Goal: Information Seeking & Learning: Learn about a topic

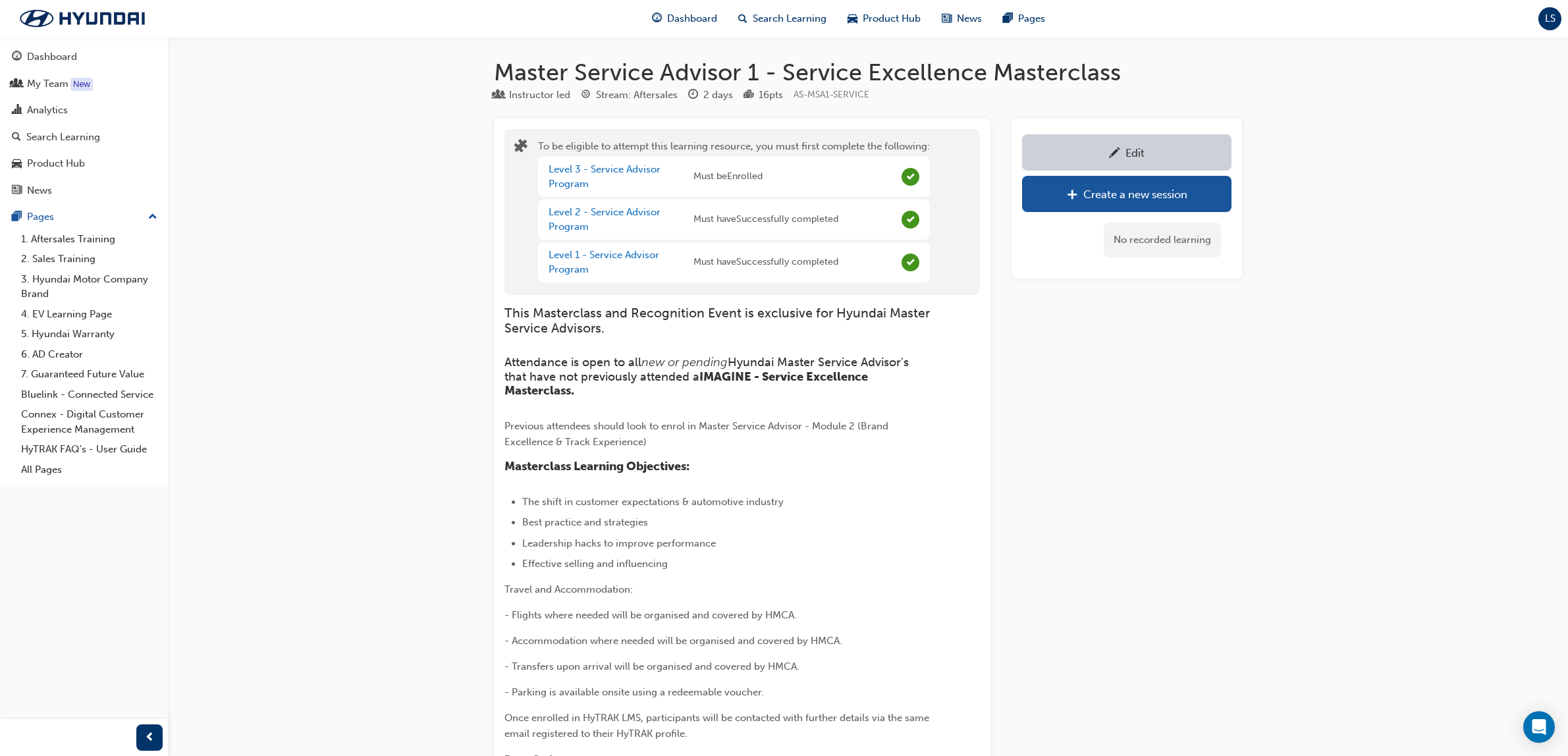
scroll to position [1161, 0]
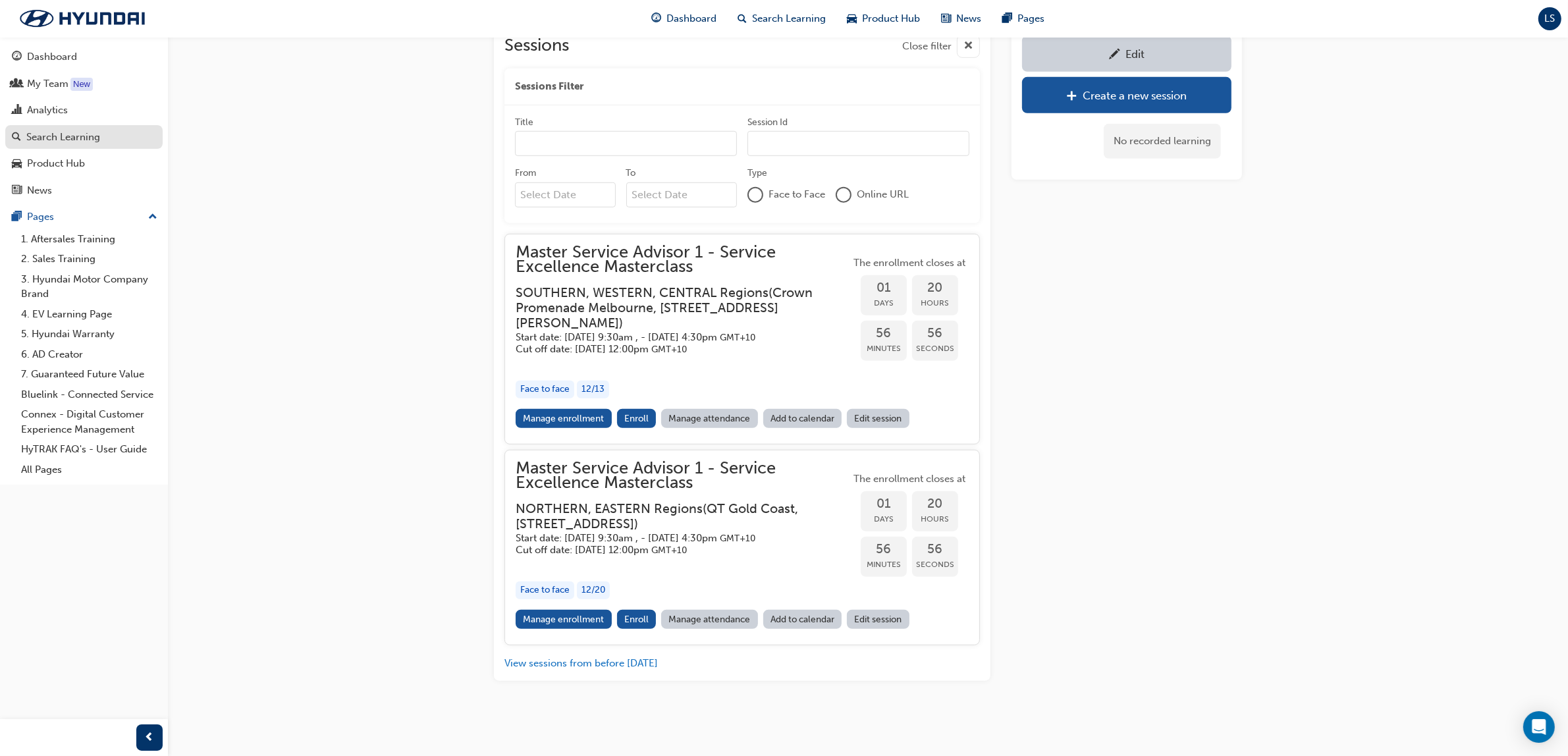
click at [76, 140] on div "Search Learning" at bounding box center [62, 137] width 74 height 15
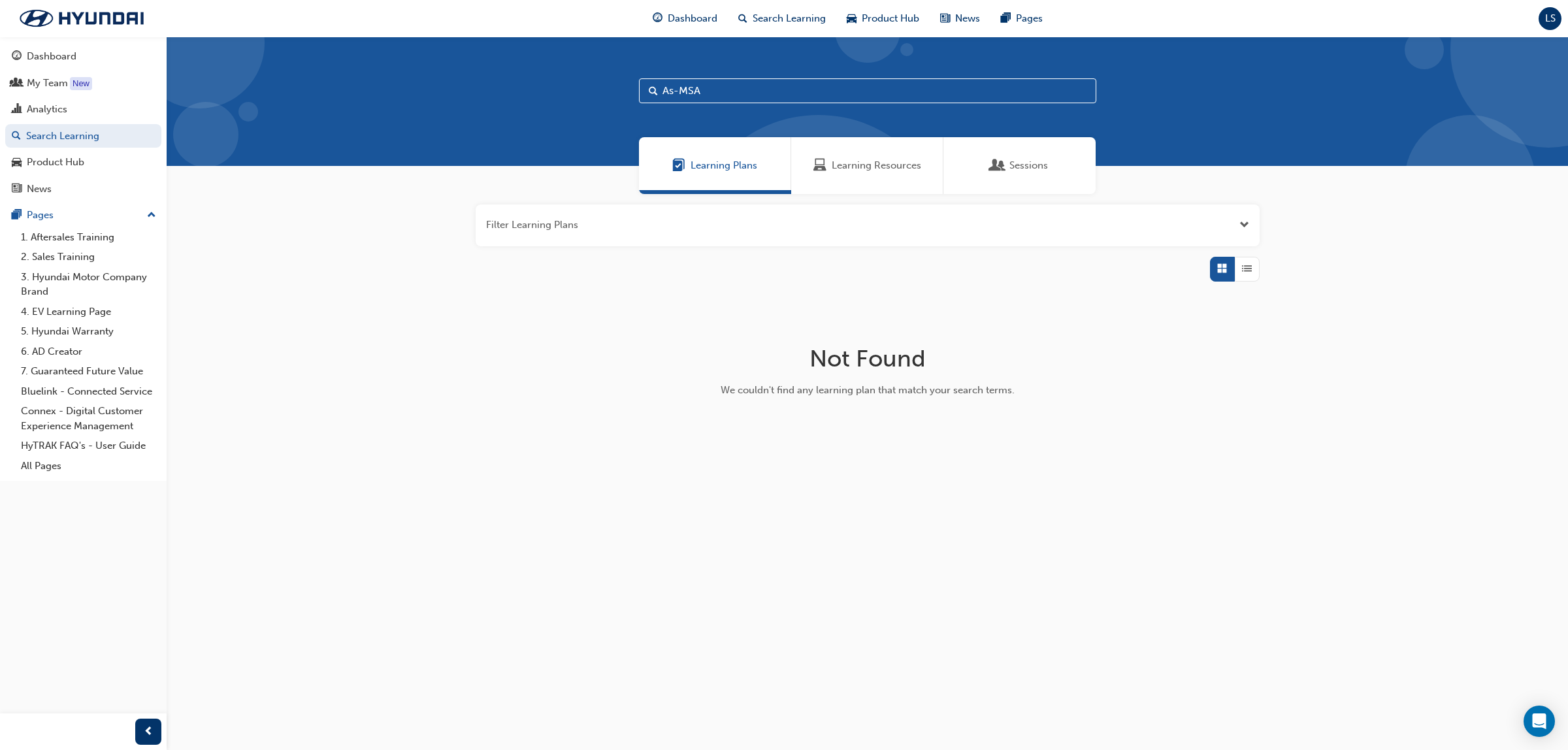
click at [873, 185] on div "Learning Resources" at bounding box center [867, 165] width 152 height 57
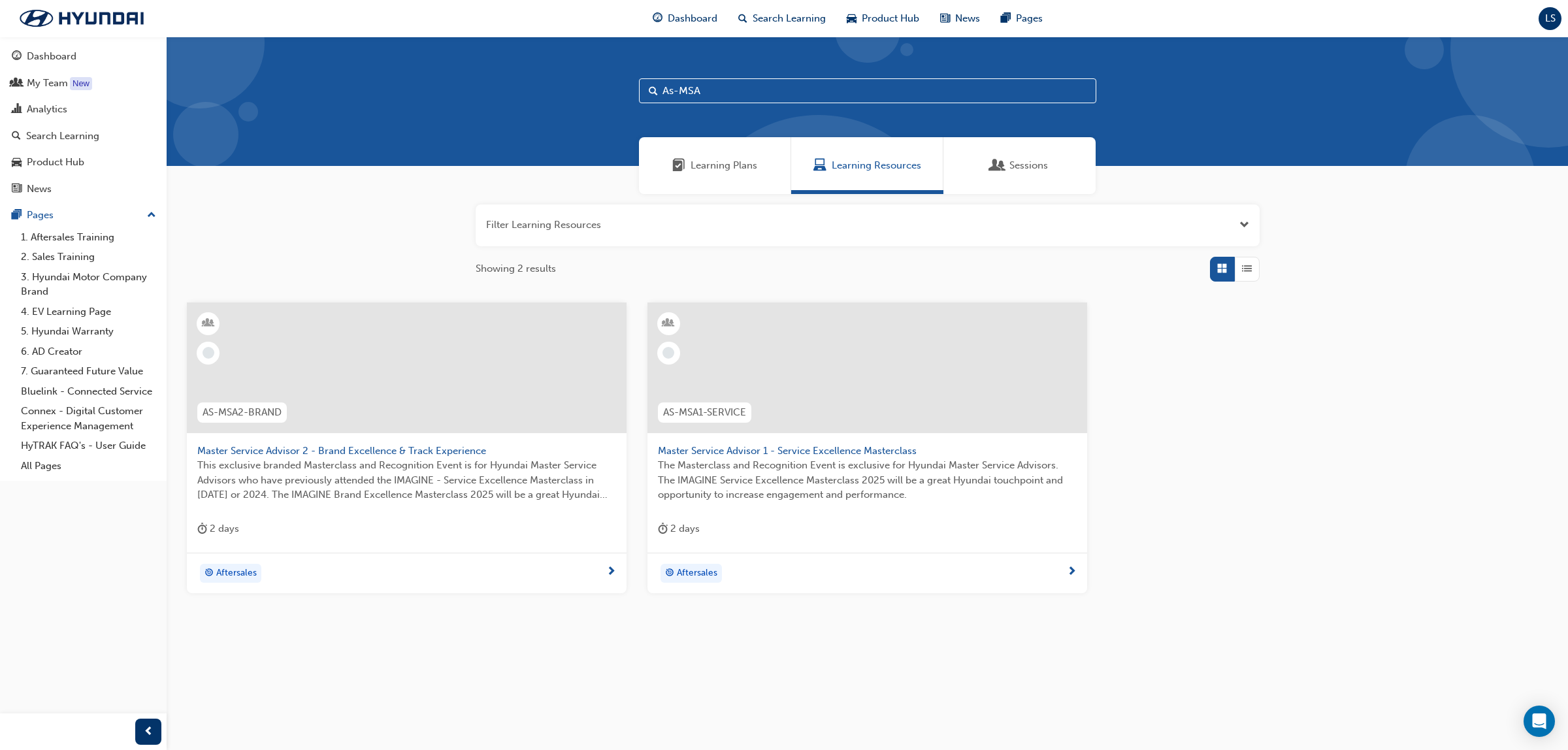
click at [338, 467] on span "This exclusive branded Masterclass and Recognition Event is for Hyundai Master …" at bounding box center [407, 480] width 419 height 44
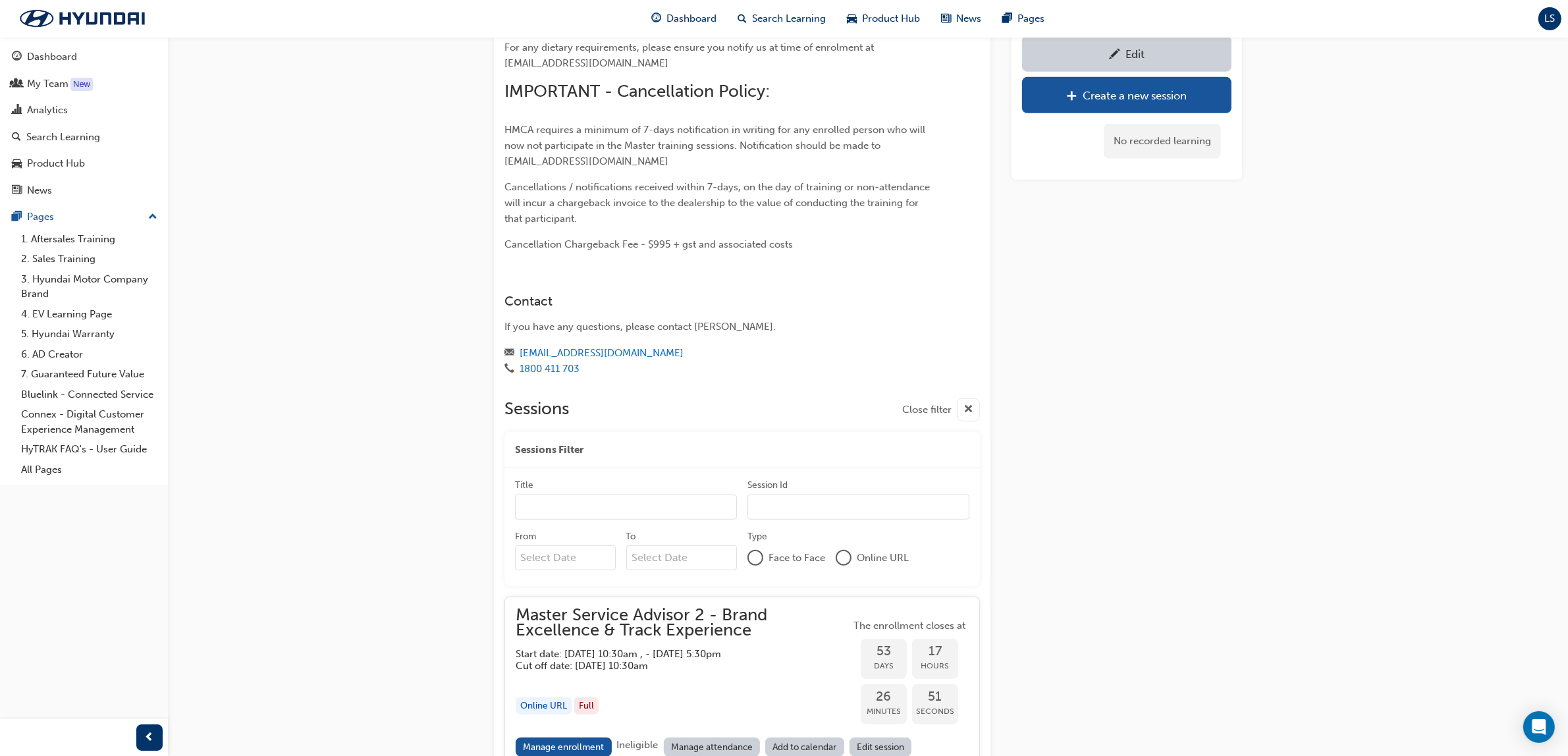
scroll to position [918, 0]
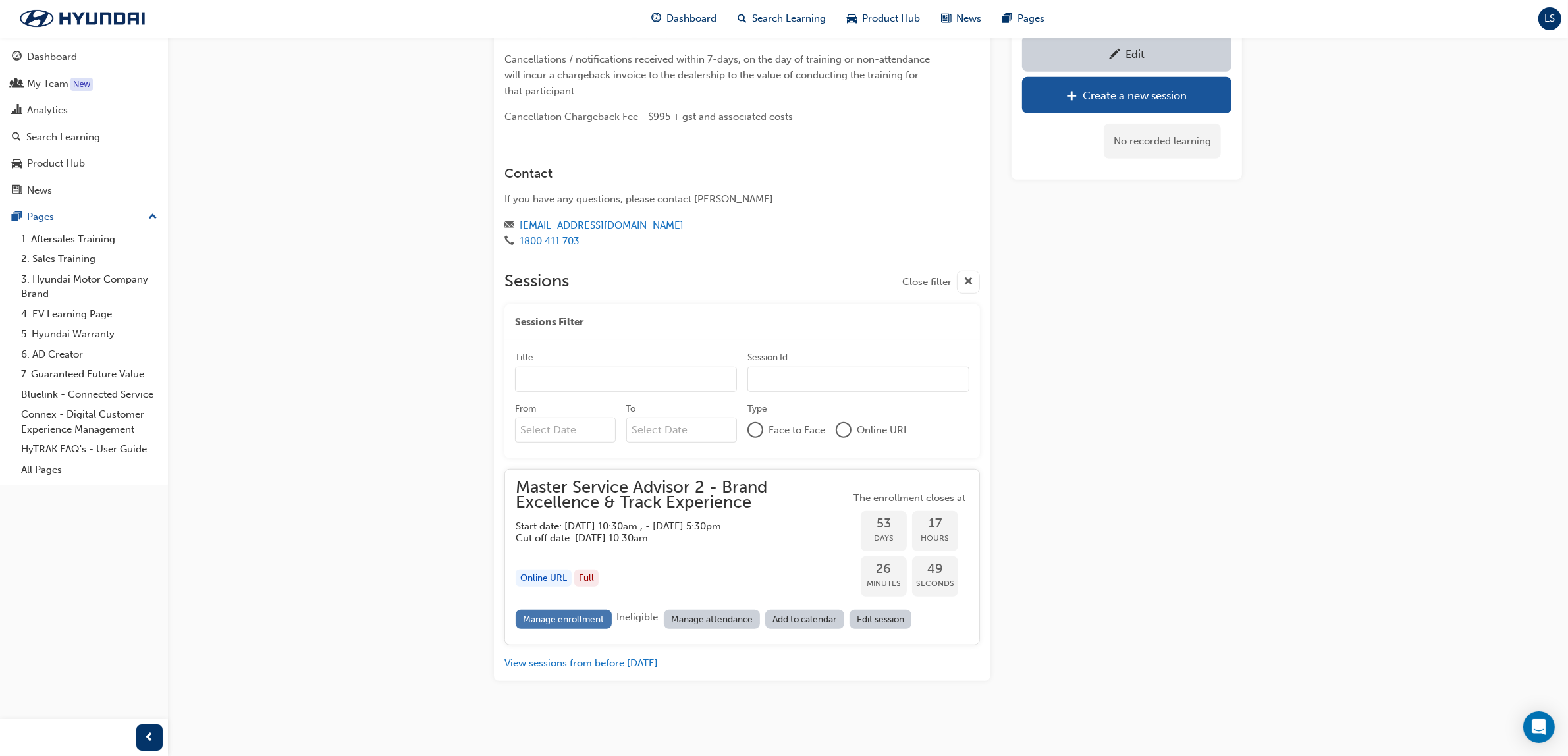
click at [583, 624] on link "Manage enrollment" at bounding box center [563, 619] width 96 height 20
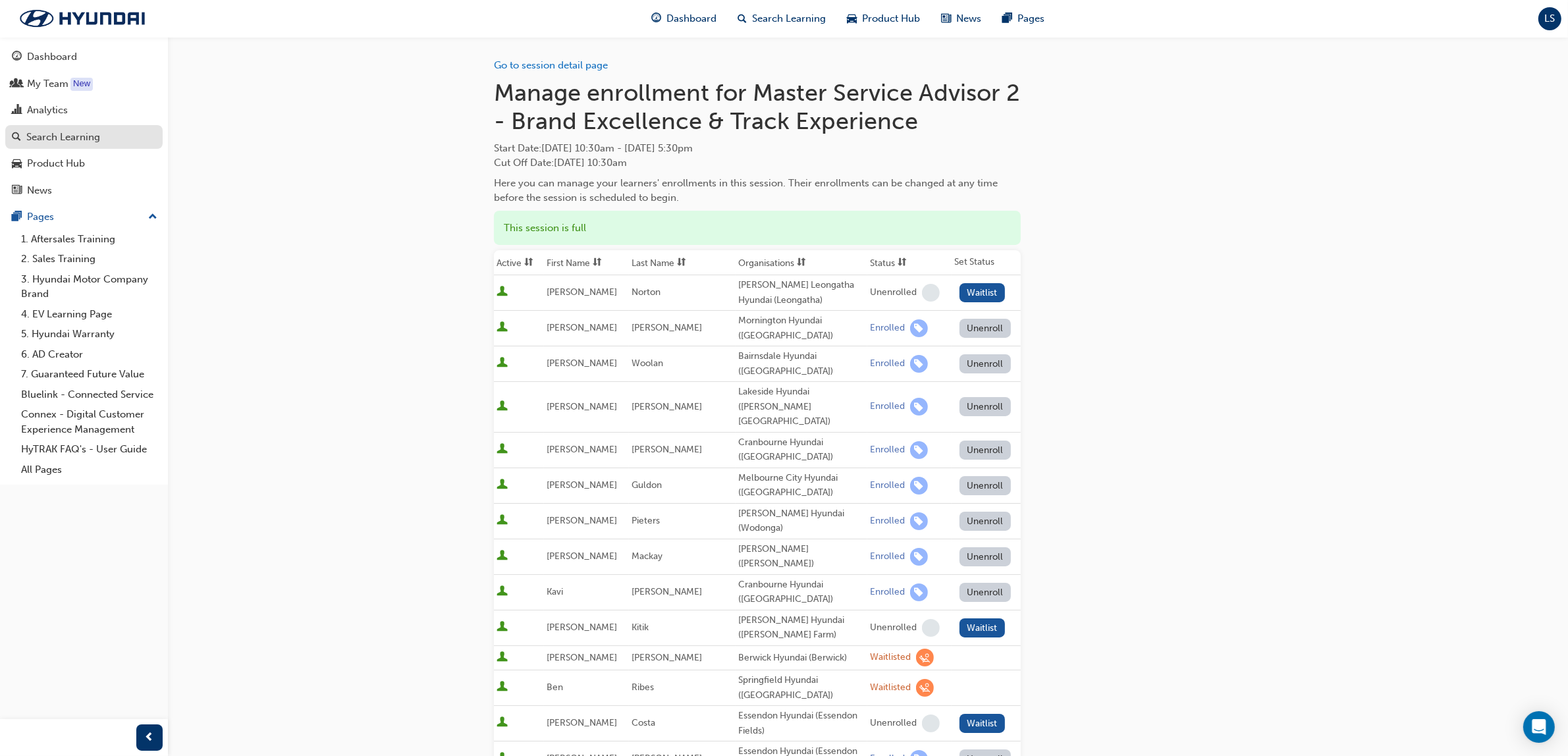
click at [80, 138] on div "Search Learning" at bounding box center [62, 137] width 74 height 15
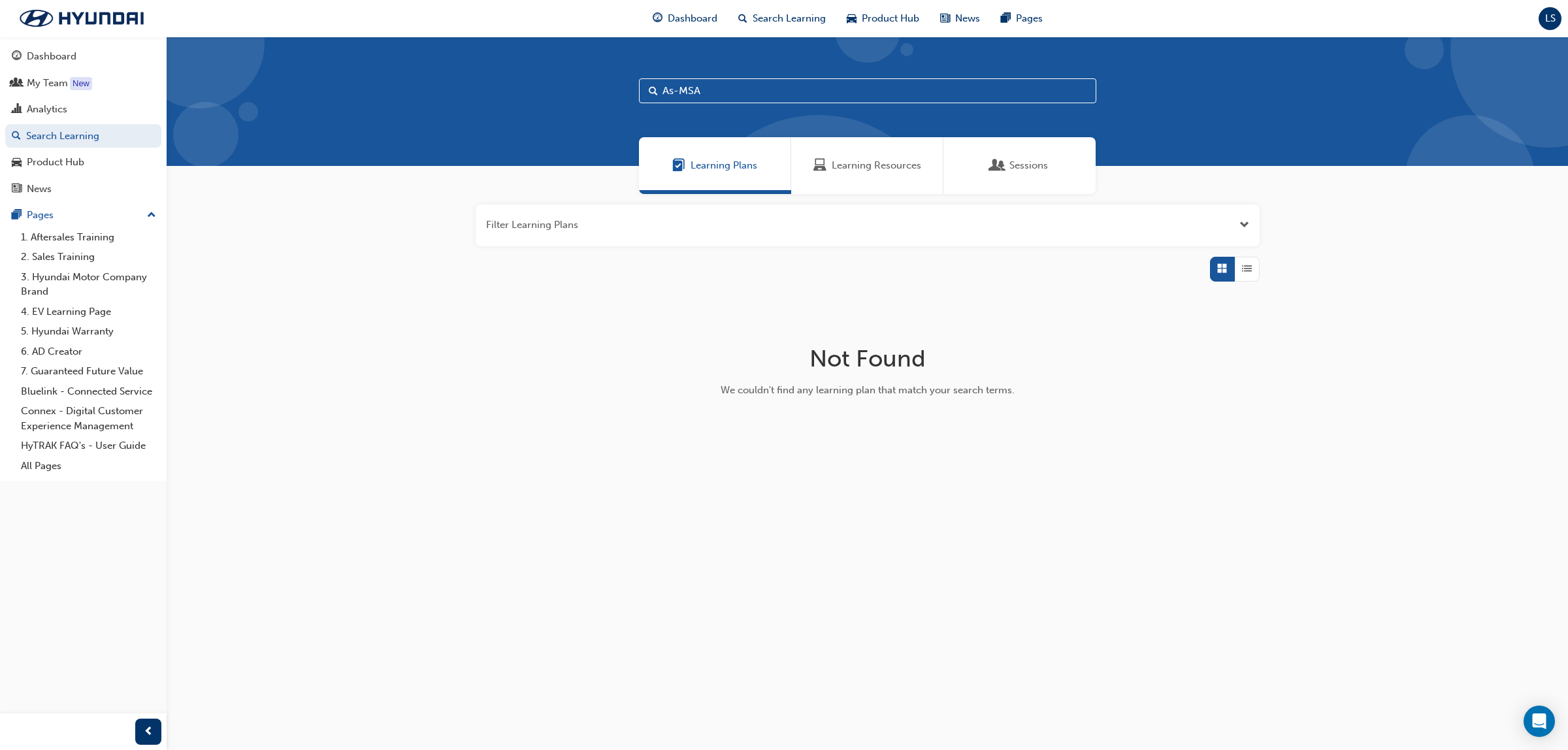
click at [857, 167] on span "Learning Resources" at bounding box center [876, 165] width 90 height 15
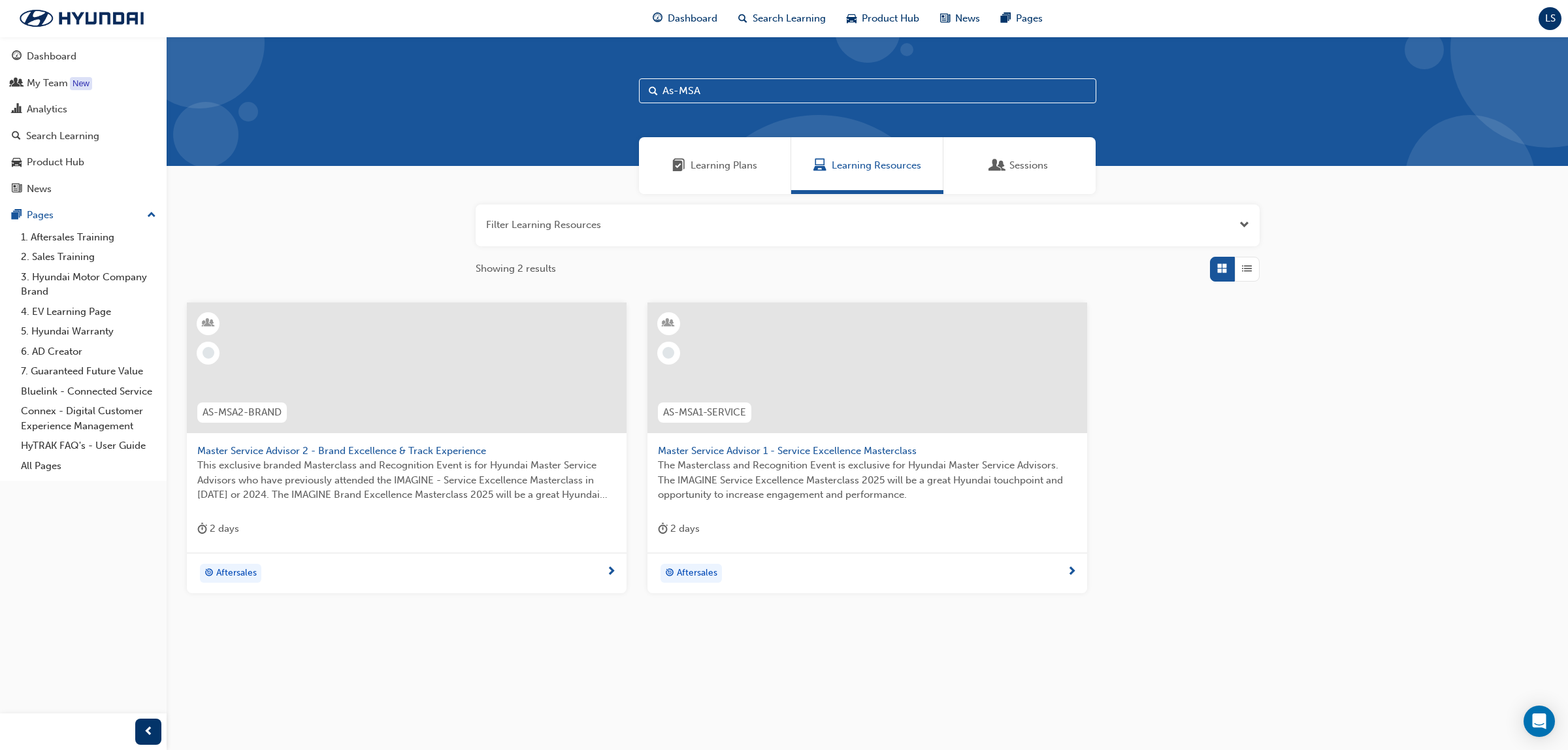
click at [742, 99] on input "As-MSA" at bounding box center [868, 91] width 457 height 25
type input "A"
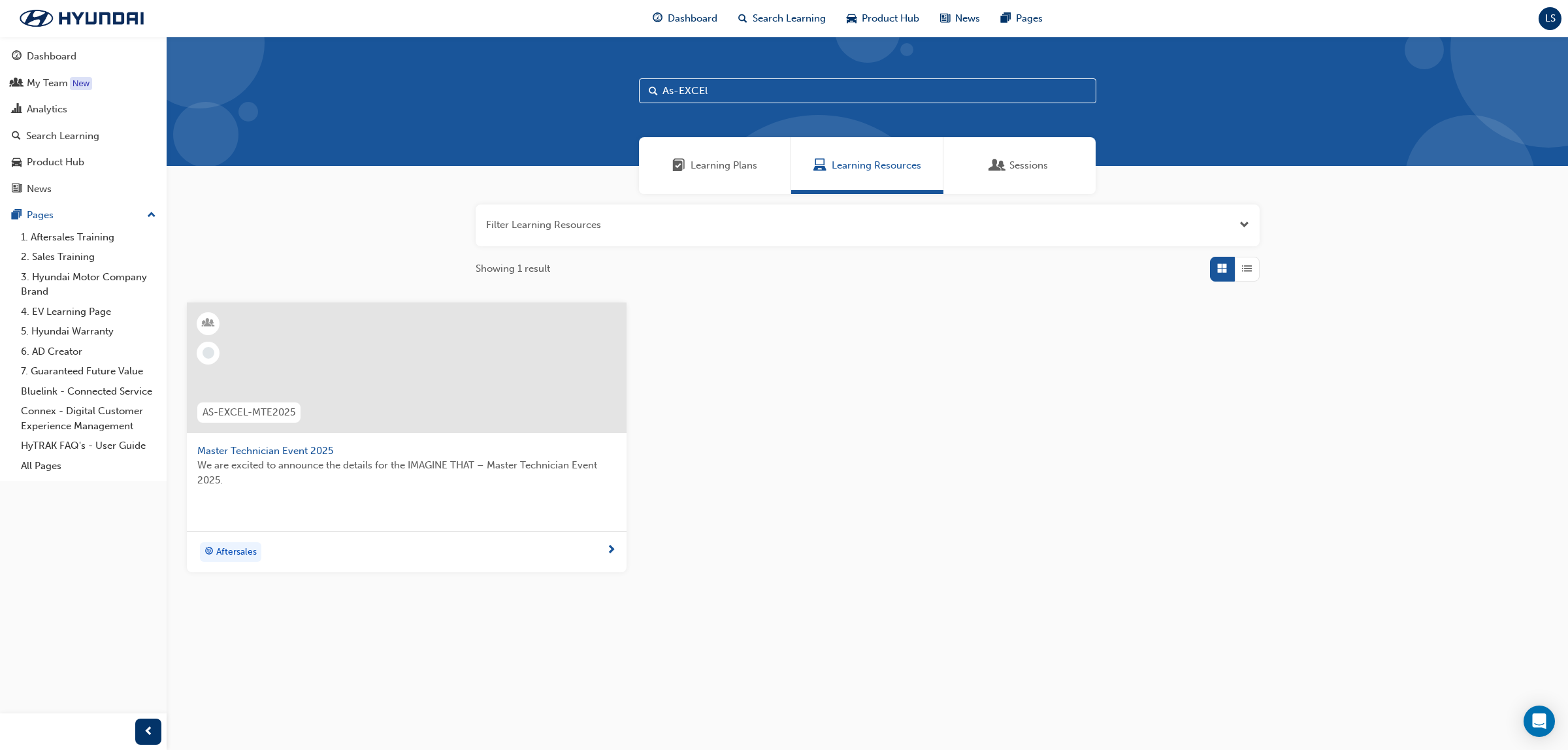
type input "As-EXCEl"
click at [331, 405] on div at bounding box center [407, 367] width 440 height 130
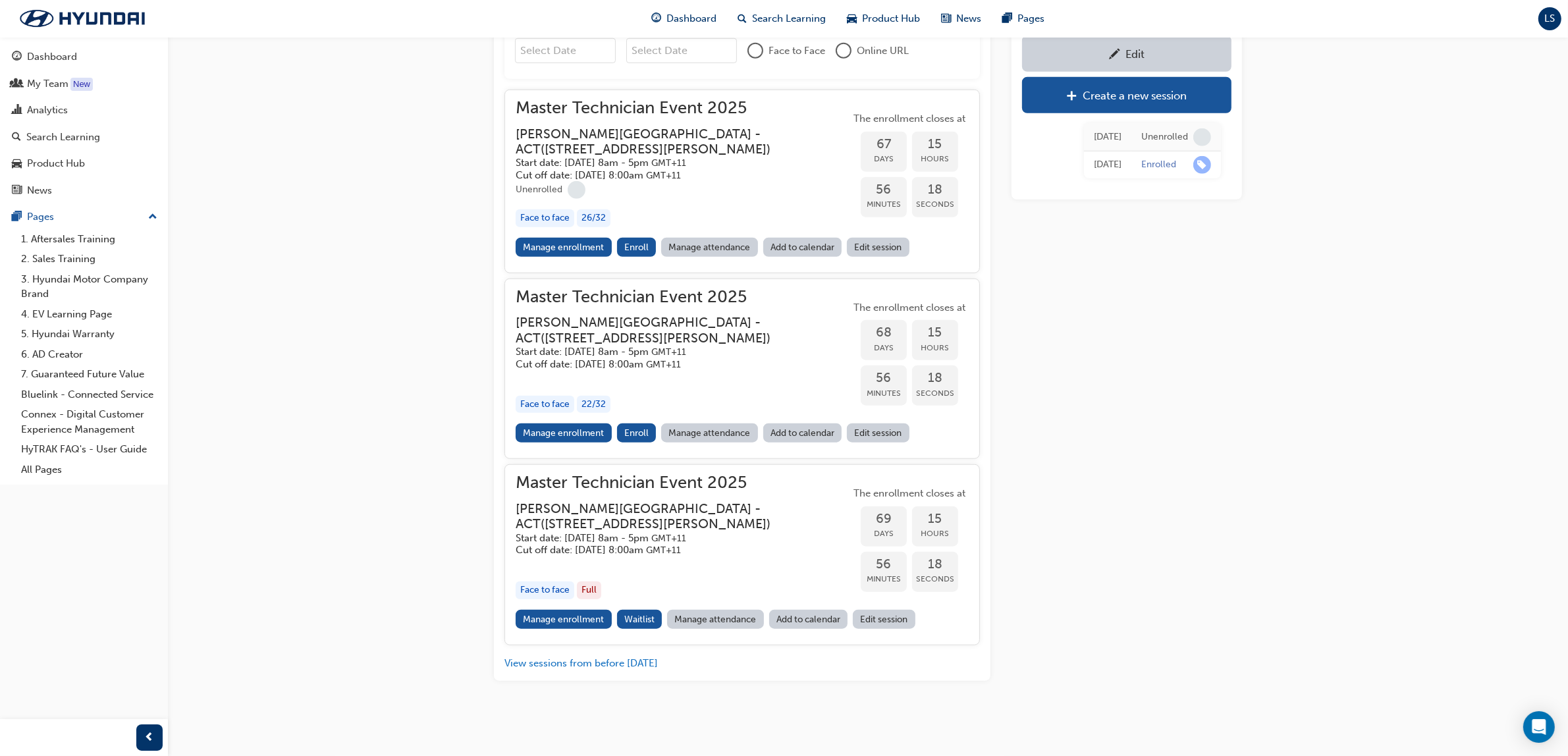
scroll to position [1568, 0]
click at [113, 136] on div "Search Learning" at bounding box center [84, 138] width 144 height 17
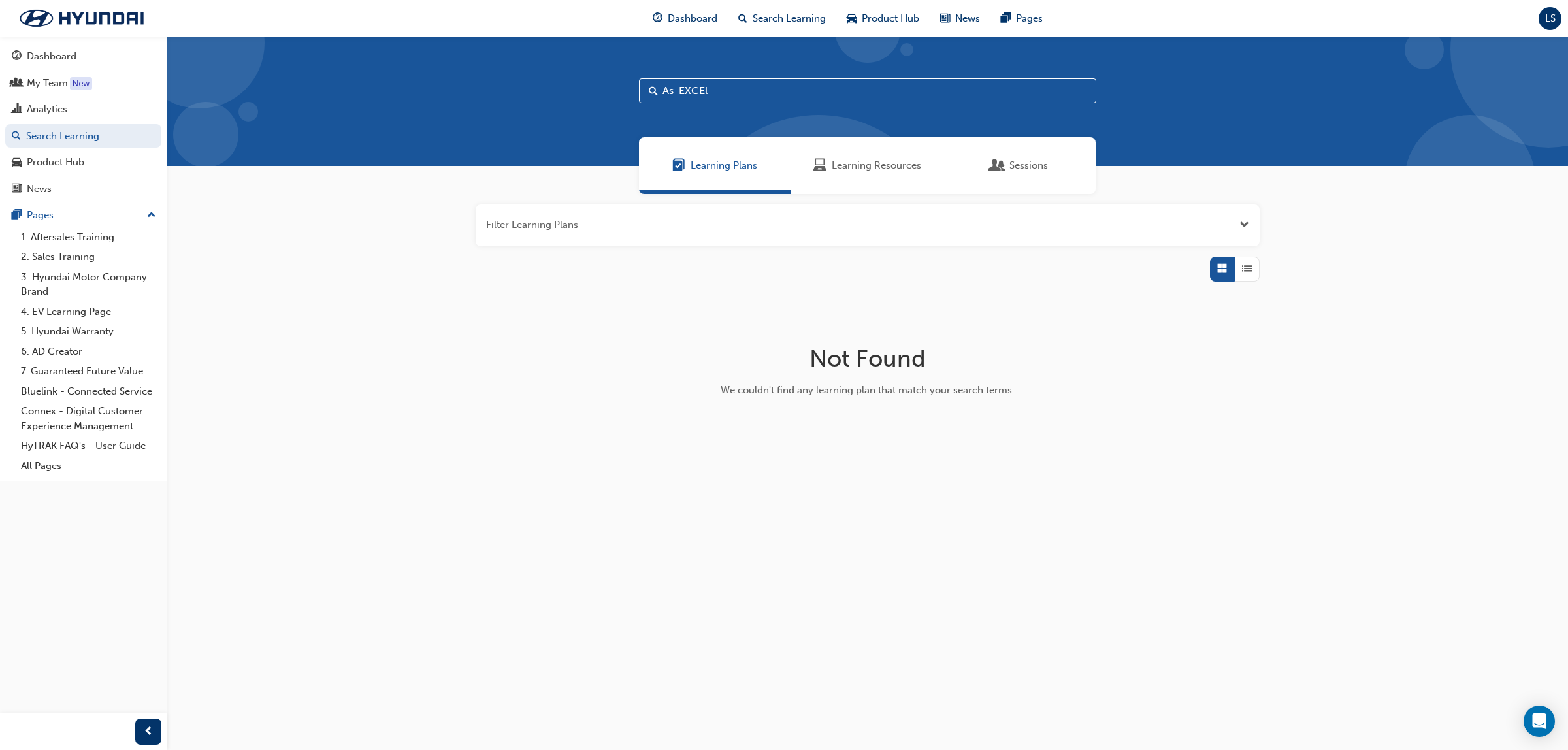
drag, startPoint x: 902, startPoint y: 168, endPoint x: 842, endPoint y: 174, distance: 60.3
click at [900, 168] on span "Learning Resources" at bounding box center [876, 165] width 90 height 15
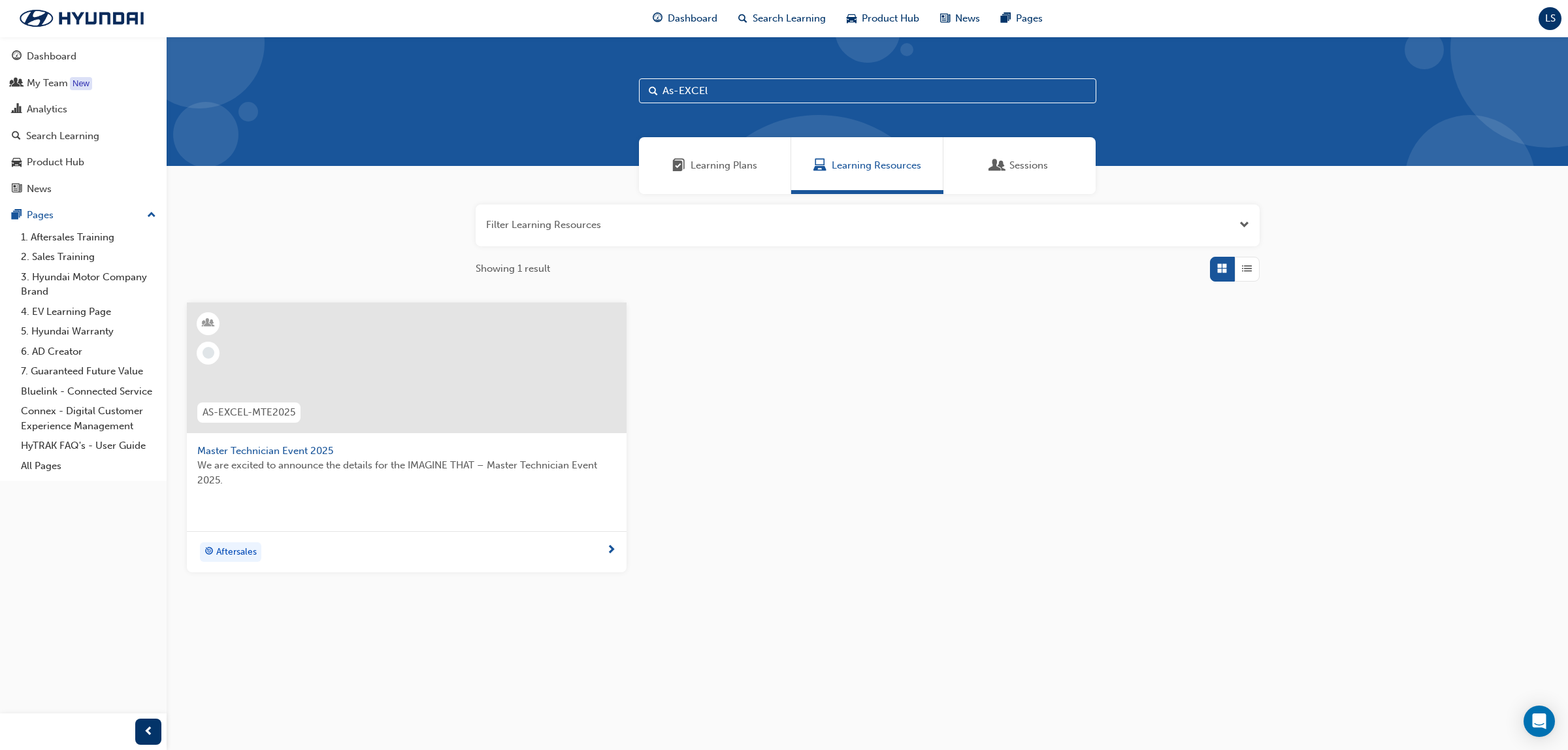
click at [733, 92] on input "As-EXCEl" at bounding box center [868, 91] width 457 height 25
type input "A"
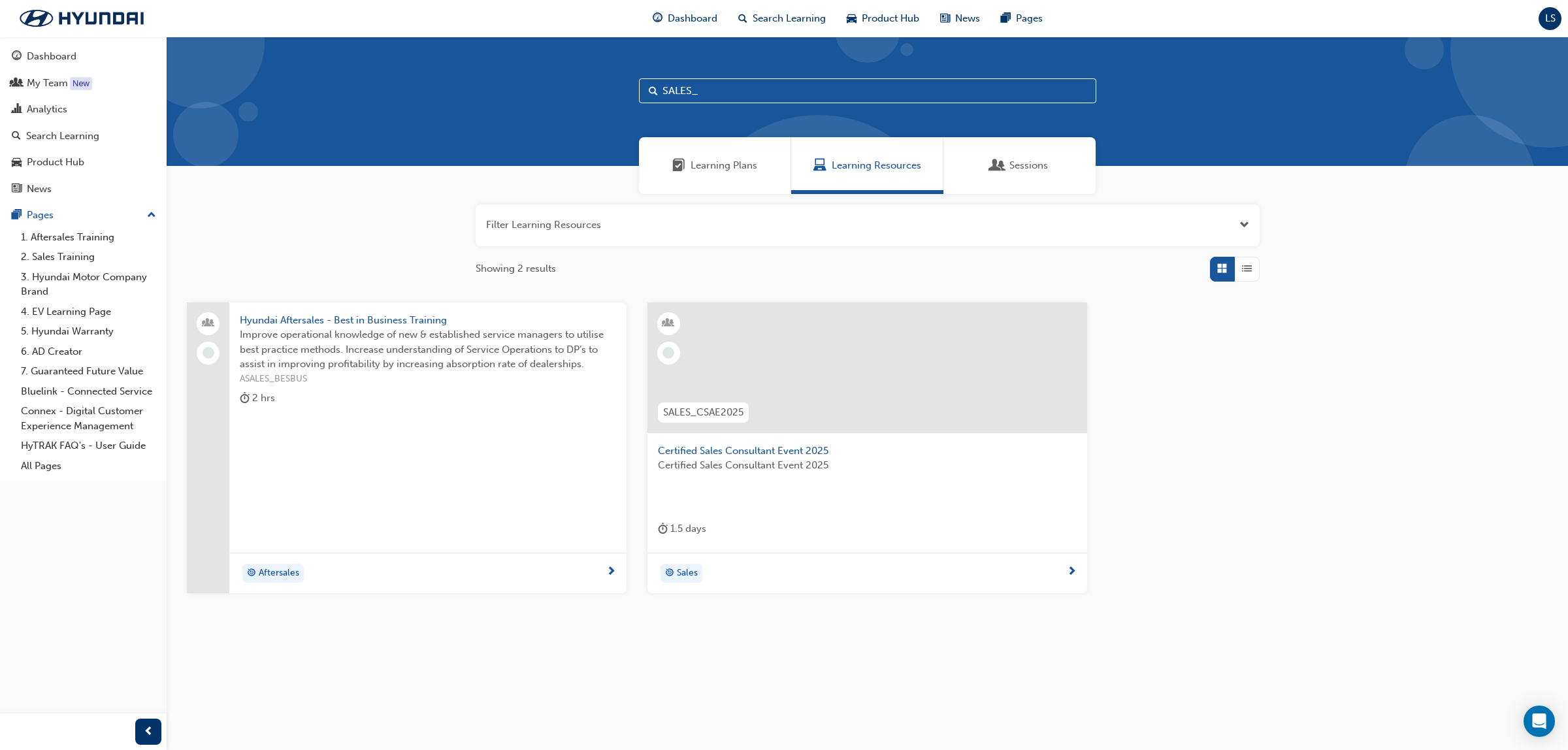
type input "SALES_"
click at [733, 449] on span "Certified Sales Consultant Event 2025" at bounding box center [867, 451] width 419 height 15
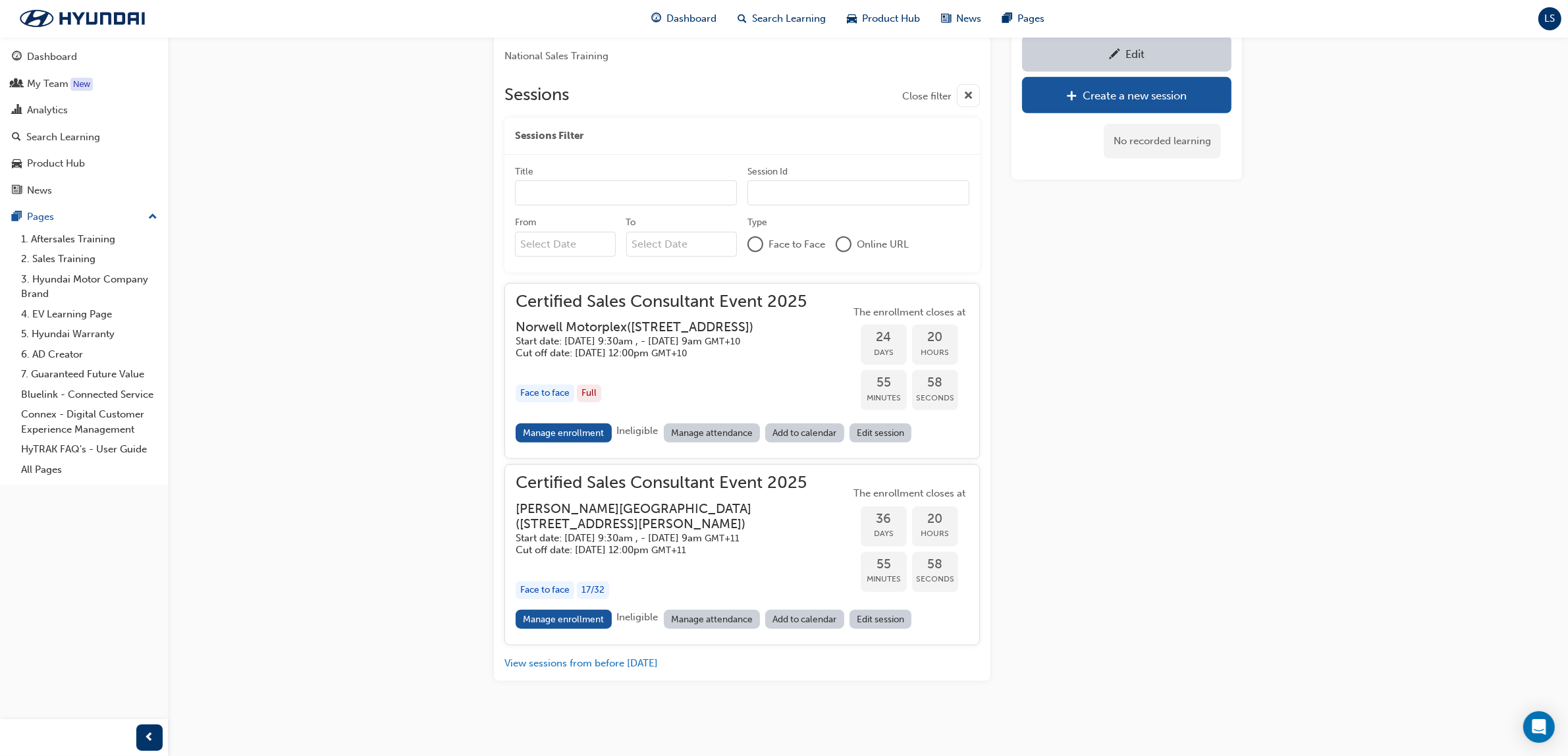
scroll to position [1391, 0]
click at [571, 424] on link "Manage enrollment" at bounding box center [563, 433] width 96 height 20
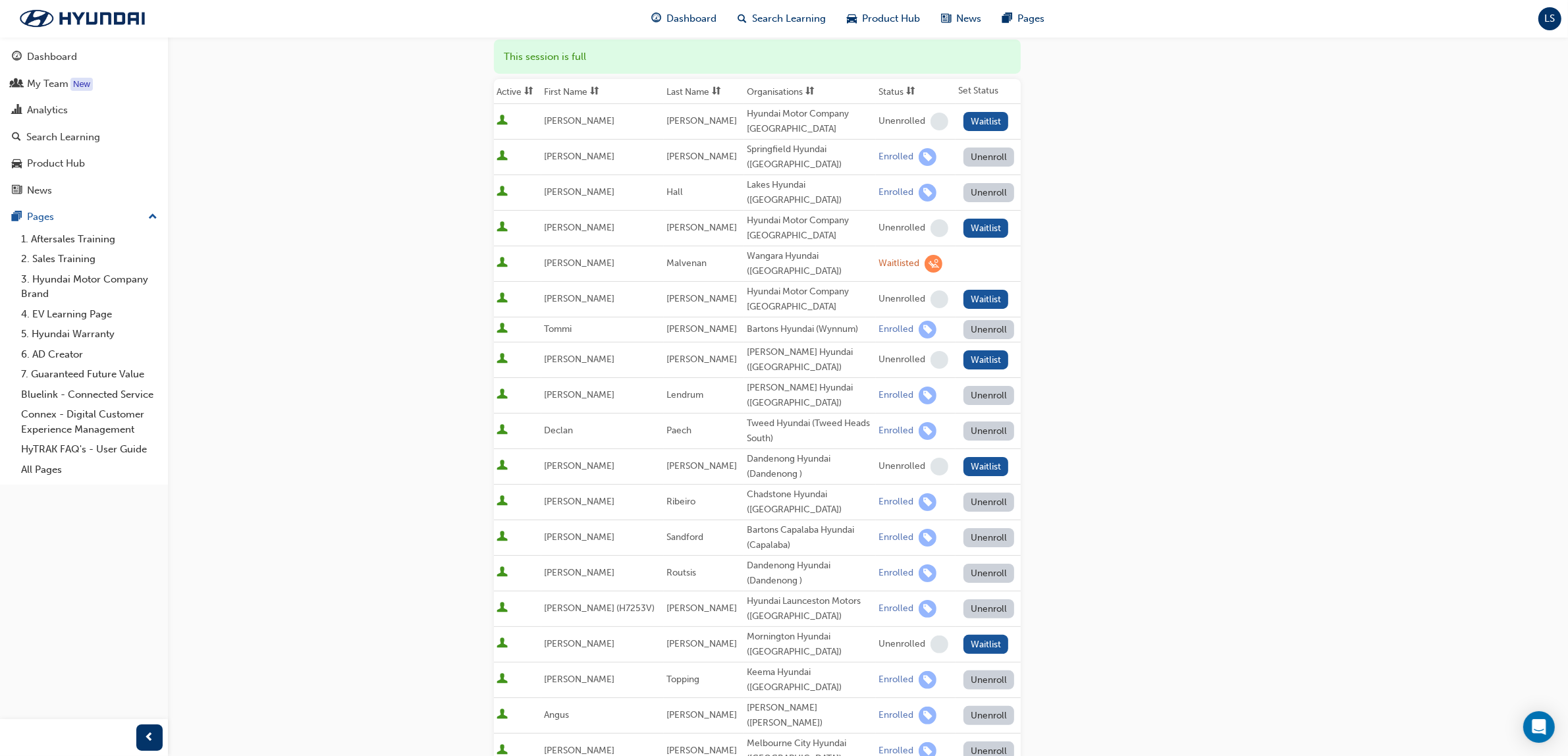
scroll to position [163, 0]
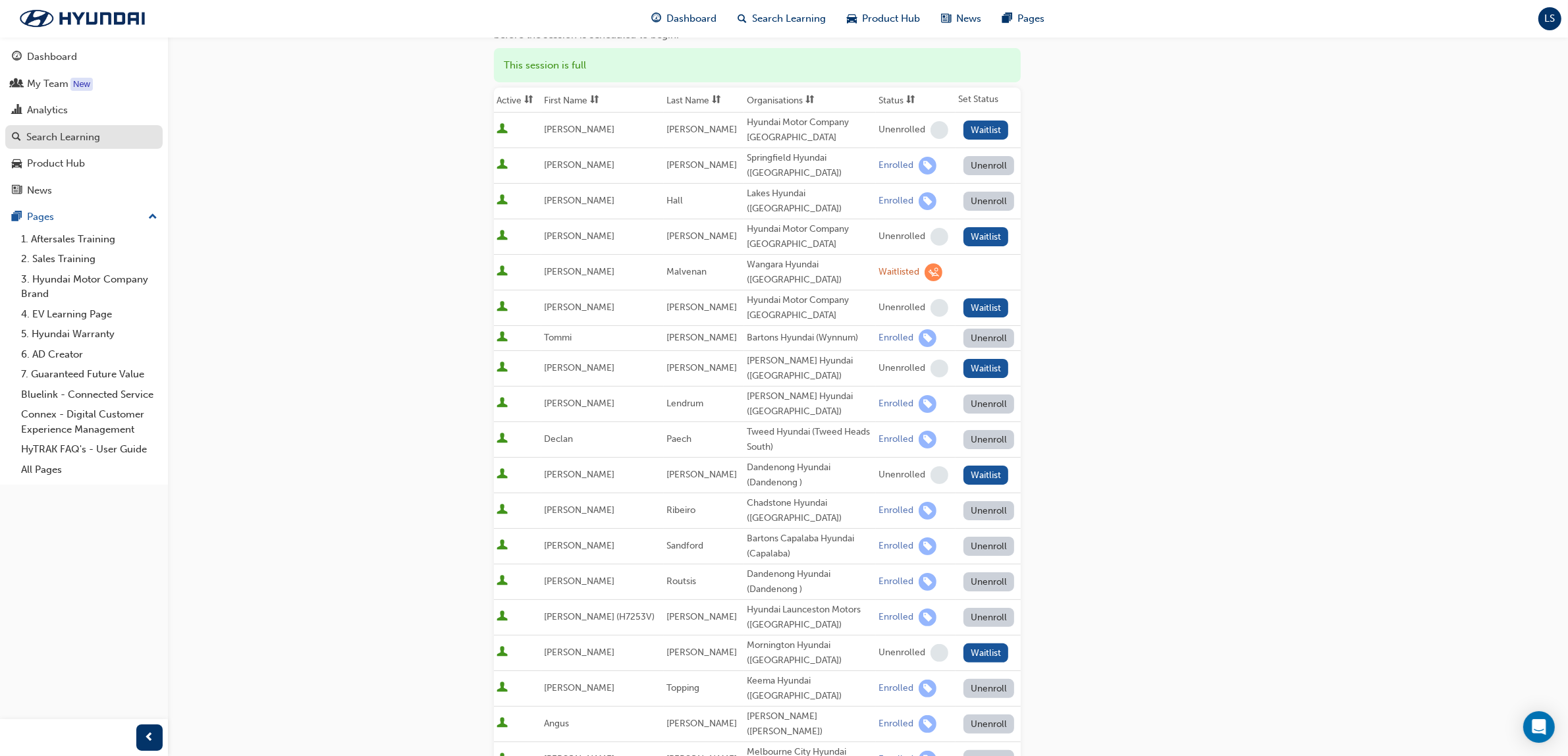
click at [101, 133] on div "Search Learning" at bounding box center [84, 138] width 144 height 17
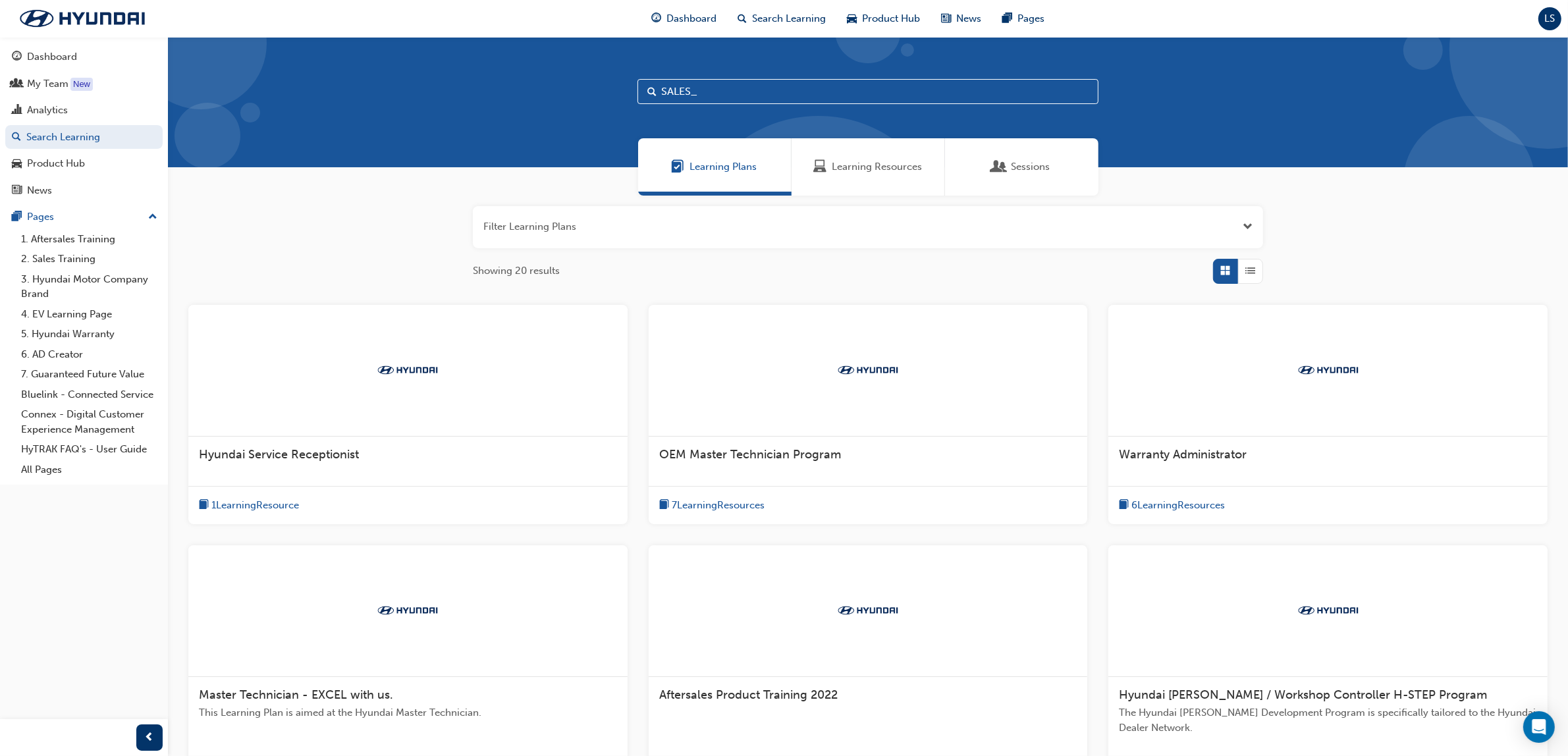
click at [896, 169] on span "Learning Resources" at bounding box center [876, 167] width 90 height 15
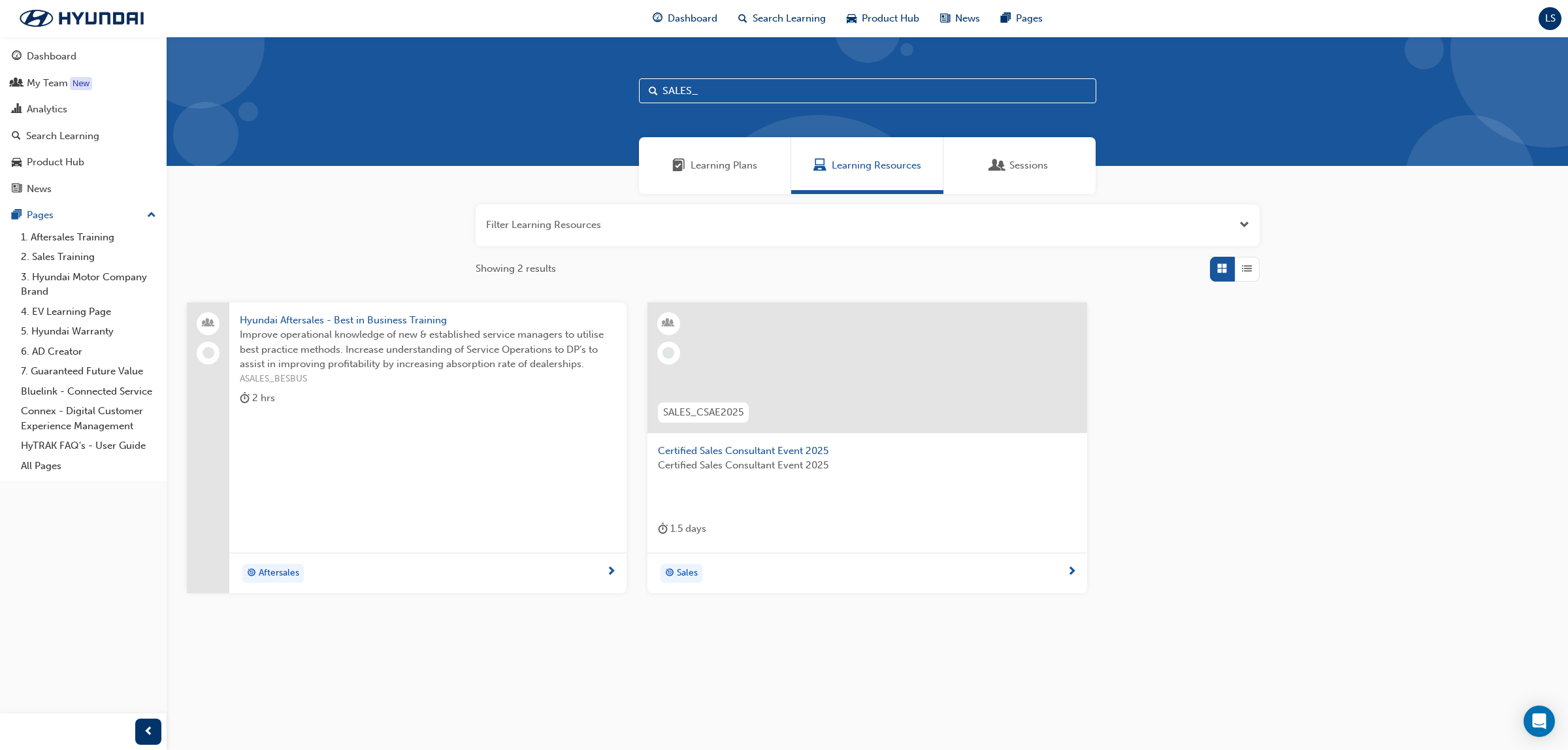
click at [761, 456] on span "Certified Sales Consultant Event 2025" at bounding box center [867, 451] width 419 height 15
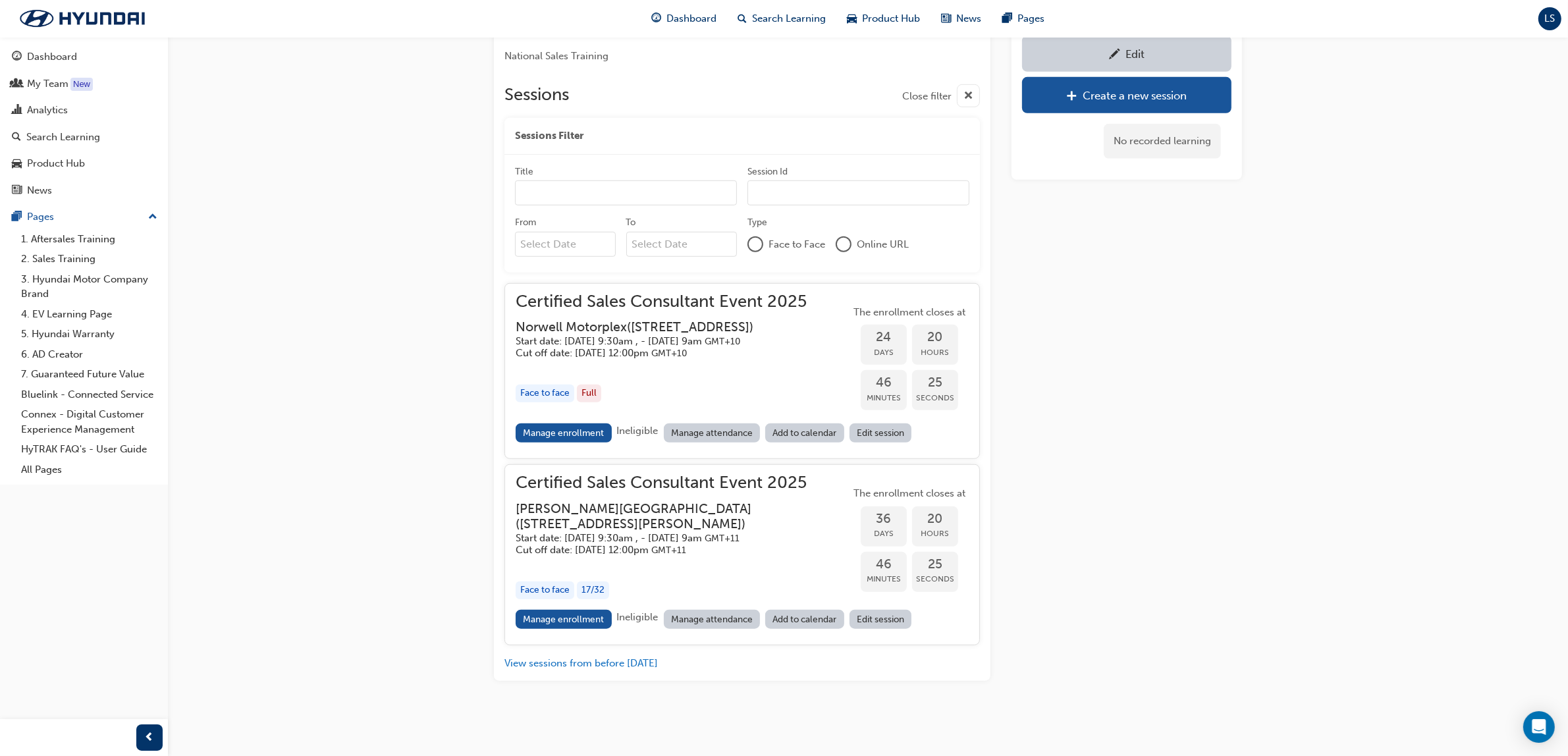
scroll to position [1391, 0]
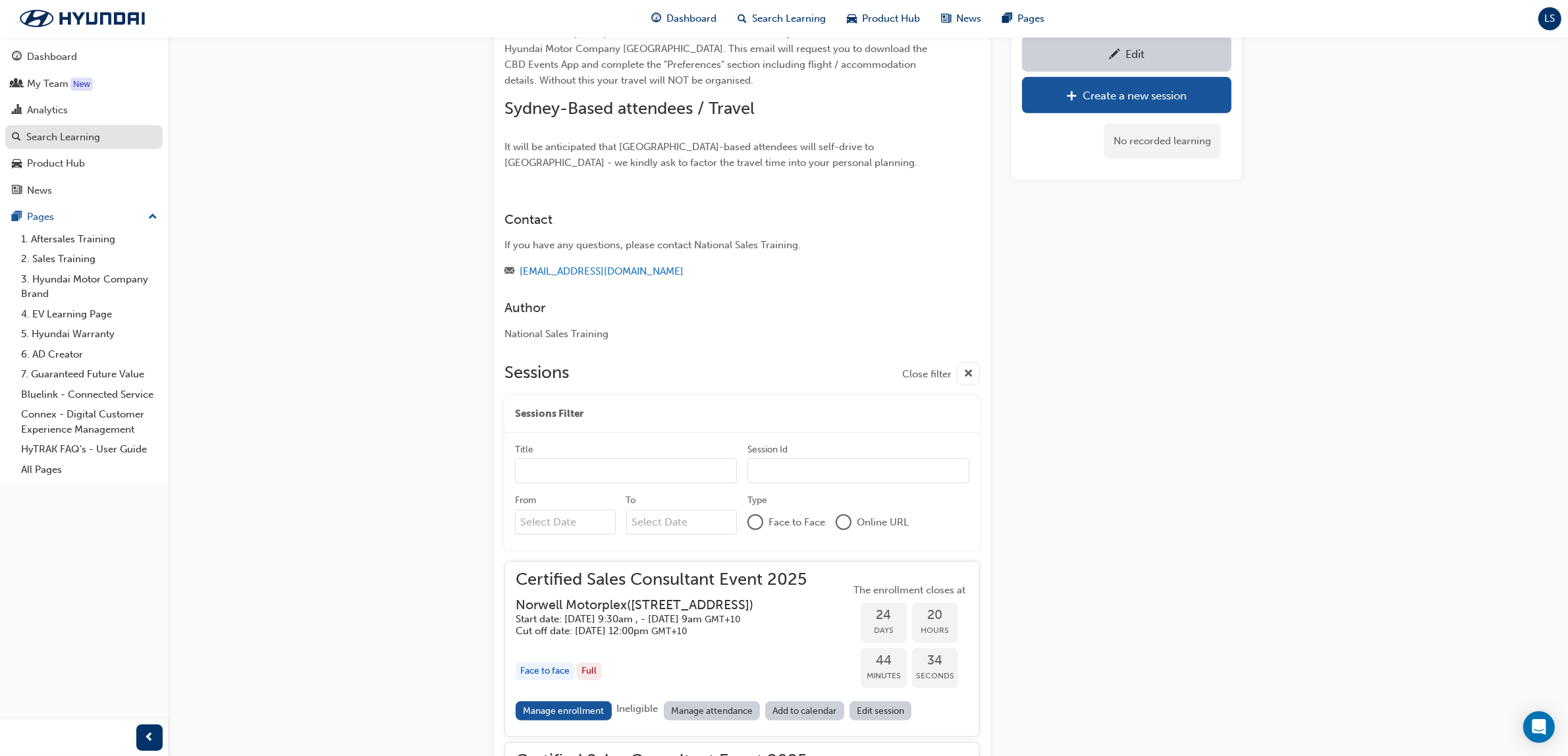
click at [55, 128] on link "Search Learning" at bounding box center [84, 137] width 157 height 24
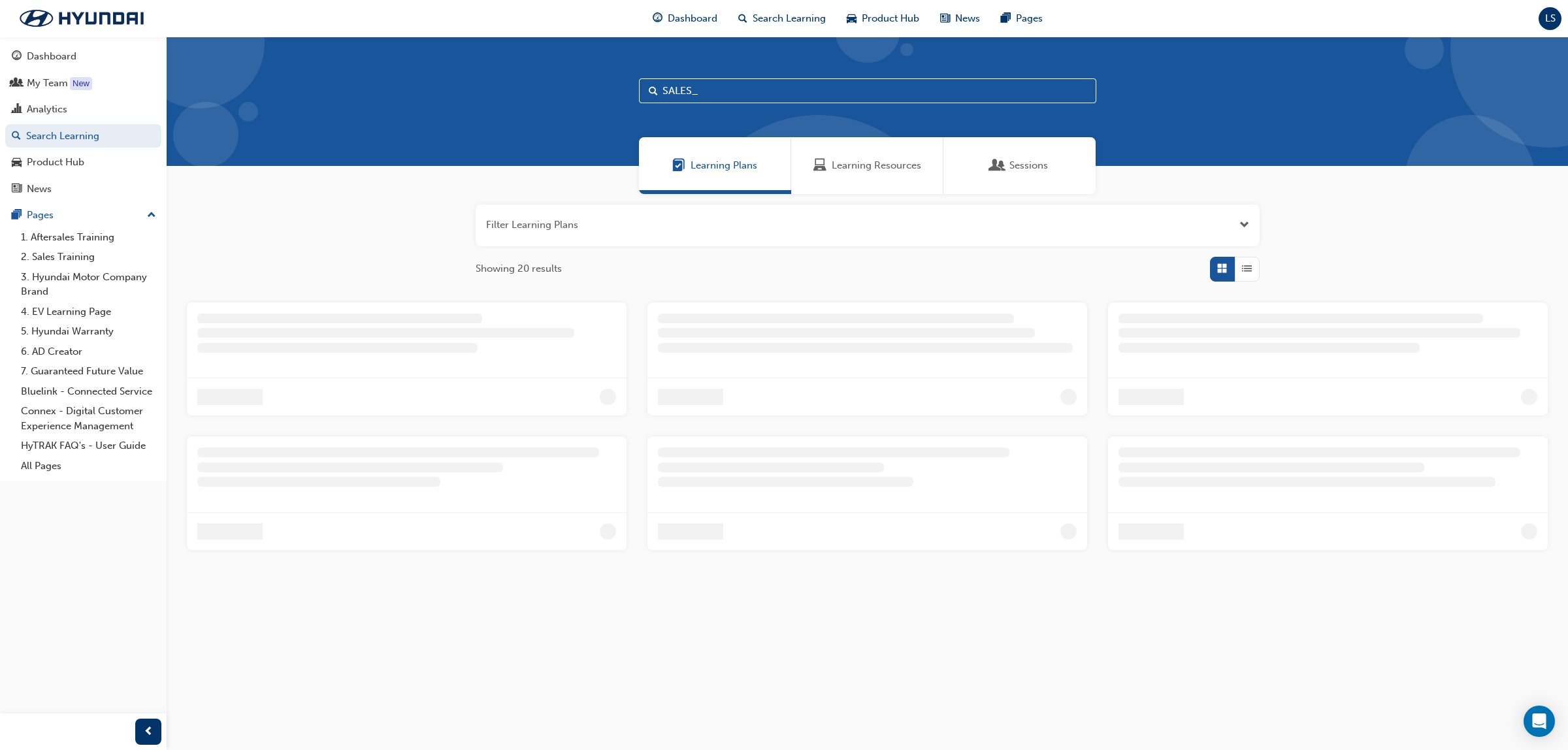
click at [706, 86] on input "SALES_" at bounding box center [868, 91] width 457 height 25
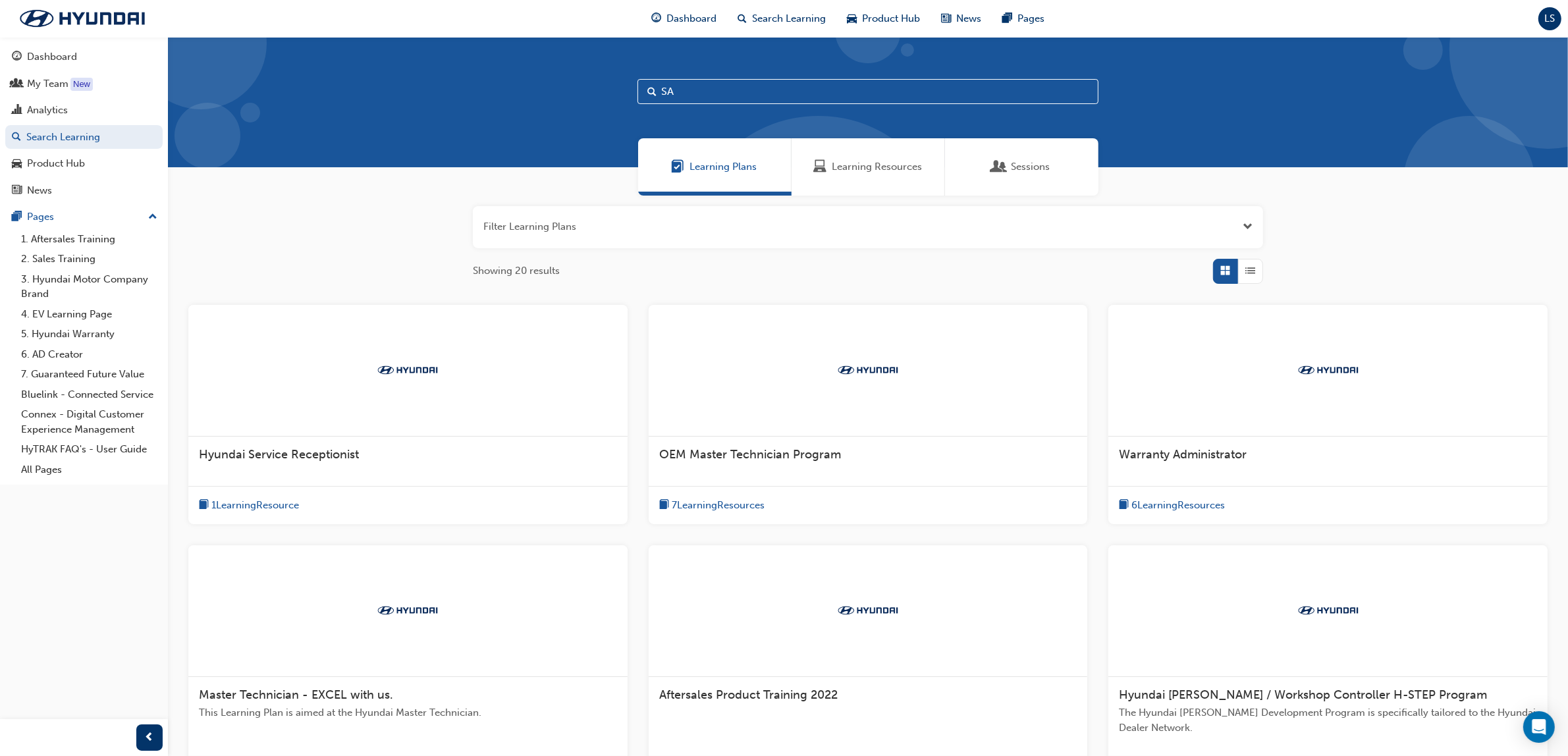
type input "S"
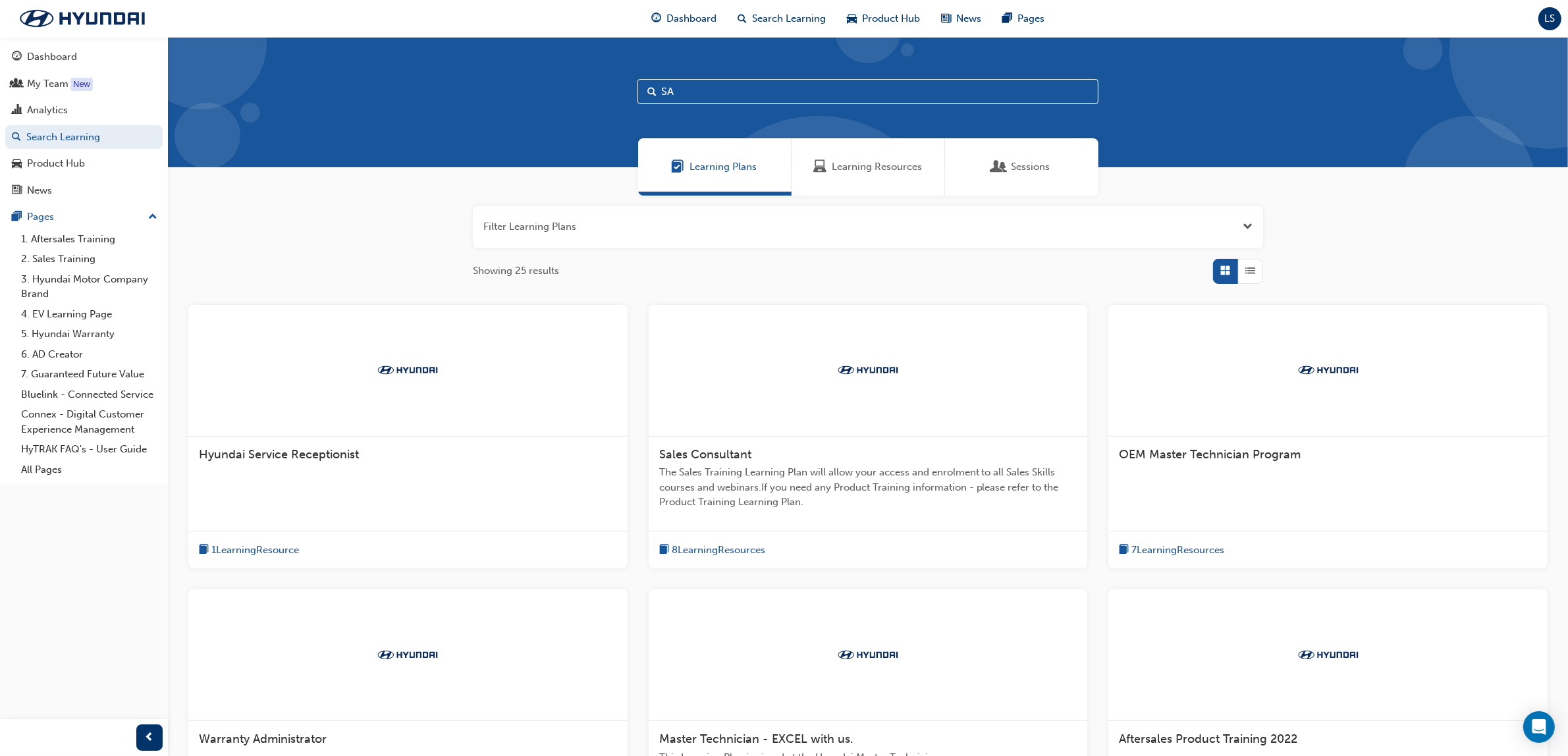
type input "S"
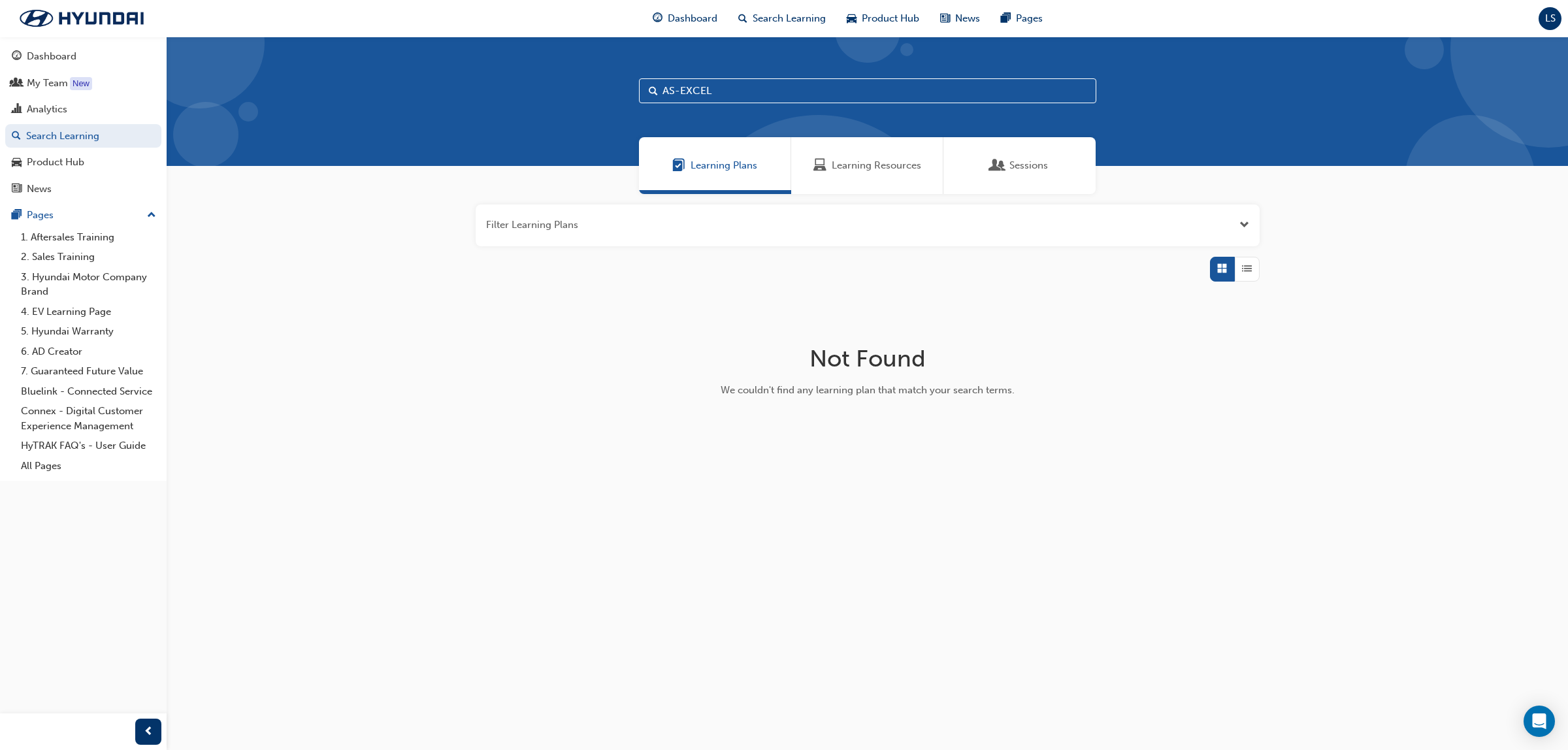
type input "AS-EXCEL"
click at [915, 154] on div "Learning Resources" at bounding box center [867, 165] width 152 height 57
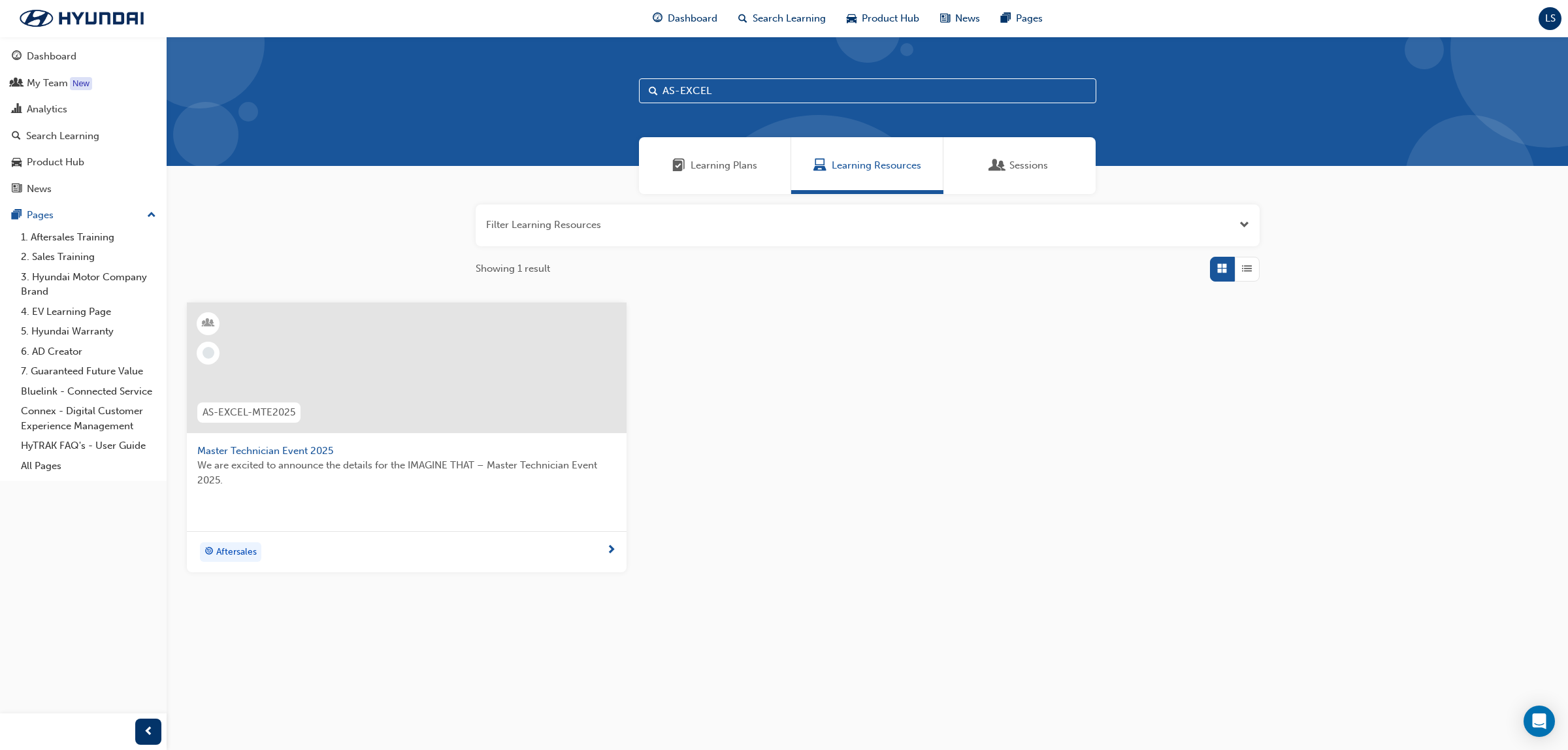
click at [440, 438] on div at bounding box center [407, 378] width 419 height 130
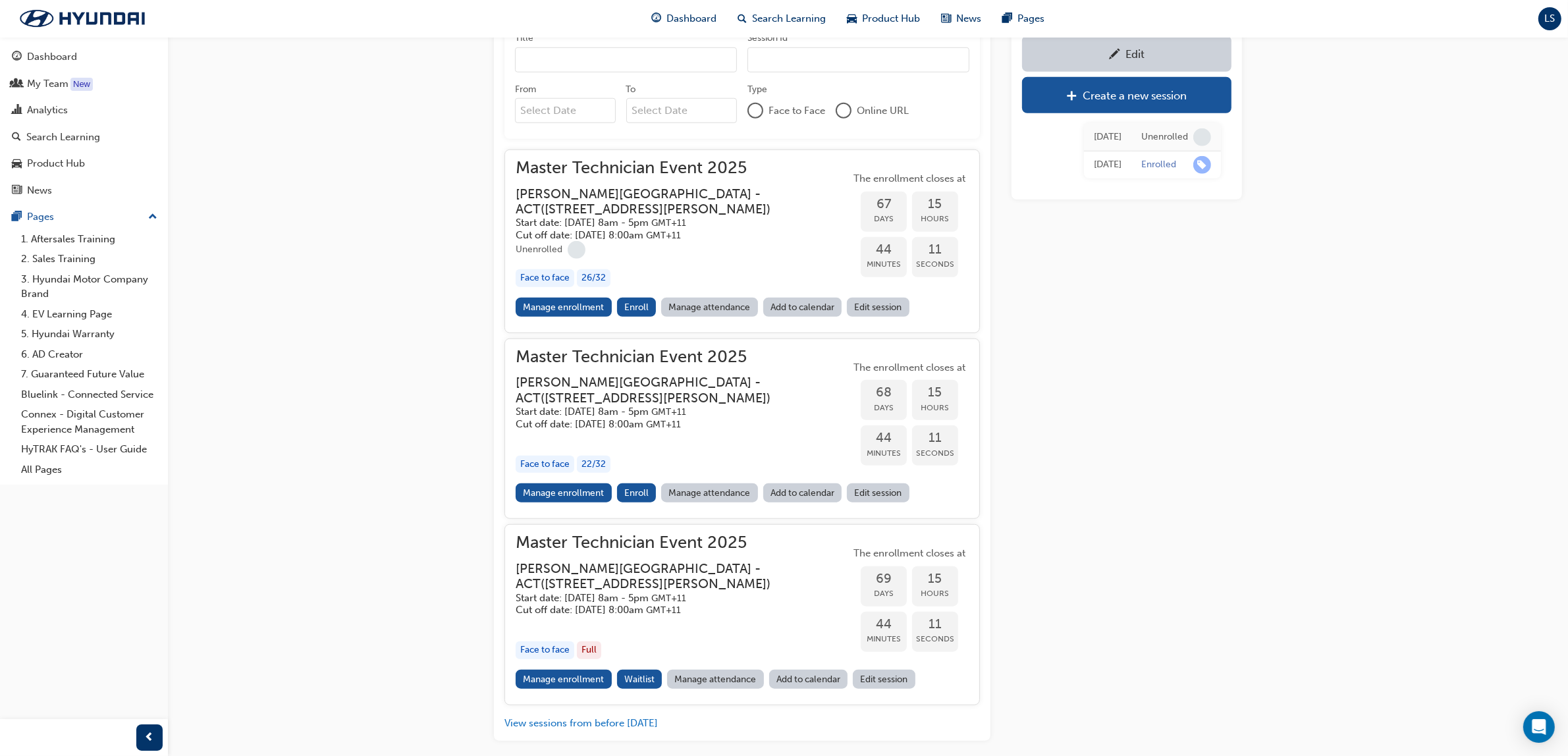
scroll to position [1387, 0]
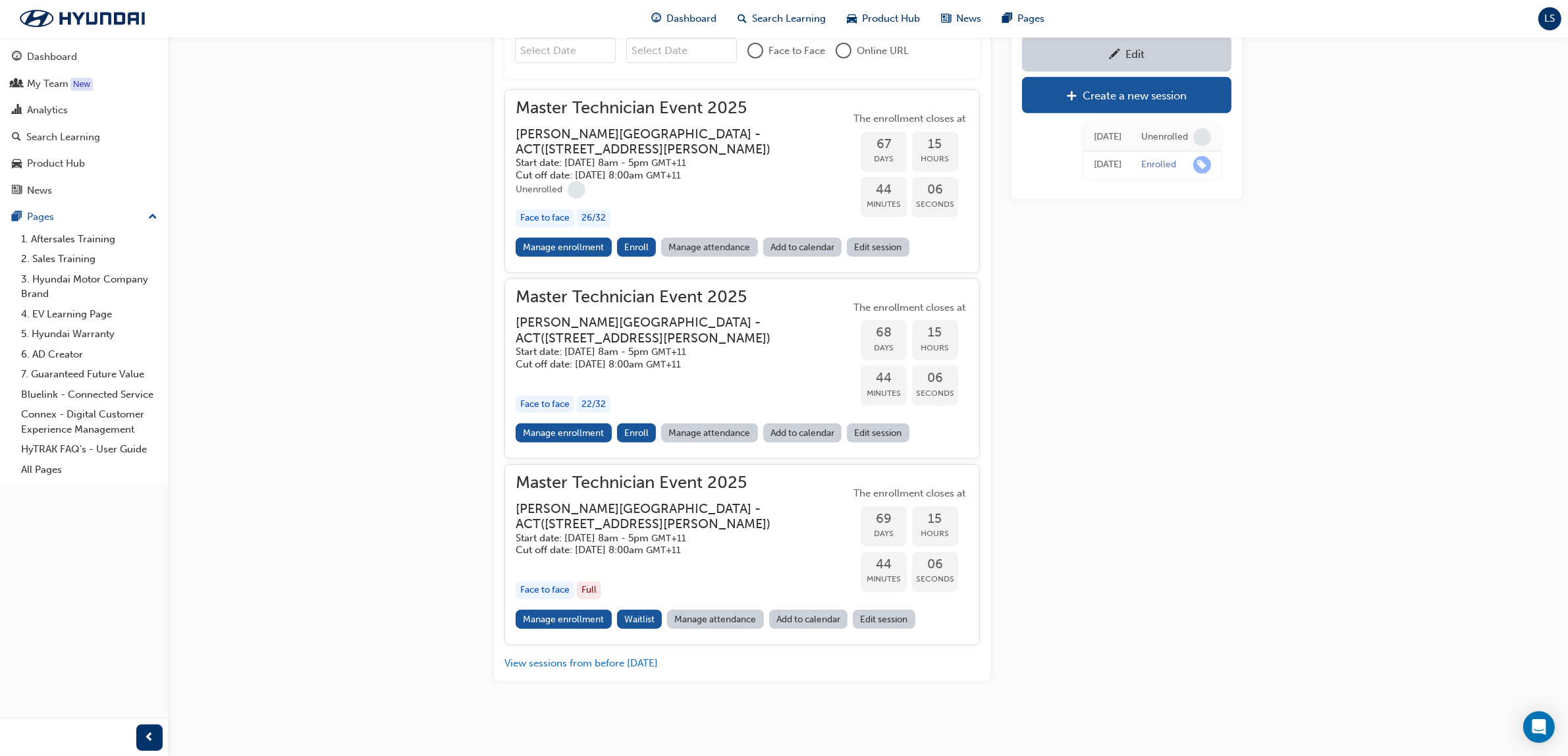
click at [561, 237] on div "Master Technician Event 2025 Sutton Road Training Centre - ACT ( 441 Sutton Rd,…" at bounding box center [683, 169] width 334 height 137
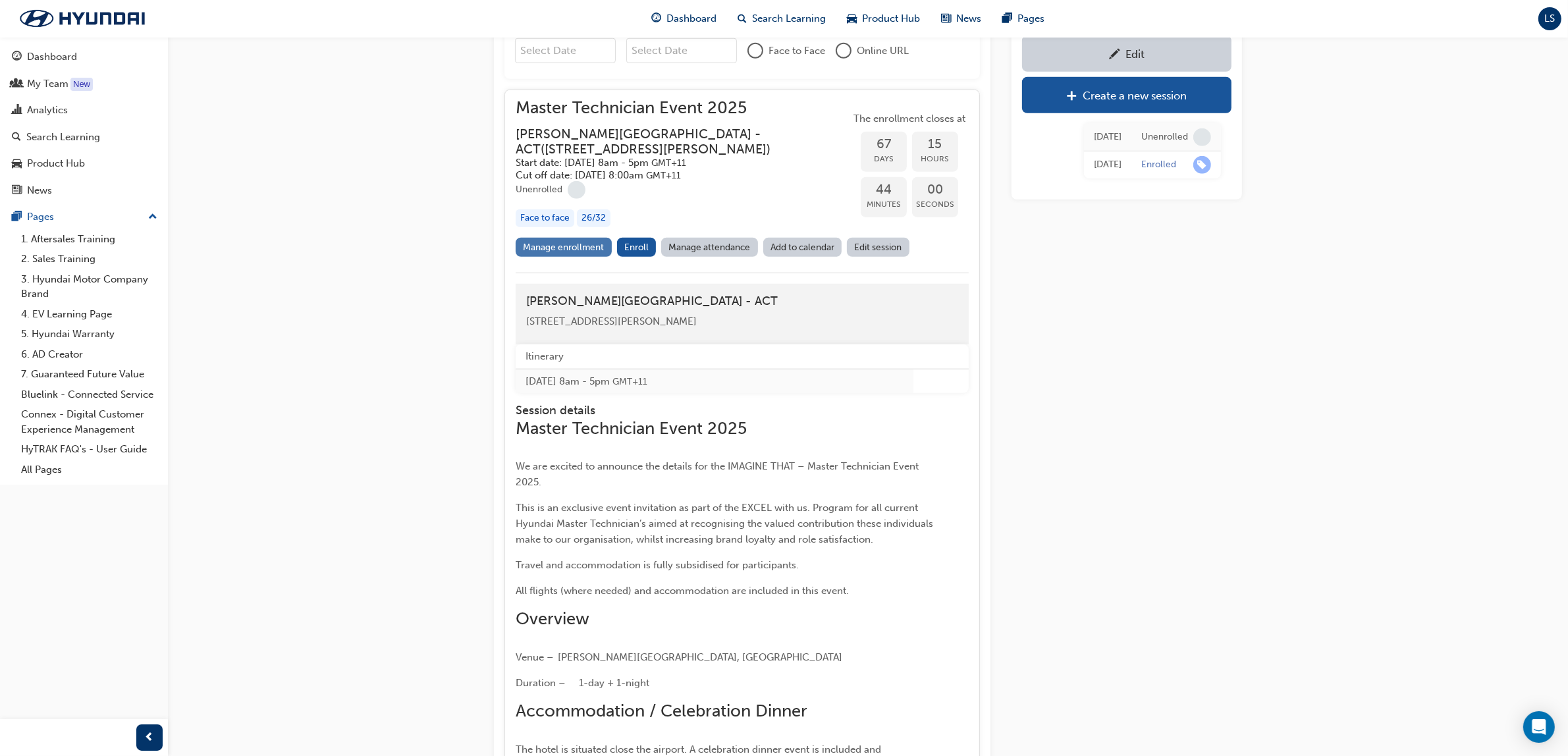
click at [573, 257] on link "Manage enrollment" at bounding box center [563, 247] width 96 height 20
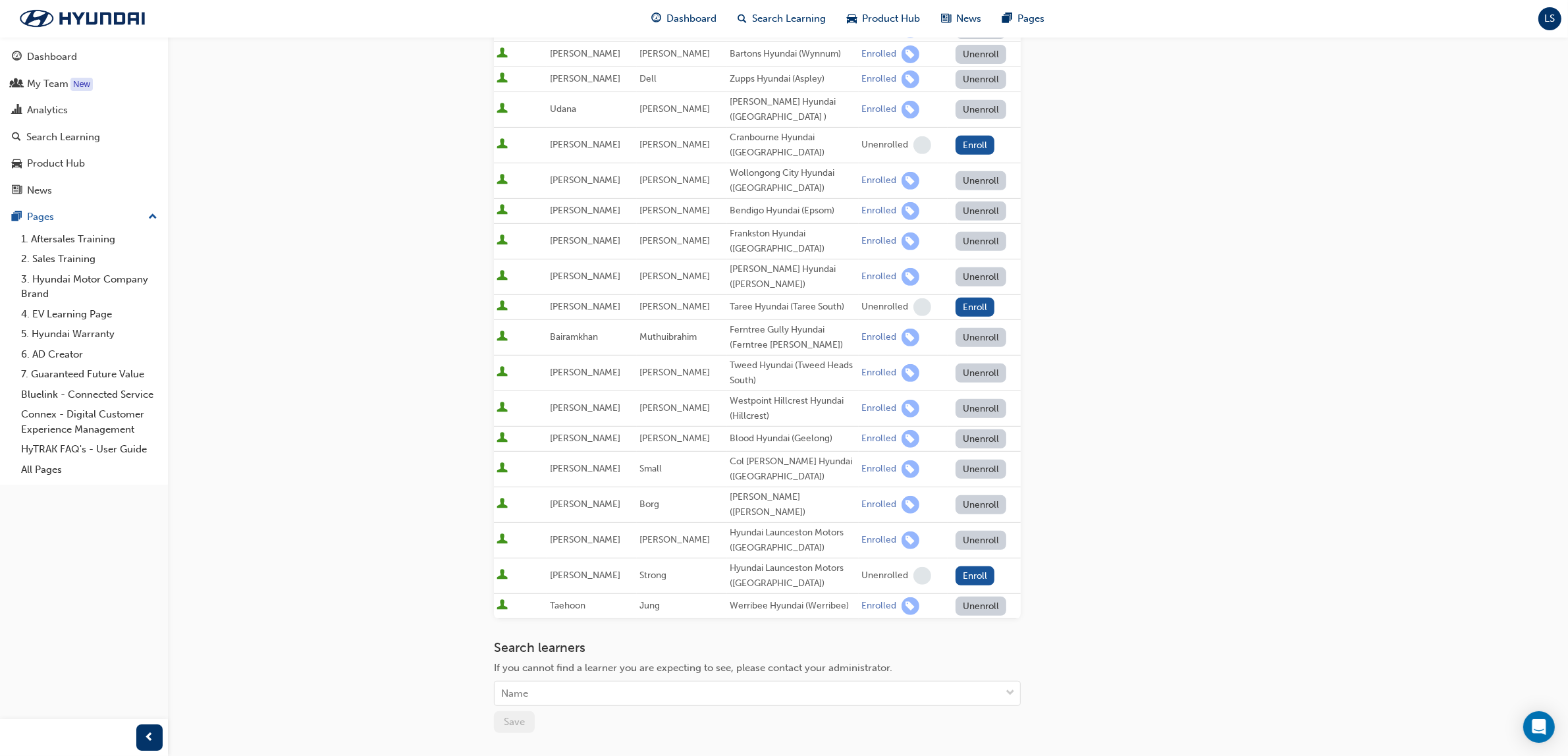
scroll to position [788, 0]
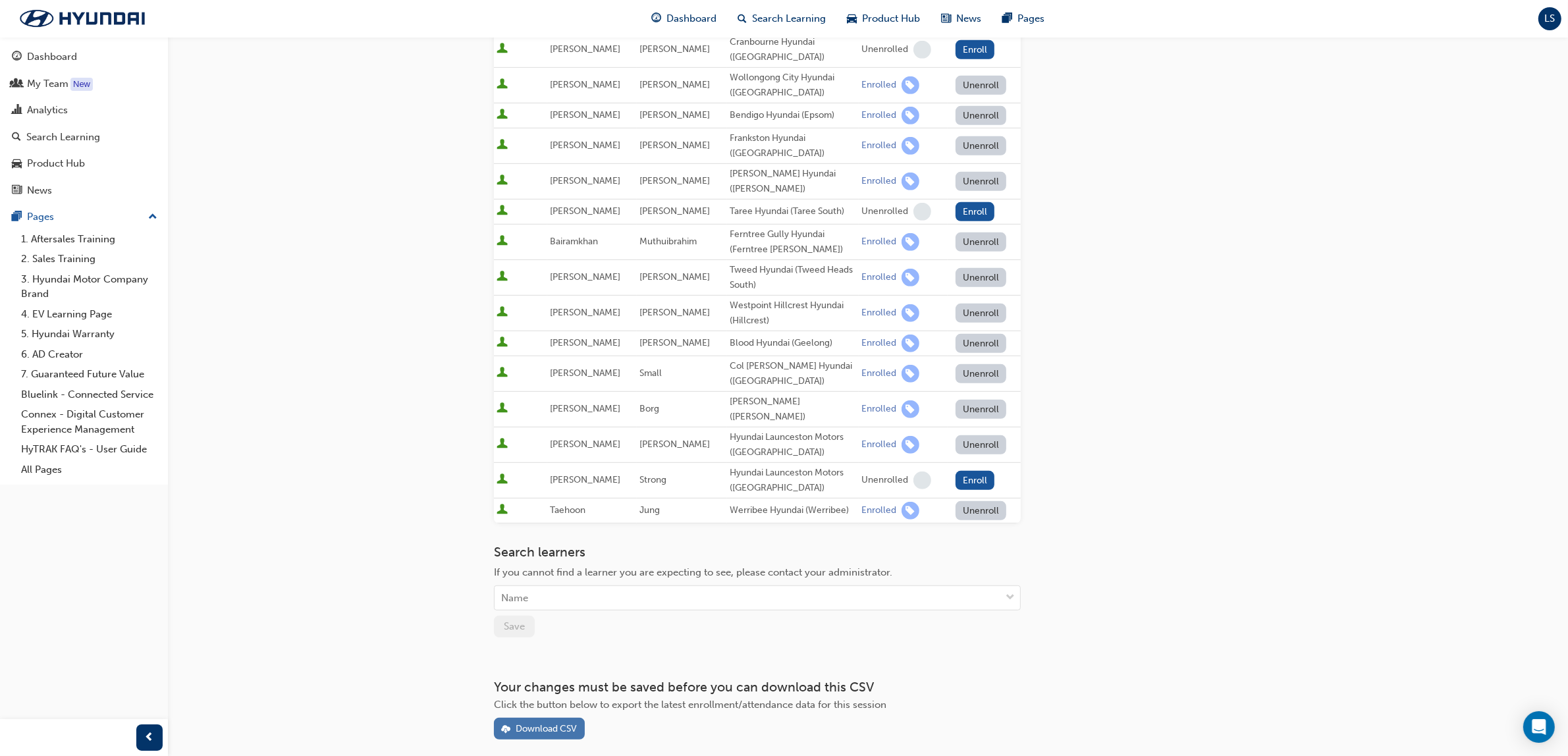
click at [545, 722] on div "Download CSV" at bounding box center [547, 728] width 61 height 11
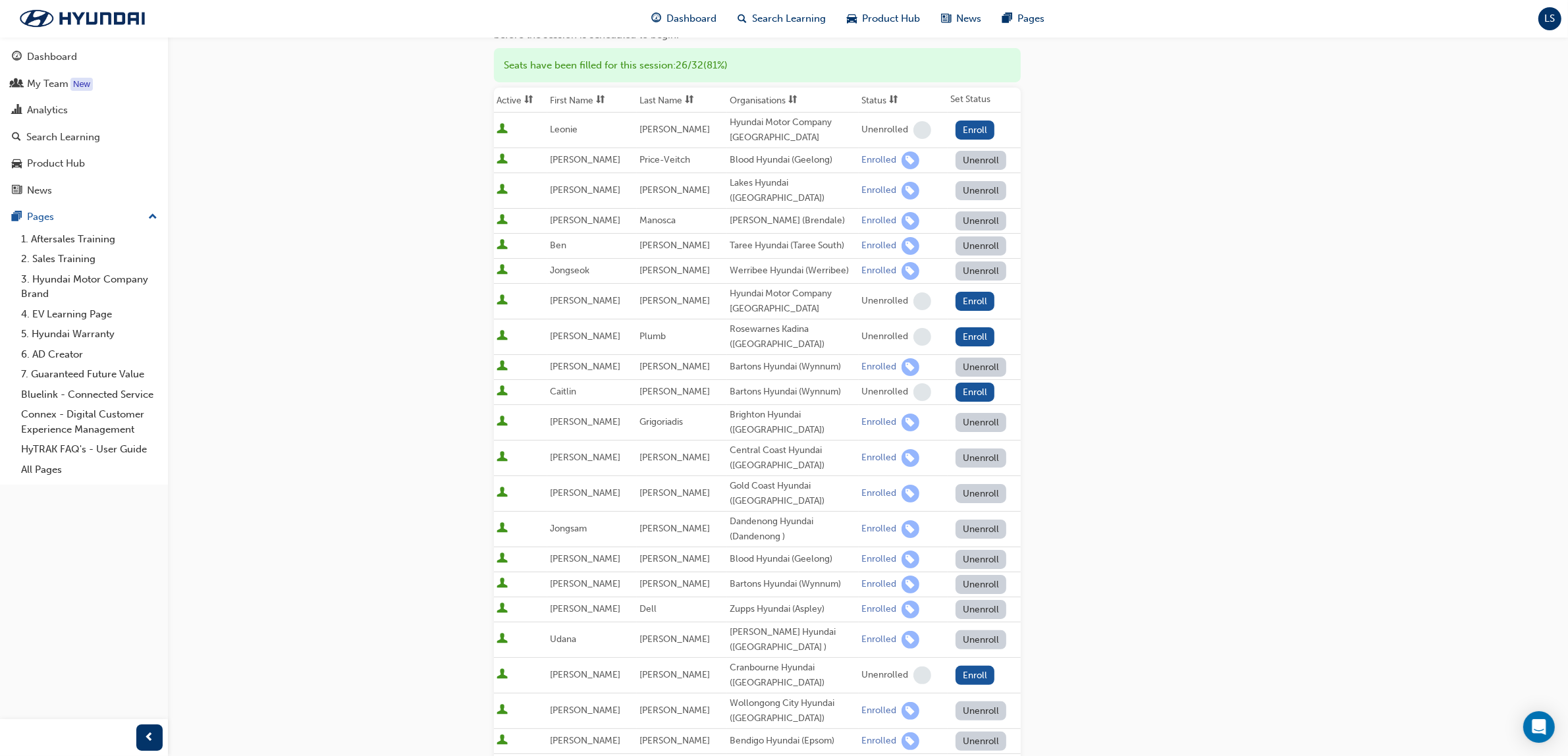
scroll to position [0, 0]
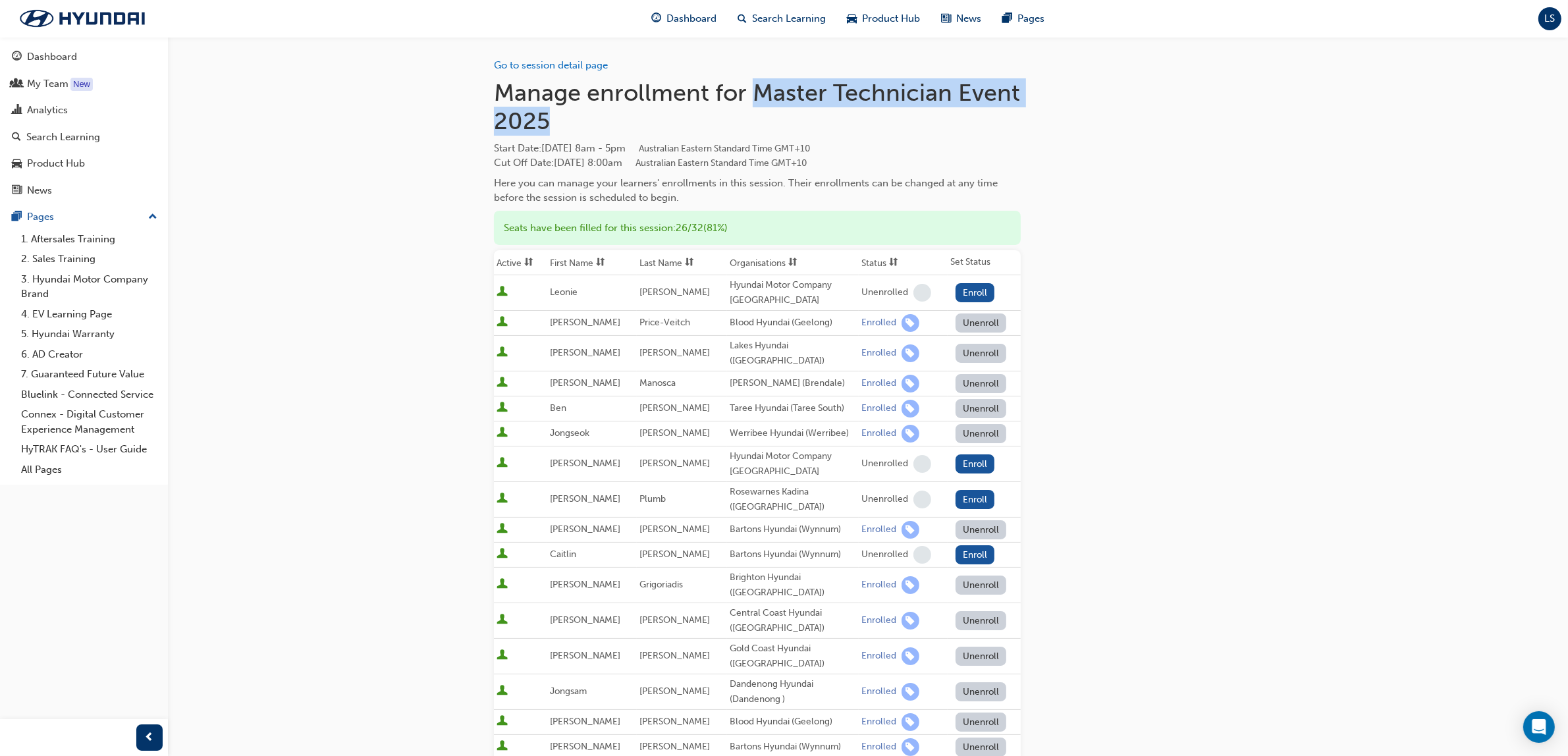
drag, startPoint x: 754, startPoint y: 88, endPoint x: 890, endPoint y: 122, distance: 140.2
click at [890, 122] on h1 "Manage enrollment for Master Technician Event 2025" at bounding box center [757, 107] width 527 height 58
copy h1 "Master Technician Event 2025"
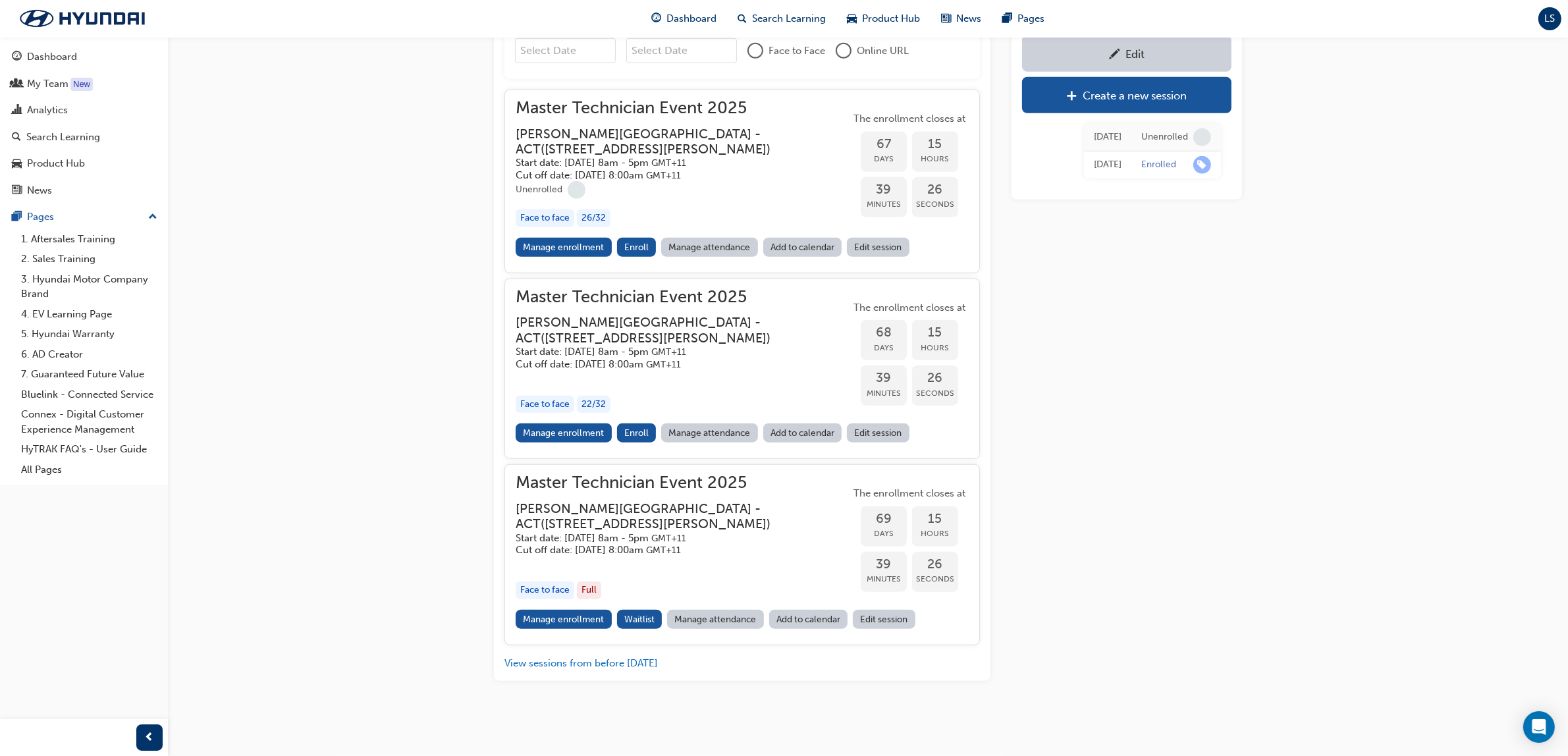
scroll to position [1518, 0]
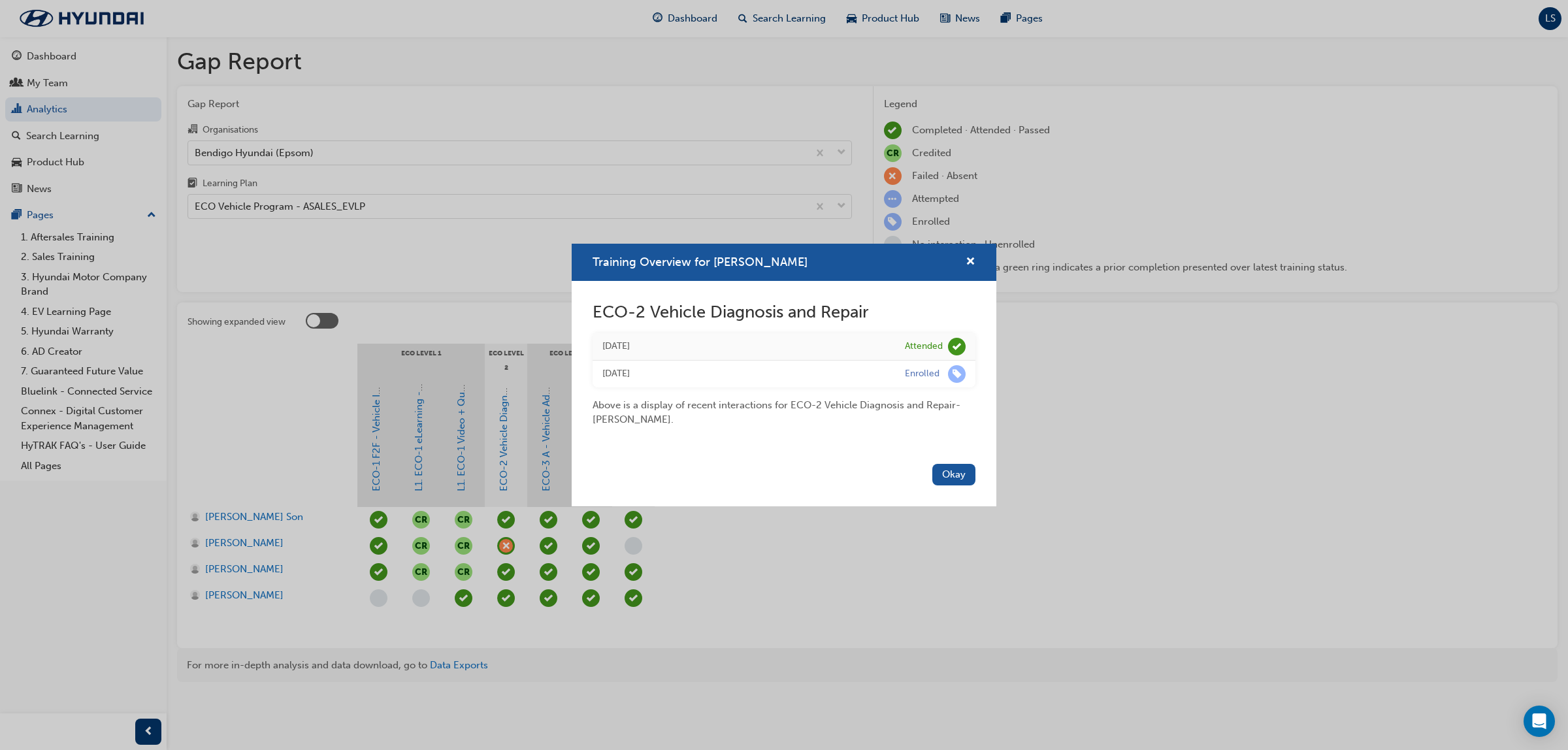
click at [964, 254] on div "Training Overview for Mahdi Muzafari" at bounding box center [966, 262] width 20 height 17
drag, startPoint x: 978, startPoint y: 260, endPoint x: 944, endPoint y: 261, distance: 34.0
click at [978, 260] on div "Training Overview for Mahdi Muzafari" at bounding box center [784, 262] width 425 height 37
click at [971, 257] on span "cross-icon" at bounding box center [970, 262] width 10 height 12
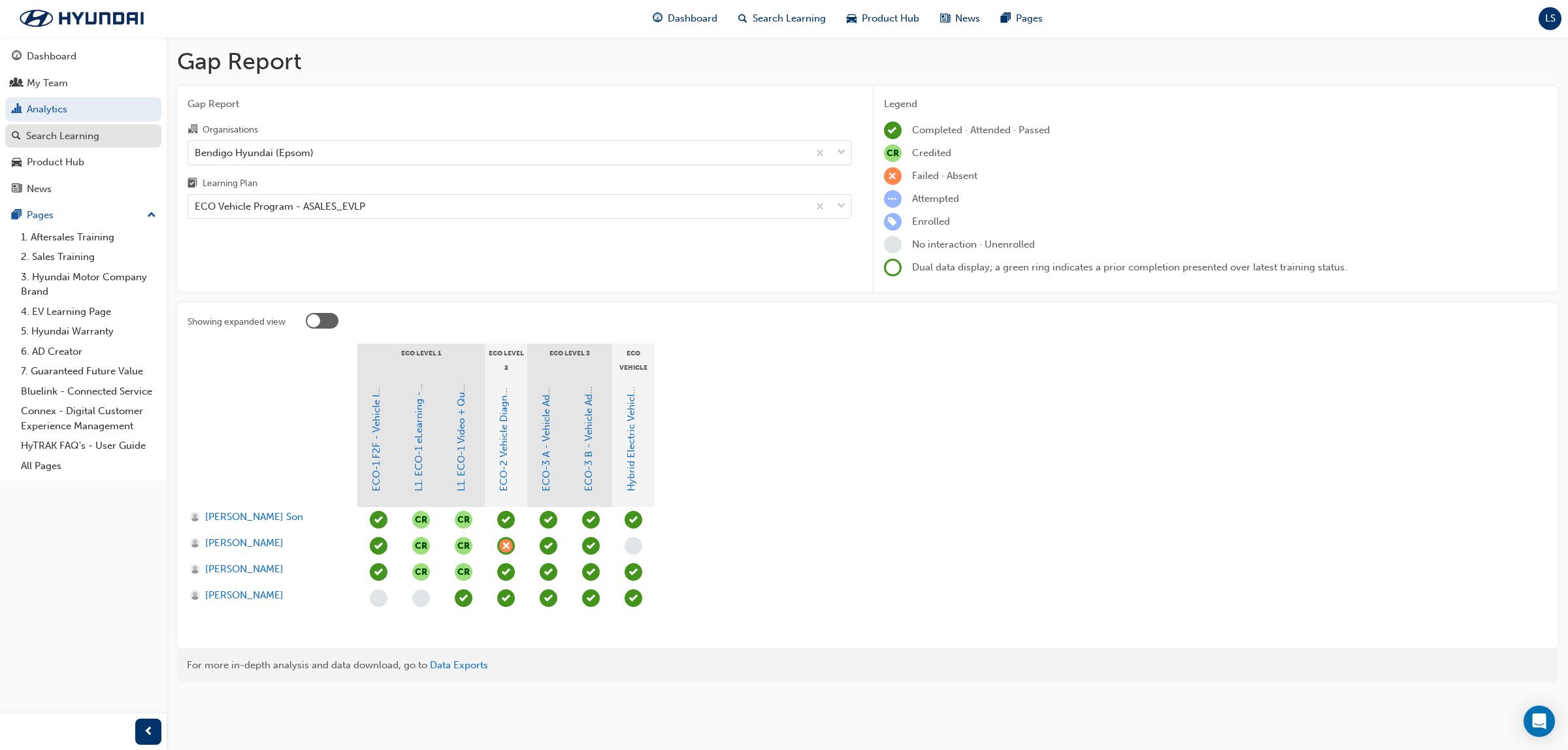
click at [111, 141] on div "Search Learning" at bounding box center [83, 137] width 143 height 17
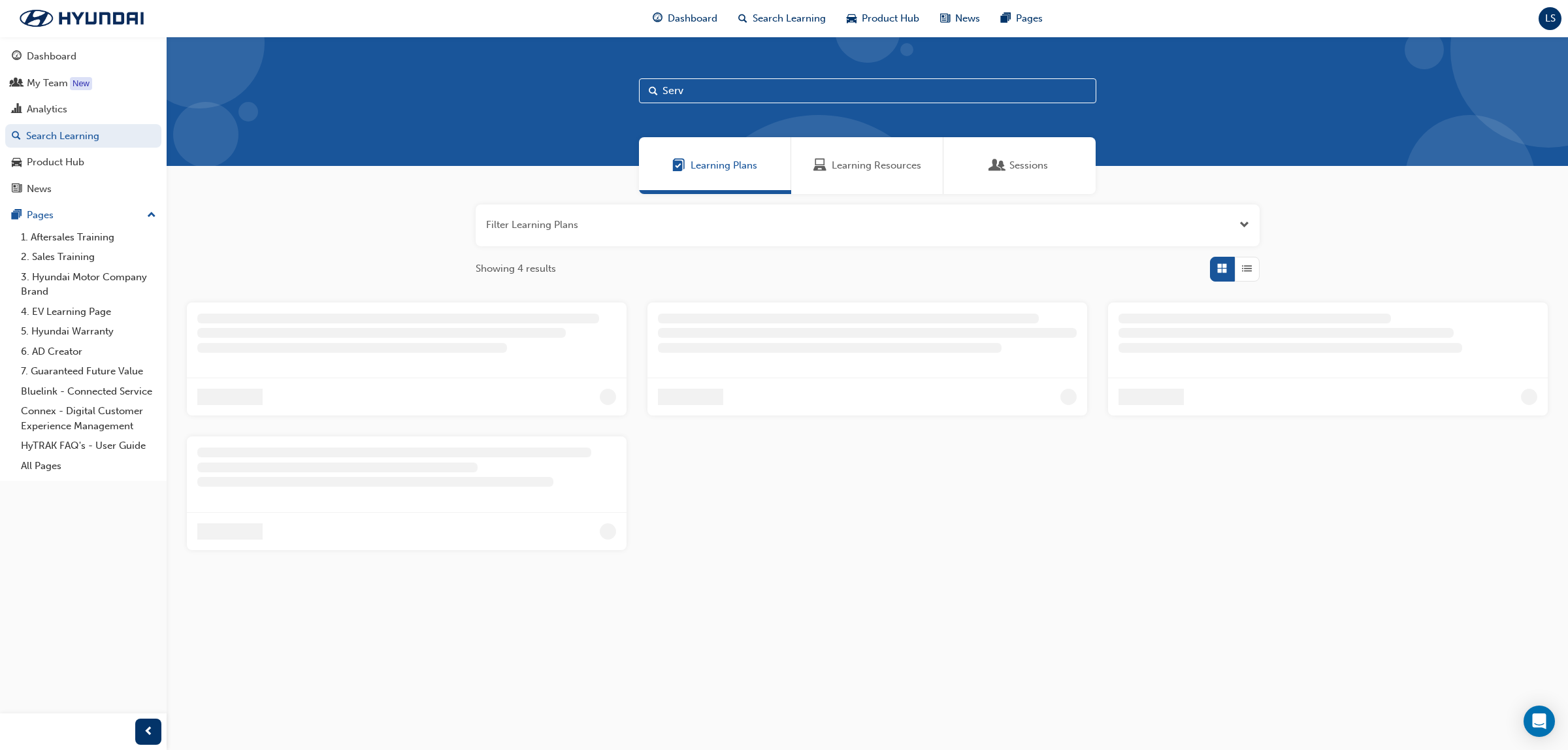
click at [763, 92] on input "Serv" at bounding box center [868, 91] width 457 height 25
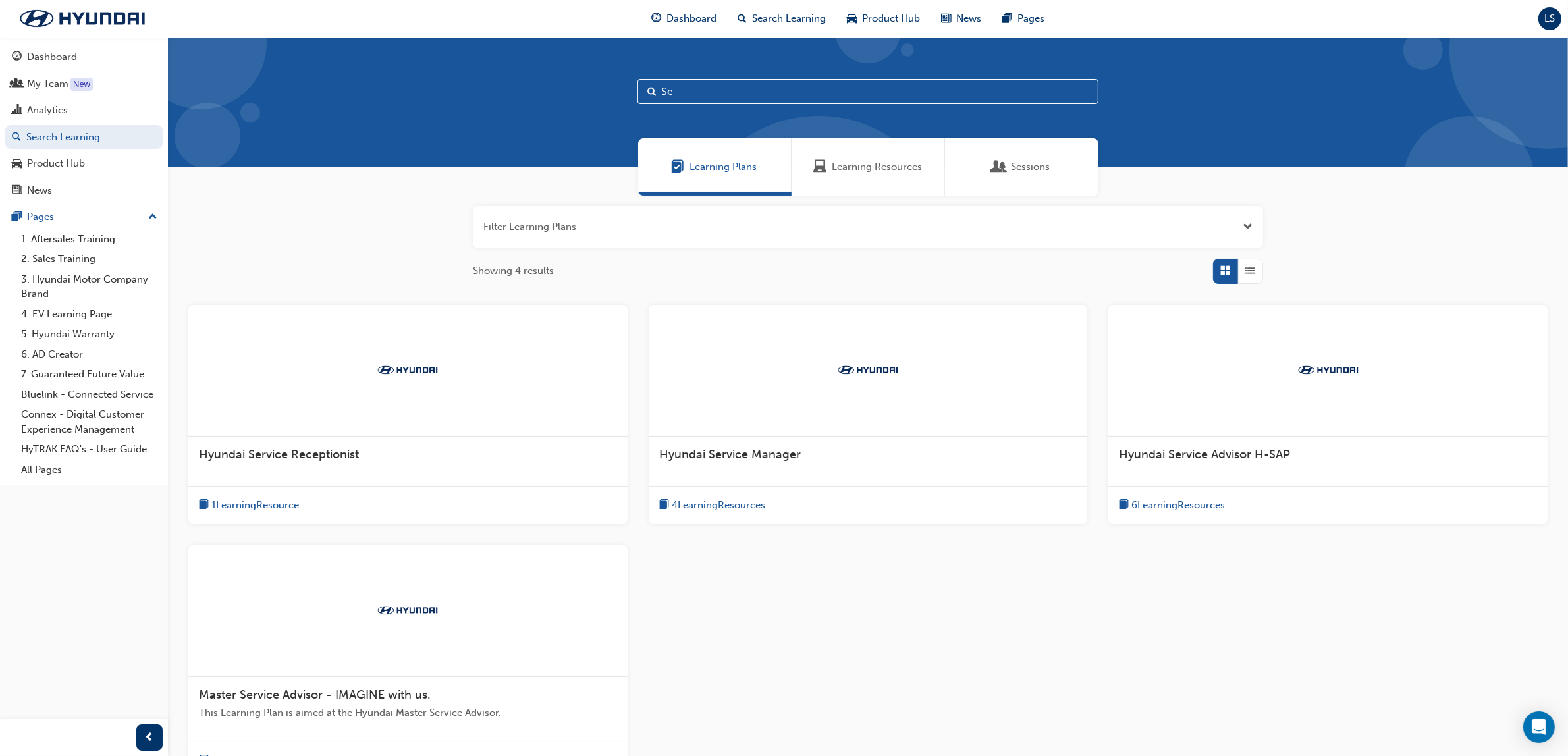
type input "S"
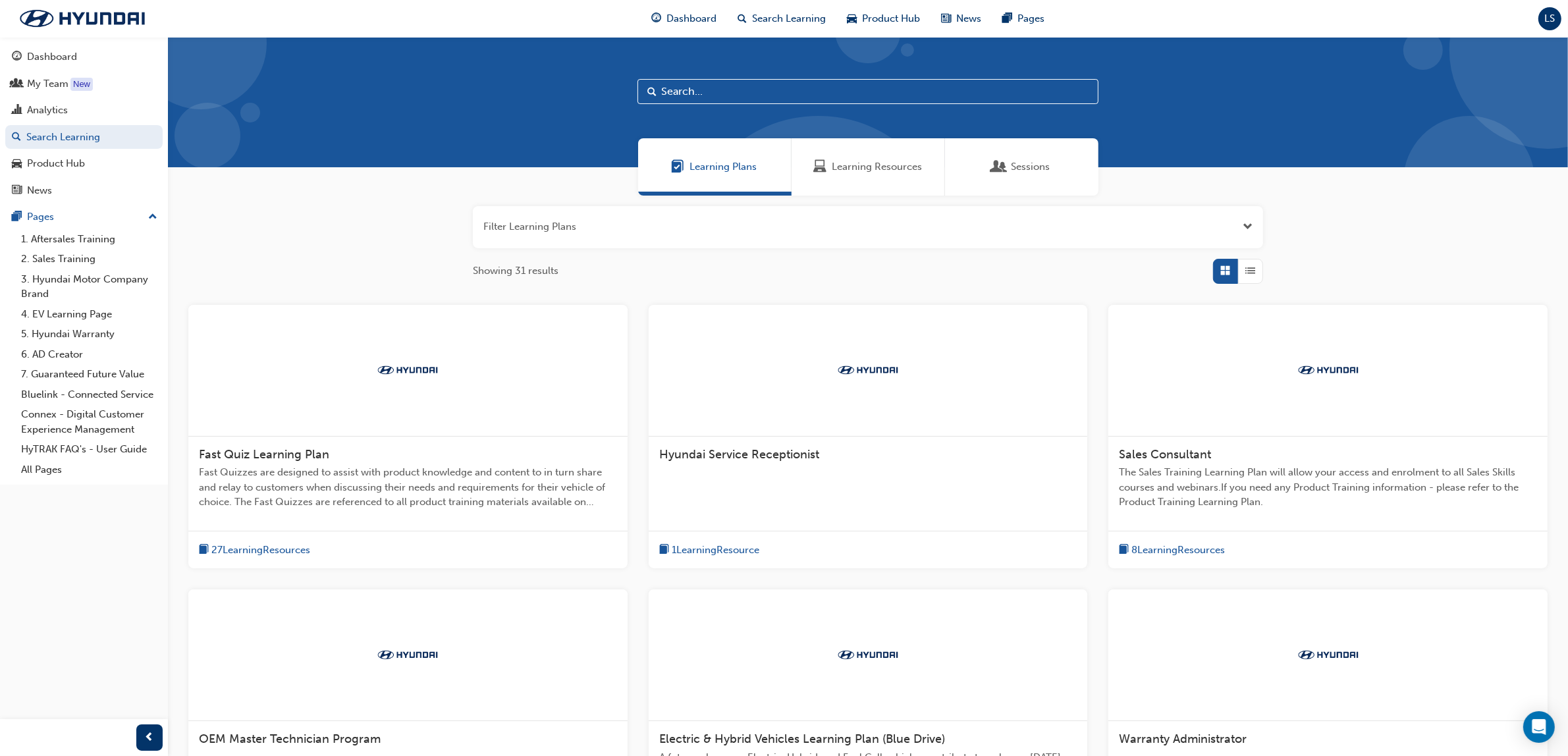
click at [879, 172] on span "Learning Resources" at bounding box center [876, 167] width 90 height 15
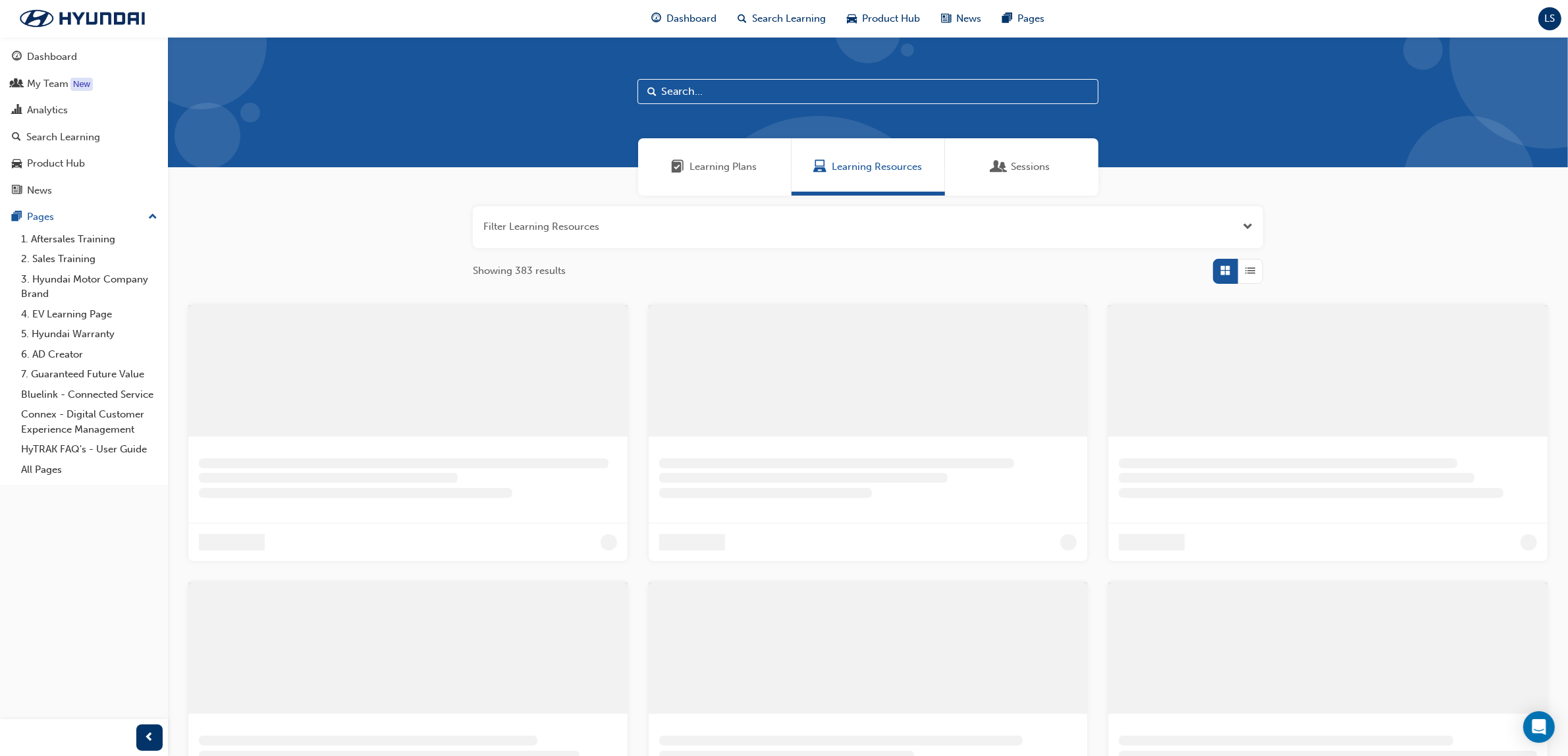
click at [748, 94] on input "text" at bounding box center [867, 91] width 461 height 25
click at [853, 163] on span "Learning Resources" at bounding box center [883, 167] width 90 height 15
click at [728, 101] on input "Hotel Re" at bounding box center [874, 91] width 461 height 25
click at [866, 158] on div "Learning Resources" at bounding box center [873, 167] width 154 height 58
click at [741, 92] on input "Hotel Realm" at bounding box center [874, 91] width 461 height 25
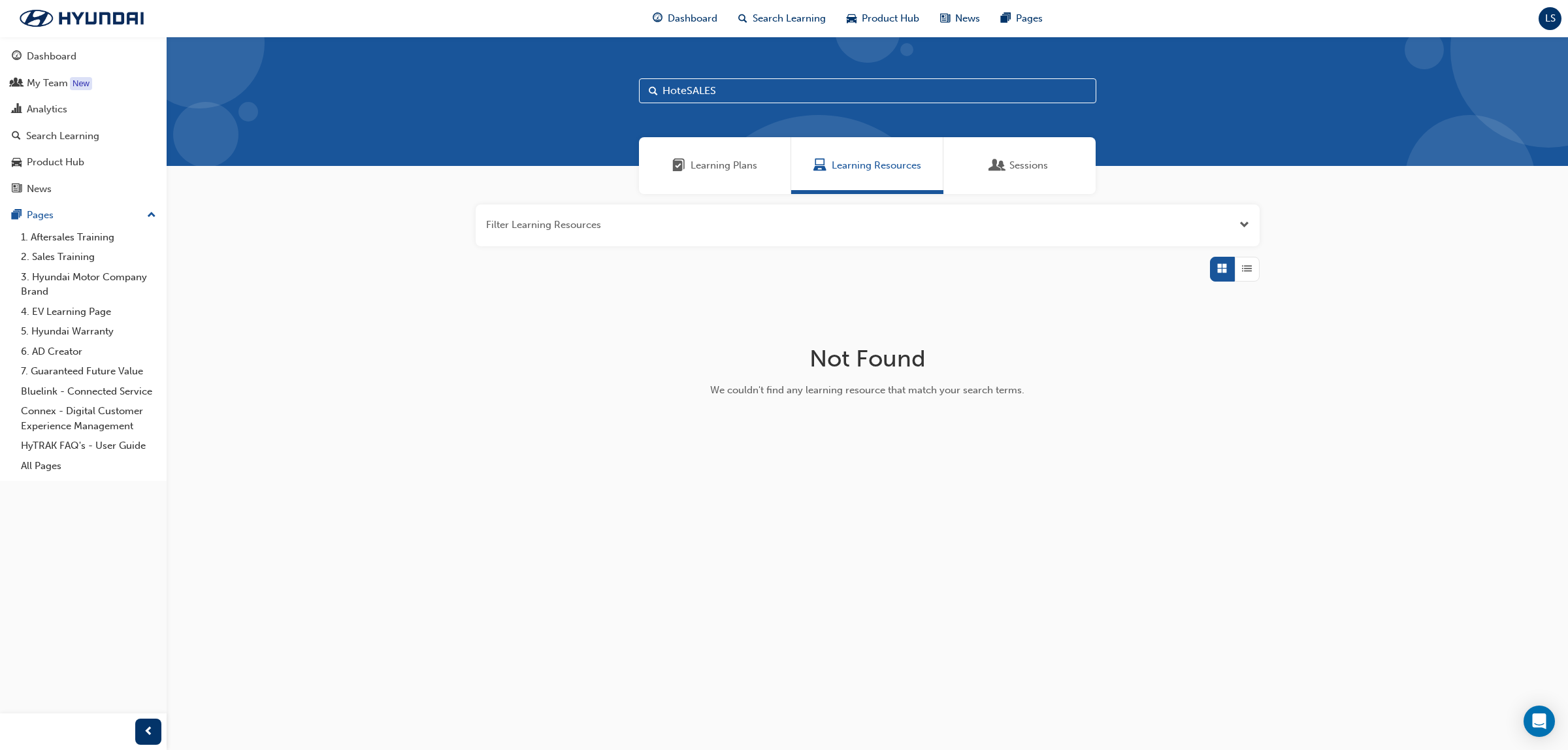
click at [688, 92] on input "HoteSALES" at bounding box center [868, 91] width 457 height 25
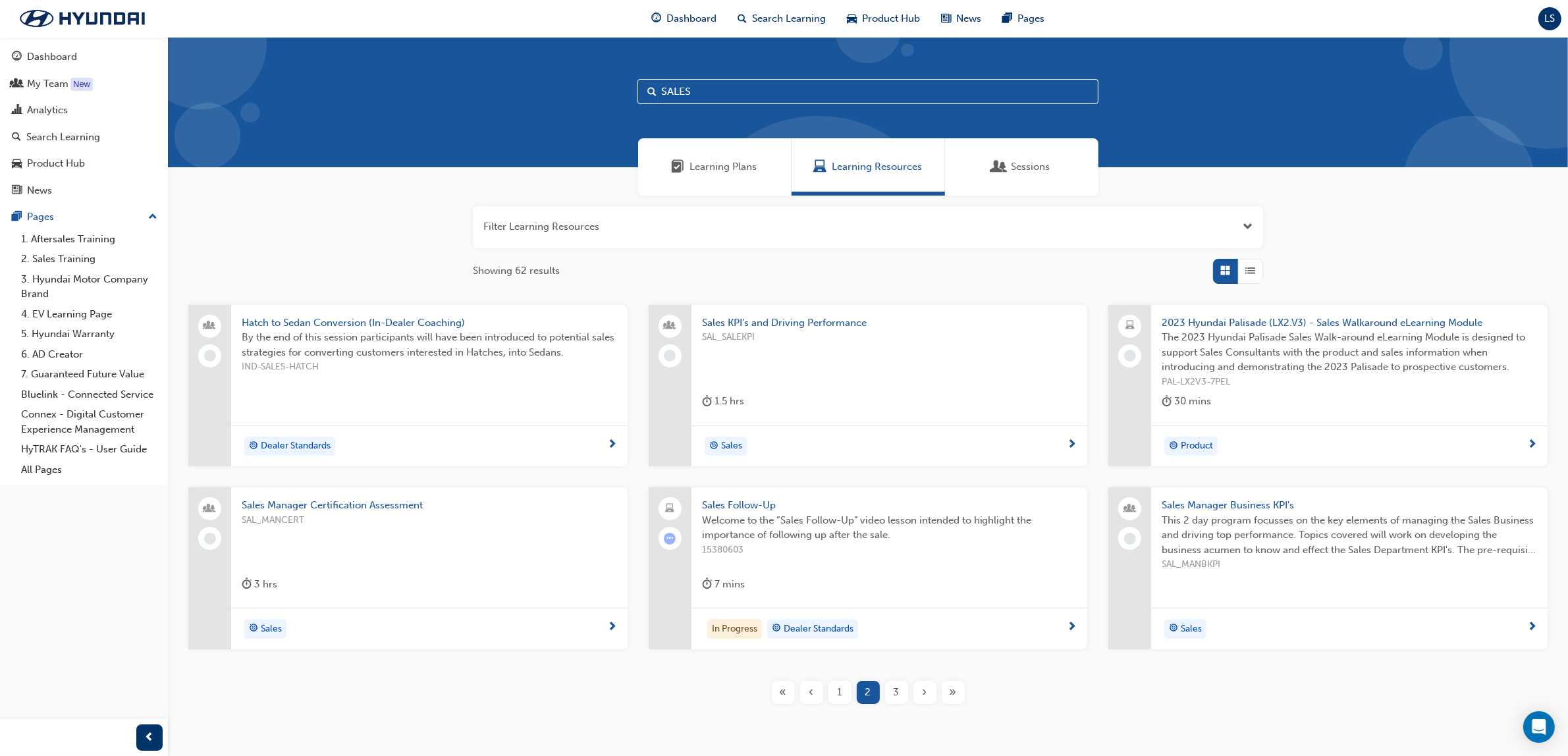
type input "SALES"
click at [892, 181] on div "Learning Resources" at bounding box center [868, 167] width 154 height 58
click at [1261, 264] on div "button" at bounding box center [1250, 271] width 25 height 25
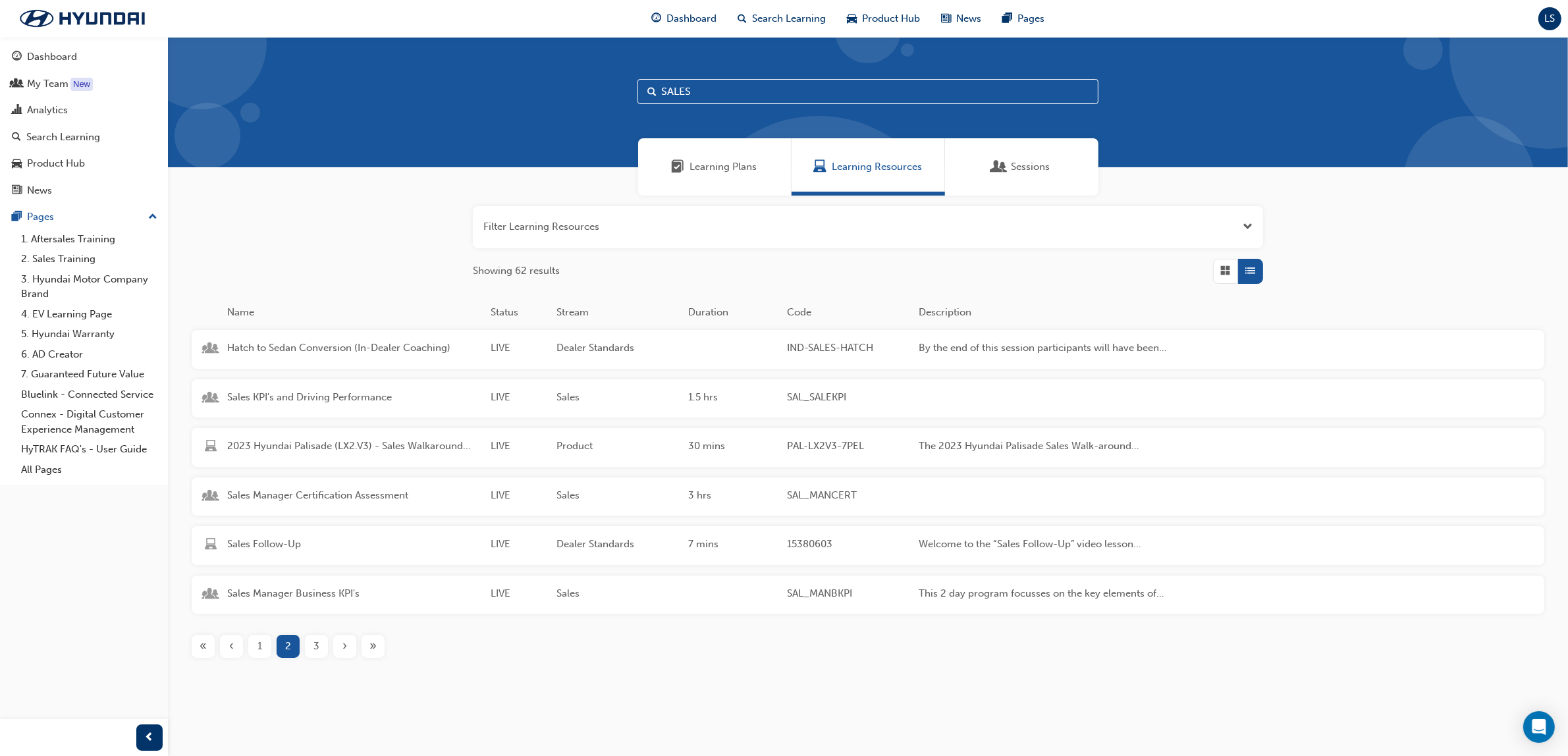
click at [345, 502] on div "Sales Manager Certification Assessment" at bounding box center [353, 496] width 264 height 18
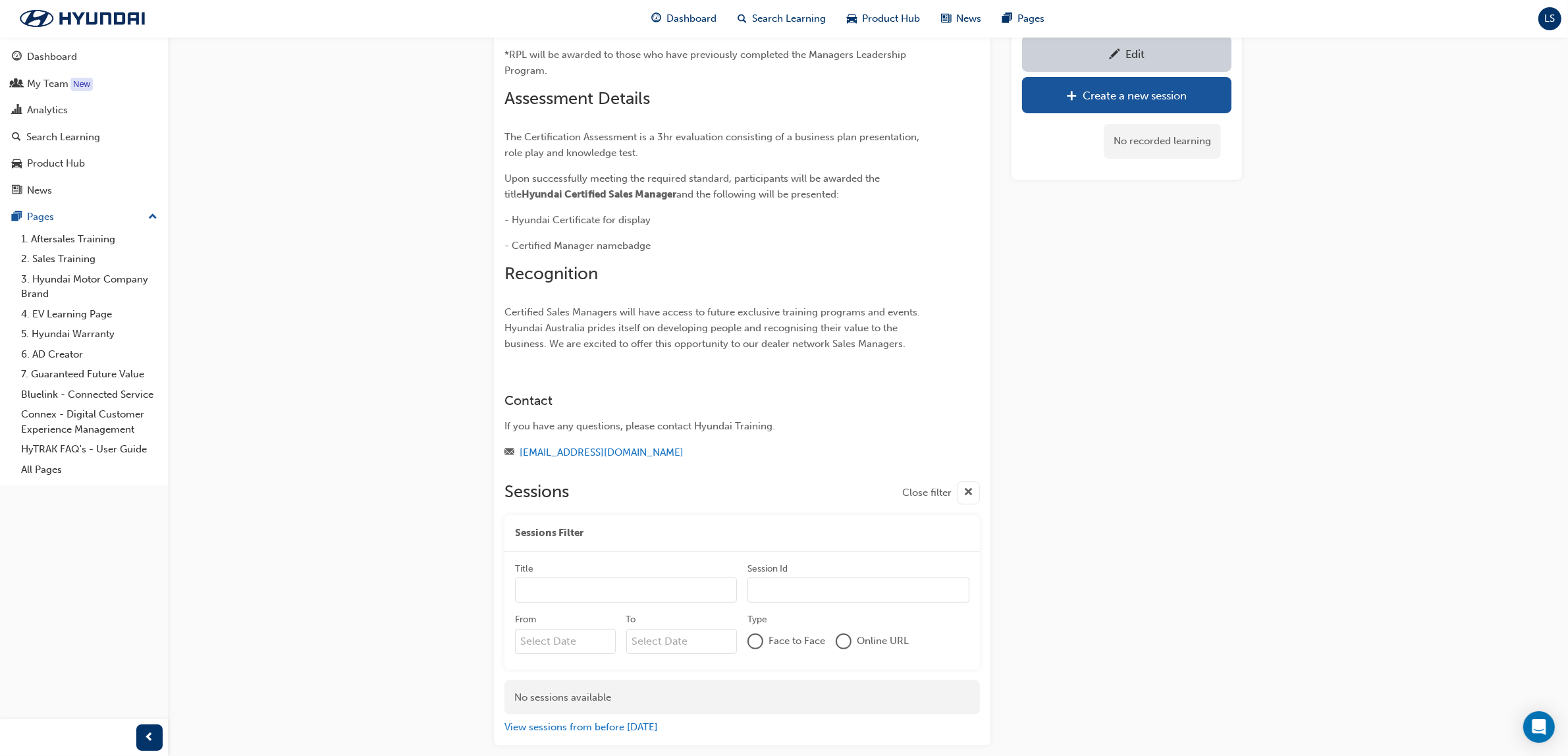
scroll to position [272, 0]
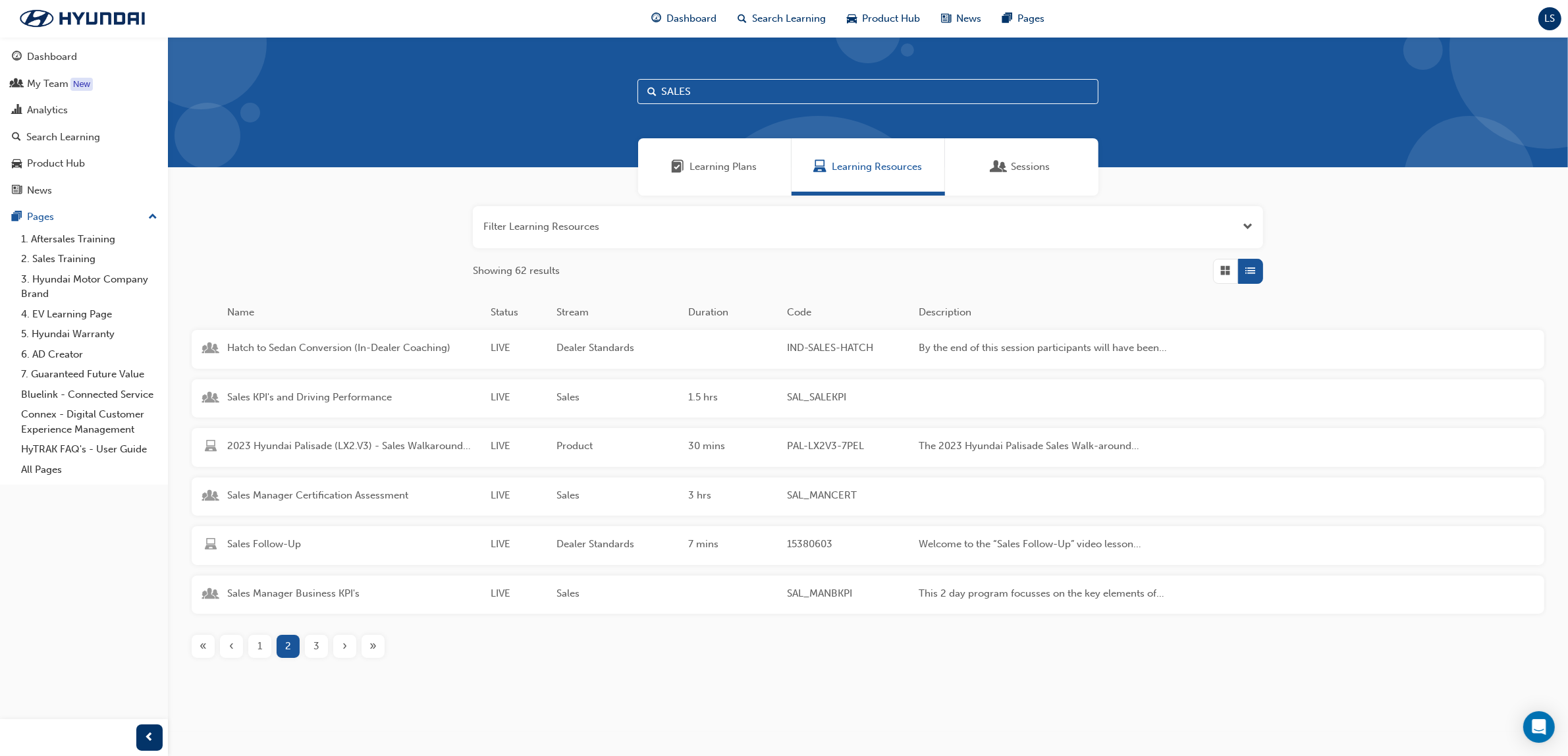
click at [304, 651] on button "3" at bounding box center [317, 646] width 28 height 23
click at [255, 652] on div "2" at bounding box center [260, 646] width 23 height 23
click at [242, 650] on div "‹" at bounding box center [231, 646] width 23 height 23
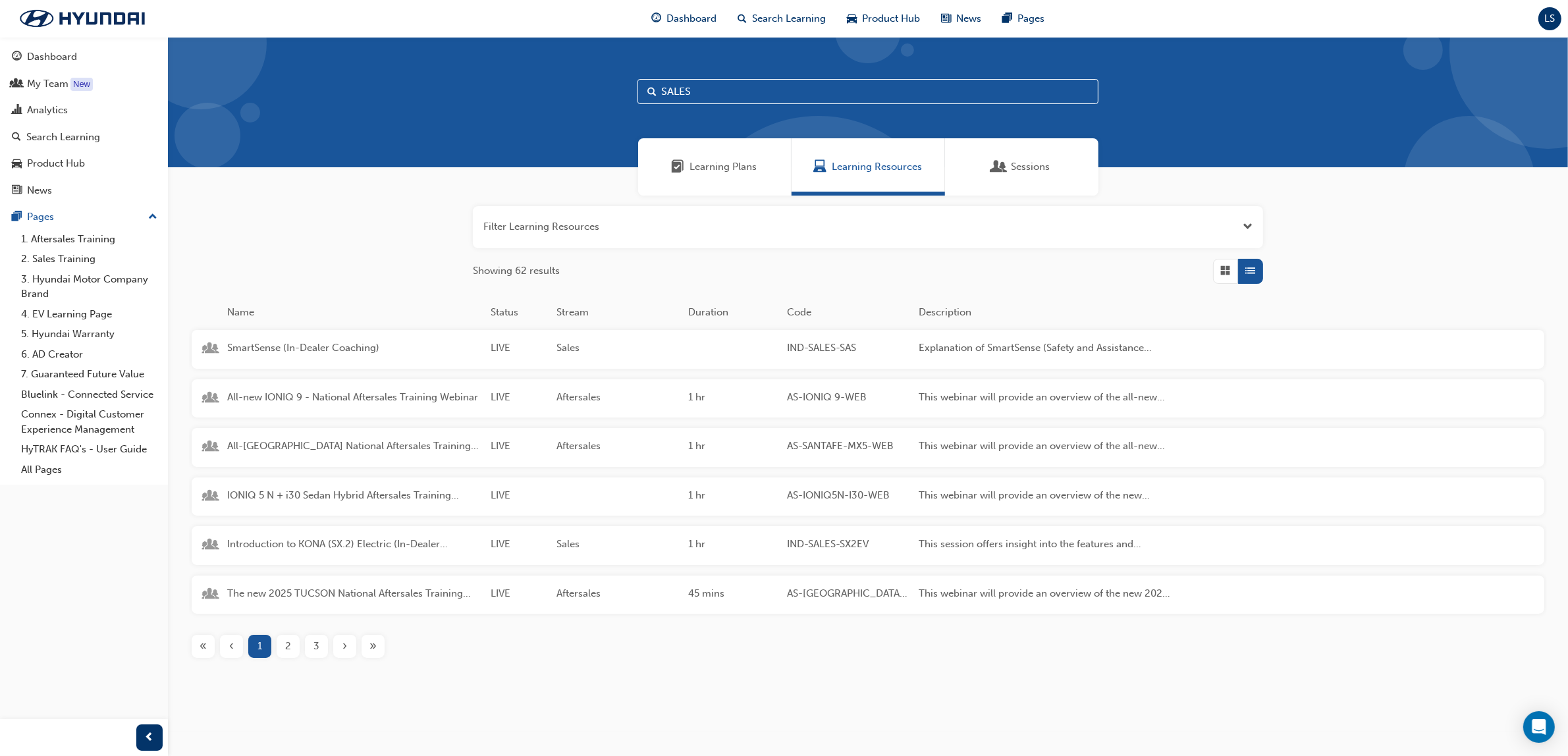
click at [311, 650] on div "3" at bounding box center [316, 646] width 23 height 23
click at [344, 652] on span "›" at bounding box center [345, 646] width 5 height 15
click at [306, 649] on div "5" at bounding box center [316, 646] width 23 height 23
click at [264, 648] on div "4" at bounding box center [260, 646] width 23 height 23
click at [323, 649] on div "5" at bounding box center [316, 646] width 23 height 23
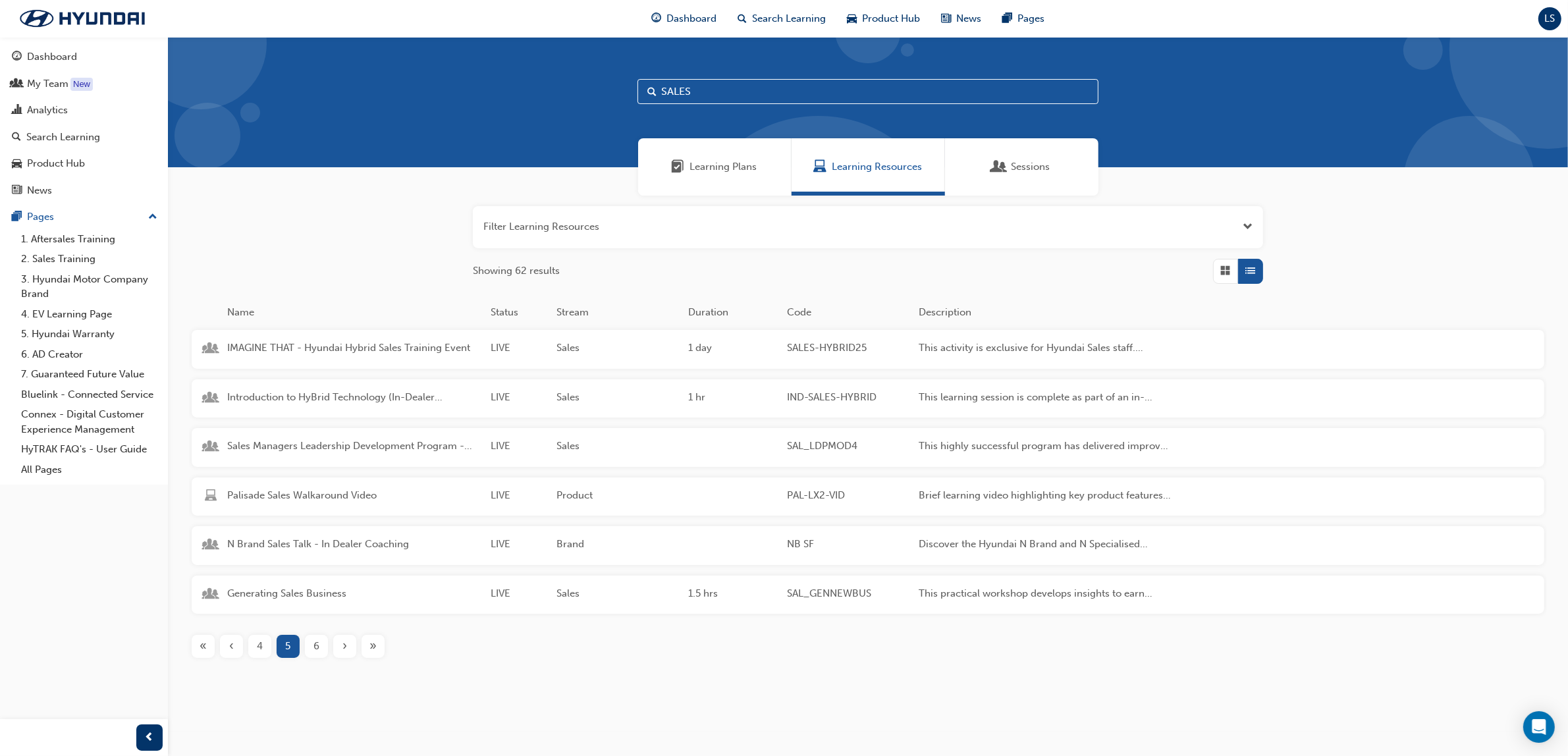
click at [339, 647] on div "›" at bounding box center [345, 646] width 23 height 23
click at [387, 600] on div "Sales Consultant Certification Assessment" at bounding box center [353, 594] width 264 height 18
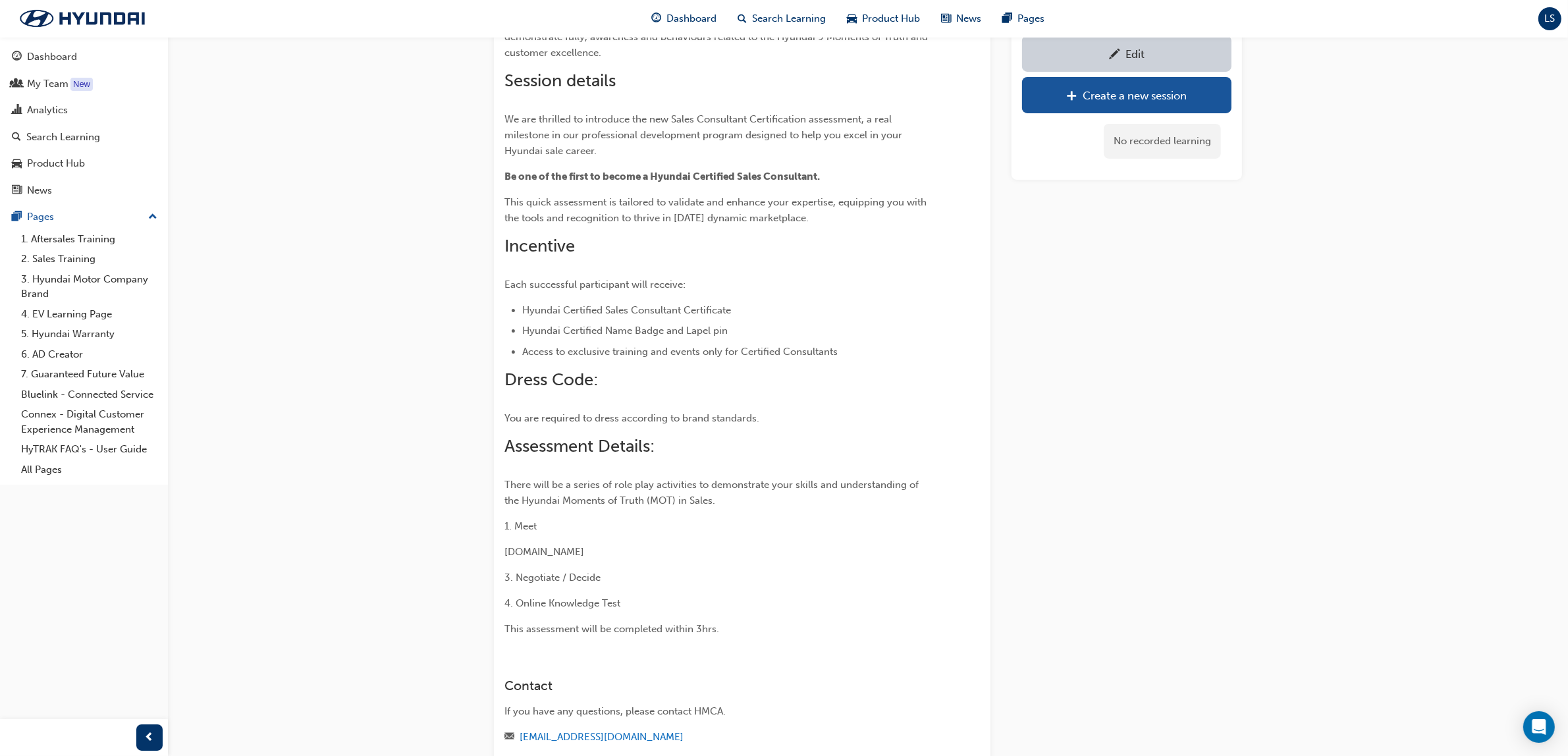
scroll to position [303, 0]
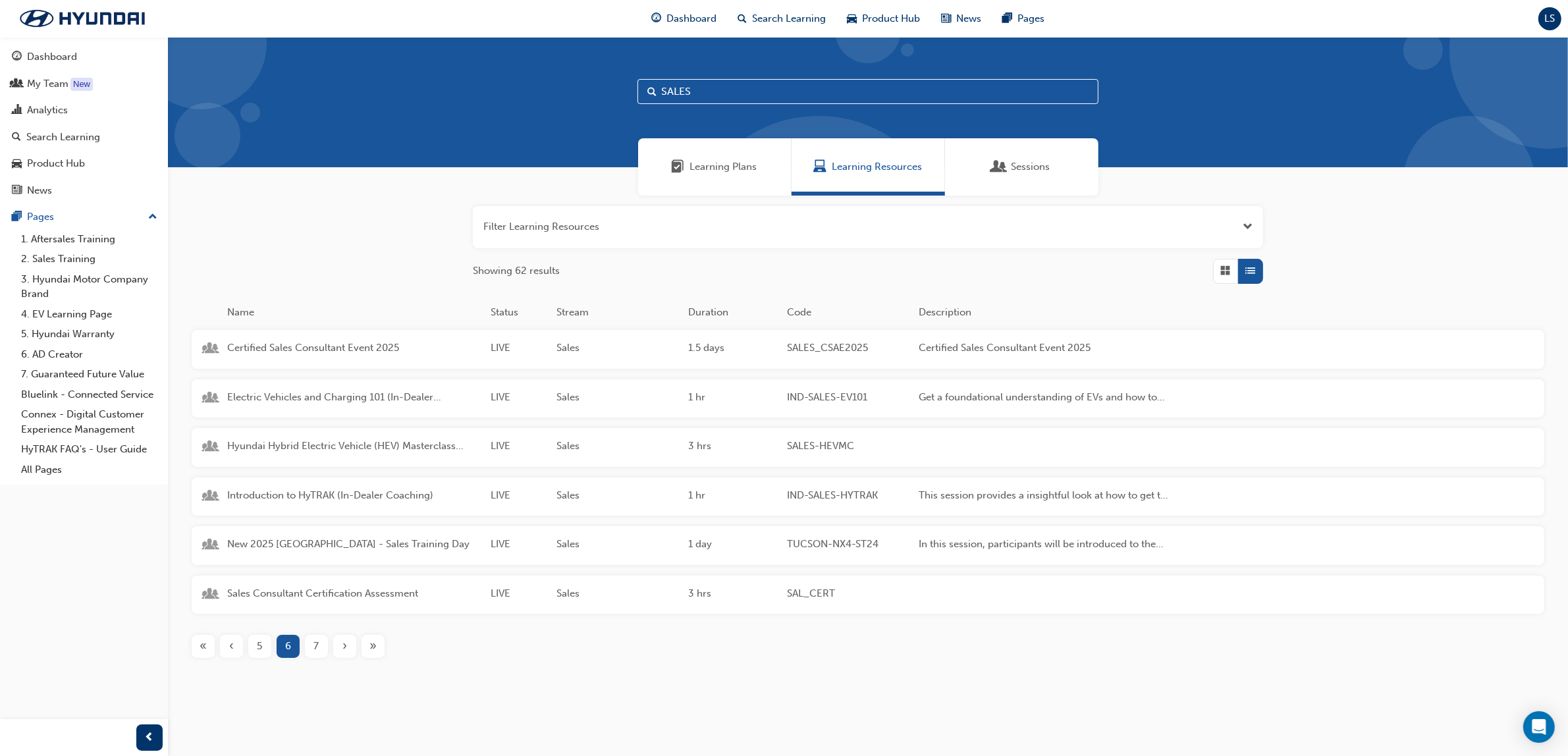
click at [262, 636] on div "5" at bounding box center [260, 646] width 23 height 23
click at [240, 653] on div "‹" at bounding box center [231, 646] width 23 height 23
click at [238, 654] on div "‹" at bounding box center [231, 646] width 23 height 23
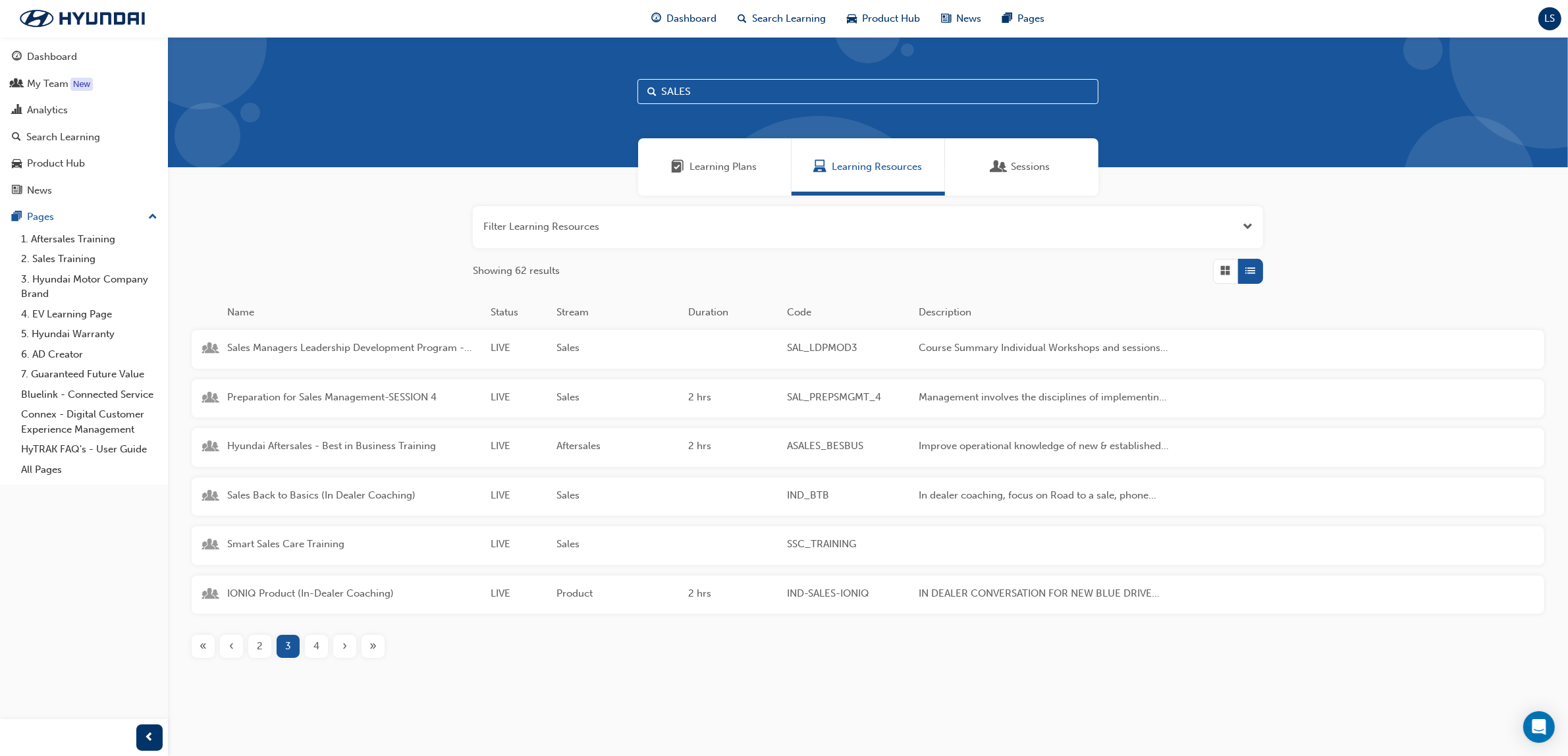
click at [238, 654] on div "‹" at bounding box center [231, 646] width 23 height 23
click at [724, 88] on input "SALES" at bounding box center [867, 91] width 461 height 25
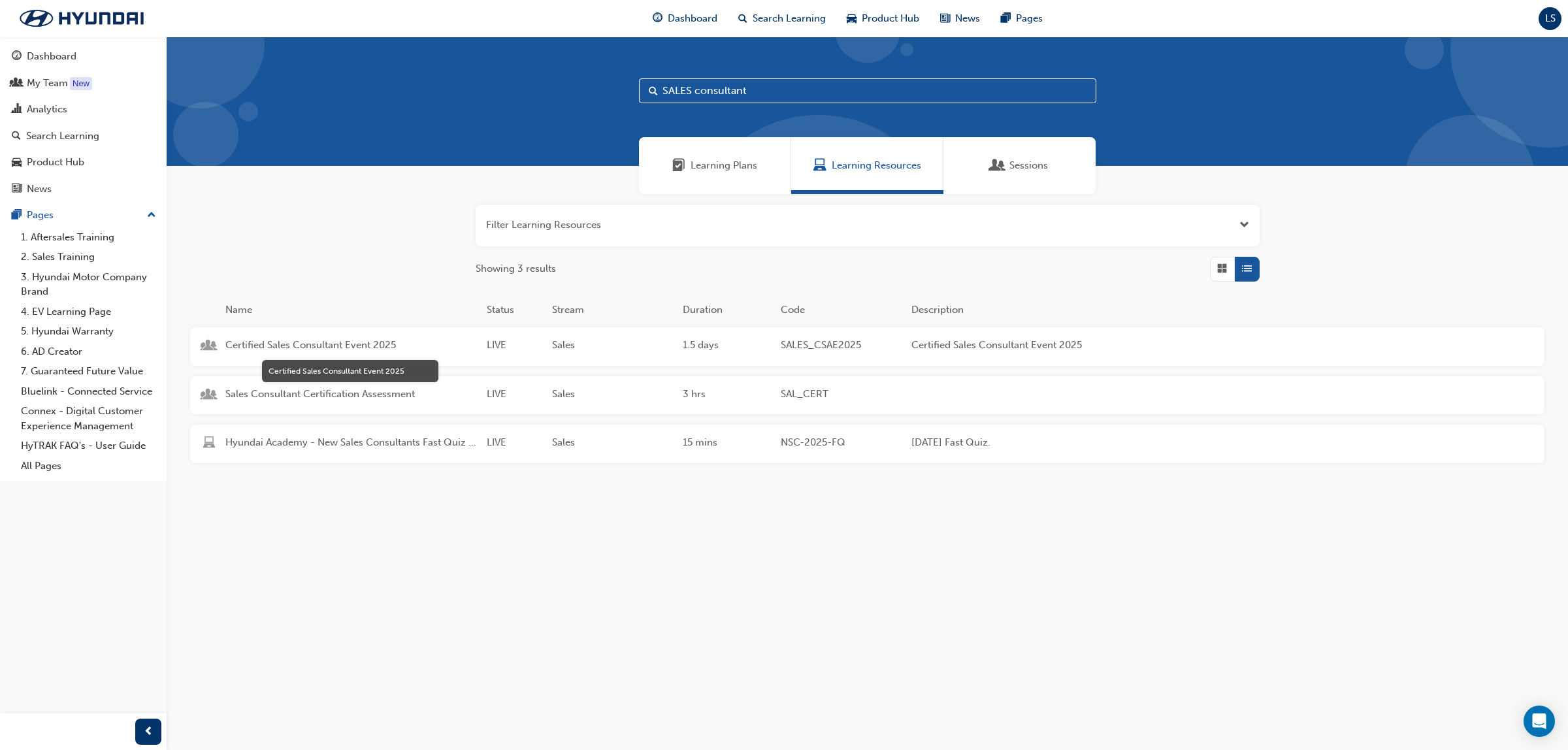
type input "SALES consultant"
click at [364, 348] on span "Certified Sales Consultant Event 2025" at bounding box center [351, 345] width 251 height 15
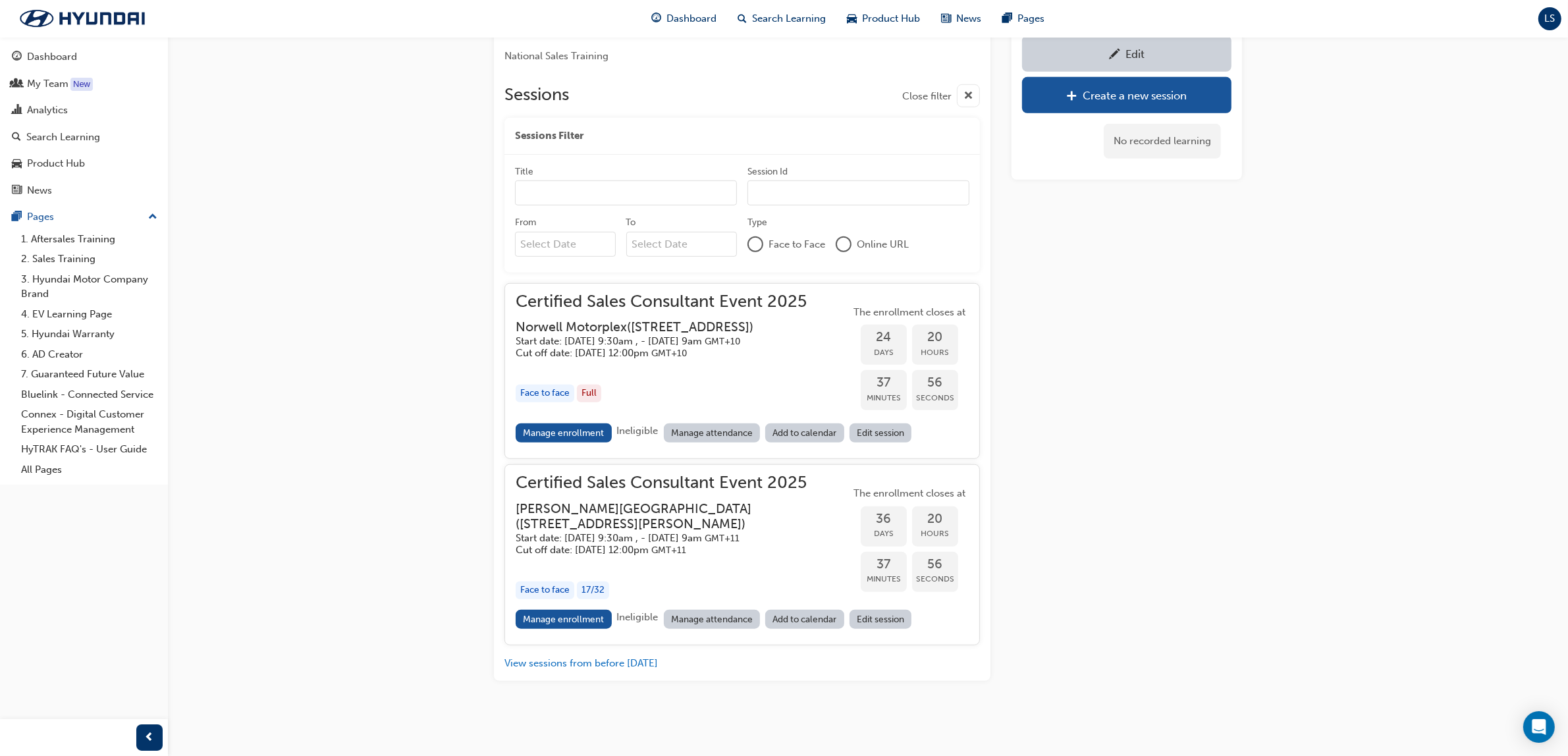
scroll to position [1391, 0]
click at [55, 107] on div "Analytics" at bounding box center [47, 110] width 41 height 15
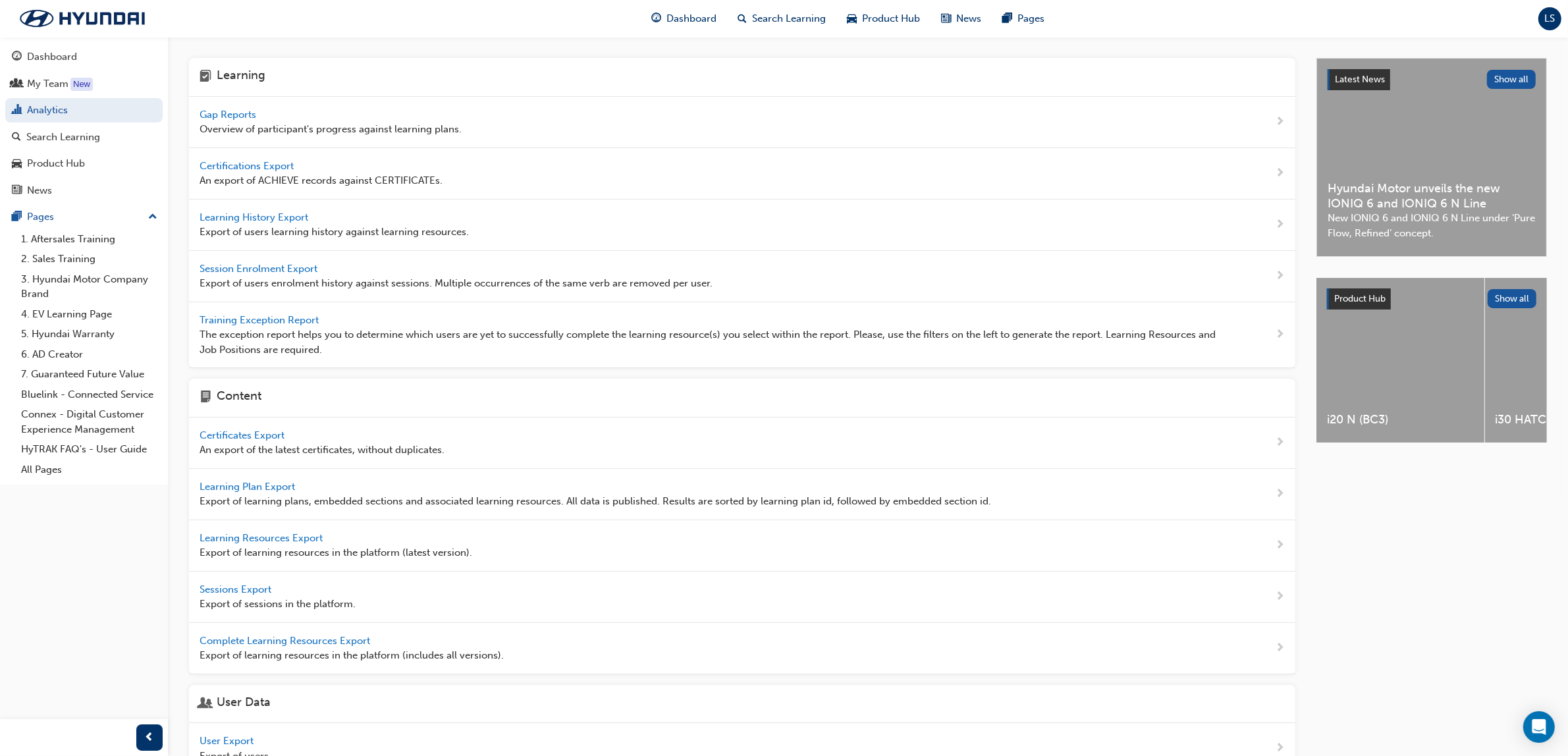
click at [239, 119] on span "Gap Reports" at bounding box center [229, 115] width 60 height 12
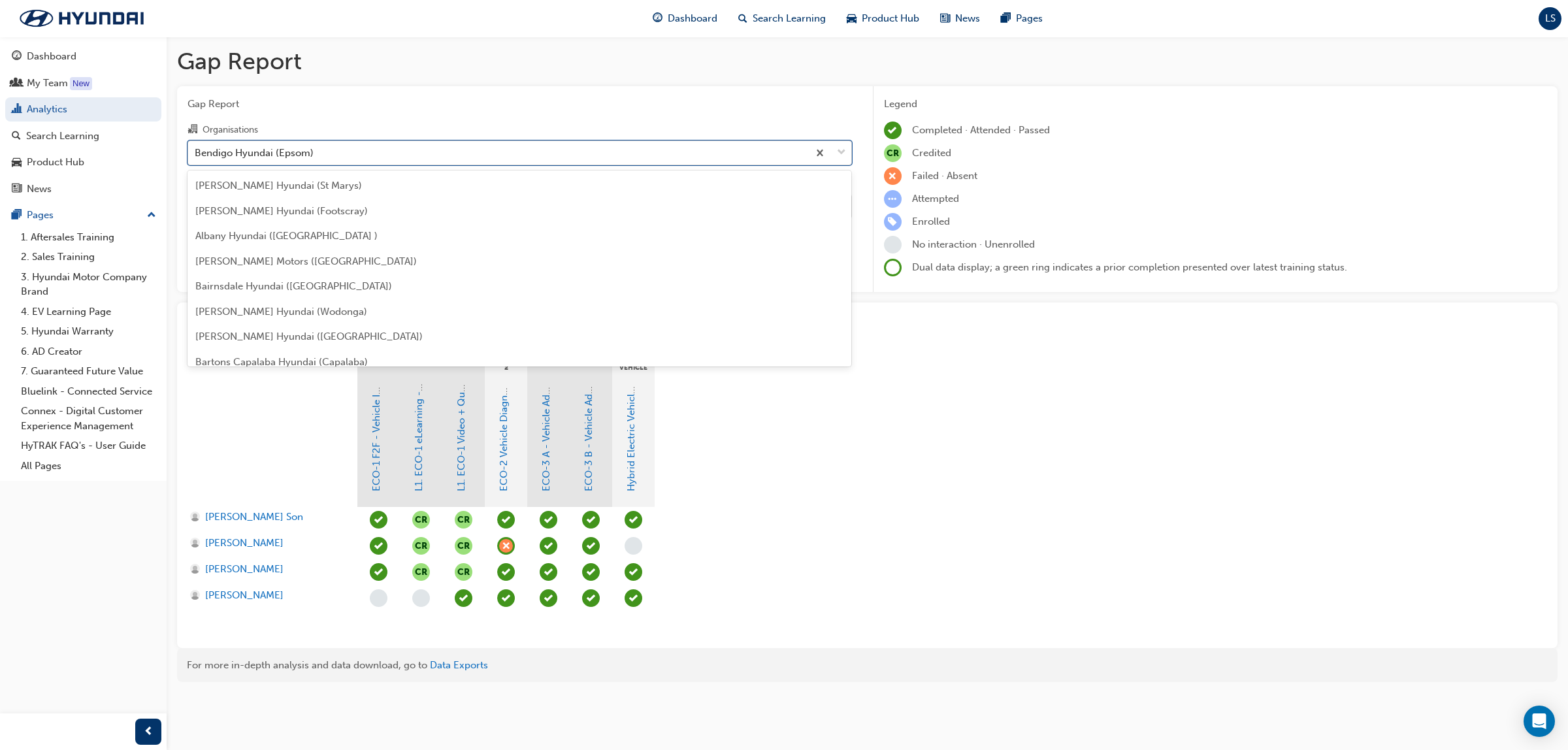
click at [311, 147] on div "Bendigo Hyundai (Epsom)" at bounding box center [254, 152] width 119 height 15
click at [196, 147] on input "Organisations option Bendigo Hyundai (Epsom) focused, 12 of 182. 182 results av…" at bounding box center [195, 151] width 1 height 11
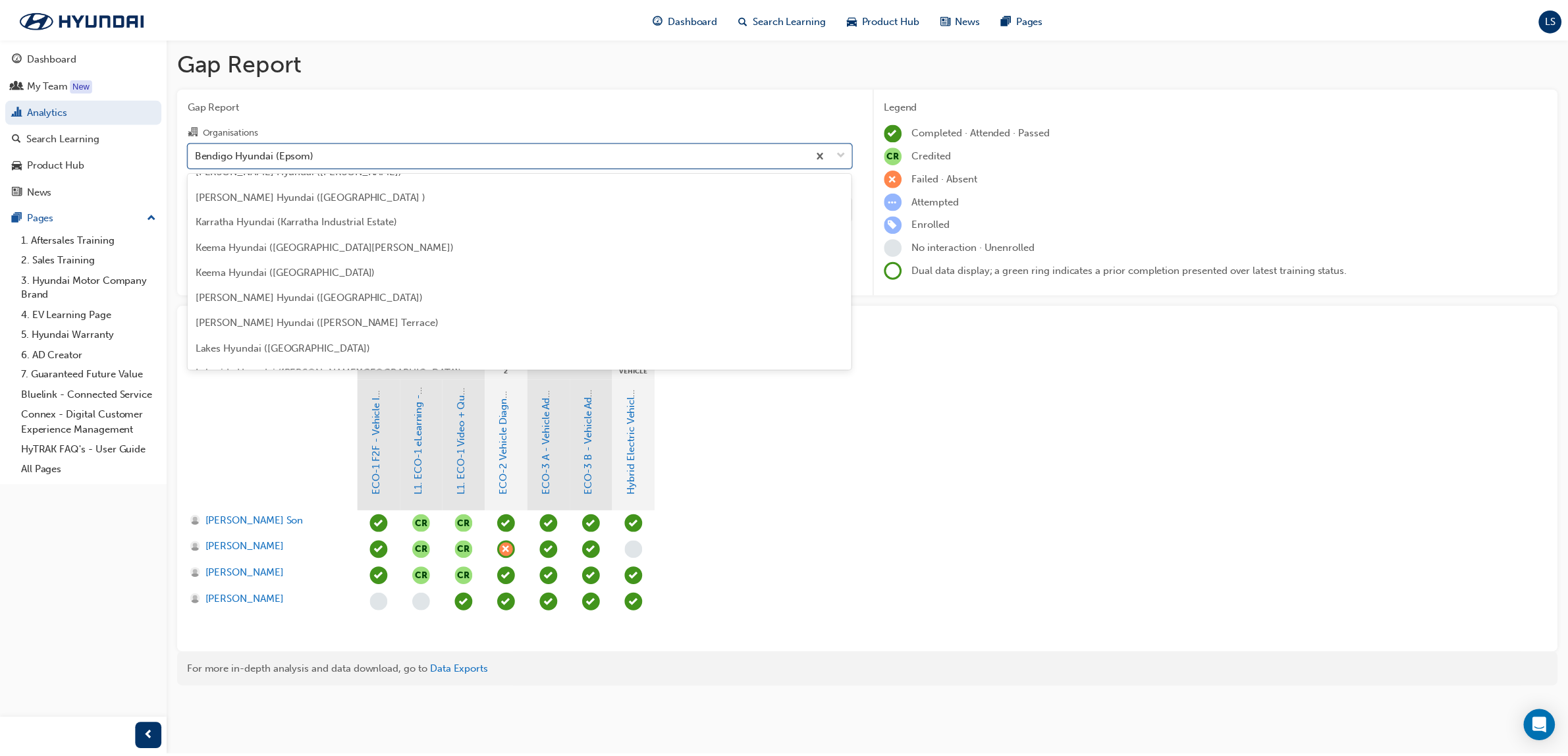
scroll to position [1927, 0]
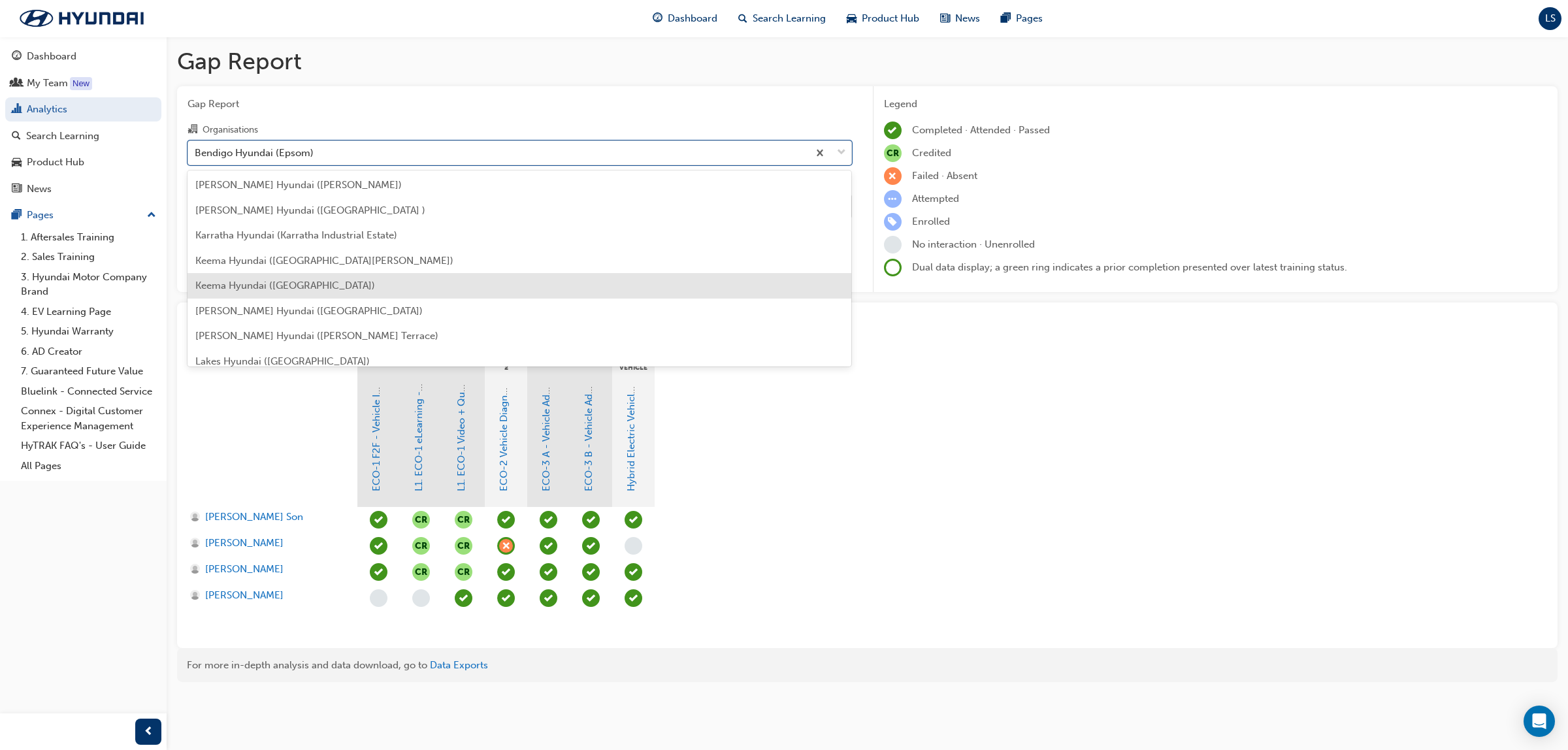
click at [311, 284] on span "Keema Hyundai (Springwood)" at bounding box center [285, 285] width 179 height 12
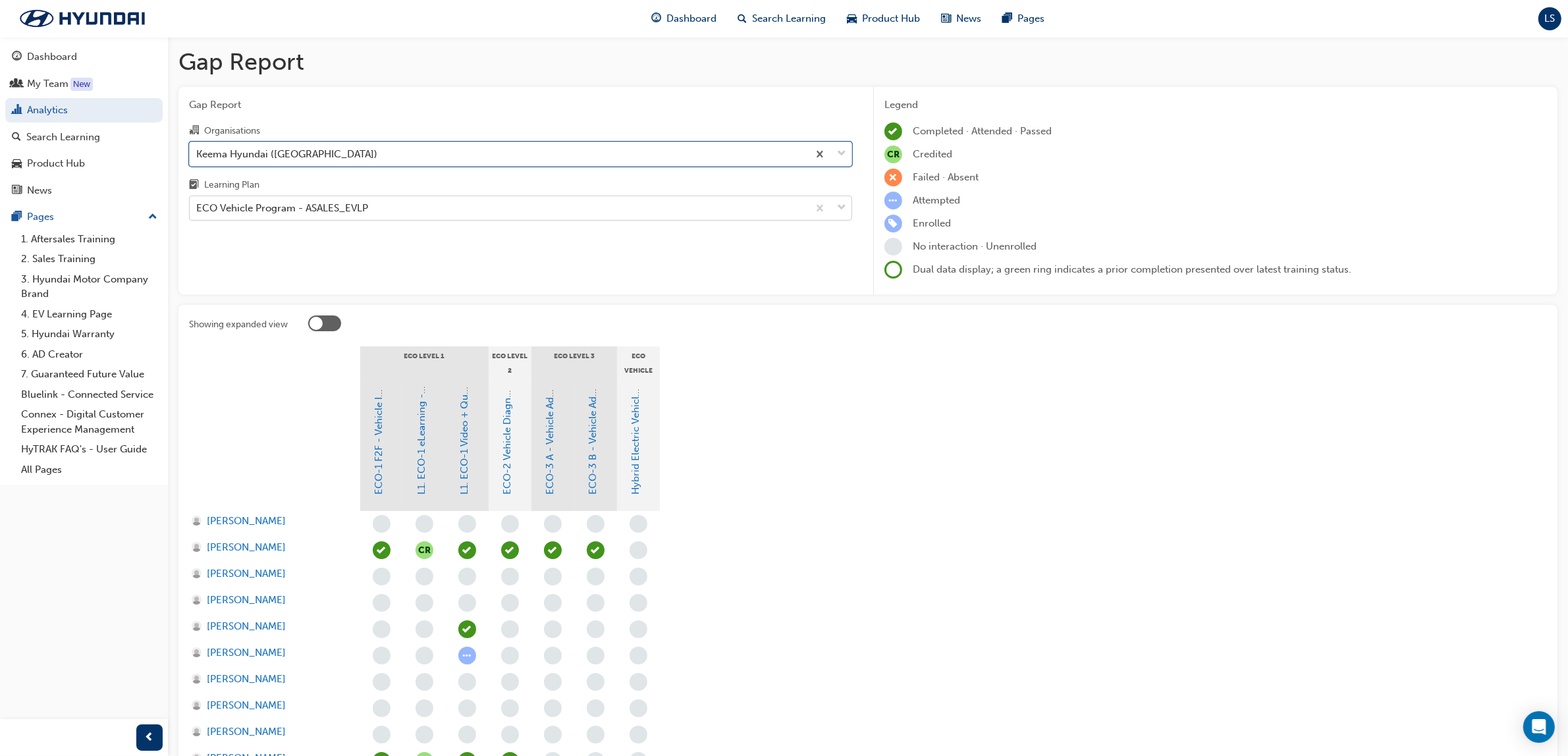
click at [426, 204] on div "ECO Vehicle Program - ASALES_EVLP" at bounding box center [499, 208] width 618 height 23
click at [197, 204] on input "Learning Plan ECO Vehicle Program - ASALES_EVLP" at bounding box center [196, 208] width 1 height 11
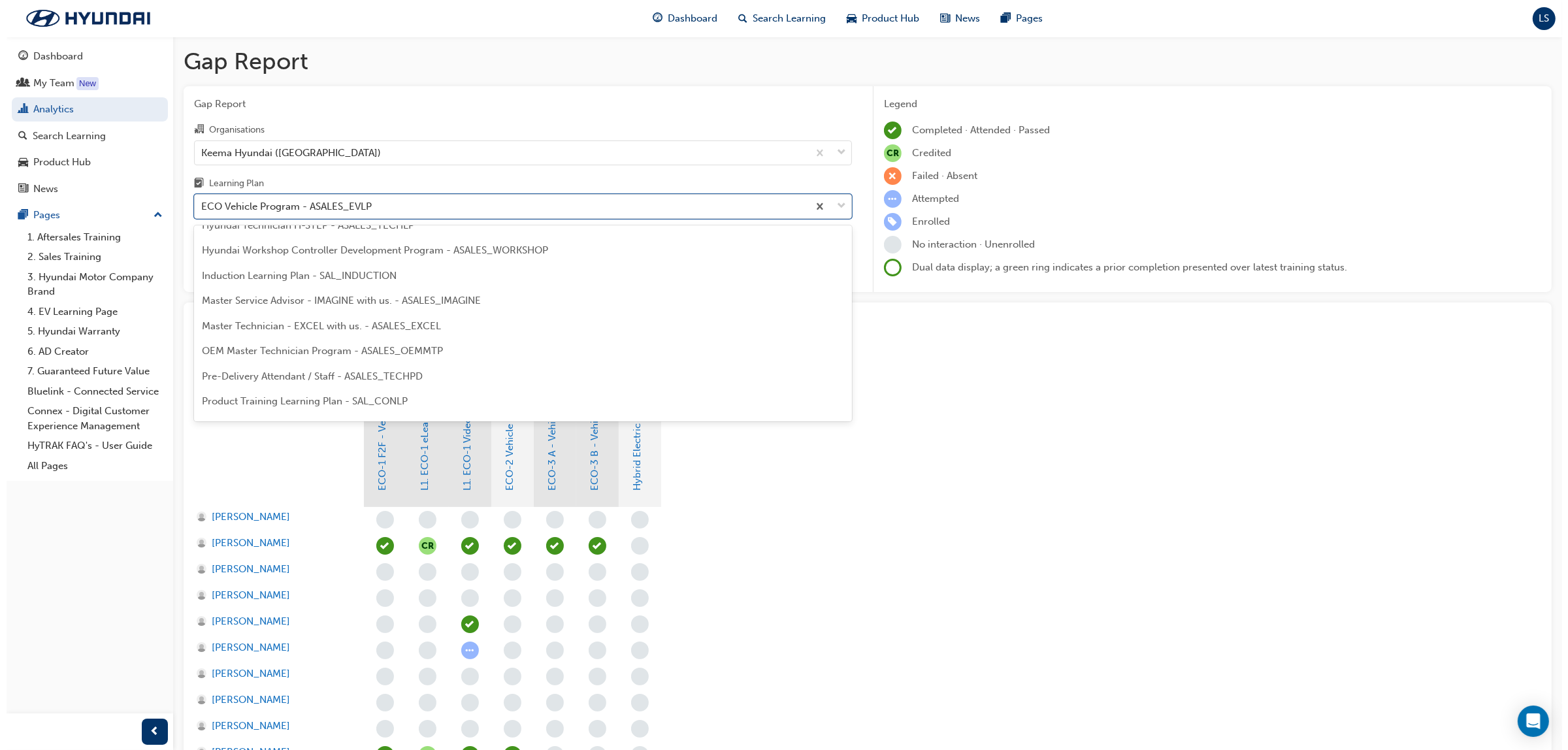
scroll to position [572, 0]
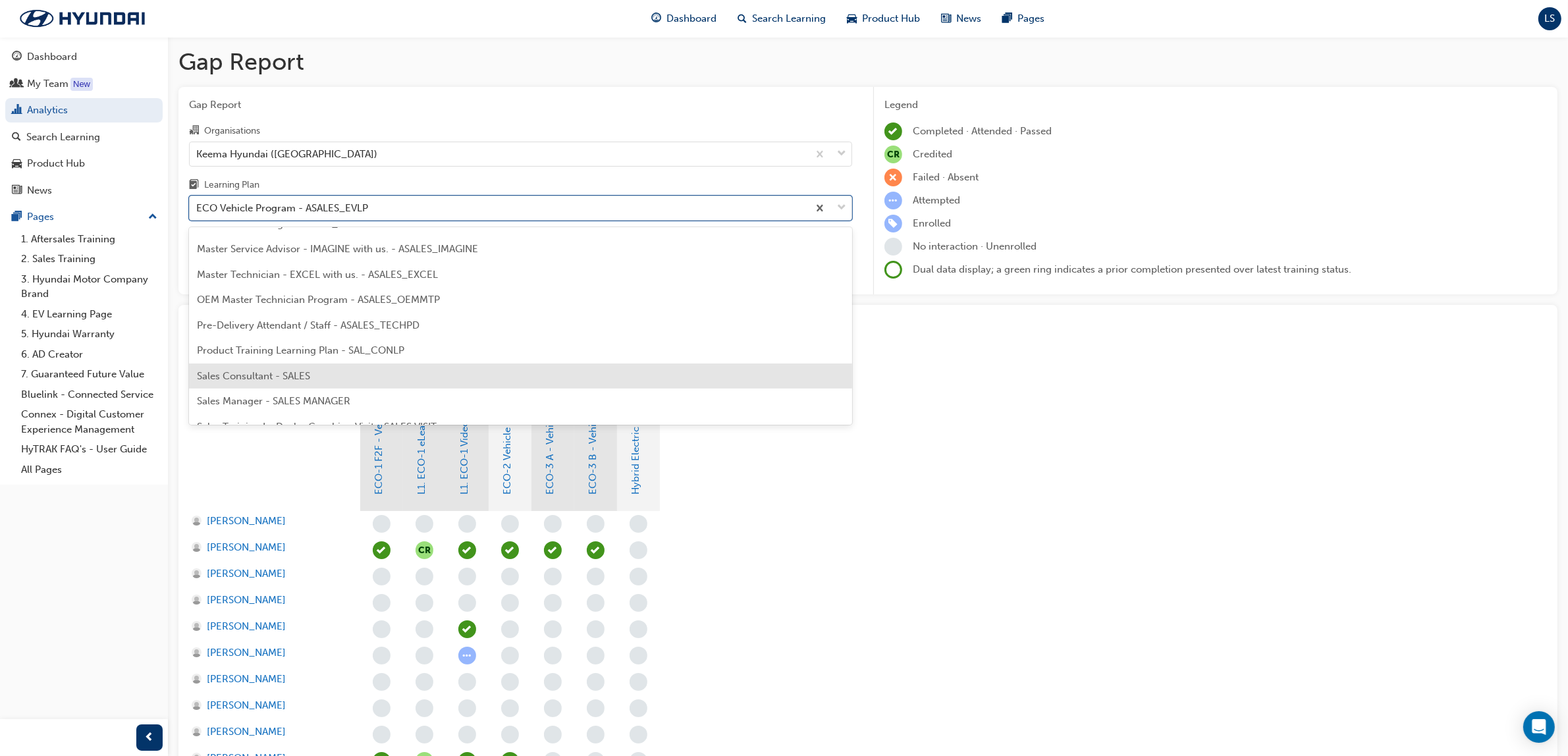
click at [397, 379] on div "Sales Consultant - SALES" at bounding box center [520, 376] width 663 height 26
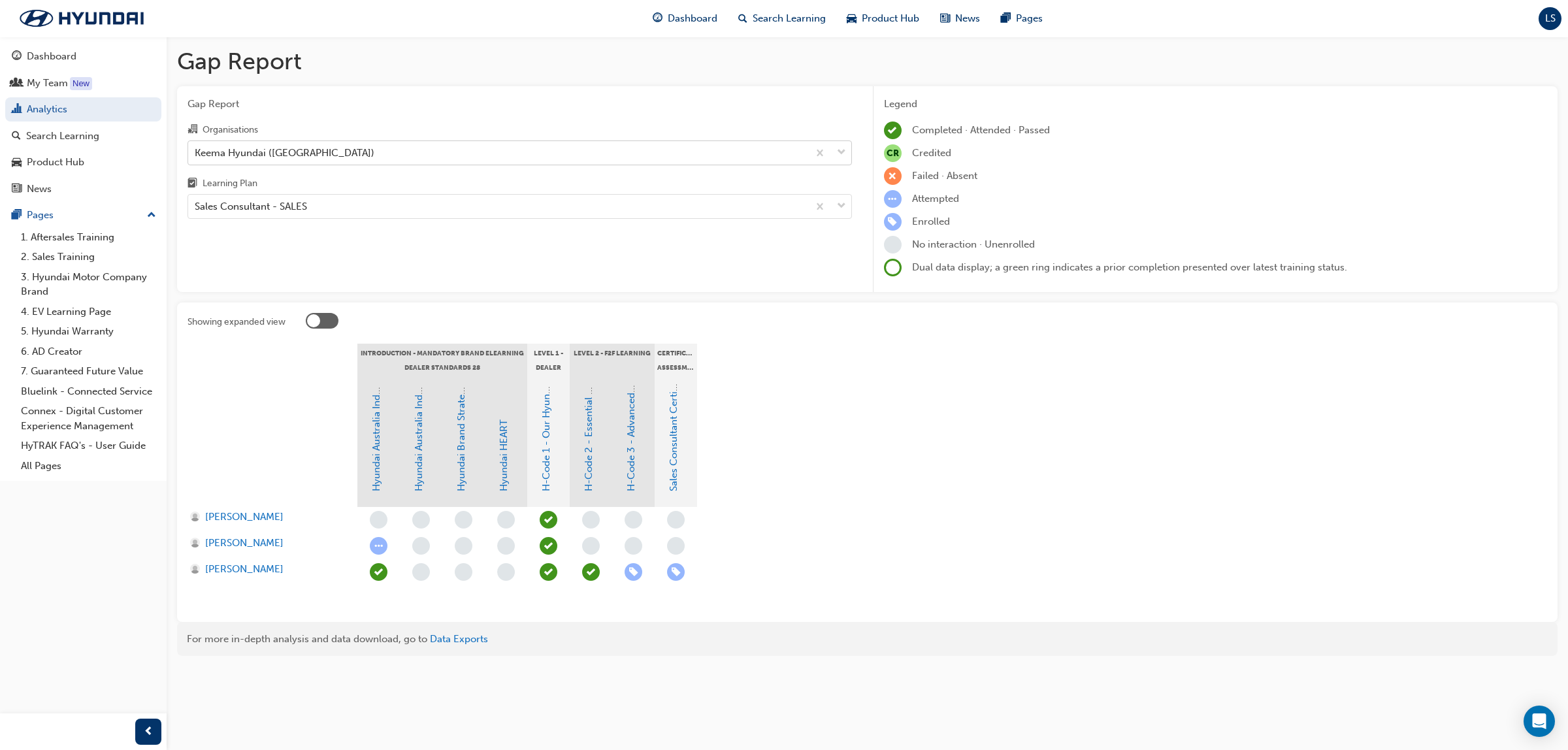
drag, startPoint x: 387, startPoint y: 148, endPoint x: 367, endPoint y: 162, distance: 24.4
click at [387, 148] on div "Keema Hyundai (Springwood)" at bounding box center [498, 152] width 620 height 23
click at [196, 148] on input "Organisations Keema Hyundai (Springwood)" at bounding box center [195, 151] width 1 height 11
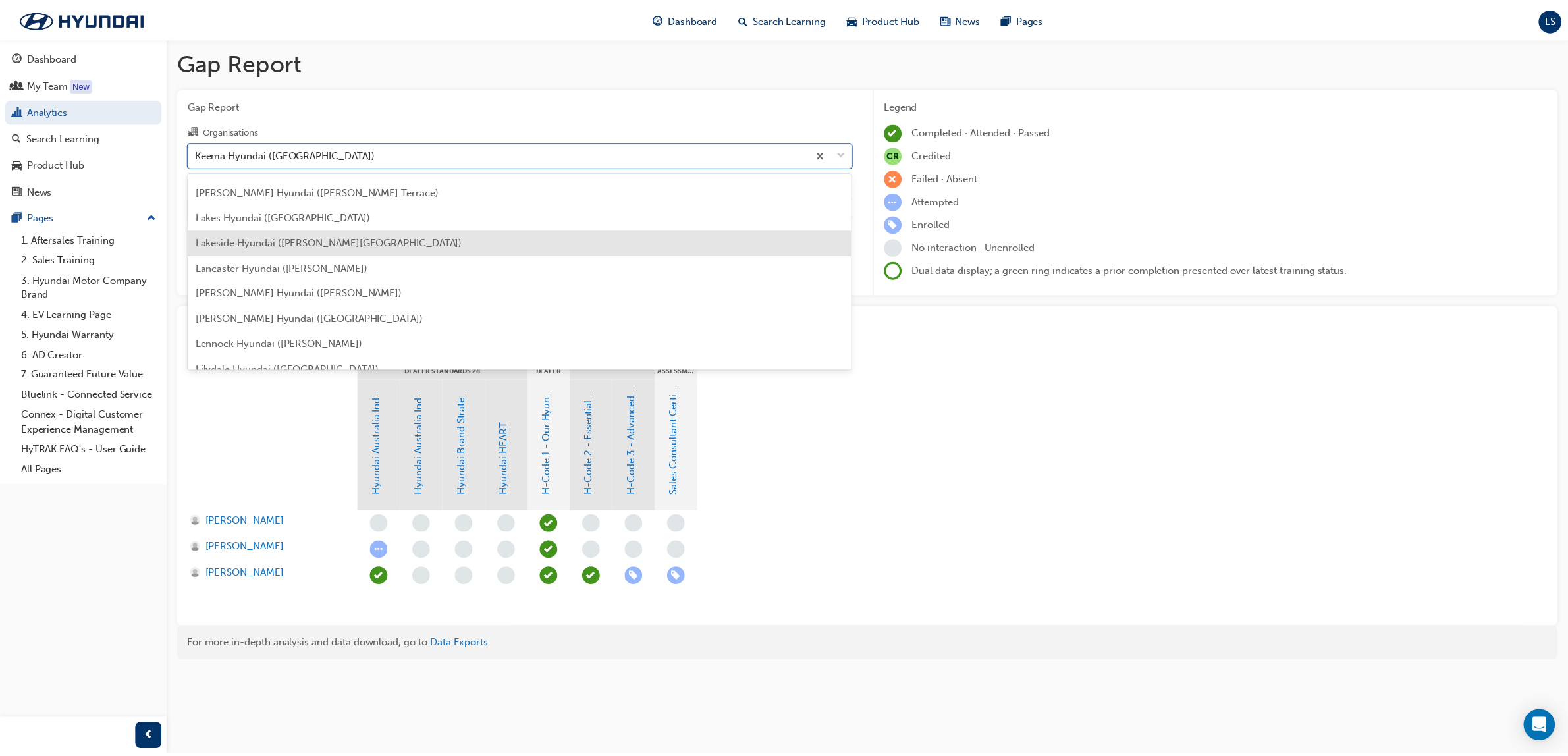
scroll to position [2112, 0]
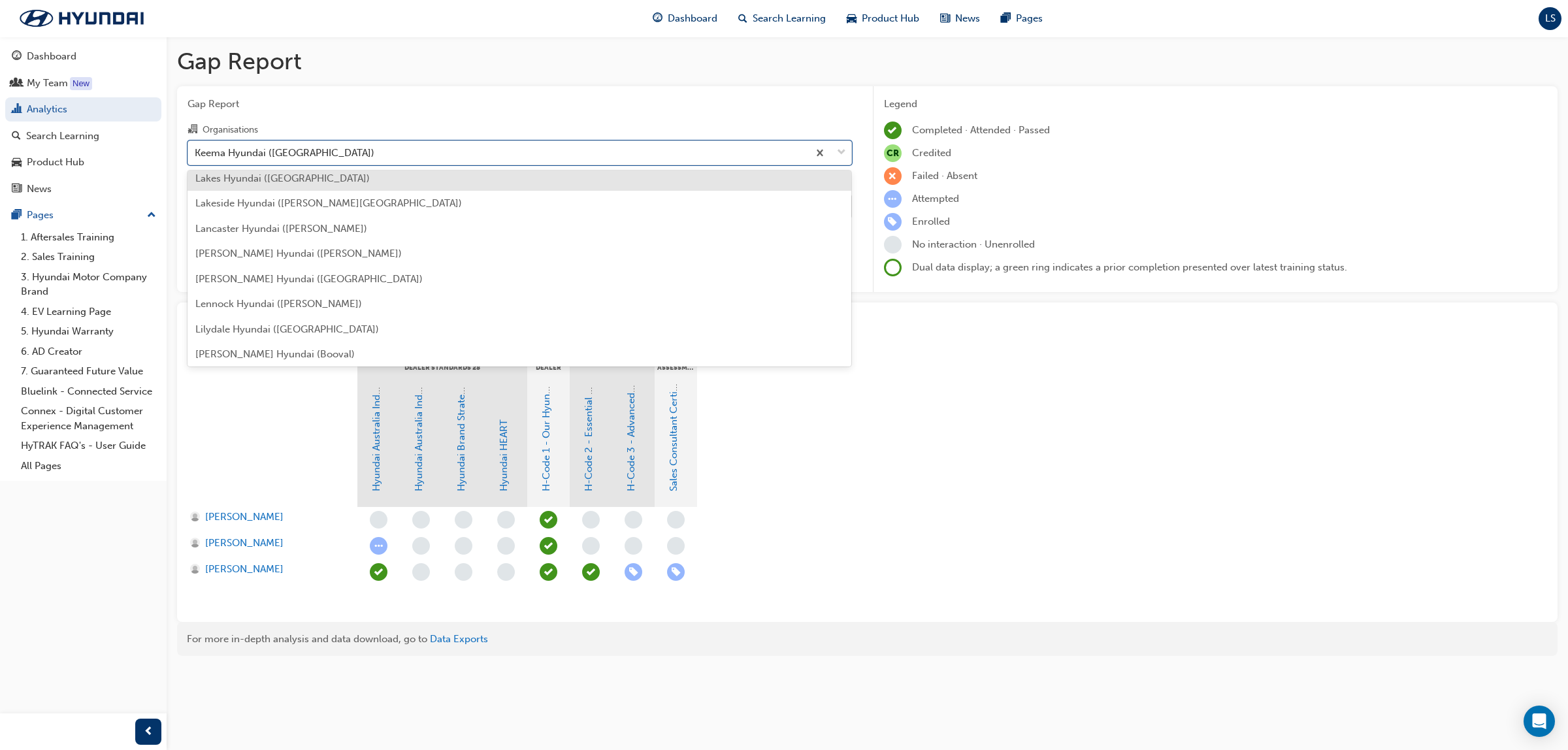
click at [292, 179] on span "Lakes Hyundai (North Lakes)" at bounding box center [282, 178] width 175 height 12
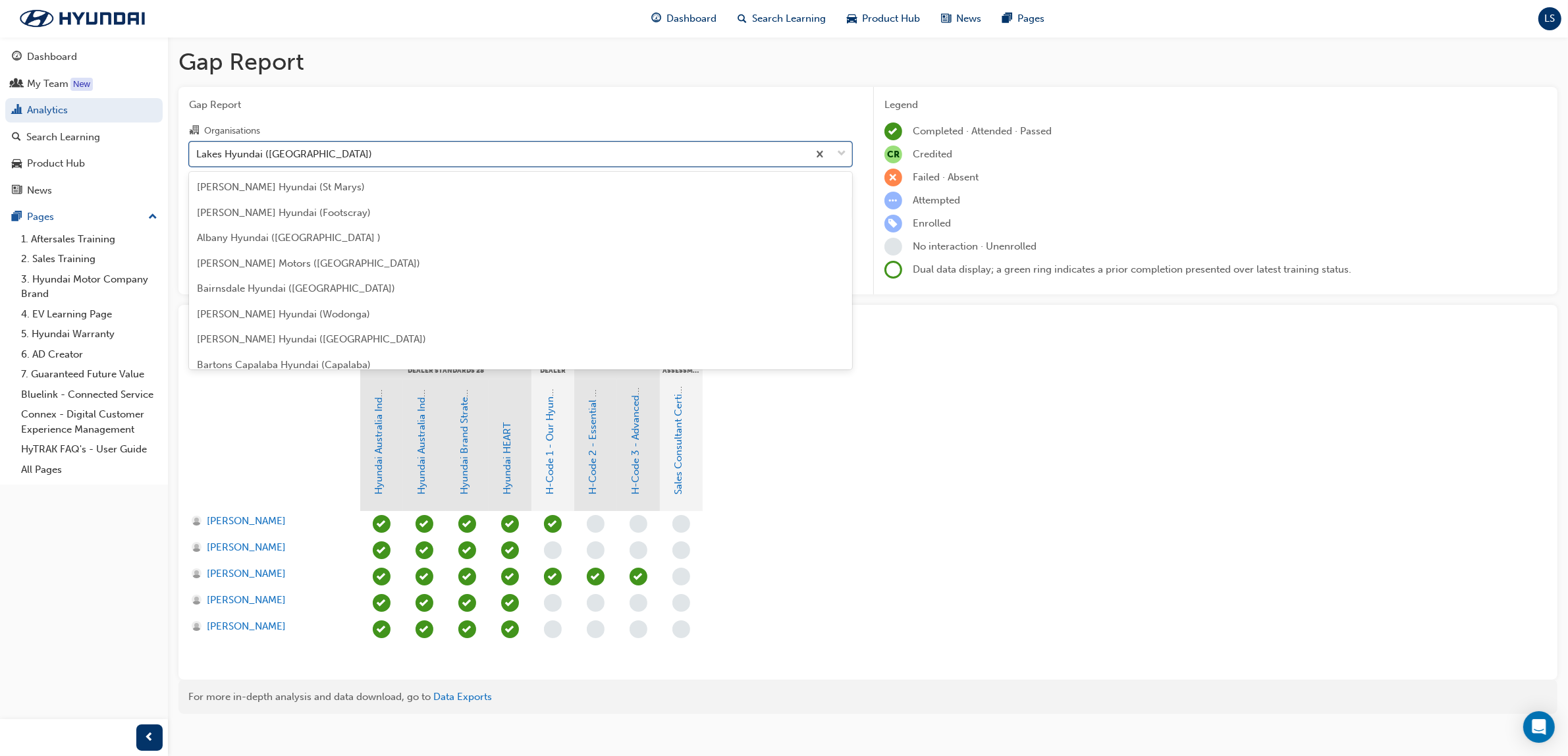
click at [347, 149] on div "Lakes Hyundai (North Lakes)" at bounding box center [499, 154] width 618 height 23
click at [197, 149] on input "Organisations option Lakes Hyundai (North Lakes), selected. option Lakes Hyunda…" at bounding box center [196, 153] width 1 height 11
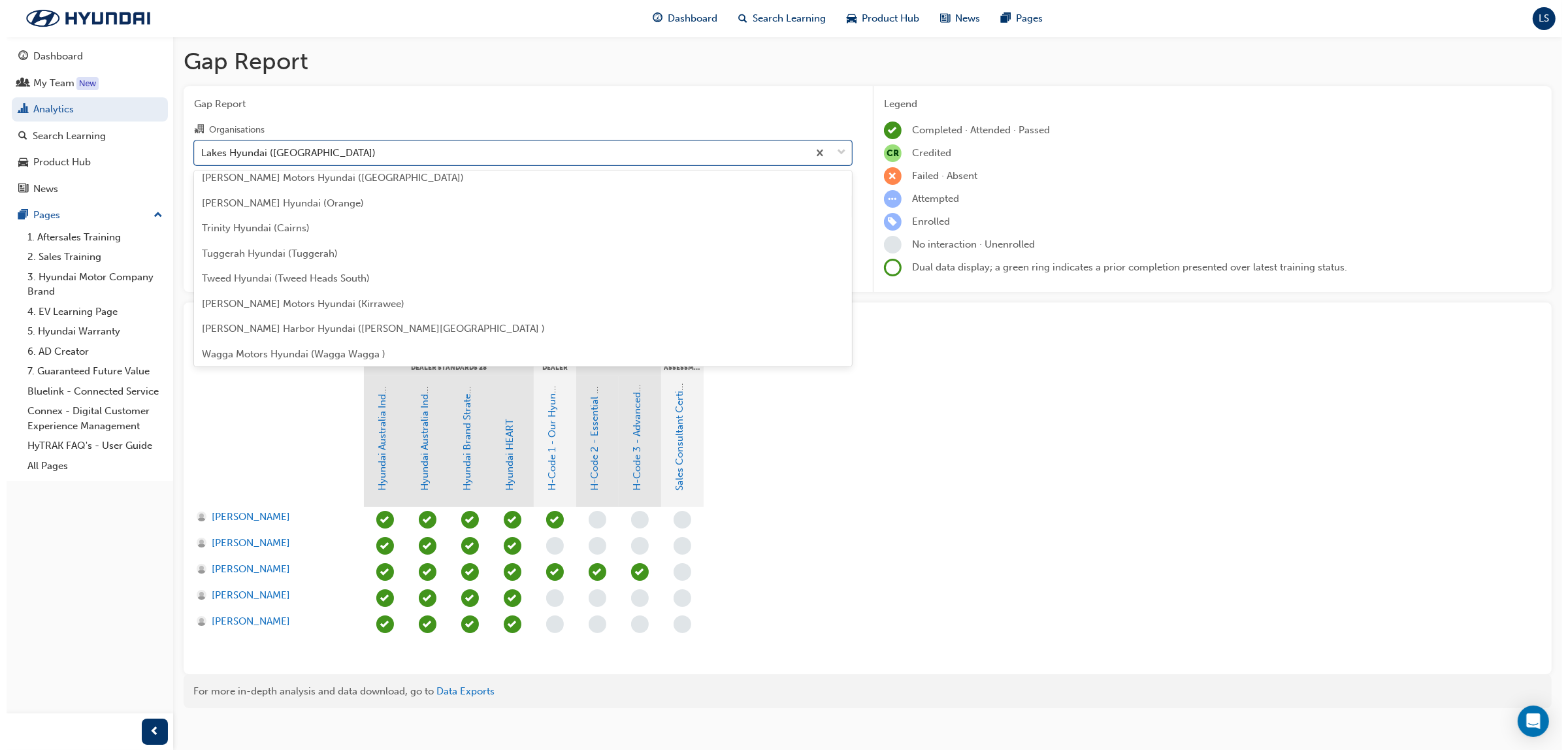
scroll to position [4047, 0]
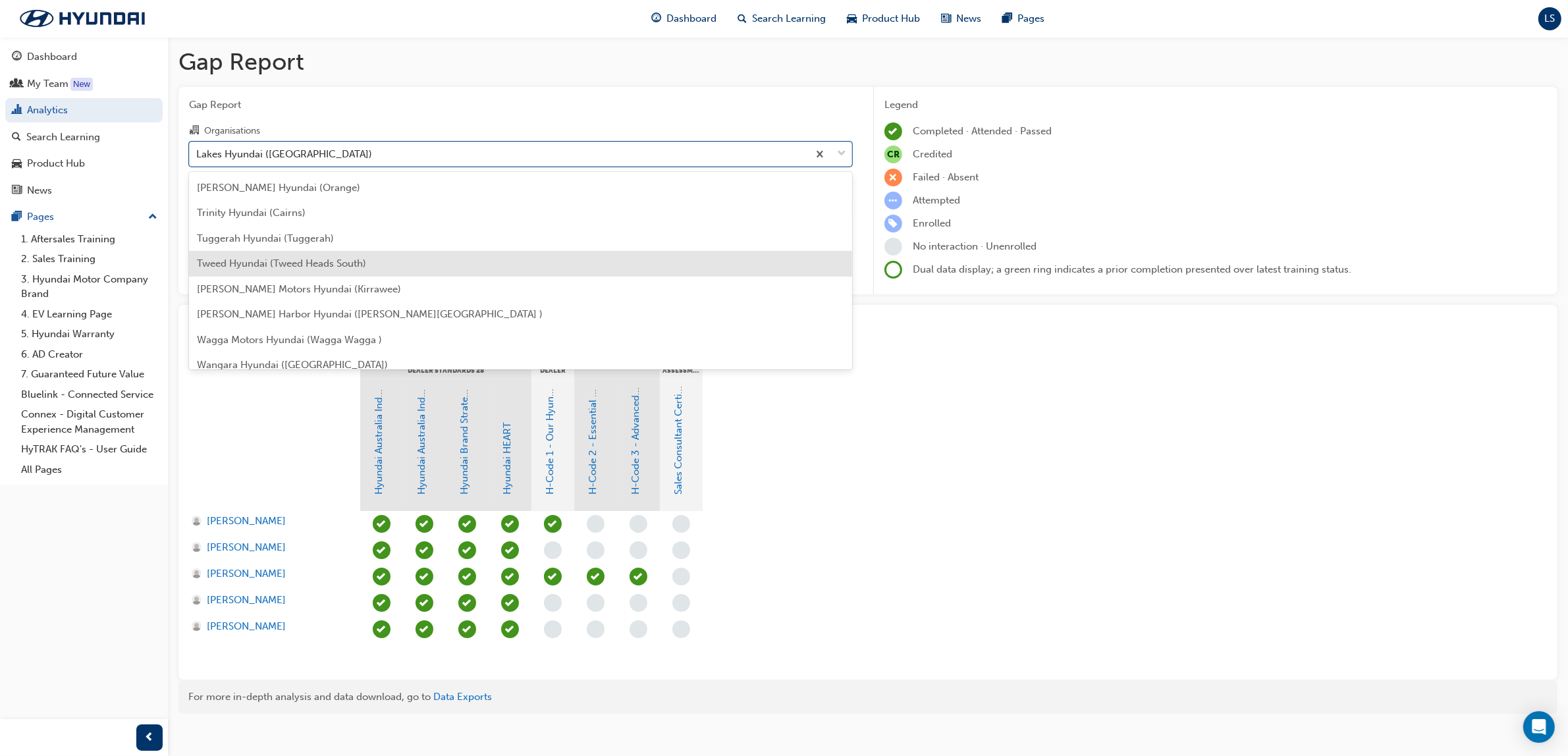
click at [320, 267] on div "Tweed Hyundai (Tweed Heads South)" at bounding box center [520, 263] width 663 height 26
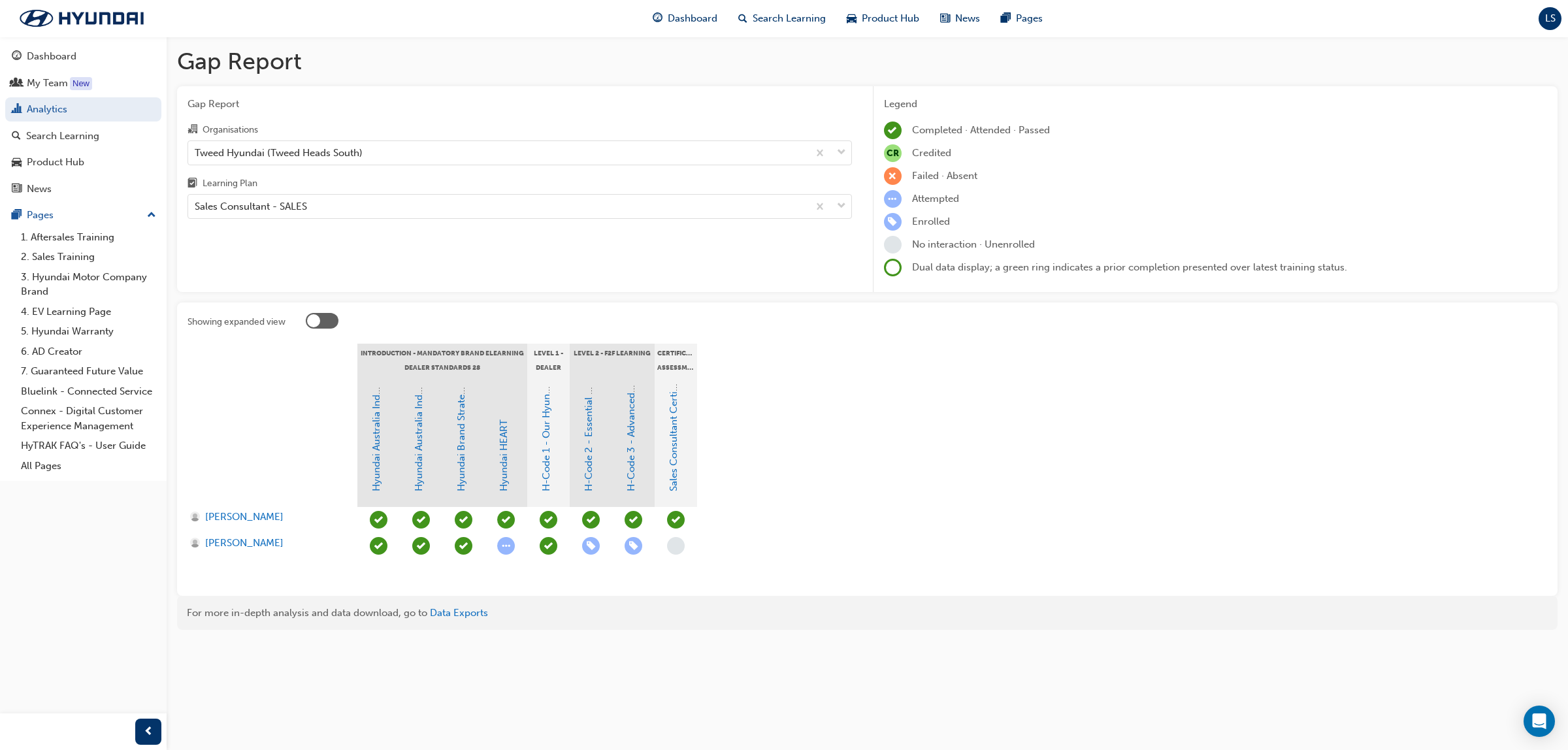
click at [679, 524] on span "learningRecordVerb_ATTEND-icon" at bounding box center [675, 519] width 18 height 18
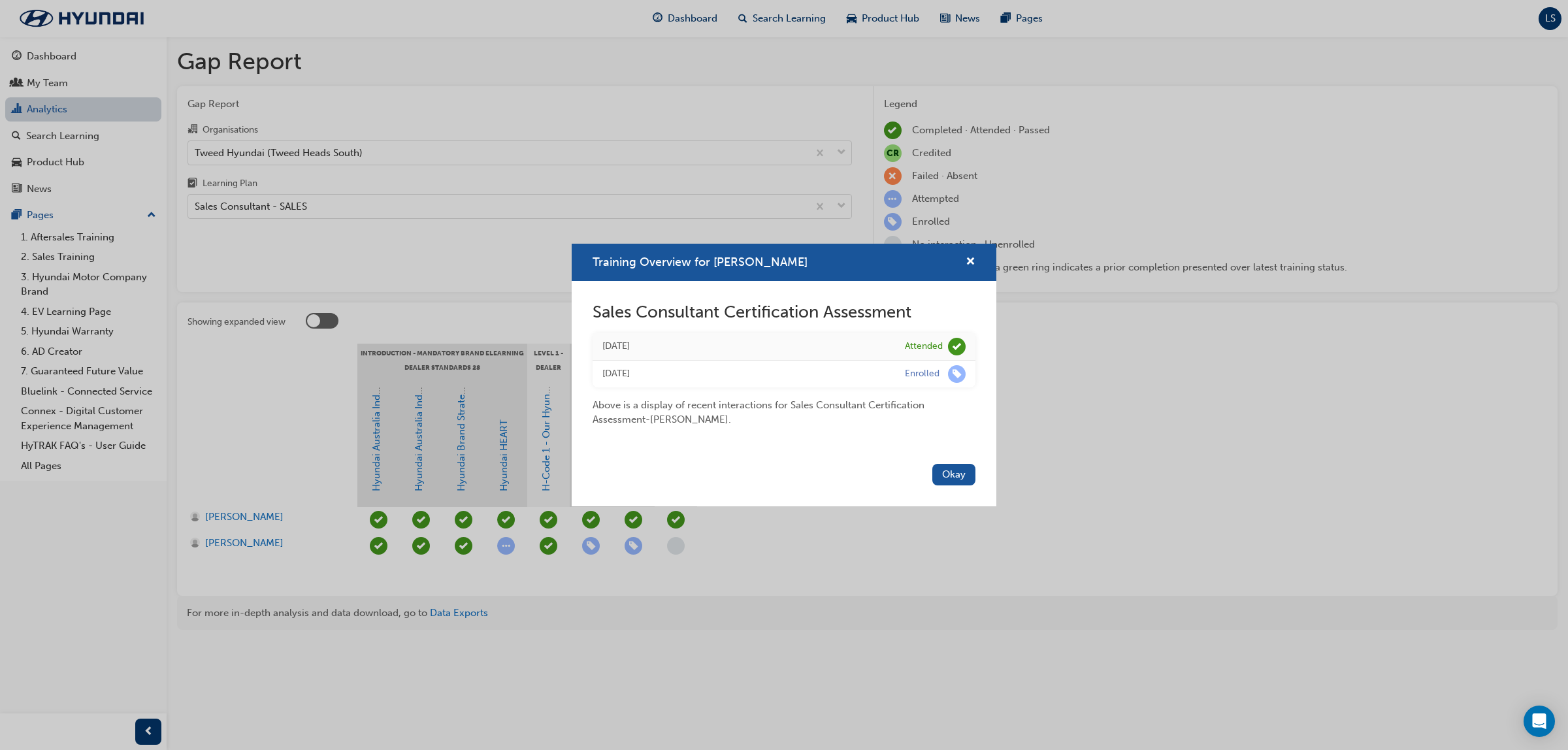
click at [73, 108] on div "Training Overview for Declan Paech Sales Consultant Certification Assessment 2 …" at bounding box center [784, 375] width 1568 height 750
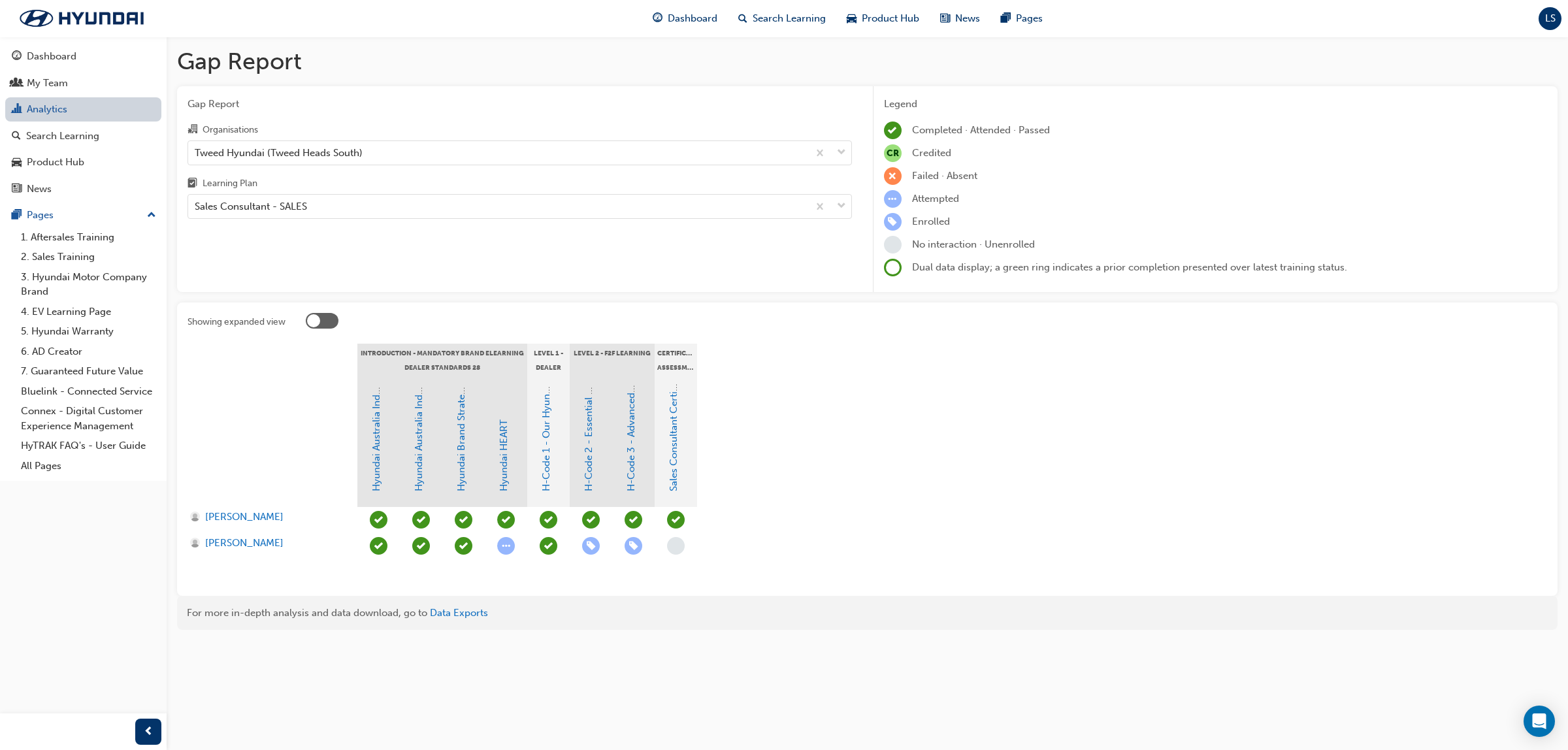
click at [28, 108] on link "Analytics" at bounding box center [83, 109] width 156 height 24
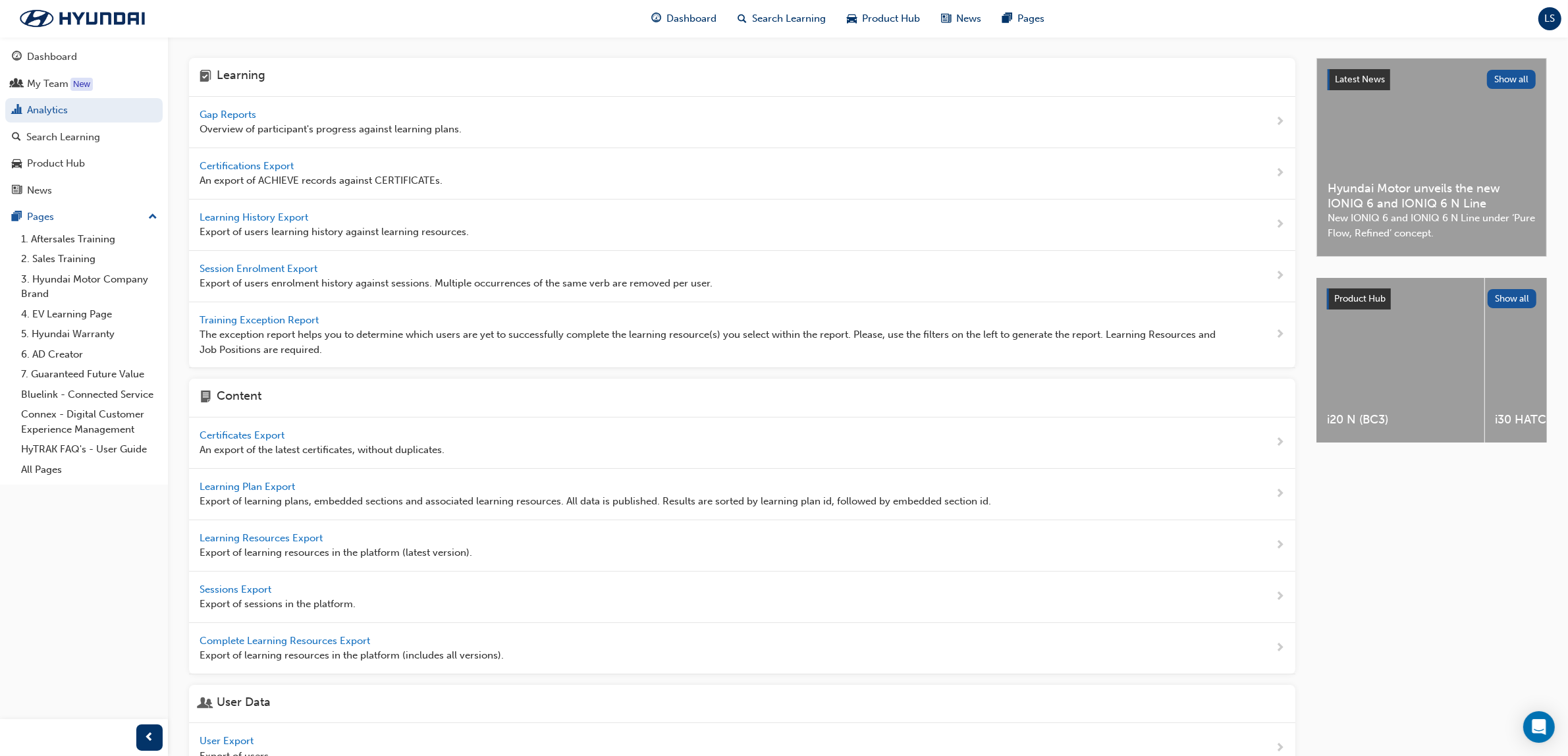
click at [235, 111] on span "Gap Reports" at bounding box center [229, 115] width 60 height 12
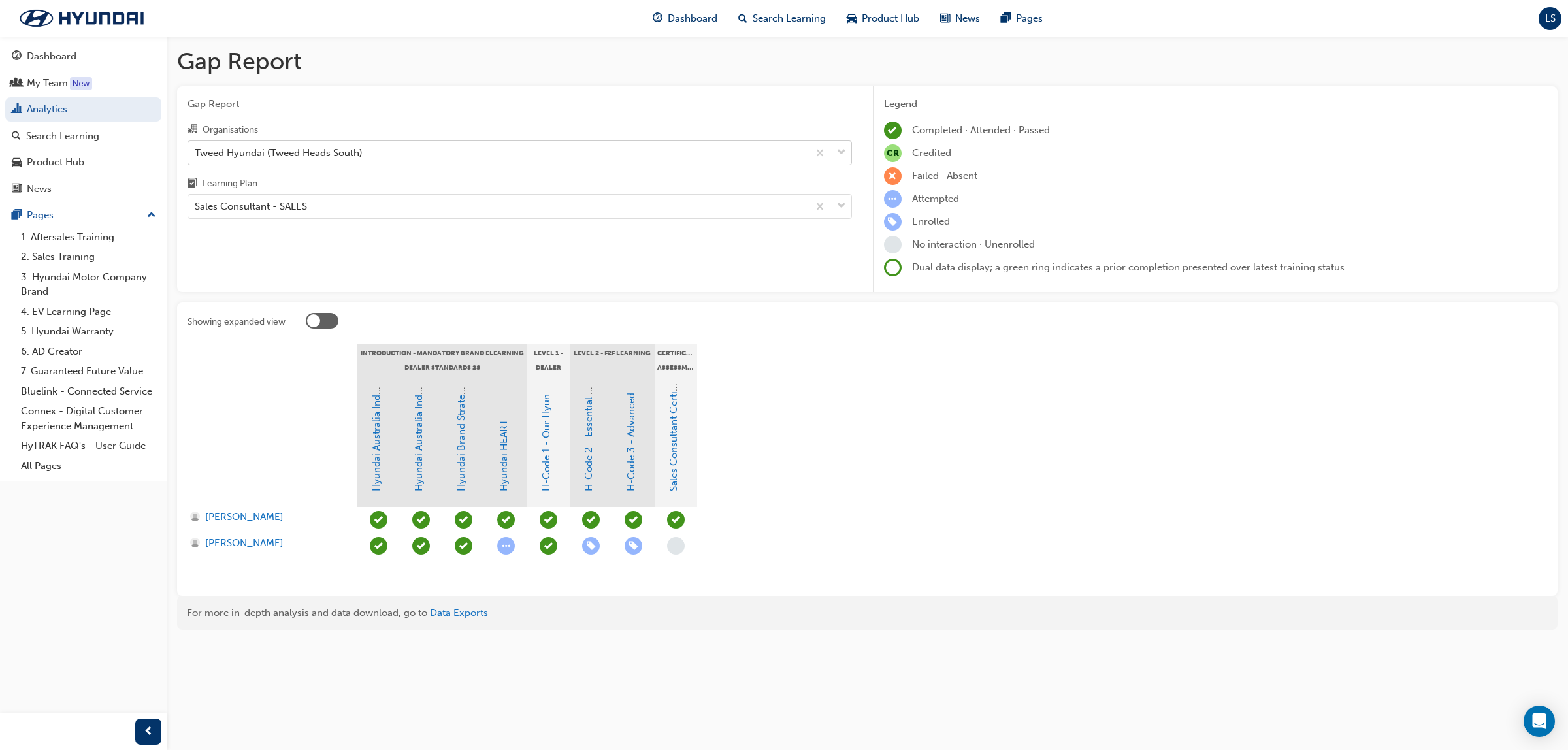
click at [377, 149] on div "Tweed Hyundai (Tweed Heads South)" at bounding box center [498, 152] width 620 height 23
click at [196, 149] on input "Organisations Tweed Hyundai (Tweed Heads South)" at bounding box center [195, 151] width 1 height 11
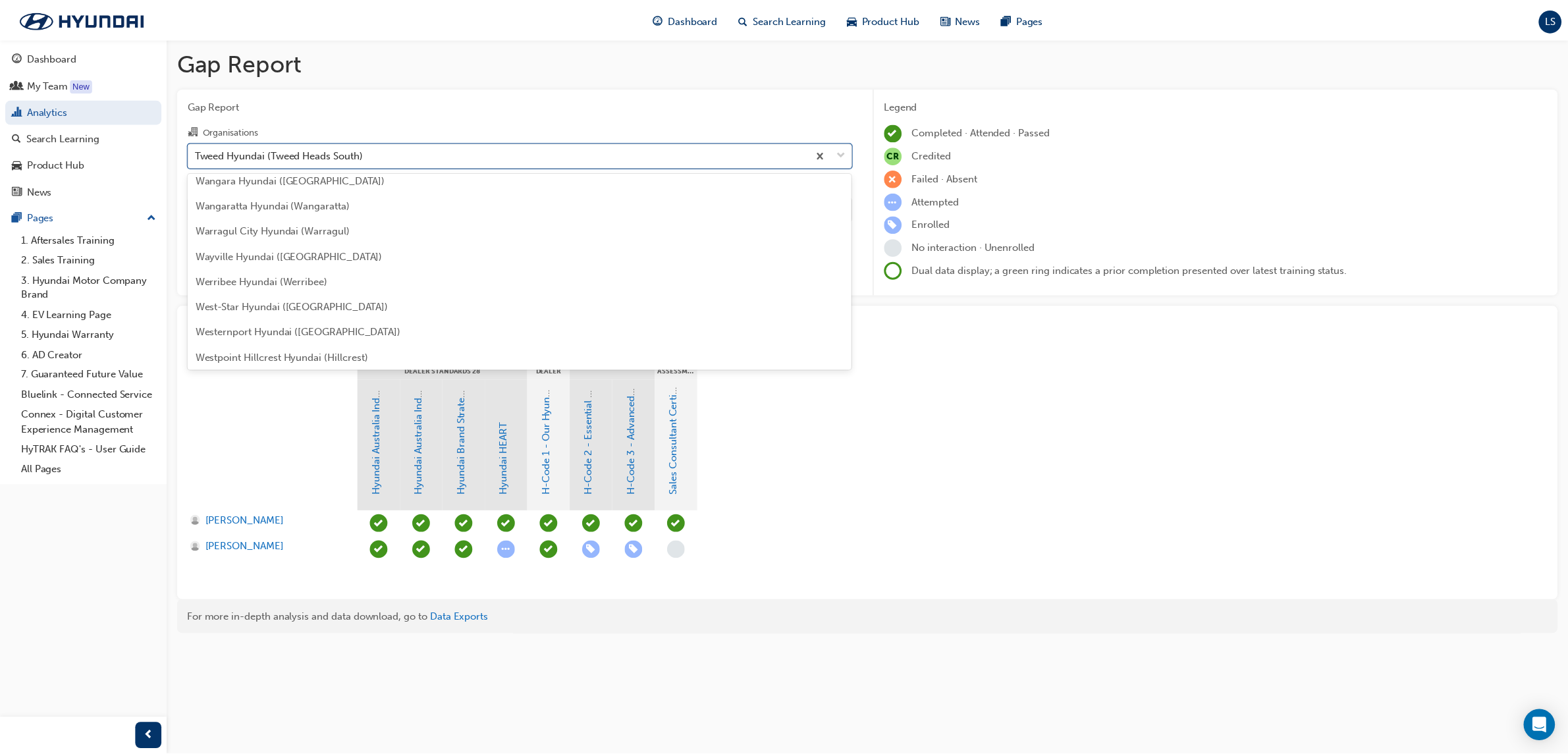
scroll to position [4253, 0]
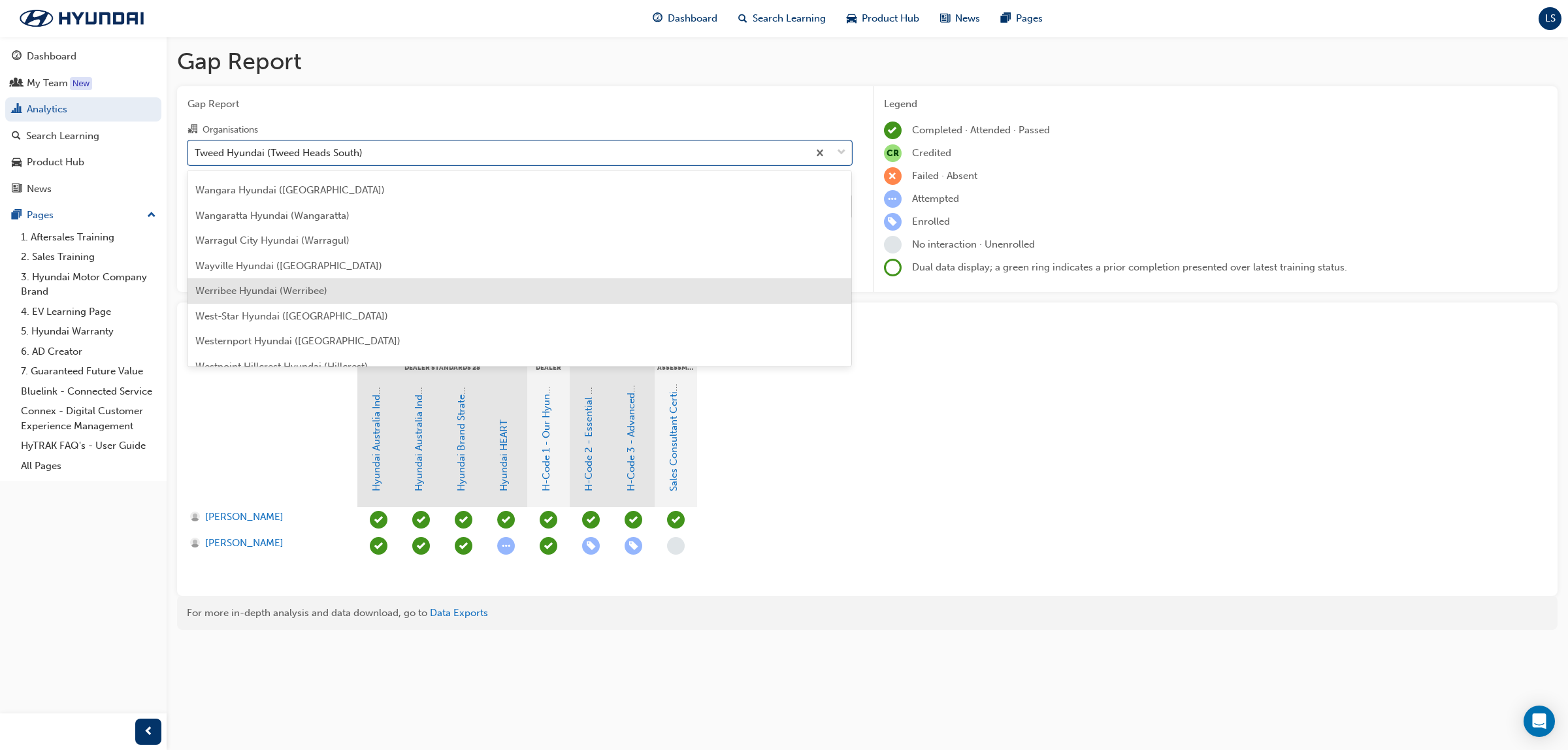
click at [302, 284] on span "Werribee Hyundai (Werribee)" at bounding box center [261, 290] width 132 height 12
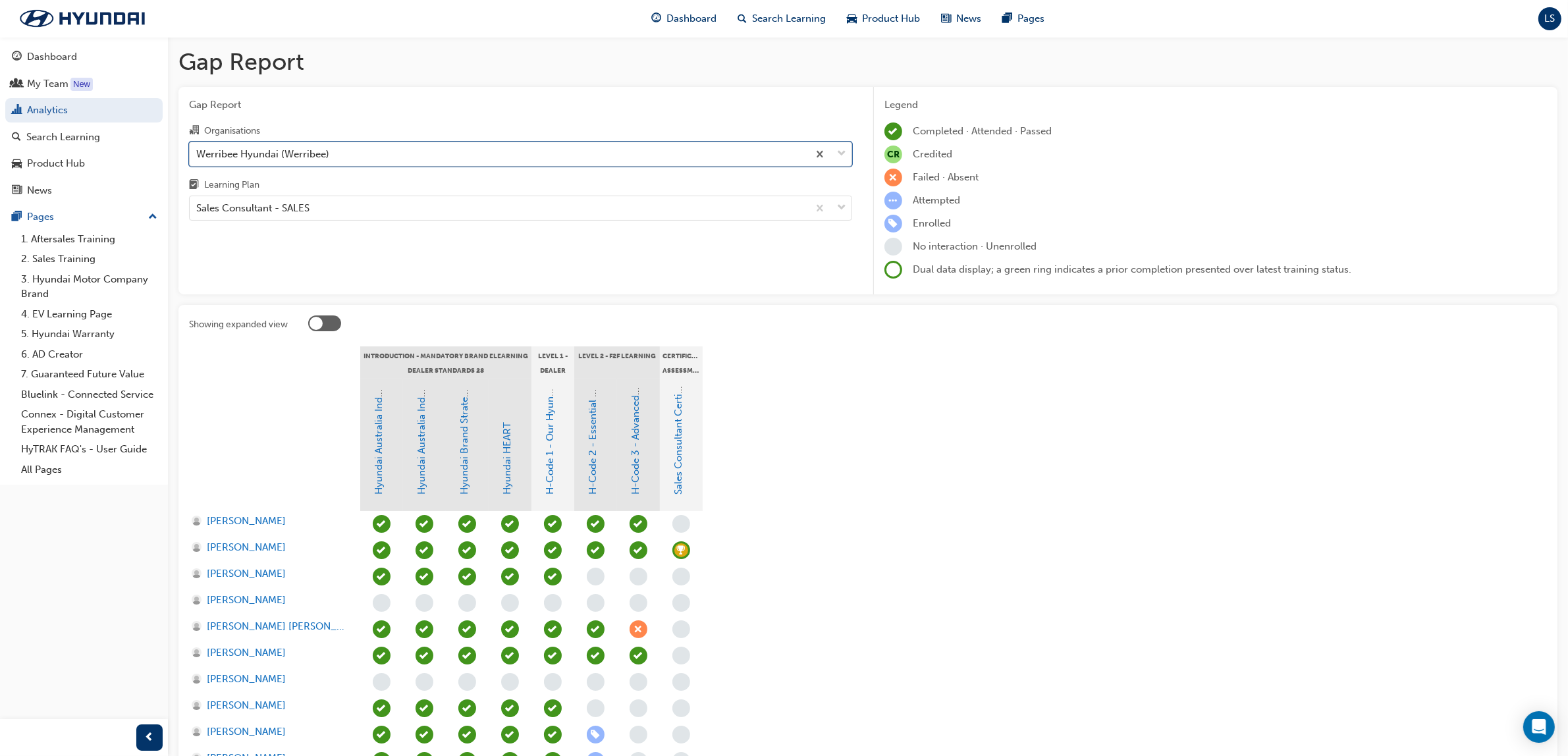
click at [385, 160] on div "Werribee Hyundai (Werribee)" at bounding box center [499, 154] width 618 height 23
click at [197, 158] on input "Organisations option Werribee Hyundai (Werribee), selected. 0 results available…" at bounding box center [196, 153] width 1 height 11
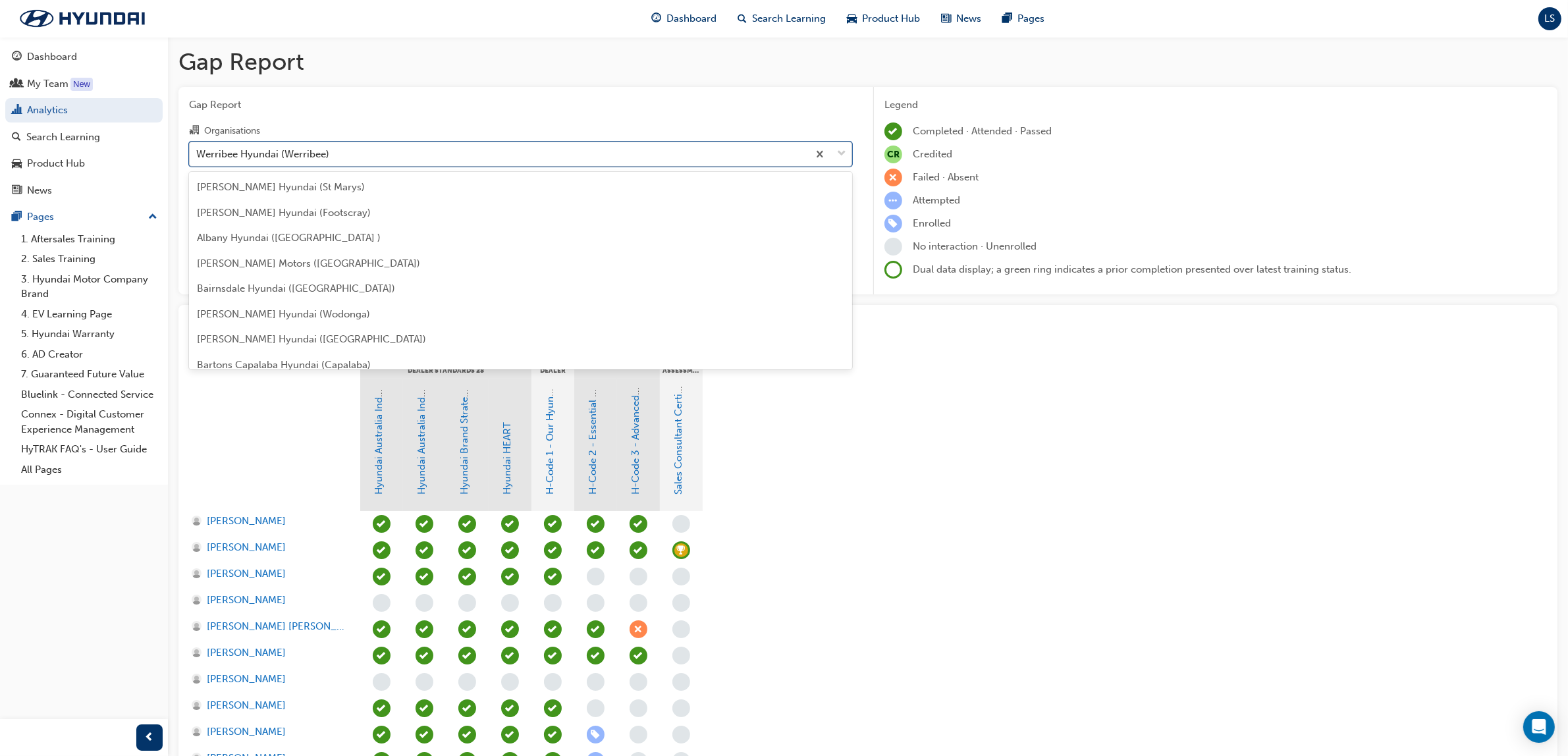
scroll to position [4194, 0]
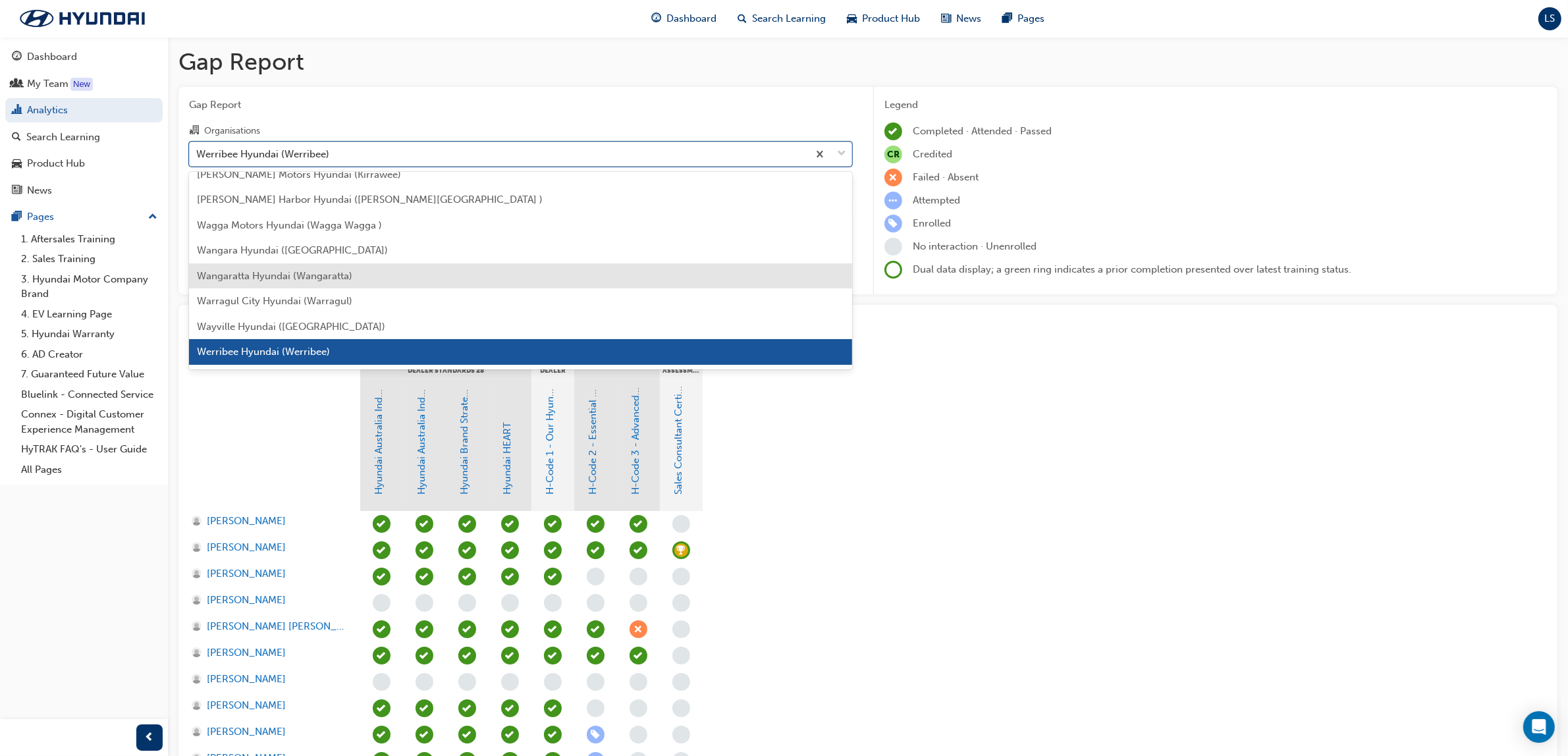
click at [370, 278] on div "Wangaratta Hyundai (Wangaratta)" at bounding box center [520, 277] width 663 height 26
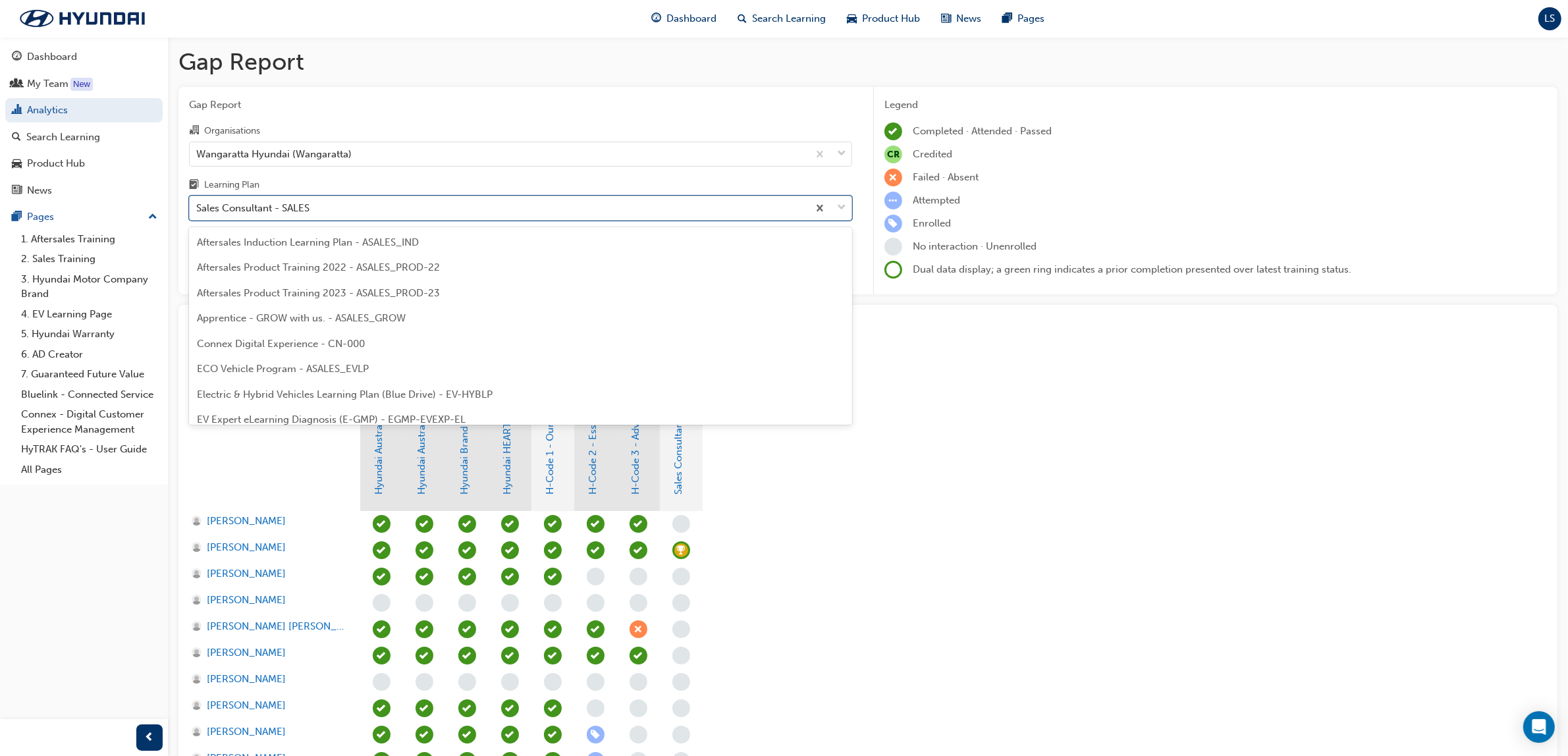
click at [393, 212] on div "Sales Consultant - SALES" at bounding box center [499, 208] width 618 height 23
click at [197, 212] on input "Learning Plan option Sales Consultant - SALES focused, 29 of 32. 32 results ava…" at bounding box center [196, 208] width 1 height 11
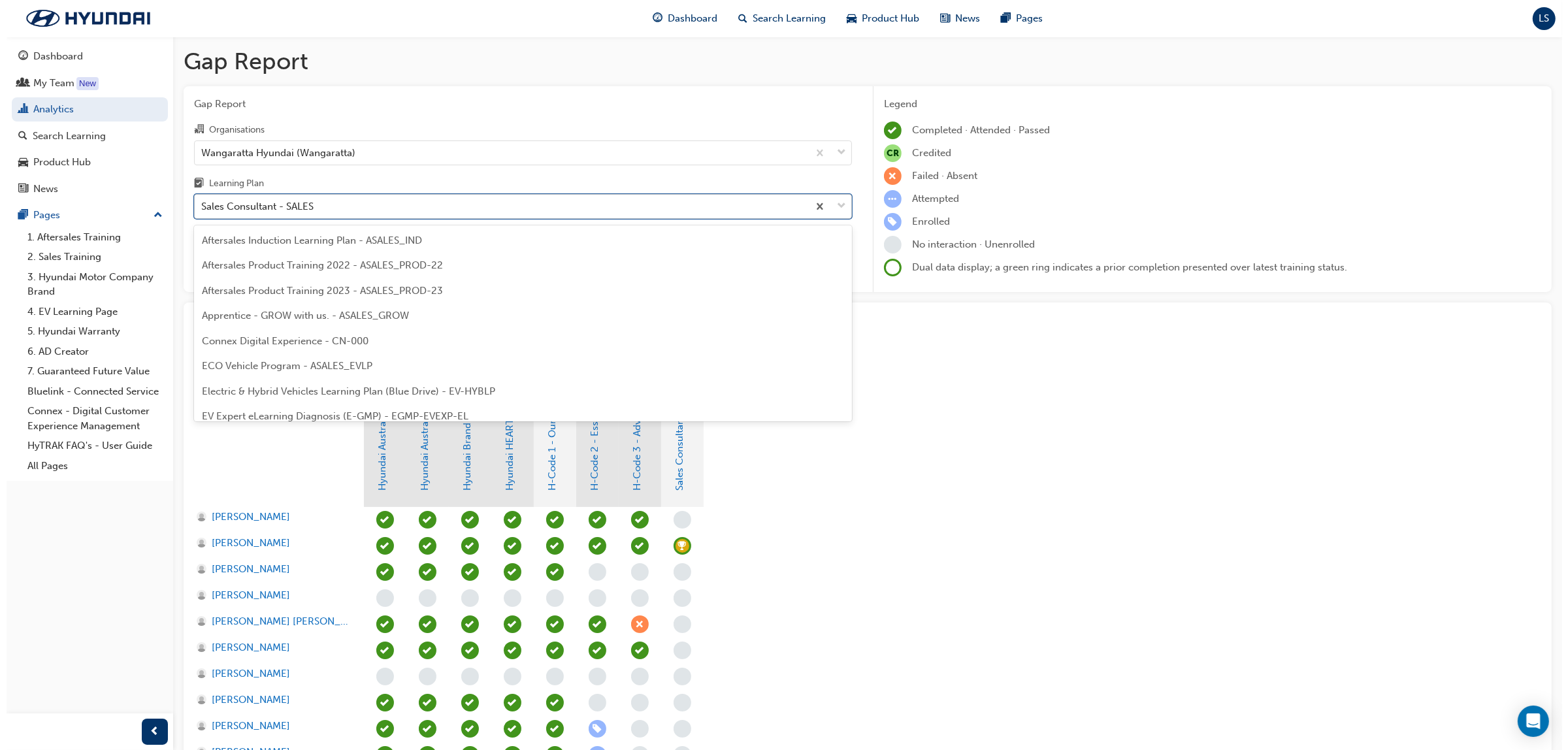
scroll to position [543, 0]
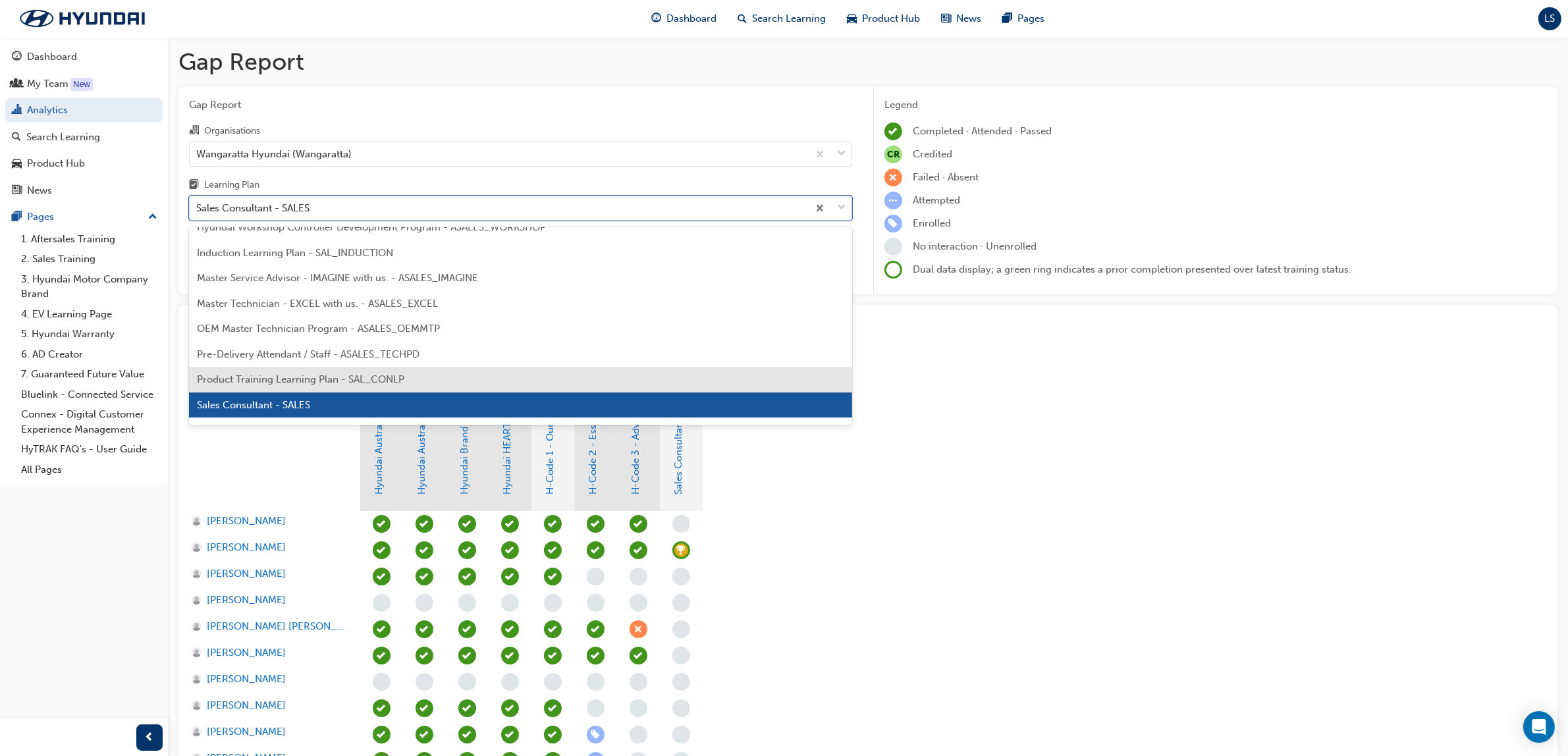
click at [376, 380] on span "Product Training Learning Plan - SAL_CONLP" at bounding box center [300, 379] width 208 height 12
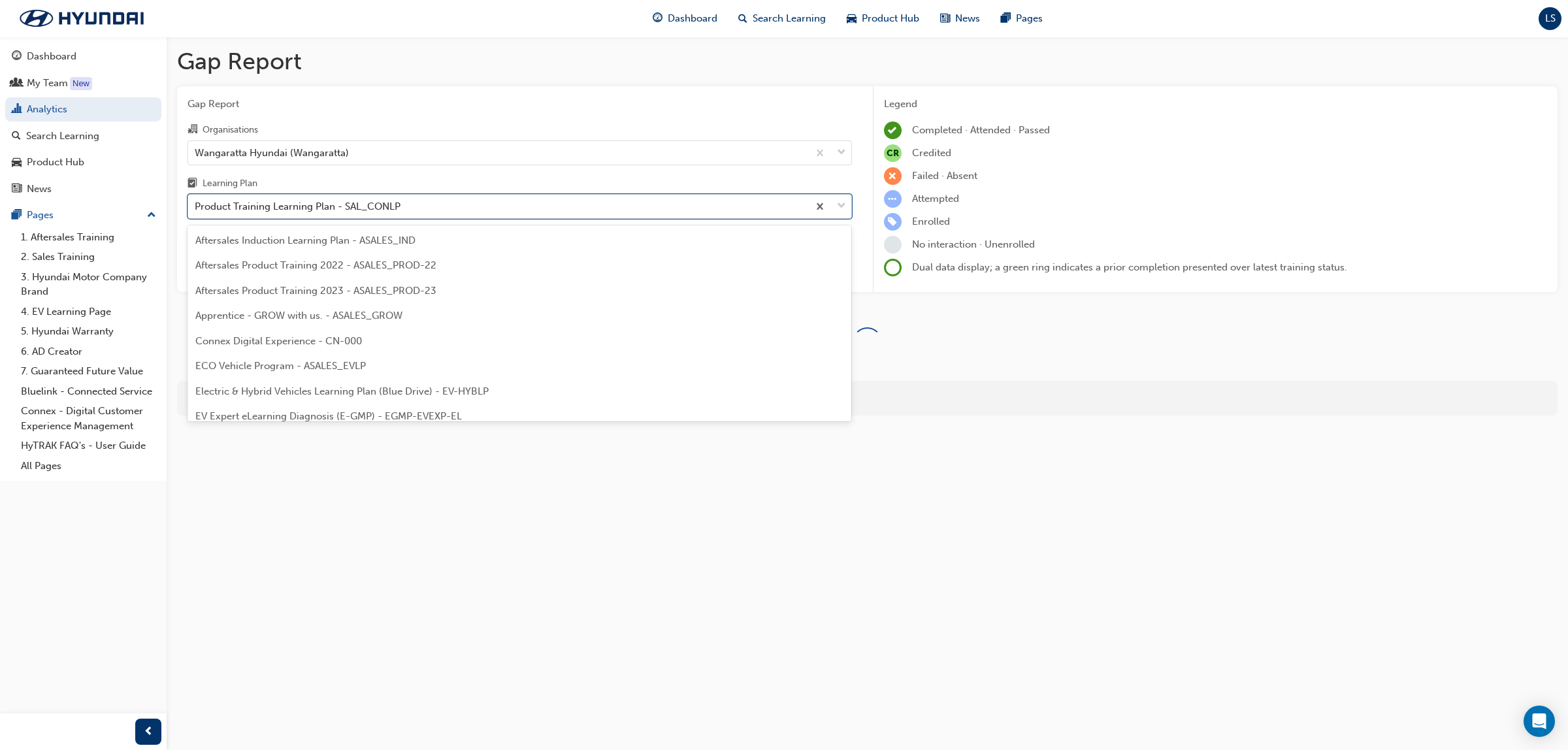
click at [374, 200] on div "Product Training Learning Plan - SAL_CONLP" at bounding box center [298, 207] width 206 height 15
click at [196, 200] on input "Learning Plan option Product Training Learning Plan - SAL_CONLP, selected. opti…" at bounding box center [195, 206] width 1 height 11
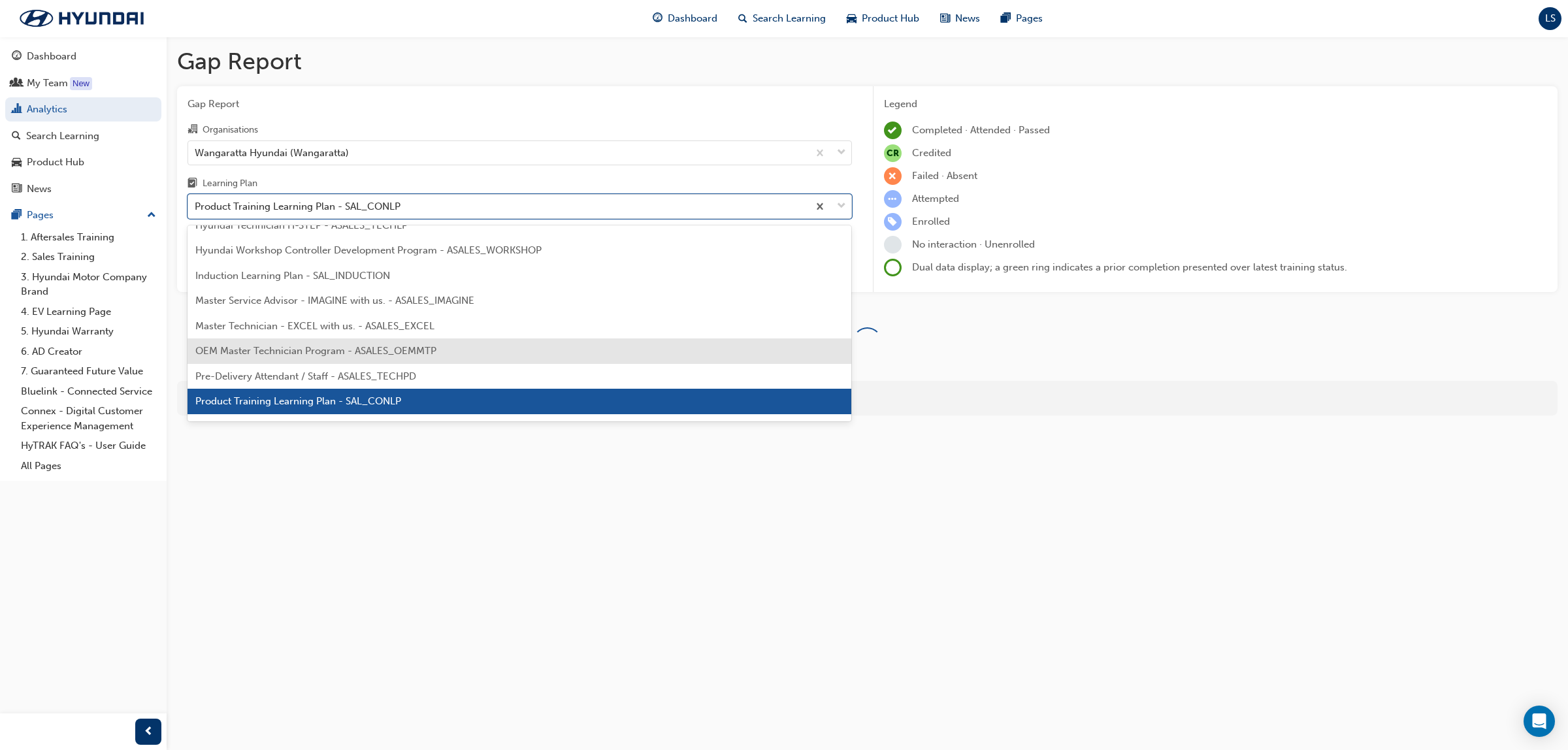
scroll to position [612, 0]
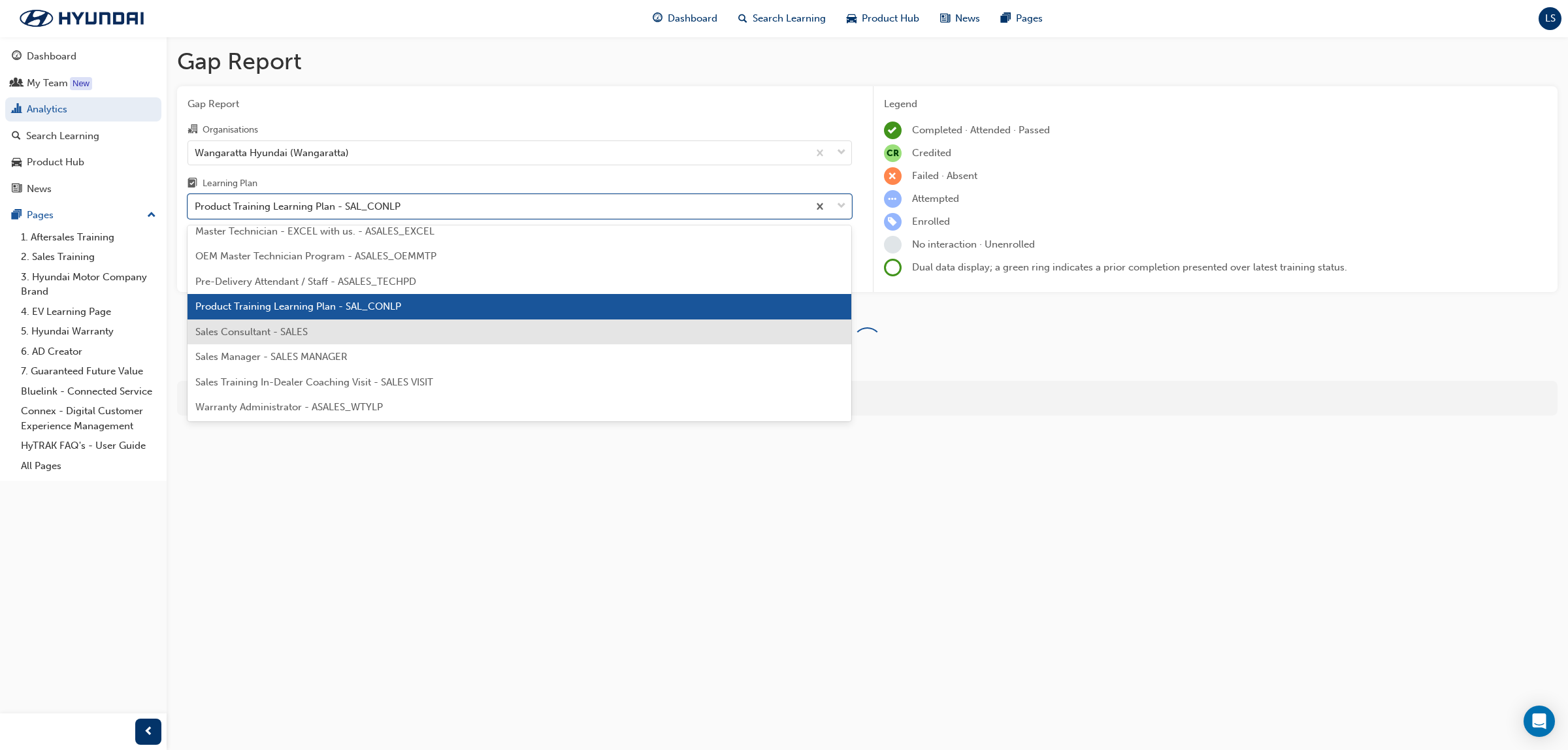
click at [298, 333] on span "Sales Consultant - SALES" at bounding box center [251, 332] width 113 height 12
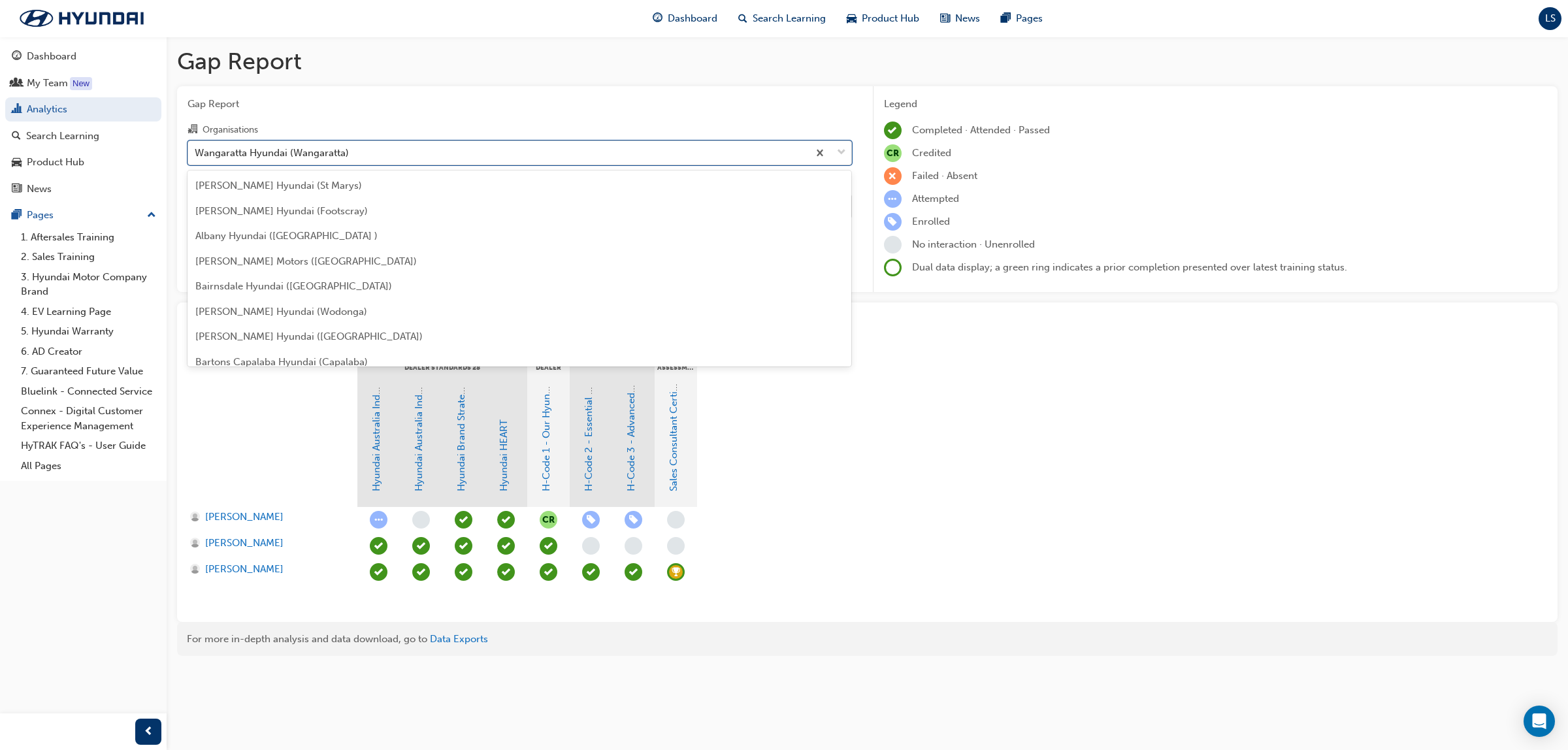
click at [292, 157] on div "Wangaratta Hyundai (Wangaratta)" at bounding box center [272, 152] width 154 height 15
click at [196, 157] on input "Organisations option Wangaratta Hyundai (Wangaratta), selected. option Wangarat…" at bounding box center [195, 151] width 1 height 11
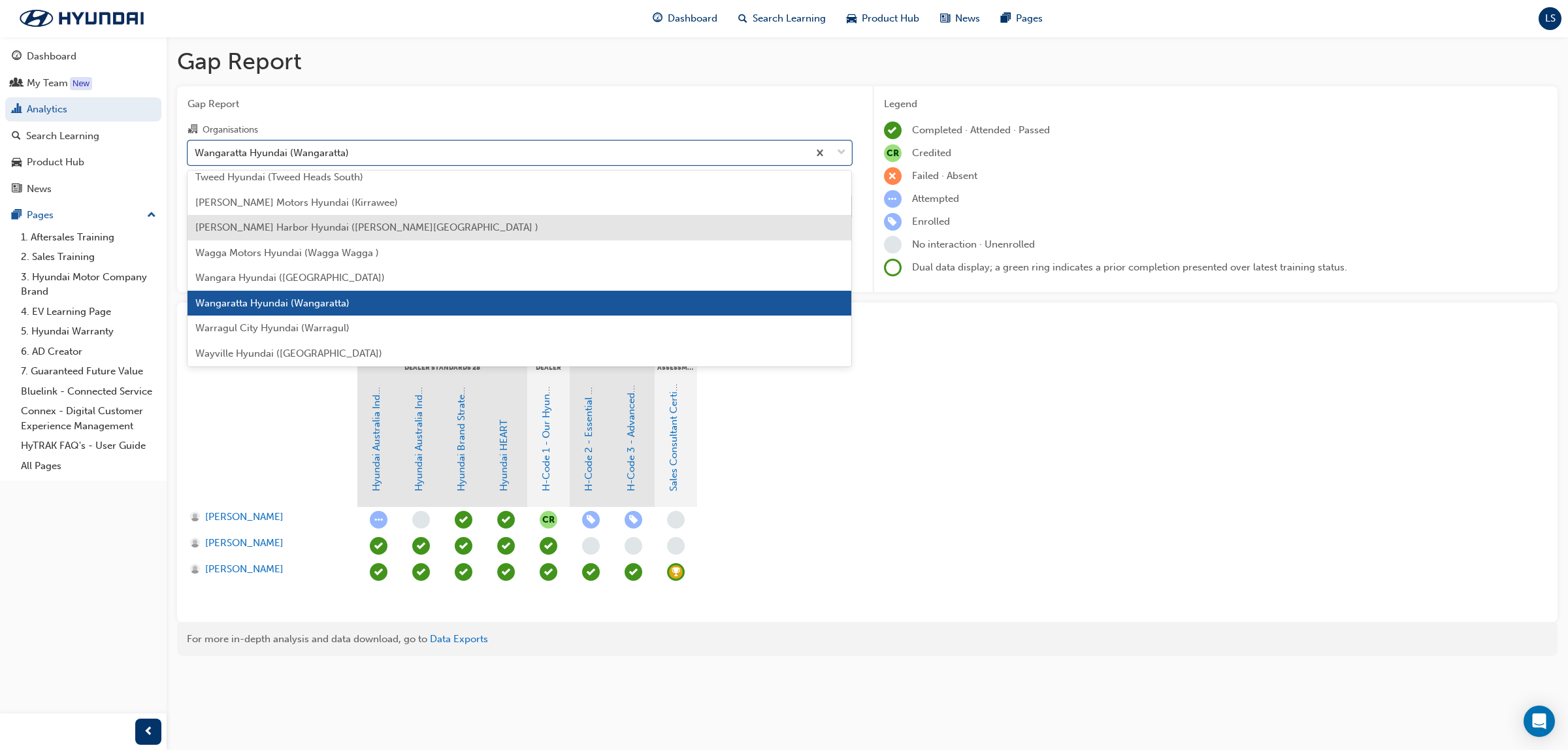
scroll to position [4167, 0]
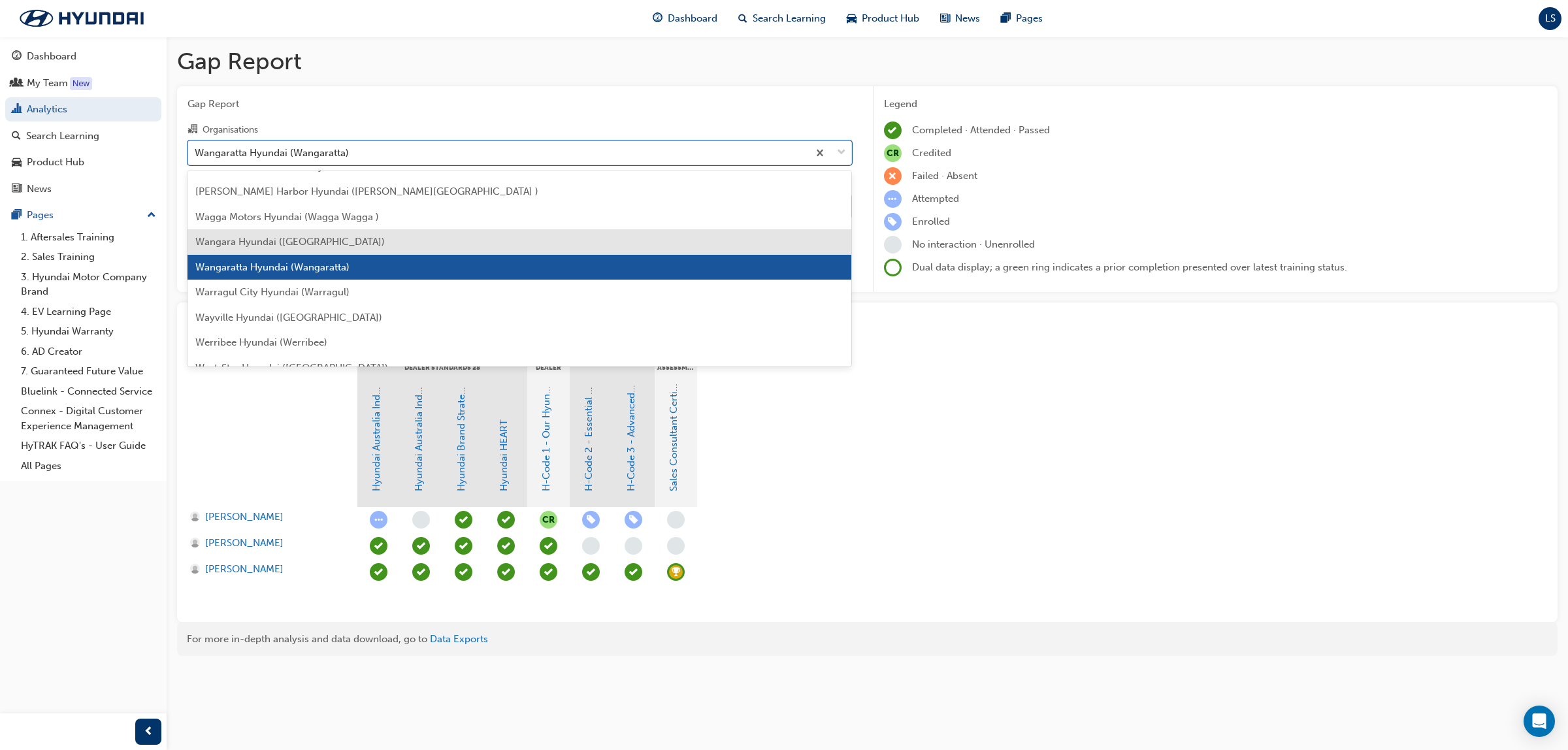
click at [274, 230] on div "Wangara Hyundai (Wangara)" at bounding box center [519, 242] width 664 height 26
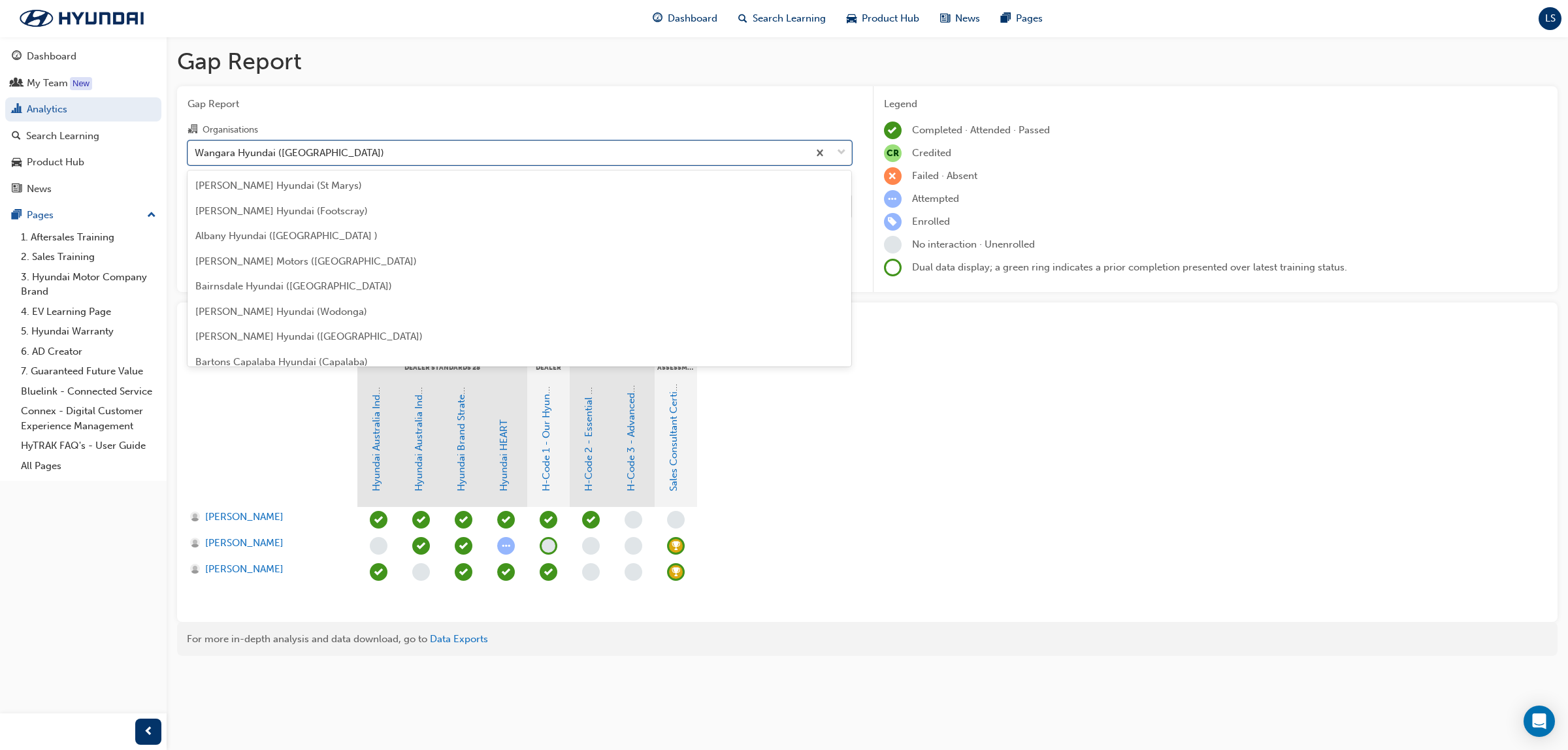
click at [323, 152] on div "Wangara Hyundai (Wangara)" at bounding box center [289, 152] width 189 height 15
click at [196, 152] on input "Organisations option Wangara Hyundai (Wangara), selected. option Wangara Hyunda…" at bounding box center [195, 151] width 1 height 11
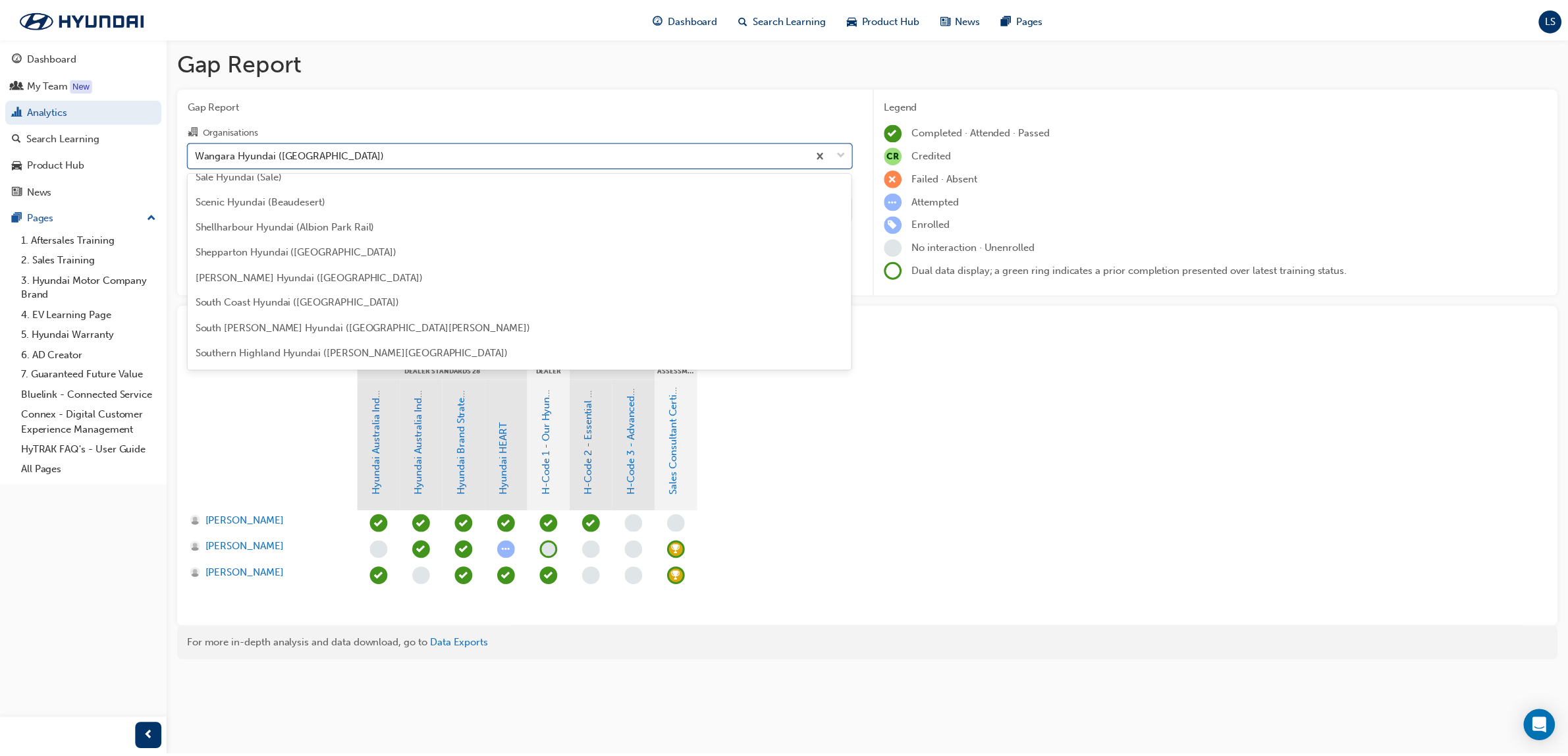
scroll to position [3599, 0]
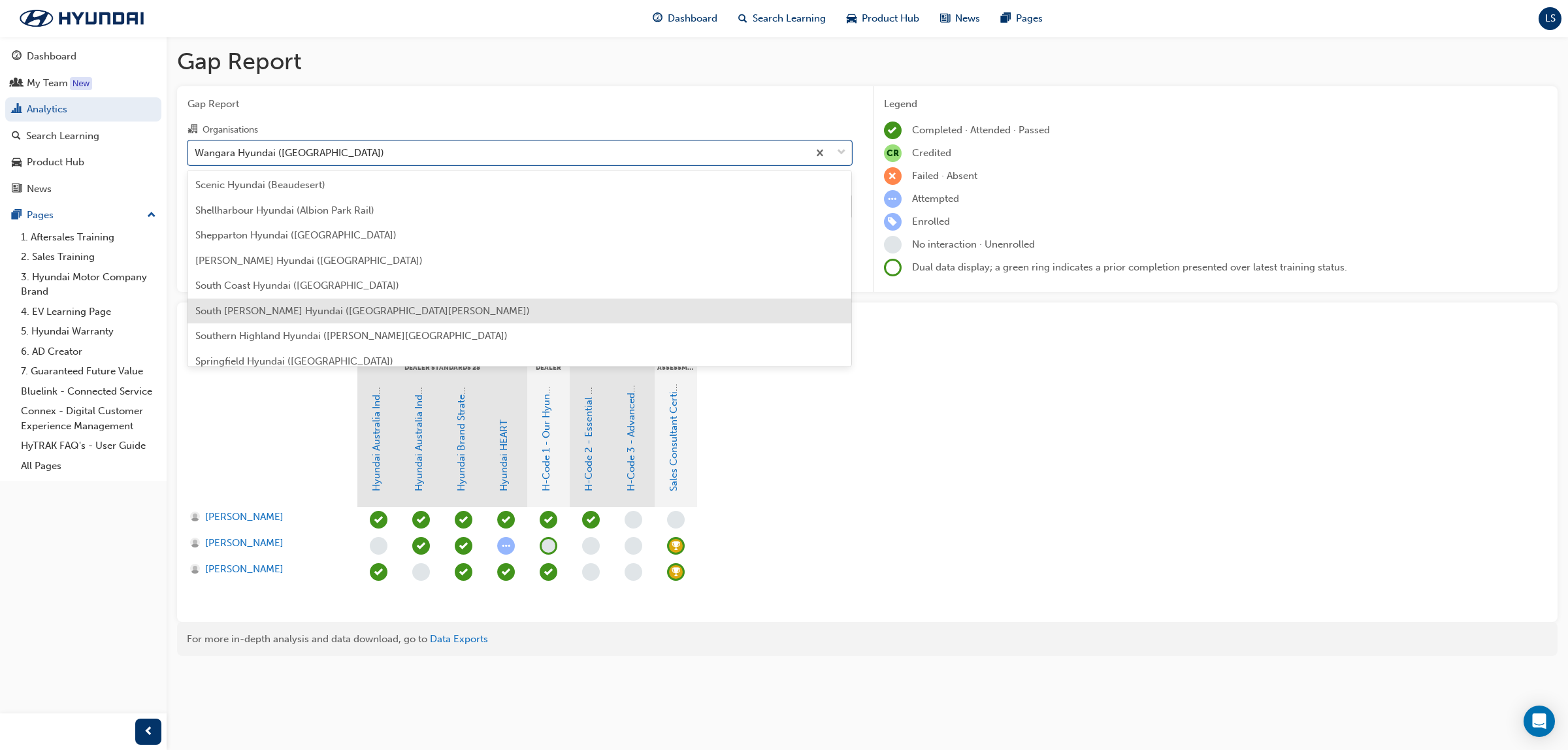
click at [283, 305] on span "South Morang Hyundai (South Morang)" at bounding box center [362, 310] width 334 height 12
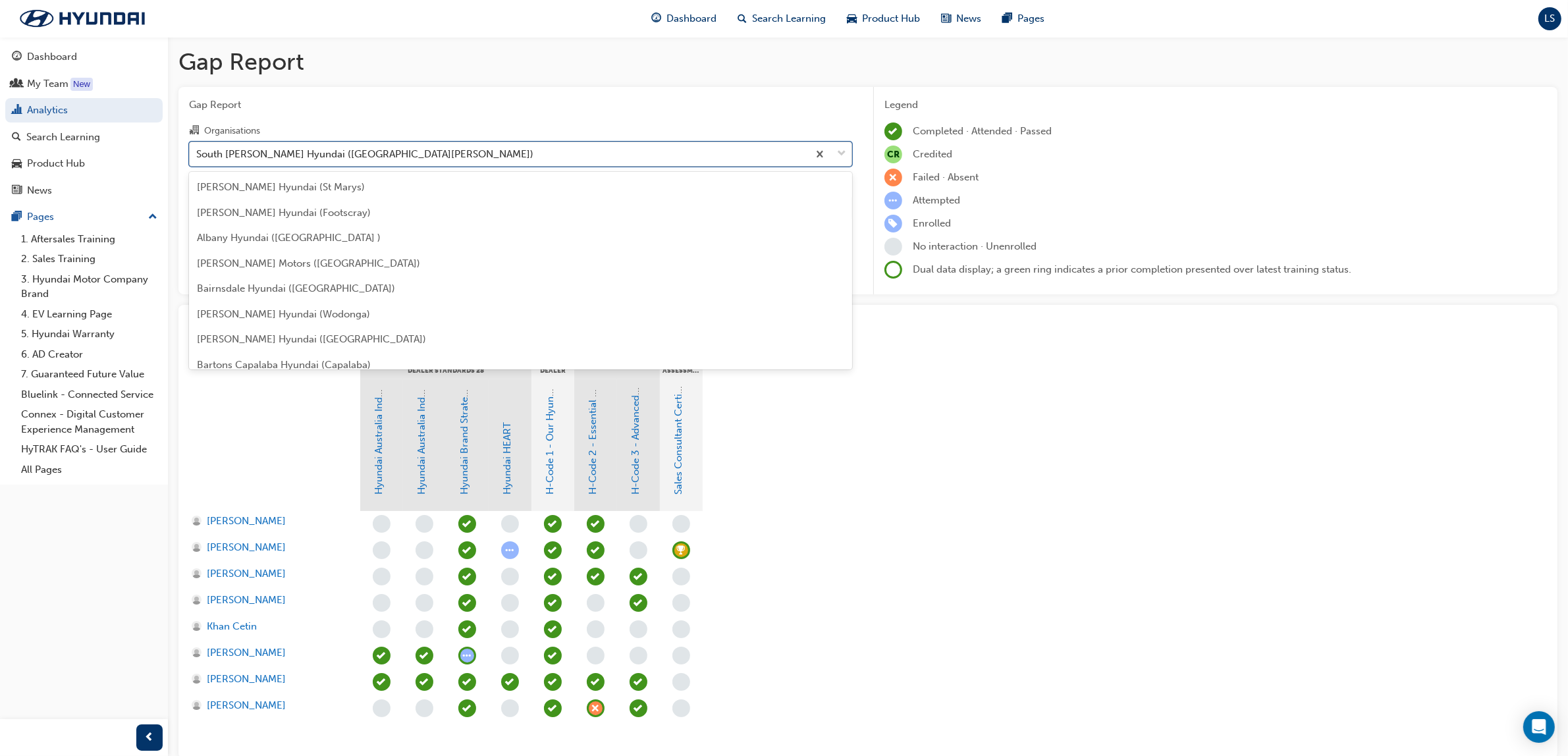
click at [373, 152] on div "South Morang Hyundai (South Morang)" at bounding box center [365, 154] width 337 height 15
click at [197, 152] on input "Organisations option South Morang Hyundai (South Morang), selected. option Sout…" at bounding box center [196, 153] width 1 height 11
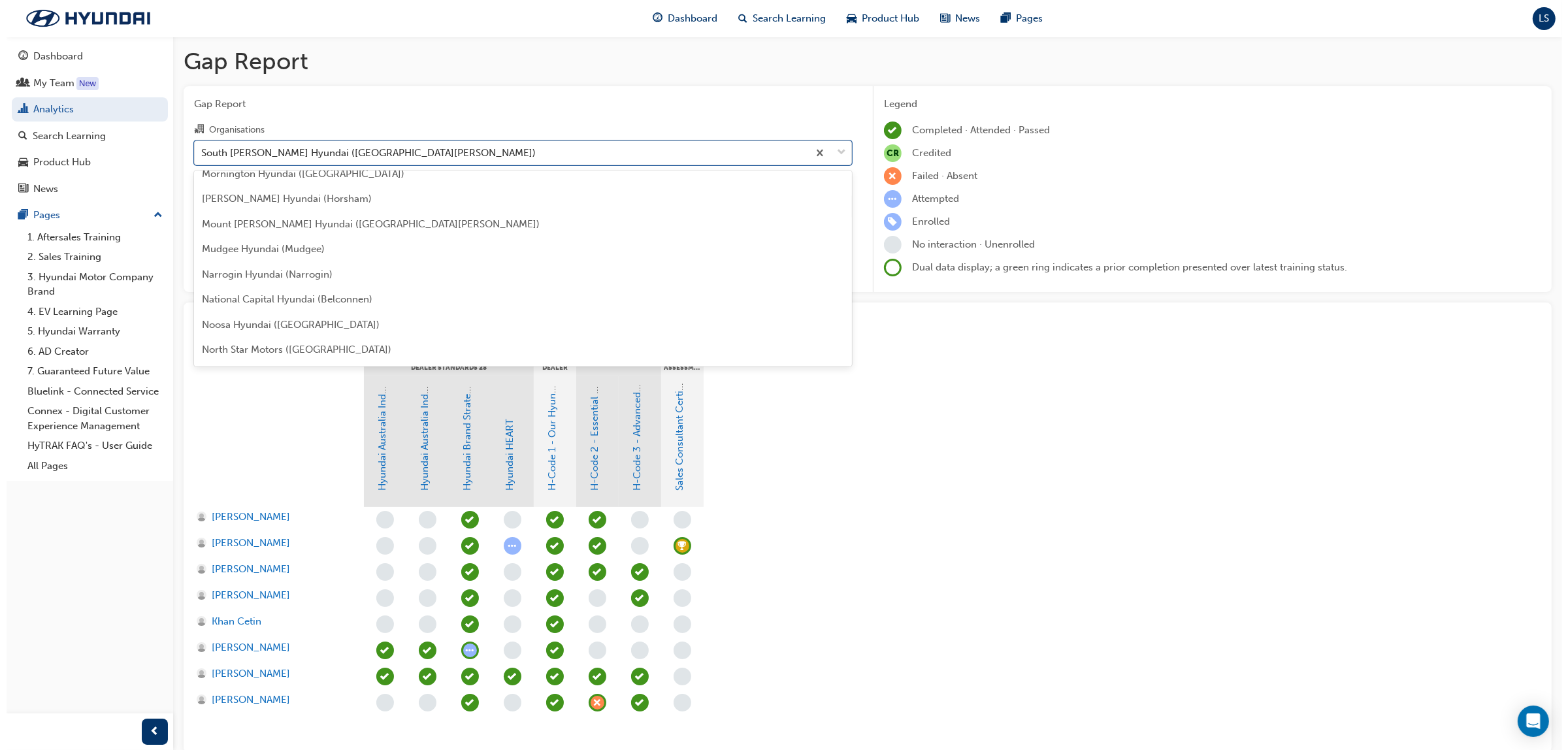
scroll to position [2636, 0]
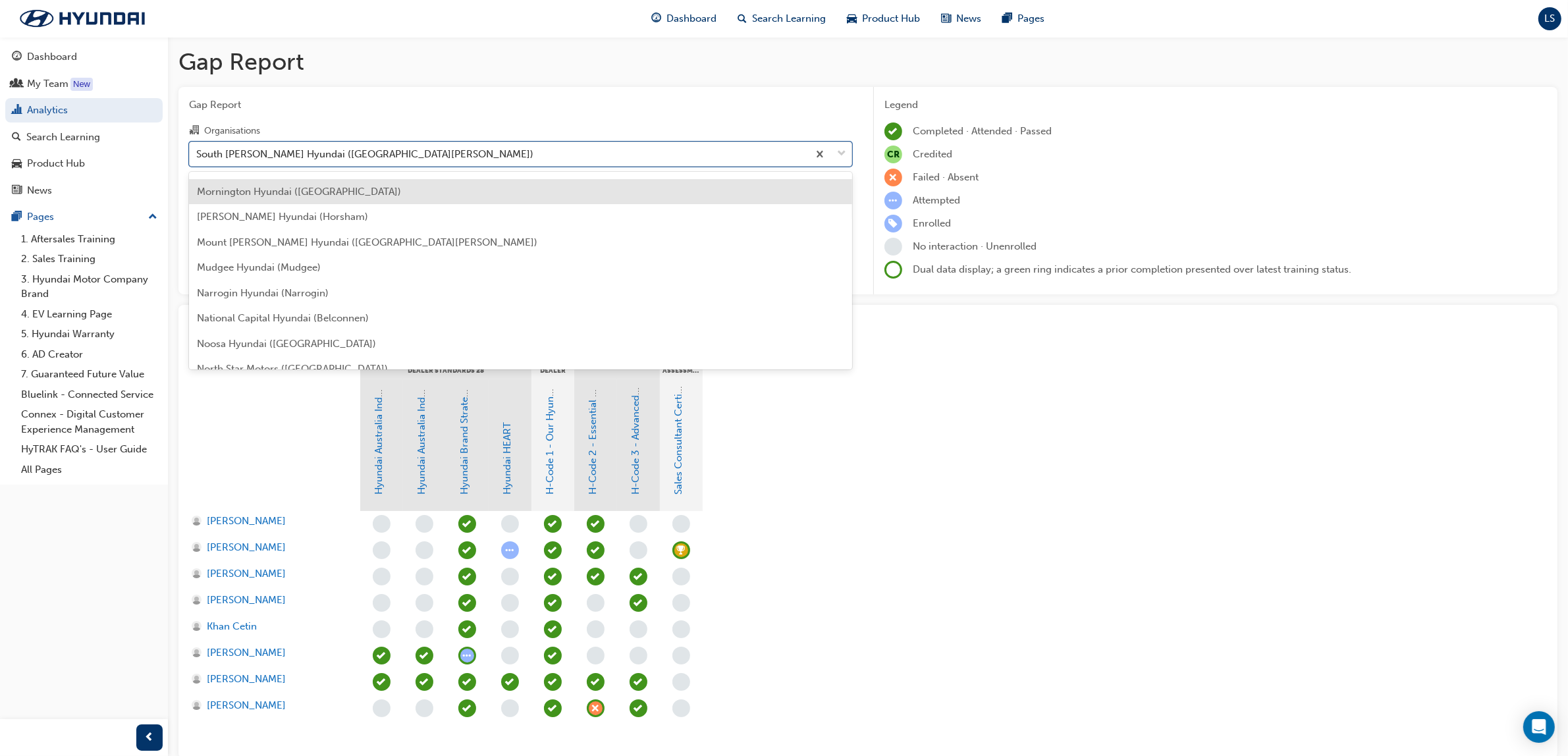
click at [320, 185] on span "Mornington Hyundai (Mornington)" at bounding box center [298, 191] width 204 height 12
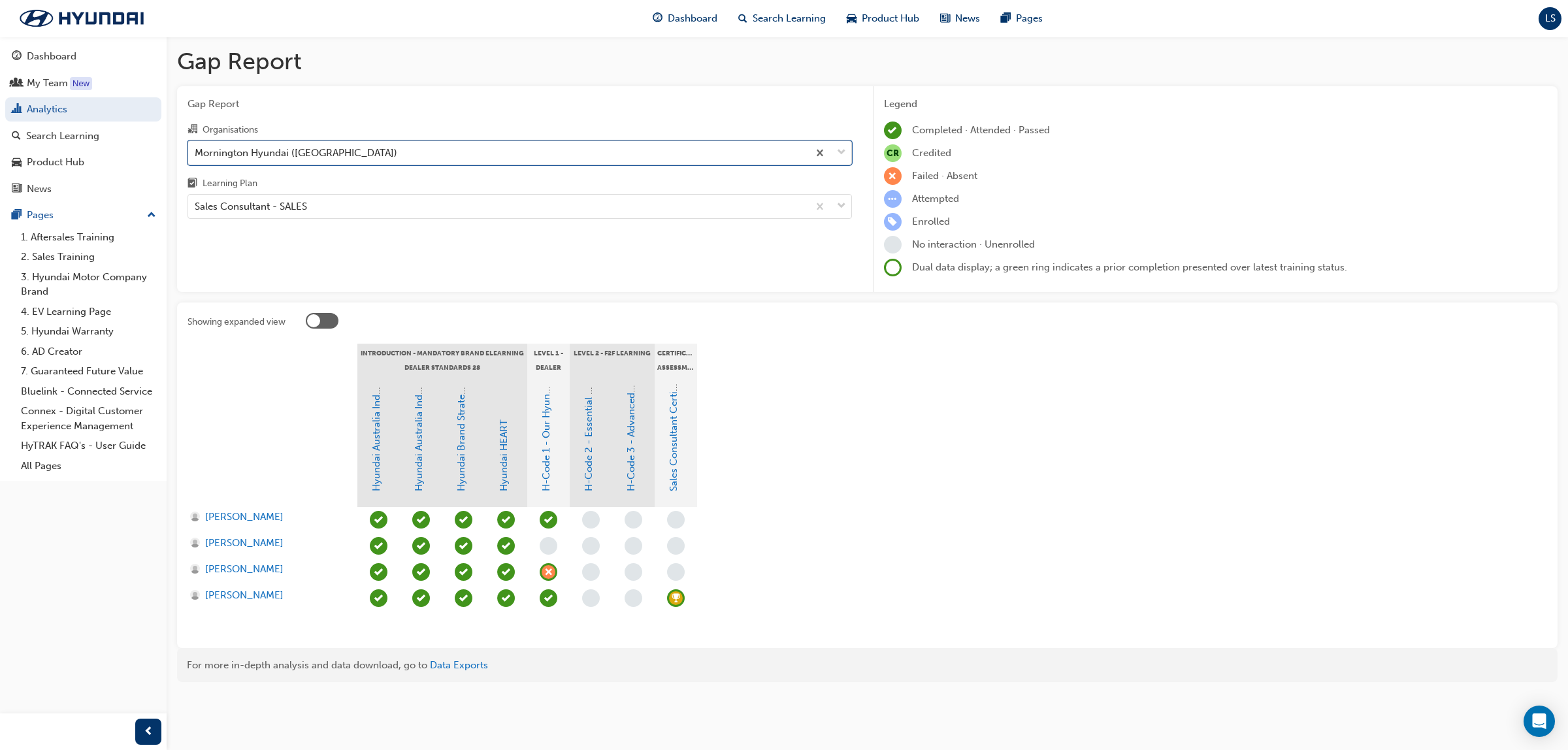
click at [272, 146] on div "Mornington Hyundai (Mornington)" at bounding box center [296, 152] width 202 height 15
click at [196, 146] on input "Organisations option Mornington Hyundai (Mornington), selected. 0 results avail…" at bounding box center [195, 151] width 1 height 11
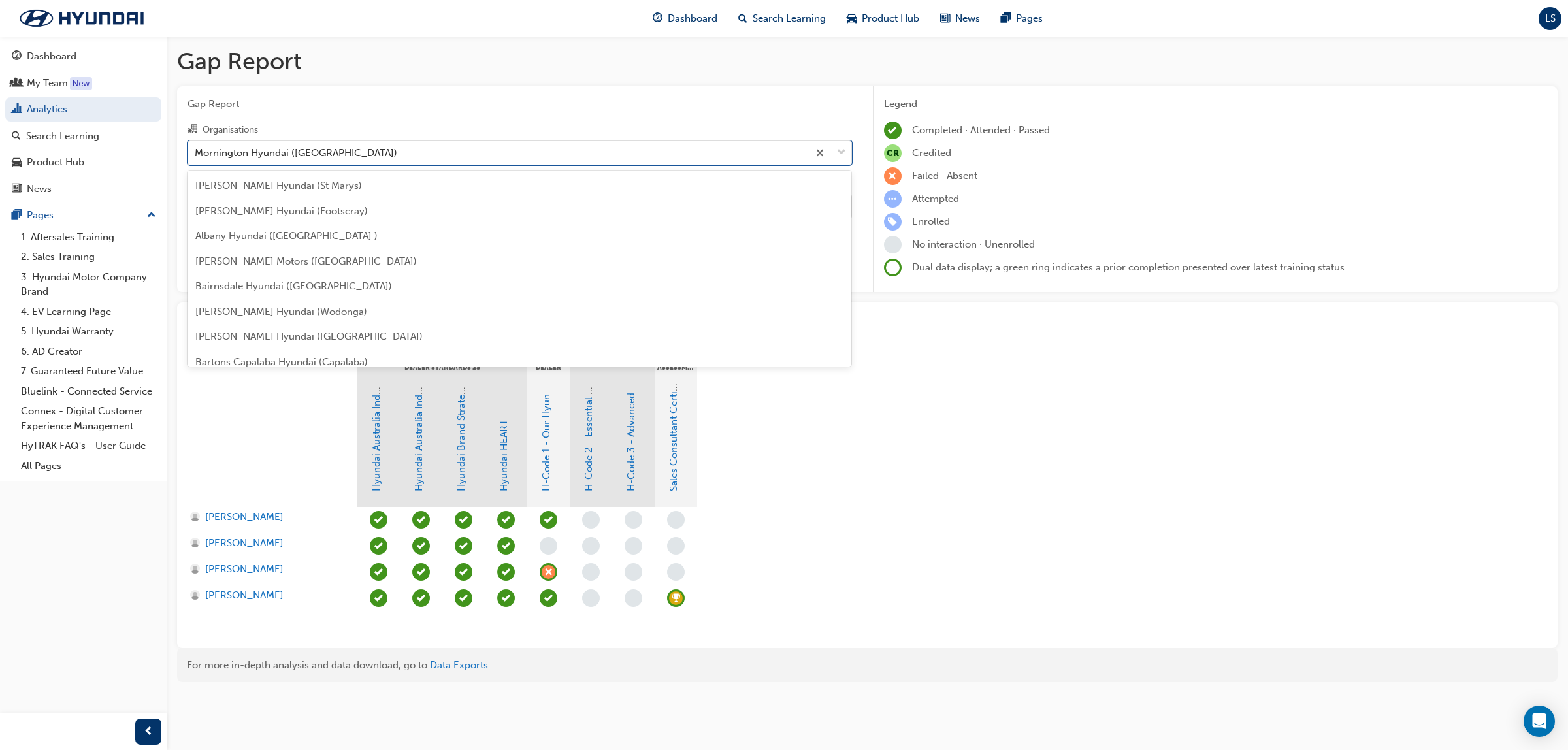
scroll to position [2478, 0]
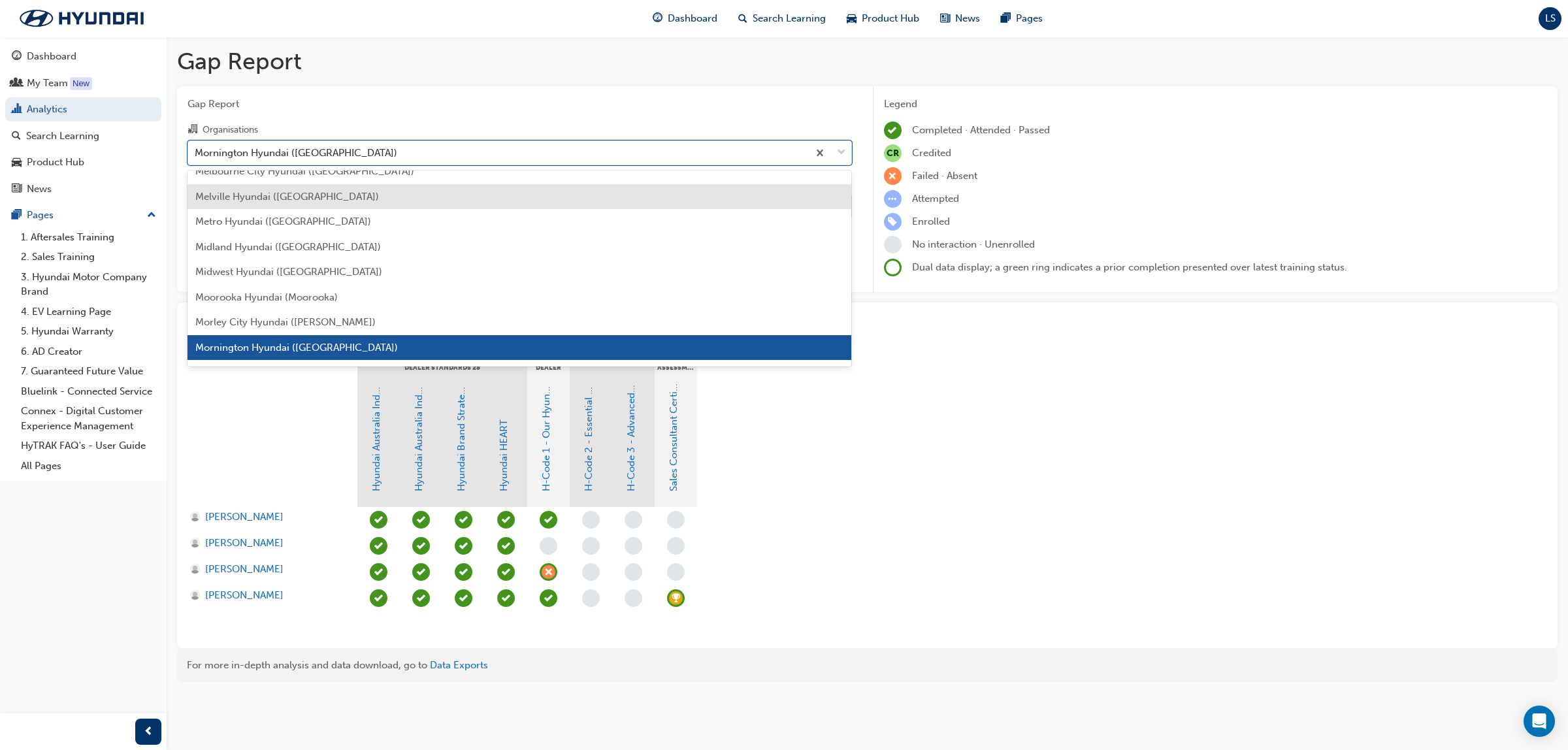
click at [311, 190] on span "Melville Hyundai (Melville)" at bounding box center [286, 196] width 184 height 12
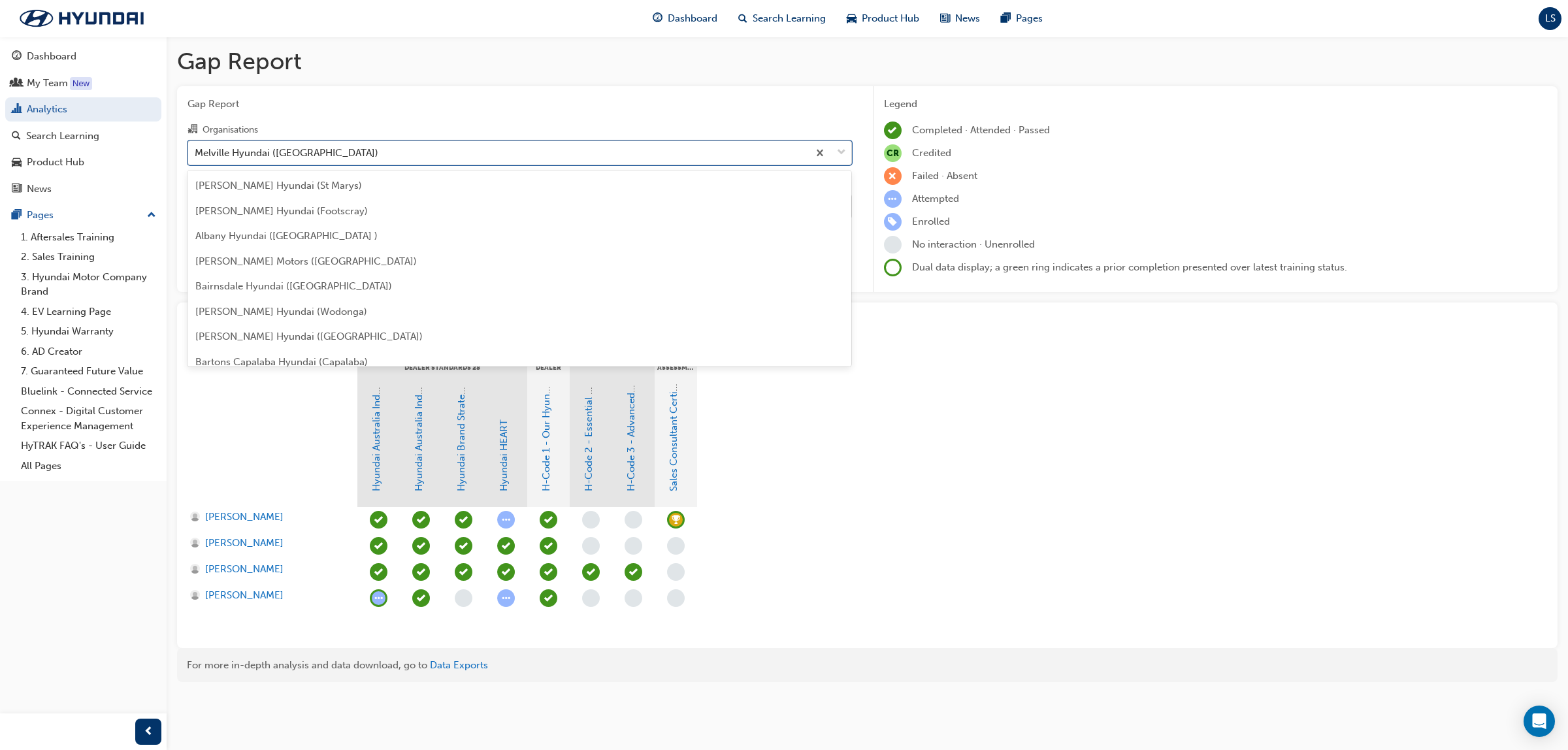
click at [360, 153] on div "Melville Hyundai (Melville)" at bounding box center [498, 152] width 620 height 23
click at [196, 153] on input "Organisations option Melville Hyundai (Melville), selected. option Melville Hyu…" at bounding box center [195, 151] width 1 height 11
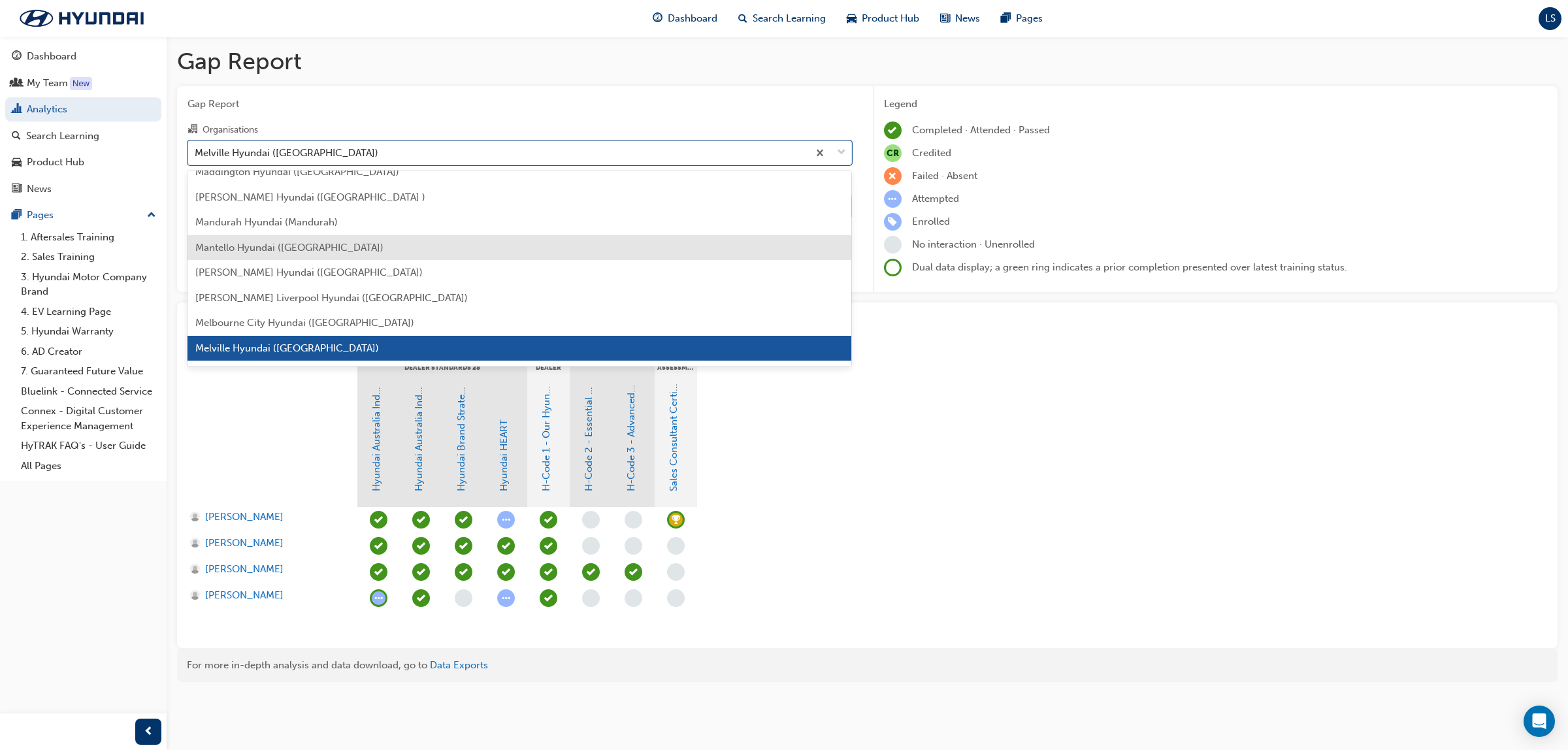
click at [354, 238] on div "Mantello Hyundai (Roxburgh Park)" at bounding box center [519, 248] width 664 height 26
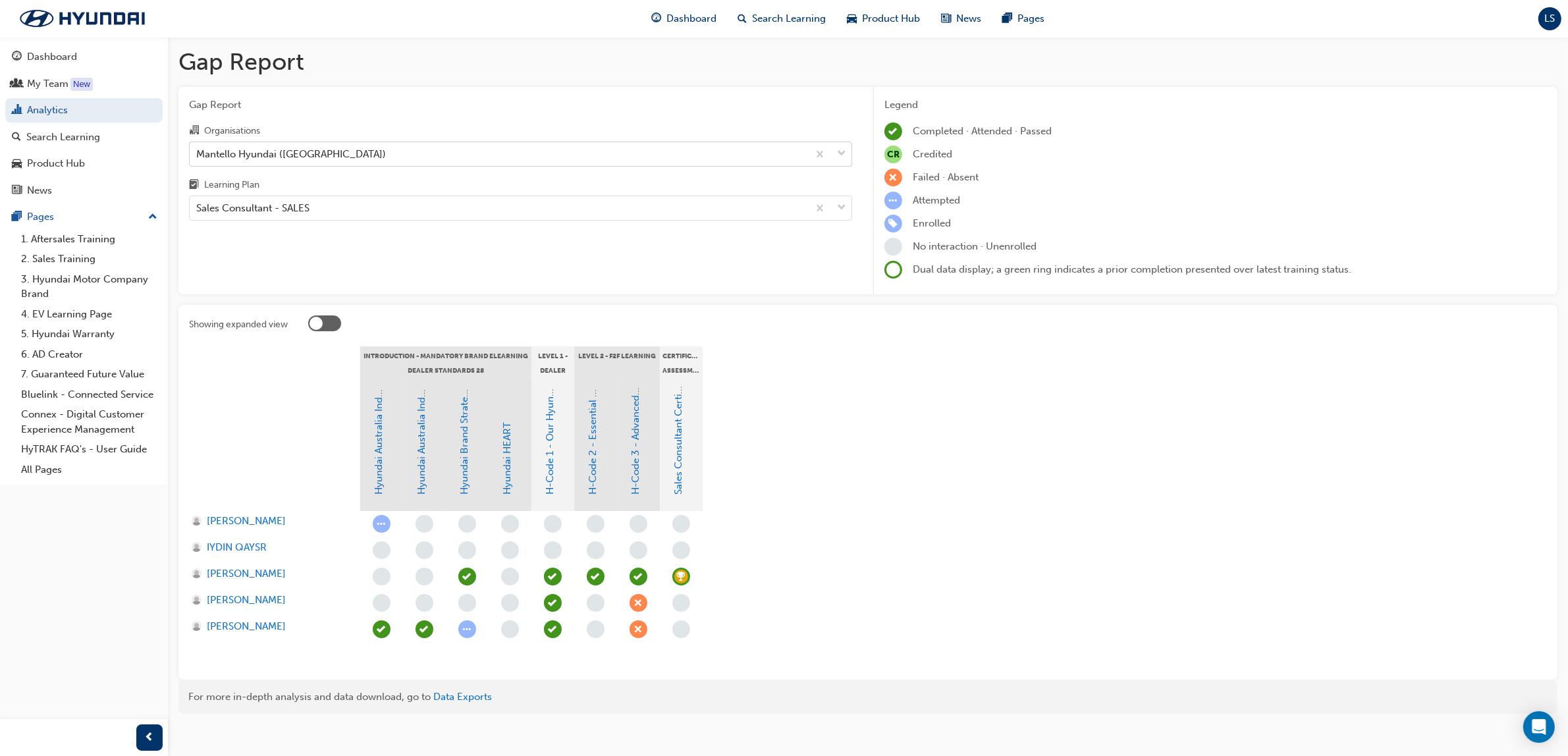
click at [467, 152] on div "Mantello Hyundai (Roxburgh Park)" at bounding box center [499, 154] width 618 height 23
click at [197, 152] on input "Organisations Mantello Hyundai (Roxburgh Park)" at bounding box center [196, 153] width 1 height 11
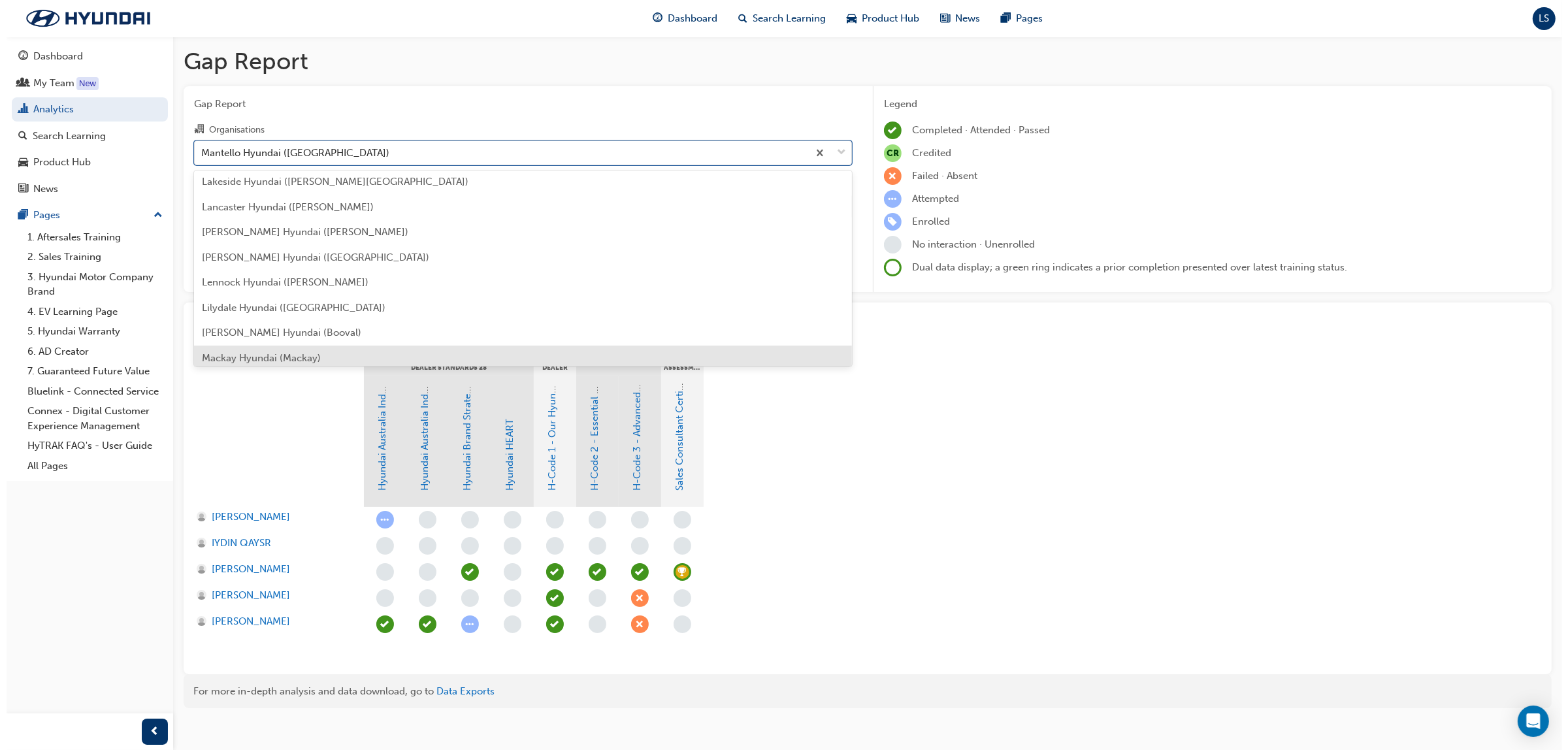
scroll to position [2146, 0]
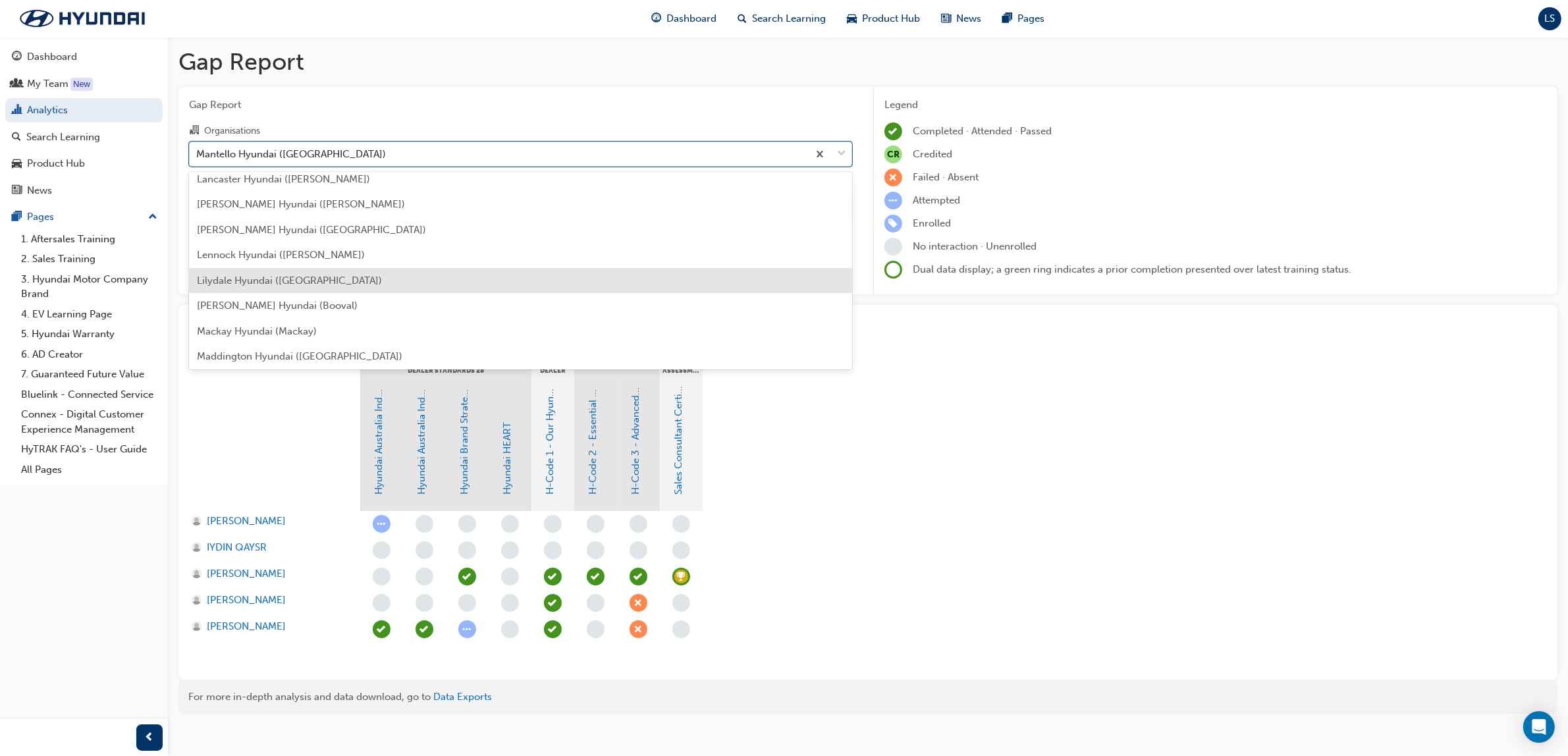
click at [291, 281] on span "Lilydale Hyundai (Lilydale)" at bounding box center [289, 280] width 185 height 12
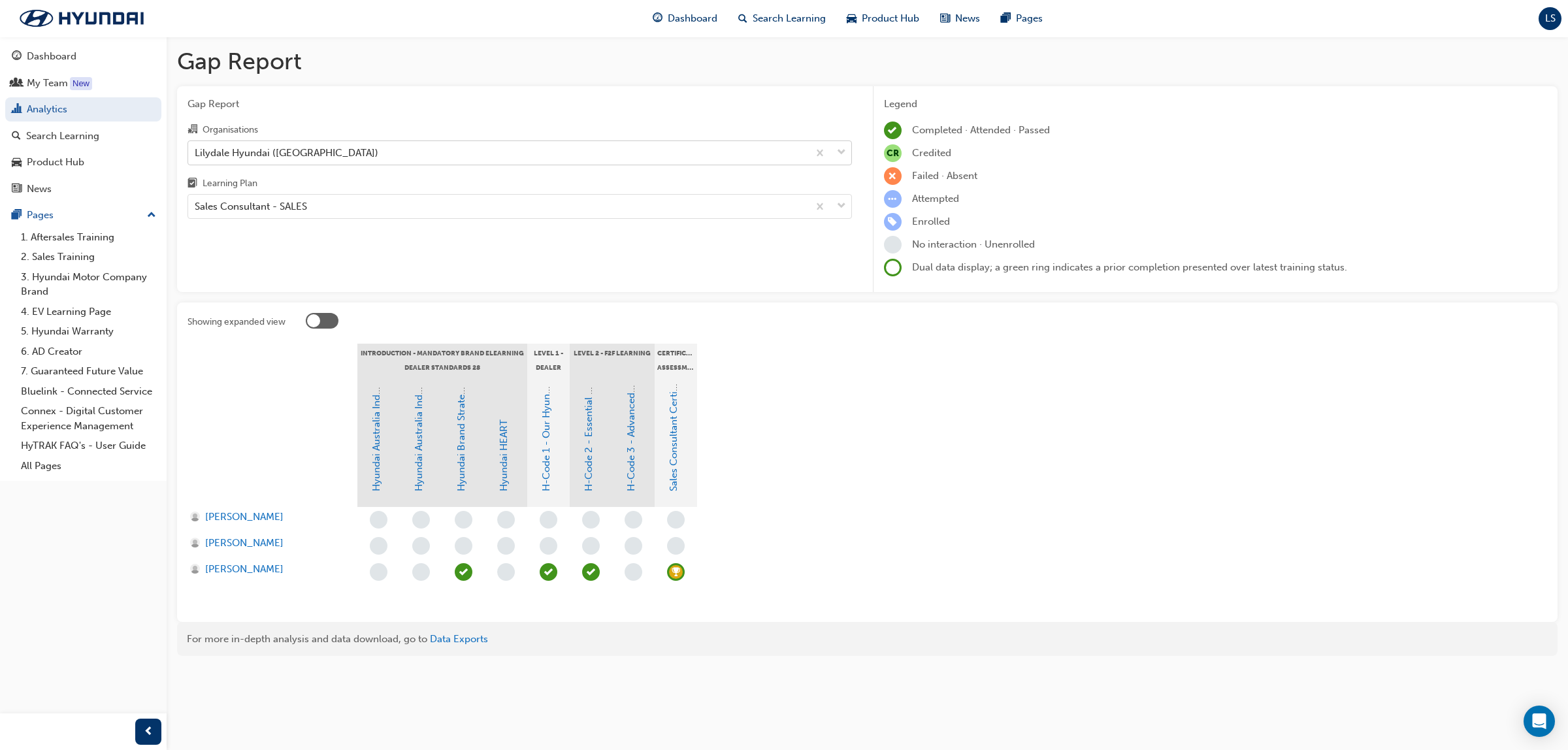
click at [443, 161] on div "Lilydale Hyundai (Lilydale)" at bounding box center [498, 152] width 620 height 23
click at [196, 157] on input "Organisations Lilydale Hyundai (Lilydale)" at bounding box center [195, 151] width 1 height 11
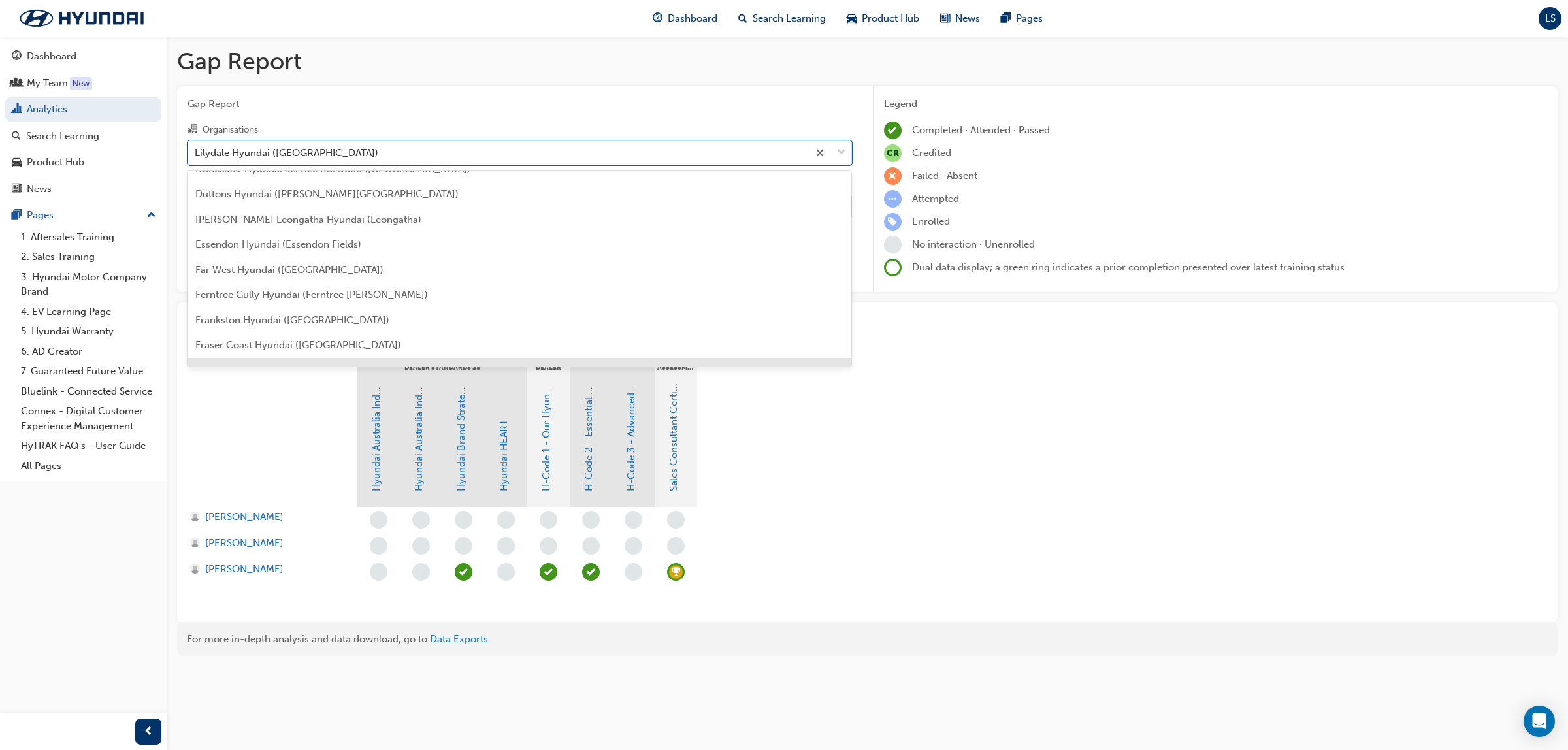
scroll to position [1095, 0]
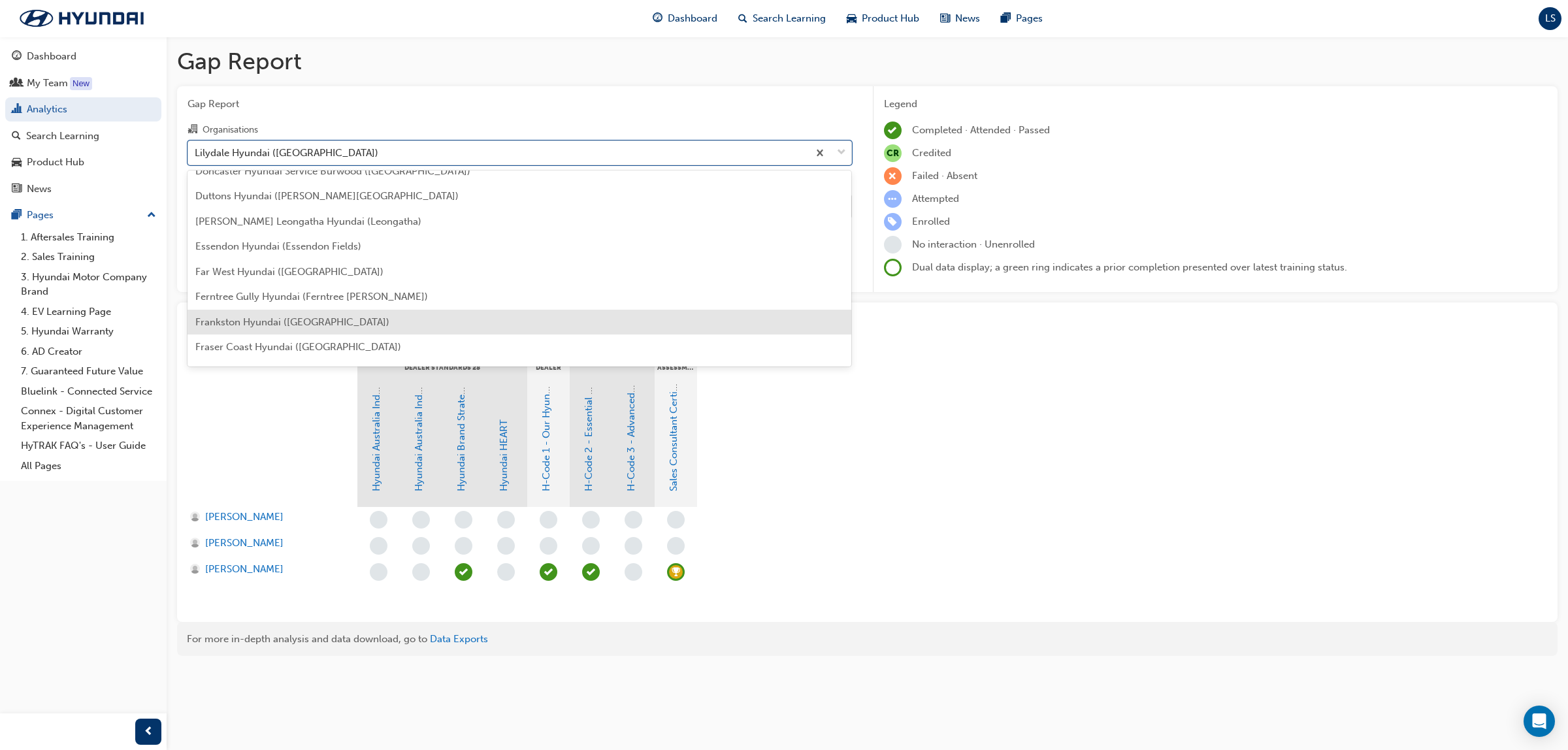
click at [346, 309] on div "Frankston Hyundai (Frankston)" at bounding box center [519, 322] width 664 height 26
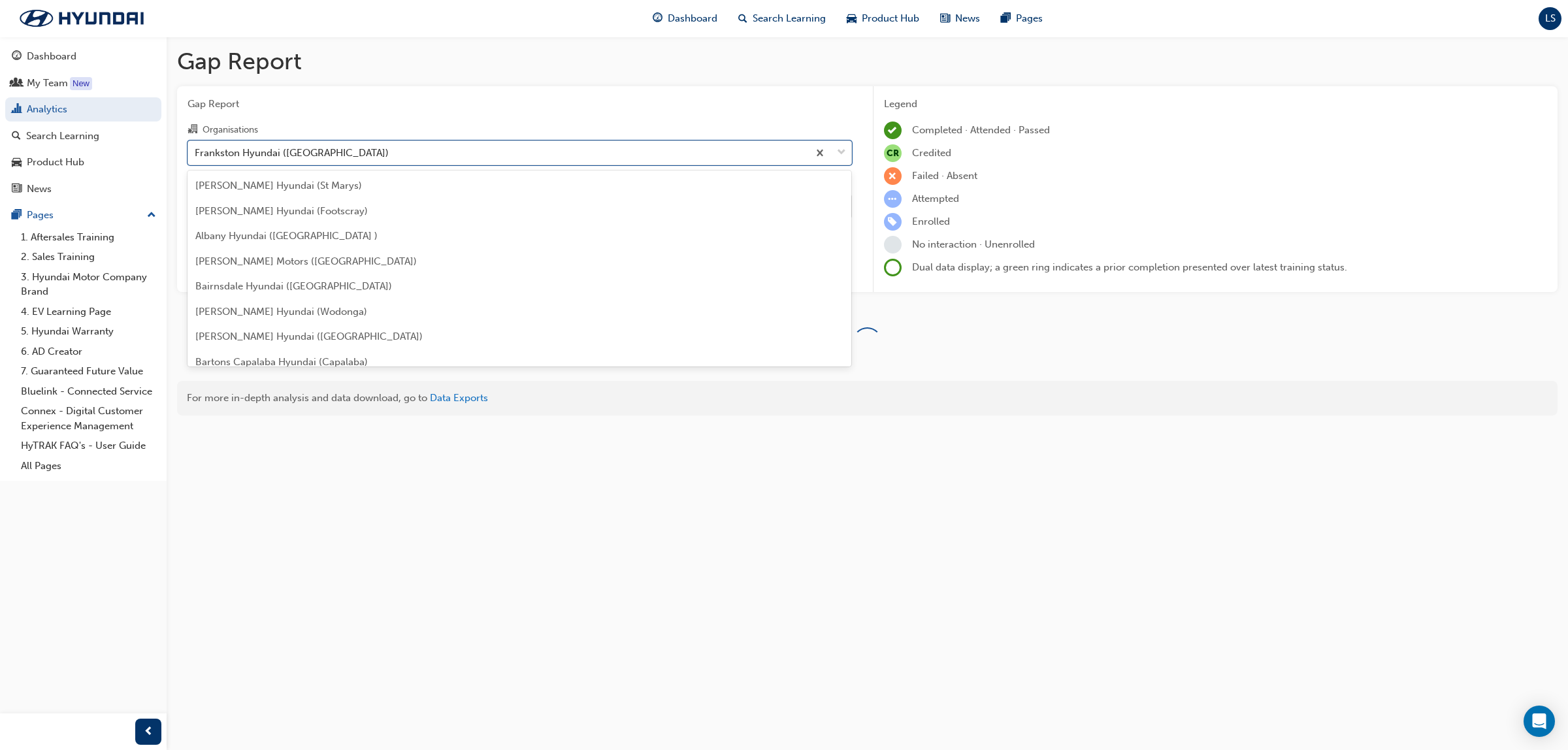
drag, startPoint x: 386, startPoint y: 151, endPoint x: 346, endPoint y: 250, distance: 106.8
click at [387, 151] on div "Frankston Hyundai (Frankston)" at bounding box center [498, 152] width 620 height 23
click at [196, 151] on input "Organisations option Frankston Hyundai (Frankston), selected. option Frankston …" at bounding box center [195, 151] width 1 height 11
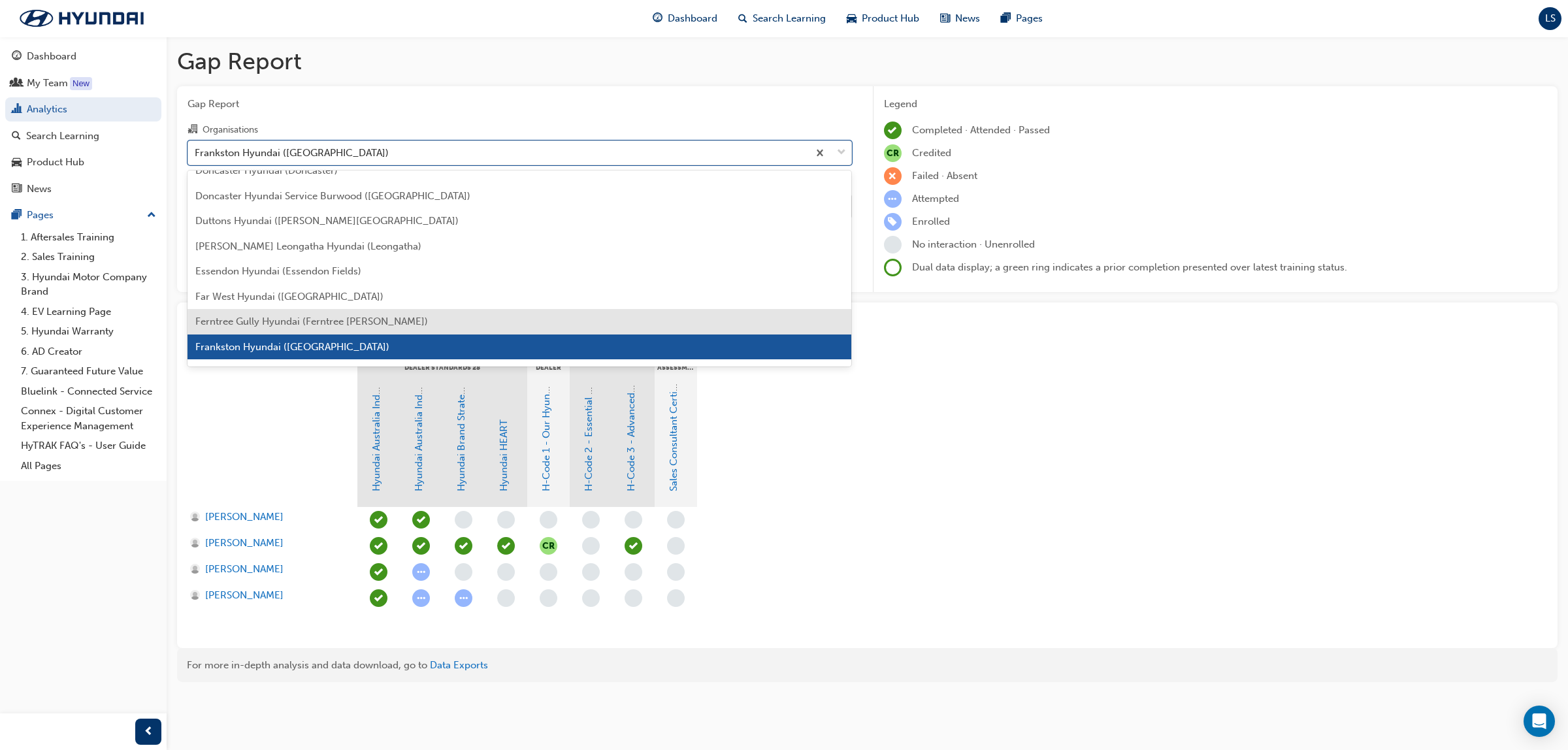
click at [334, 322] on span "Ferntree Gully Hyundai (Ferntree Gully)" at bounding box center [311, 321] width 233 height 12
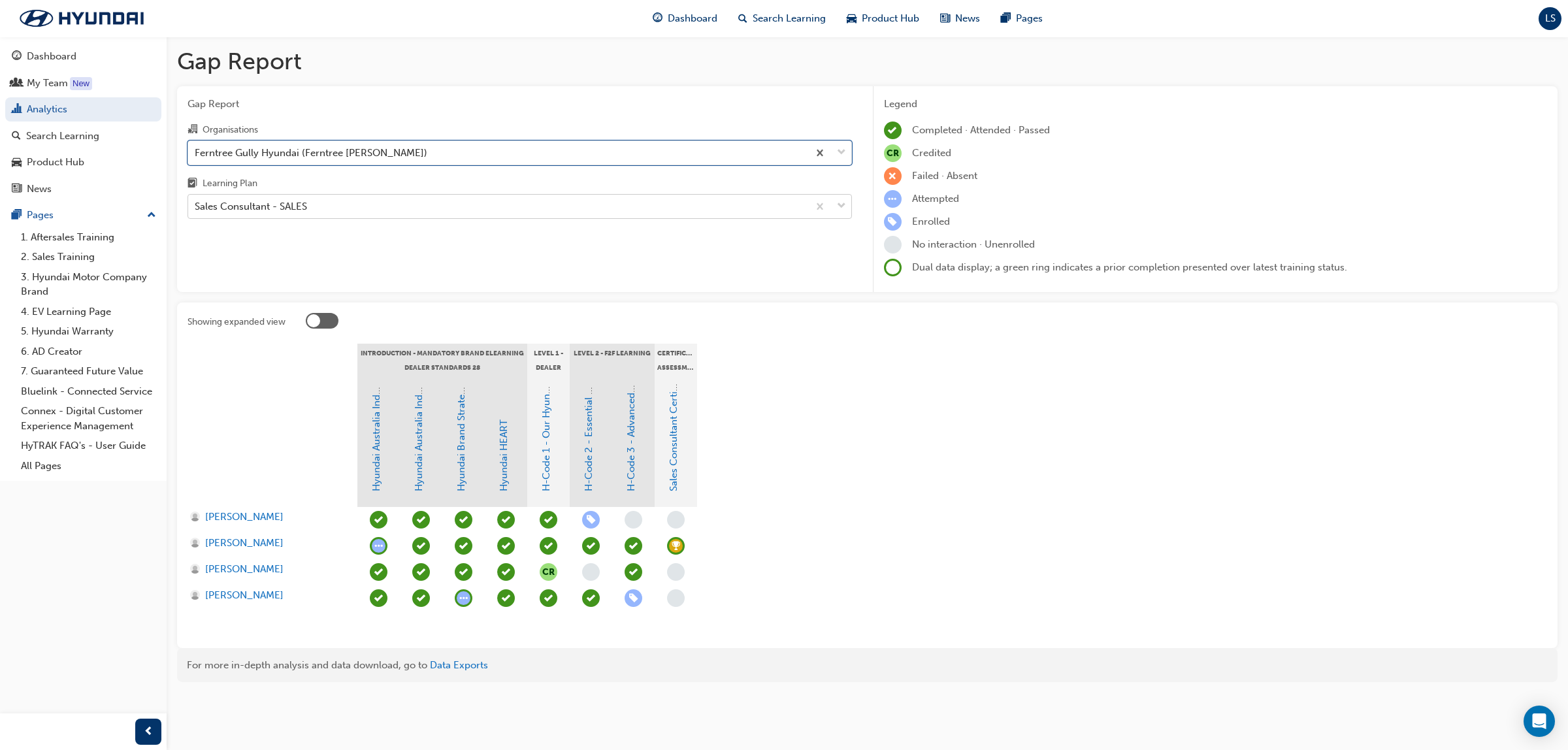
click at [394, 211] on div "Sales Consultant - SALES" at bounding box center [498, 206] width 620 height 23
click at [196, 211] on input "Learning Plan Sales Consultant - SALES" at bounding box center [195, 206] width 1 height 11
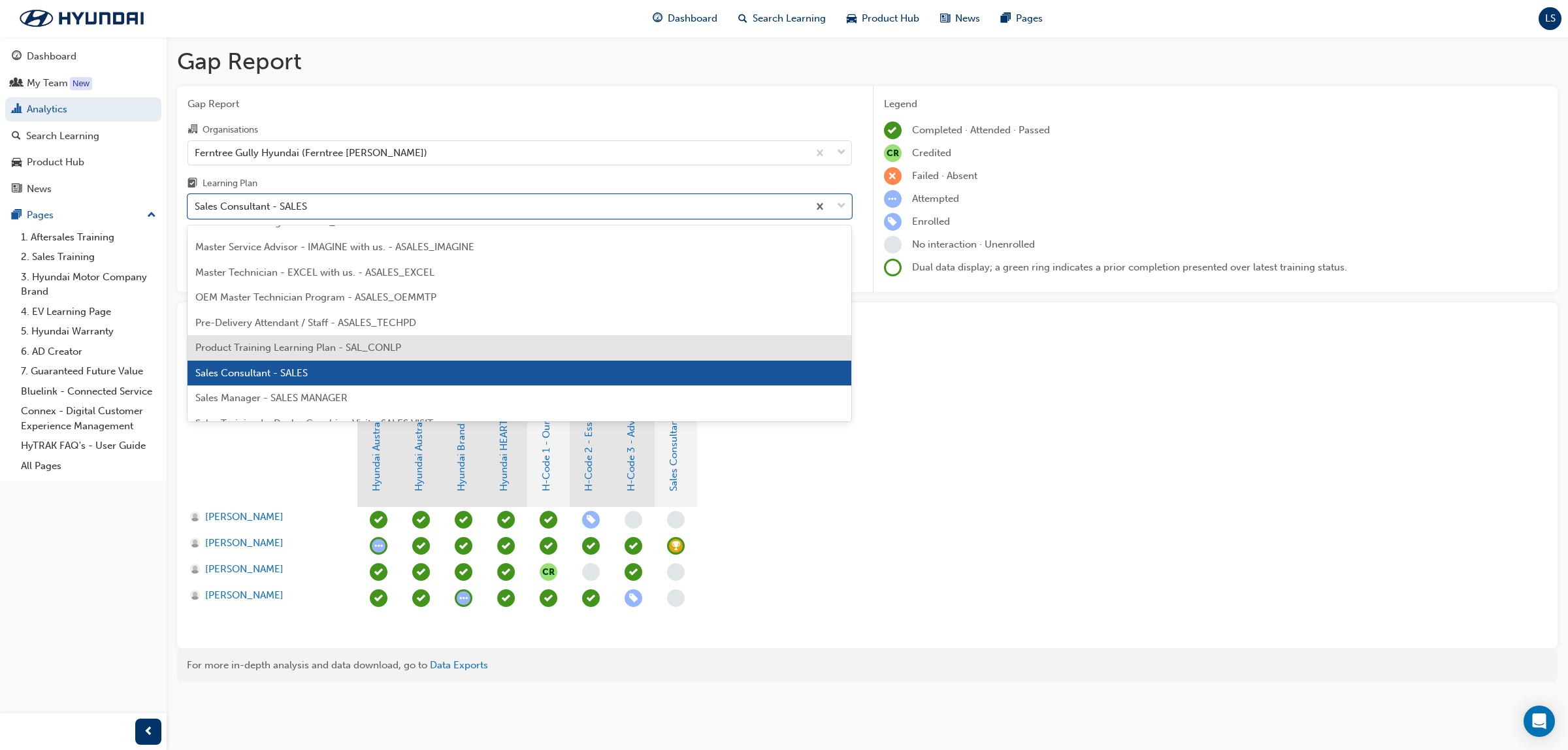
scroll to position [612, 0]
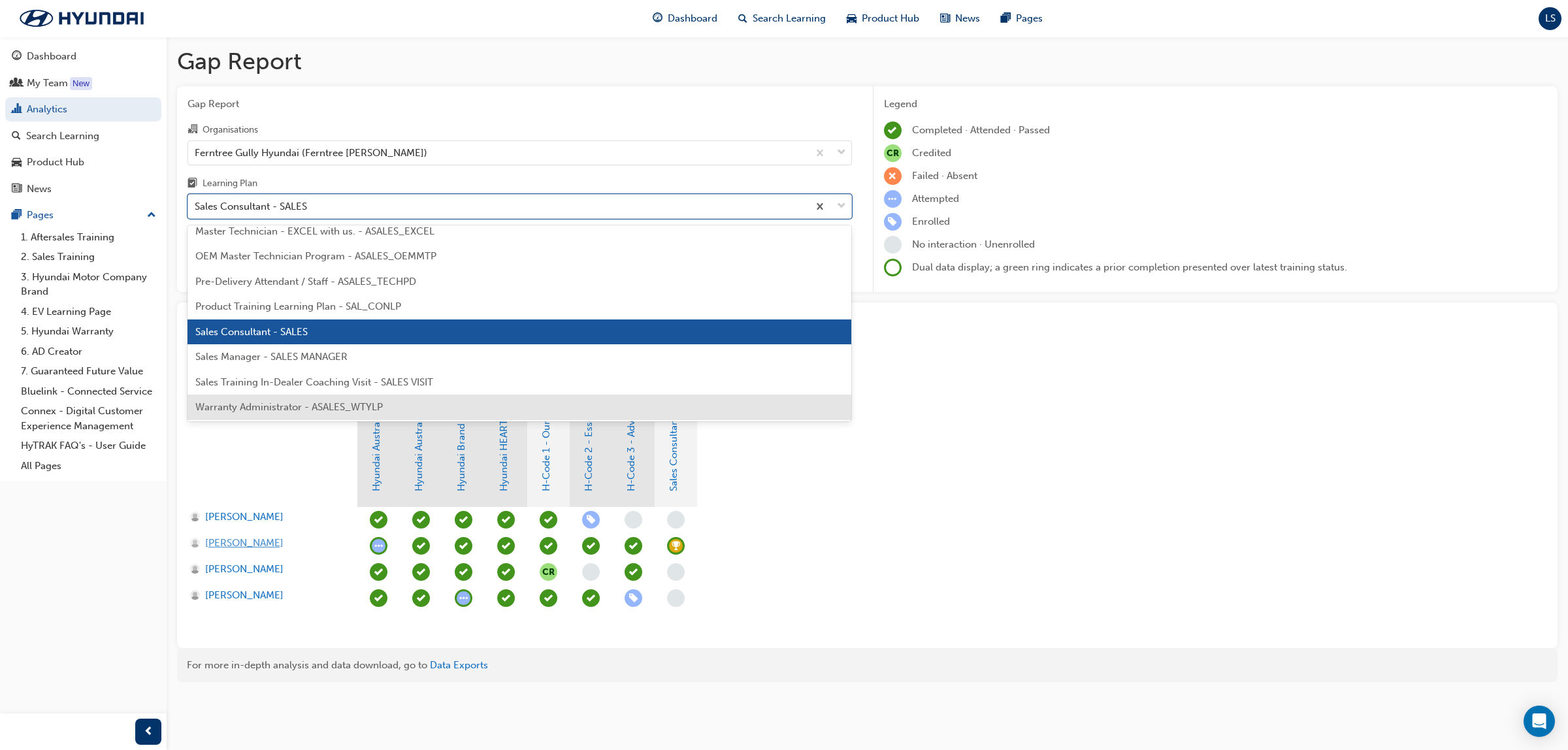
click at [249, 546] on span "James Edwards" at bounding box center [244, 543] width 79 height 15
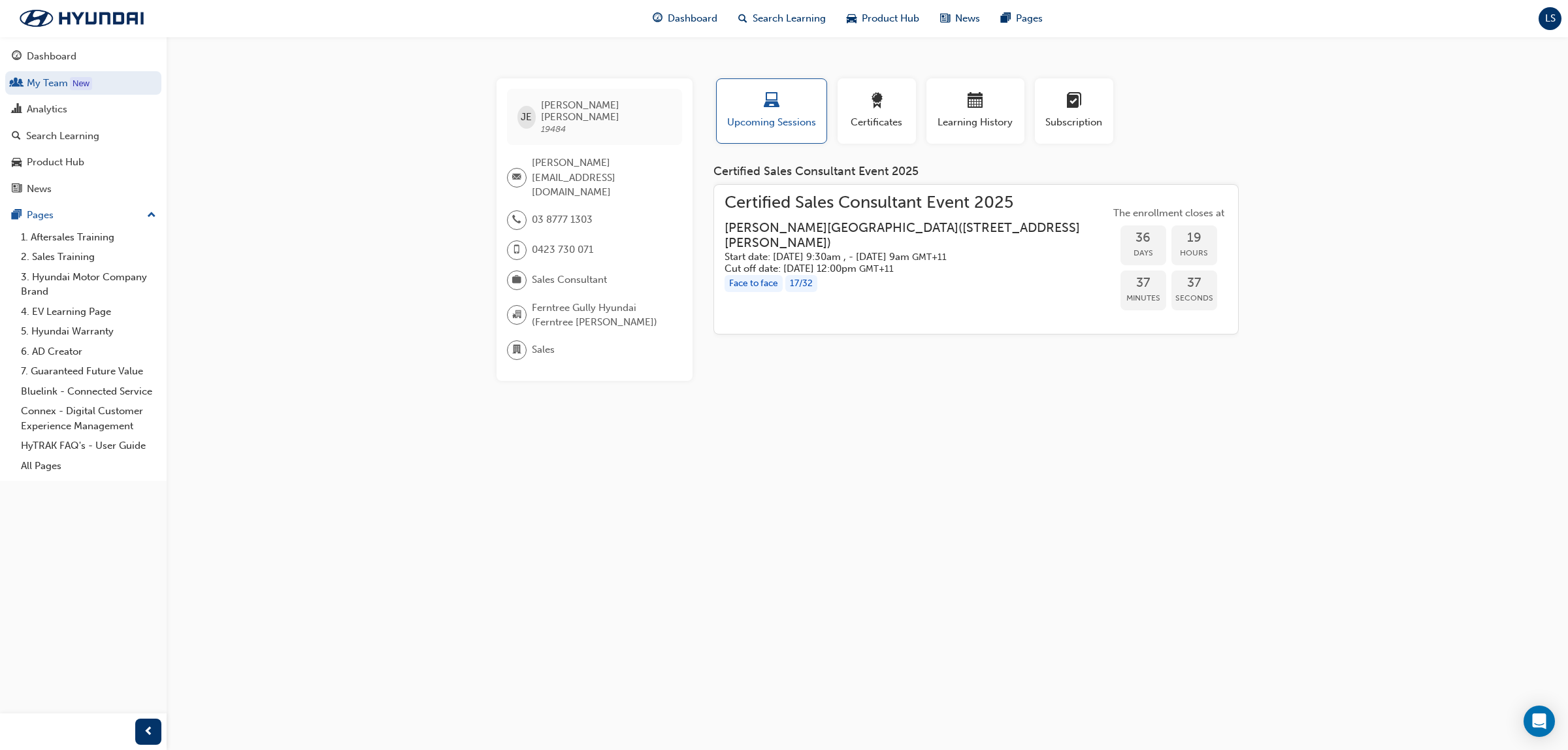
click at [815, 390] on div "JE James Edwards 19484 JamesE@ferntreegullyhyundai.com.au 03 8777 1303 0423 730…" at bounding box center [784, 375] width 1568 height 750
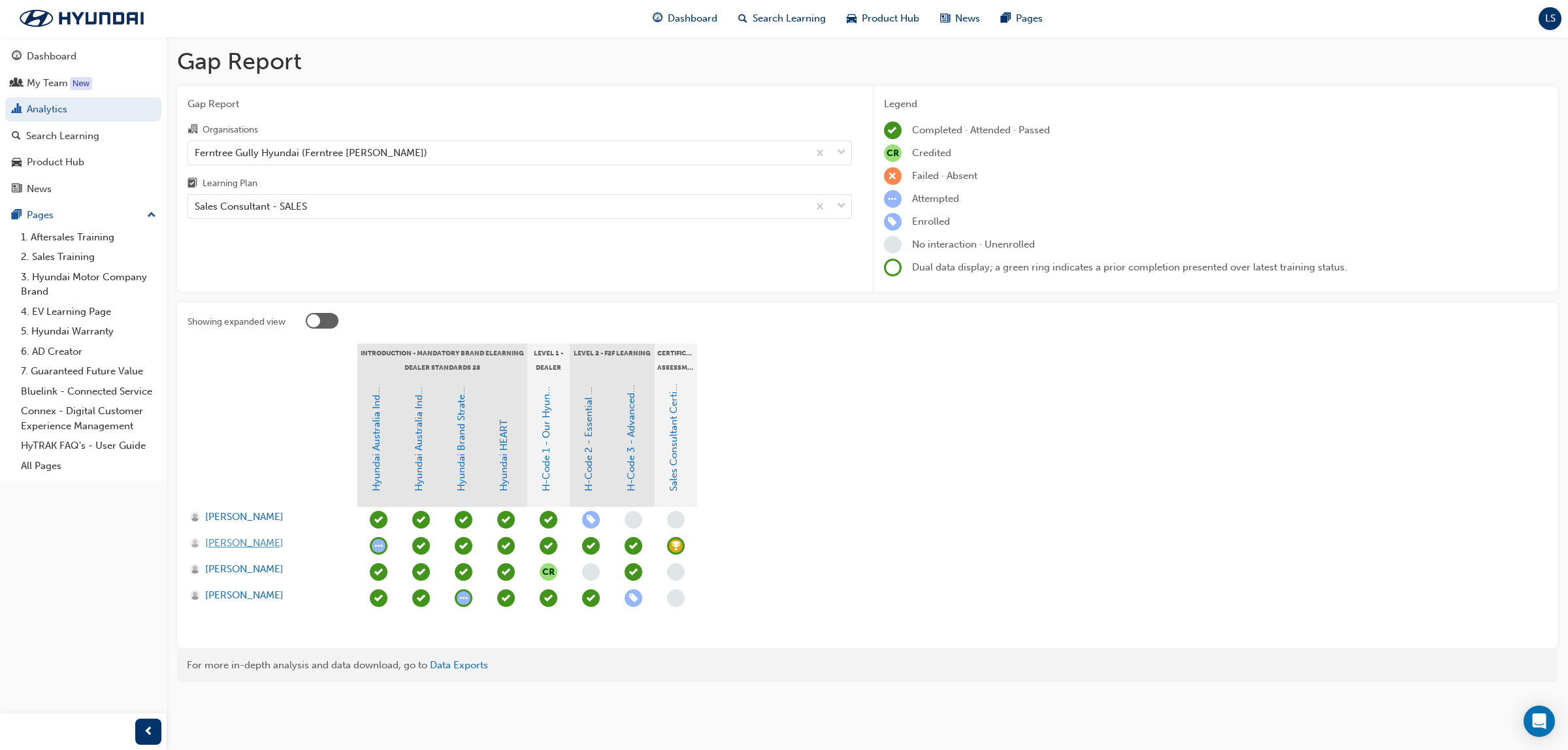
click at [255, 543] on span "James Edwards" at bounding box center [244, 543] width 79 height 15
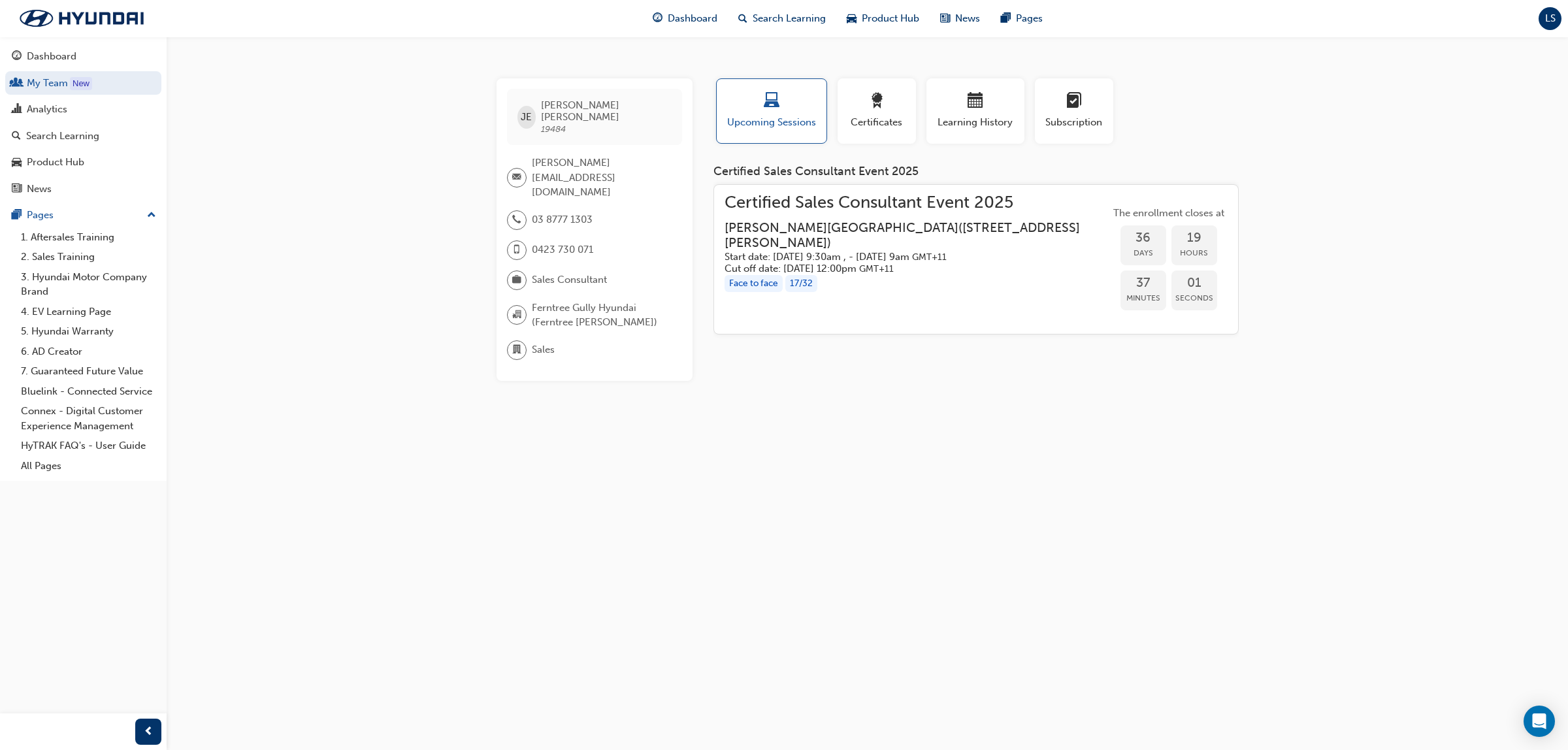
drag, startPoint x: 474, startPoint y: 420, endPoint x: 255, endPoint y: 99, distance: 388.6
click at [464, 410] on div "JE James Edwards 19484 JamesE@ferntreegullyhyundai.com.au 03 8777 1303 0423 730…" at bounding box center [784, 375] width 1568 height 750
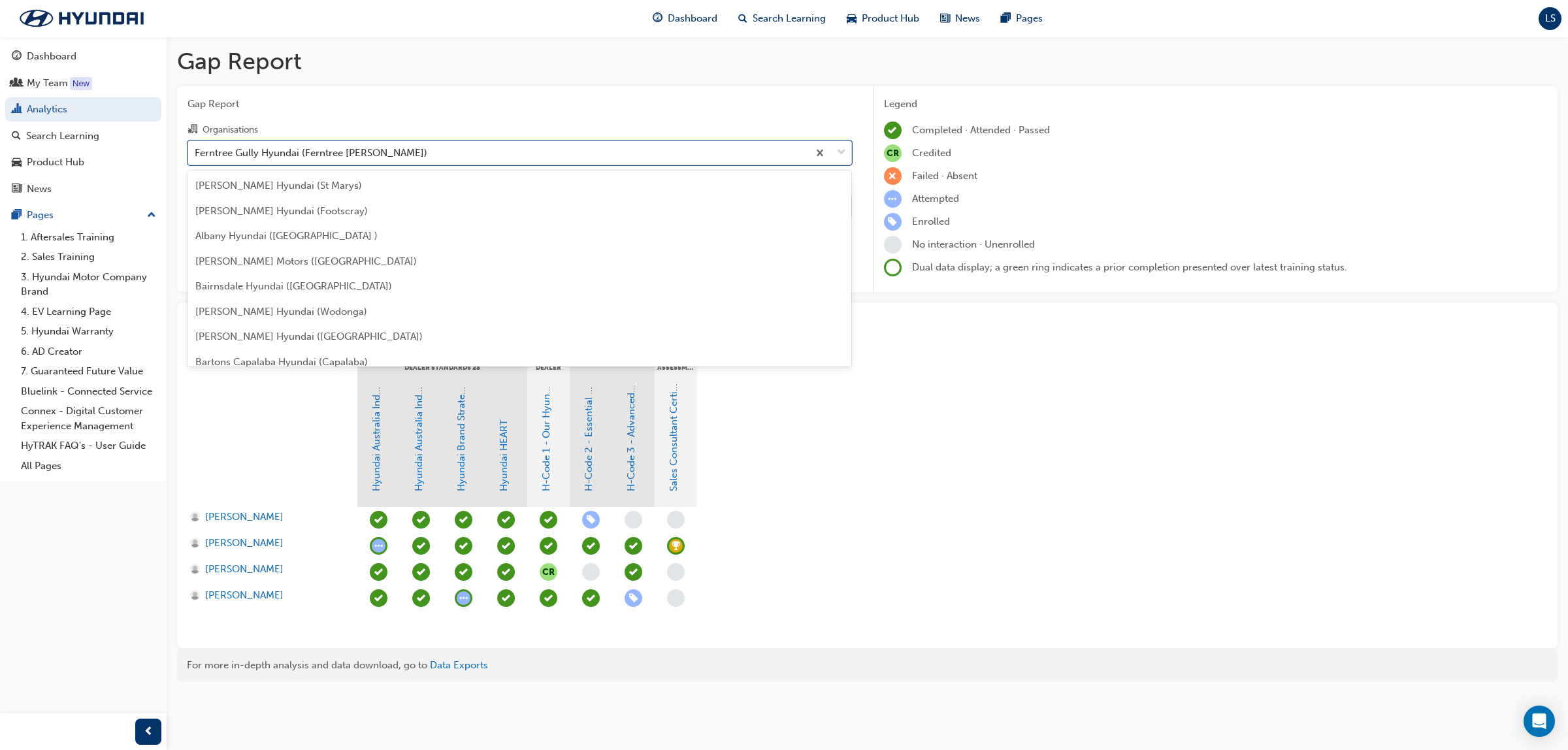
click at [268, 158] on div "Ferntree Gully Hyundai (Ferntree Gully)" at bounding box center [311, 152] width 233 height 15
click at [196, 157] on input "Organisations option Ferntree Gully Hyundai (Ferntree Gully) focused, 49 of 182…" at bounding box center [195, 151] width 1 height 11
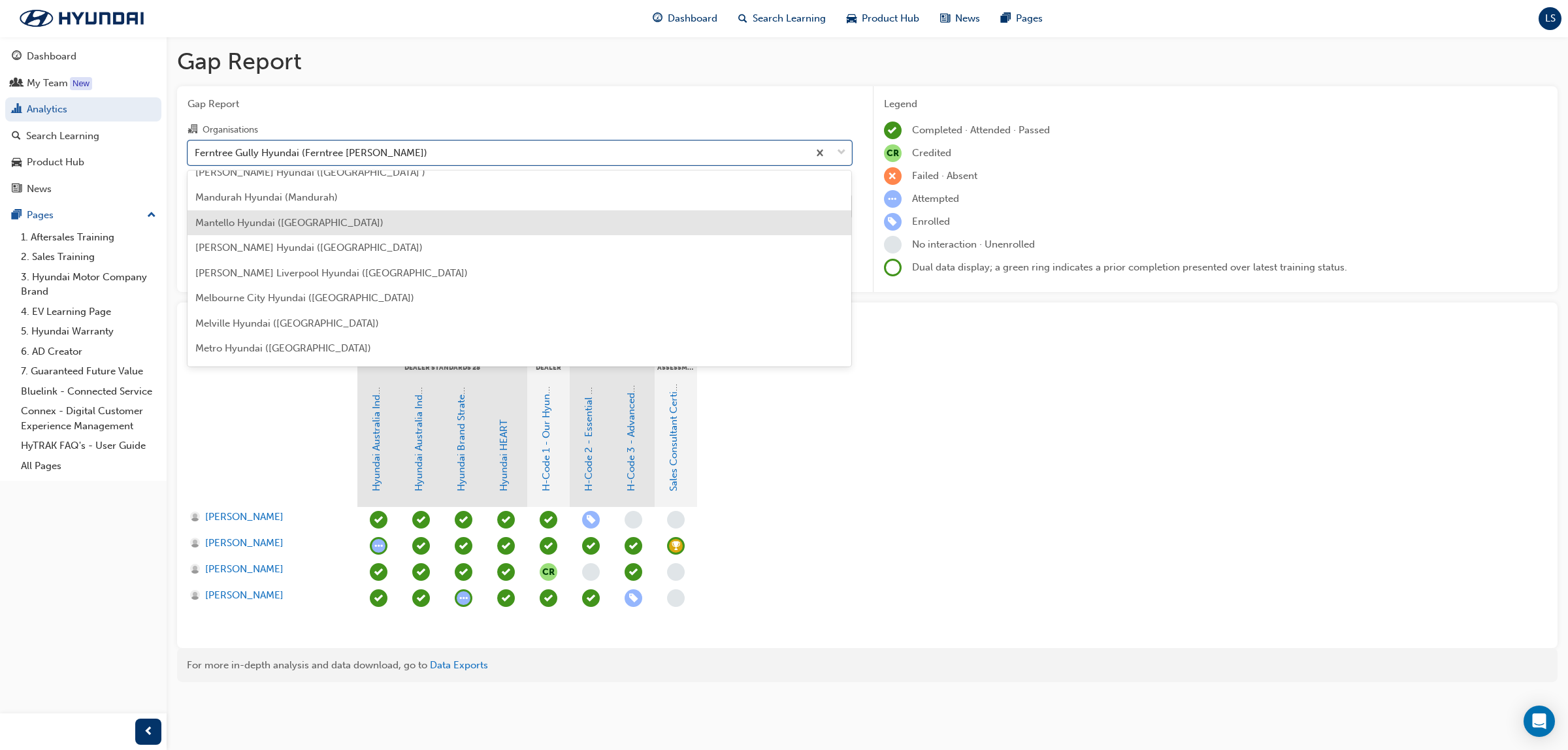
click at [301, 217] on span "Mantello Hyundai (Roxburgh Park)" at bounding box center [289, 223] width 188 height 12
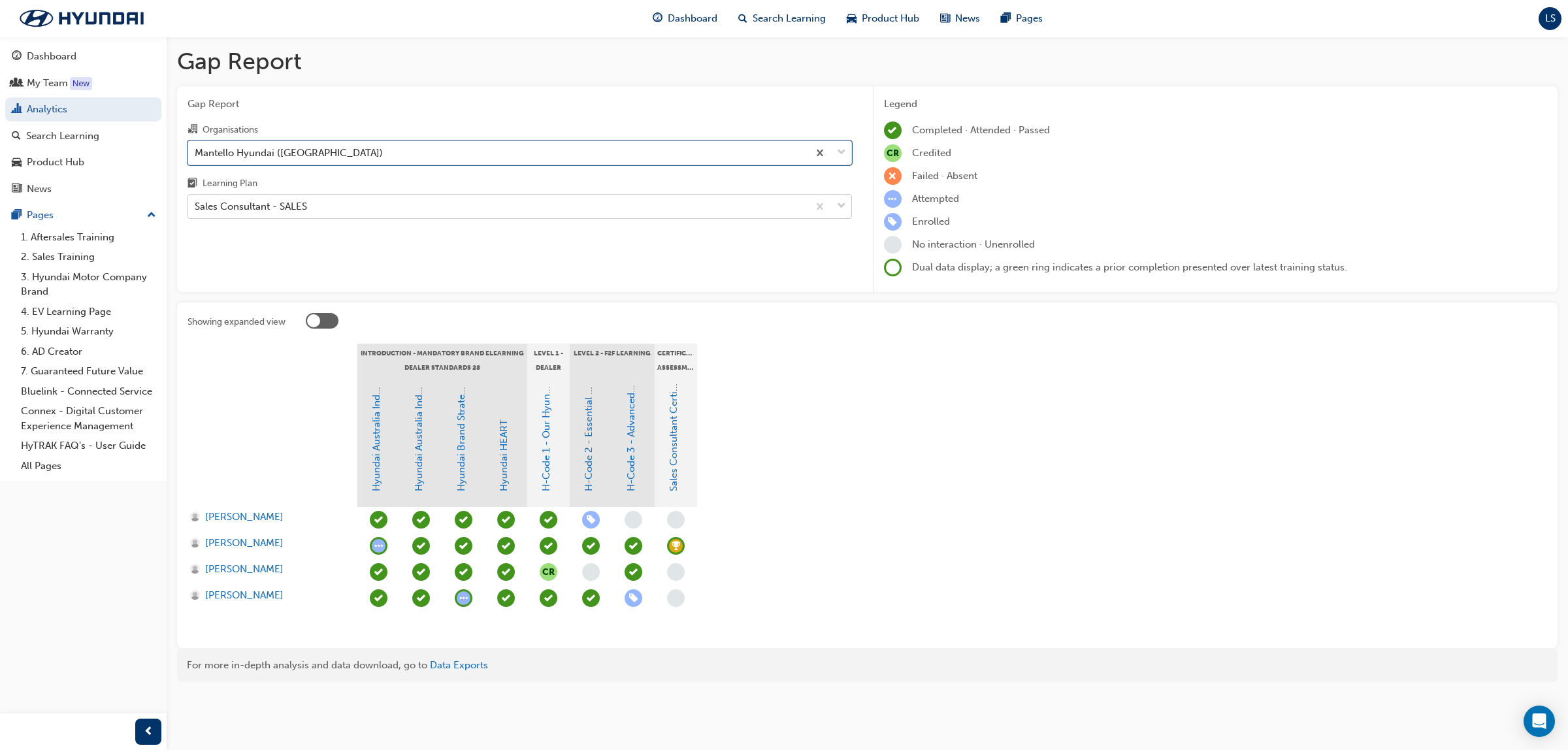
click at [355, 200] on div "Sales Consultant - SALES" at bounding box center [498, 206] width 620 height 23
click at [196, 200] on input "Learning Plan Sales Consultant - SALES" at bounding box center [195, 206] width 1 height 11
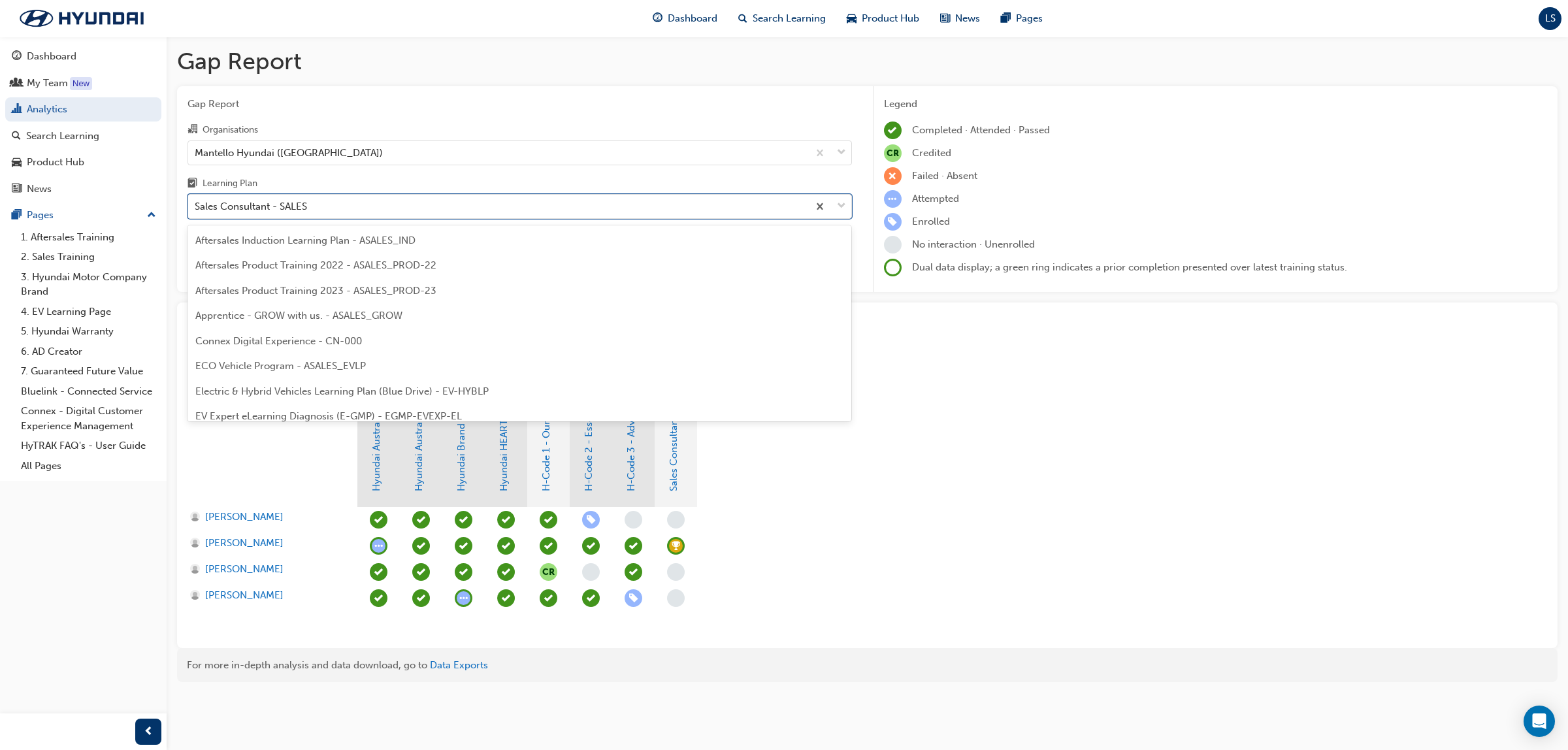
scroll to position [543, 0]
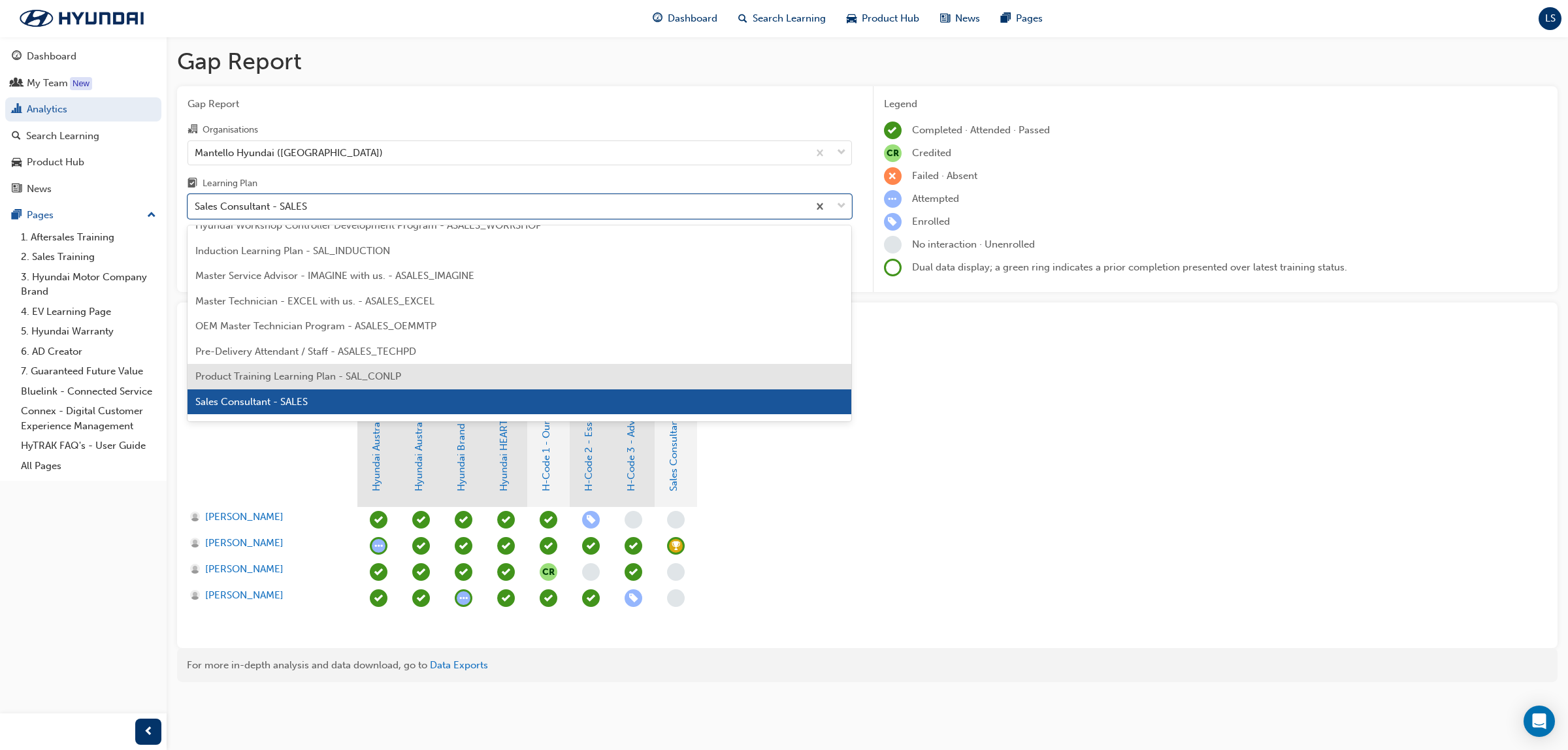
click at [331, 368] on div "Product Training Learning Plan - SAL_CONLP" at bounding box center [519, 377] width 664 height 26
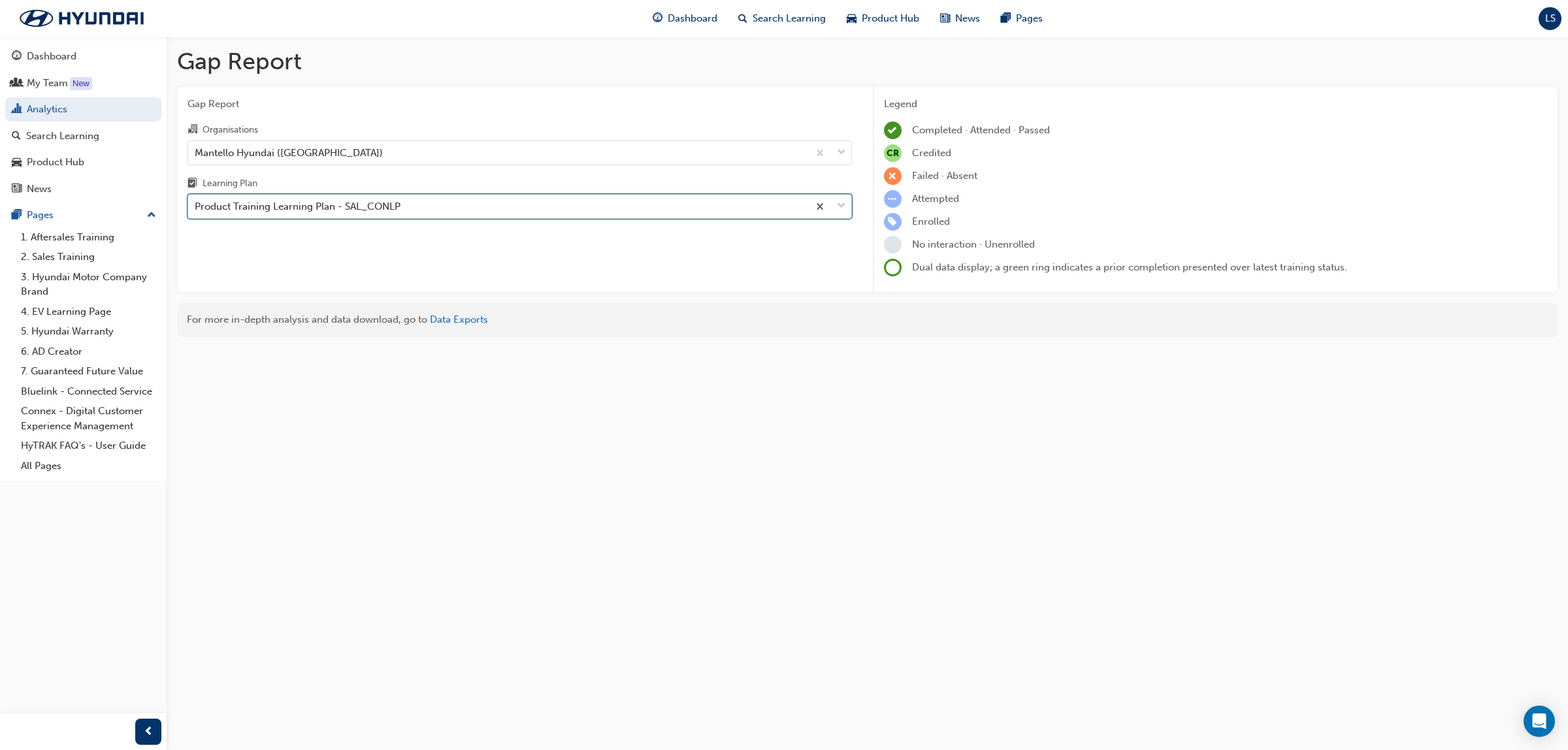
click at [329, 206] on div "Product Training Learning Plan - SAL_CONLP" at bounding box center [298, 207] width 206 height 15
click at [196, 206] on input "Learning Plan option Product Training Learning Plan - SAL_CONLP, selected. 0 re…" at bounding box center [195, 206] width 1 height 11
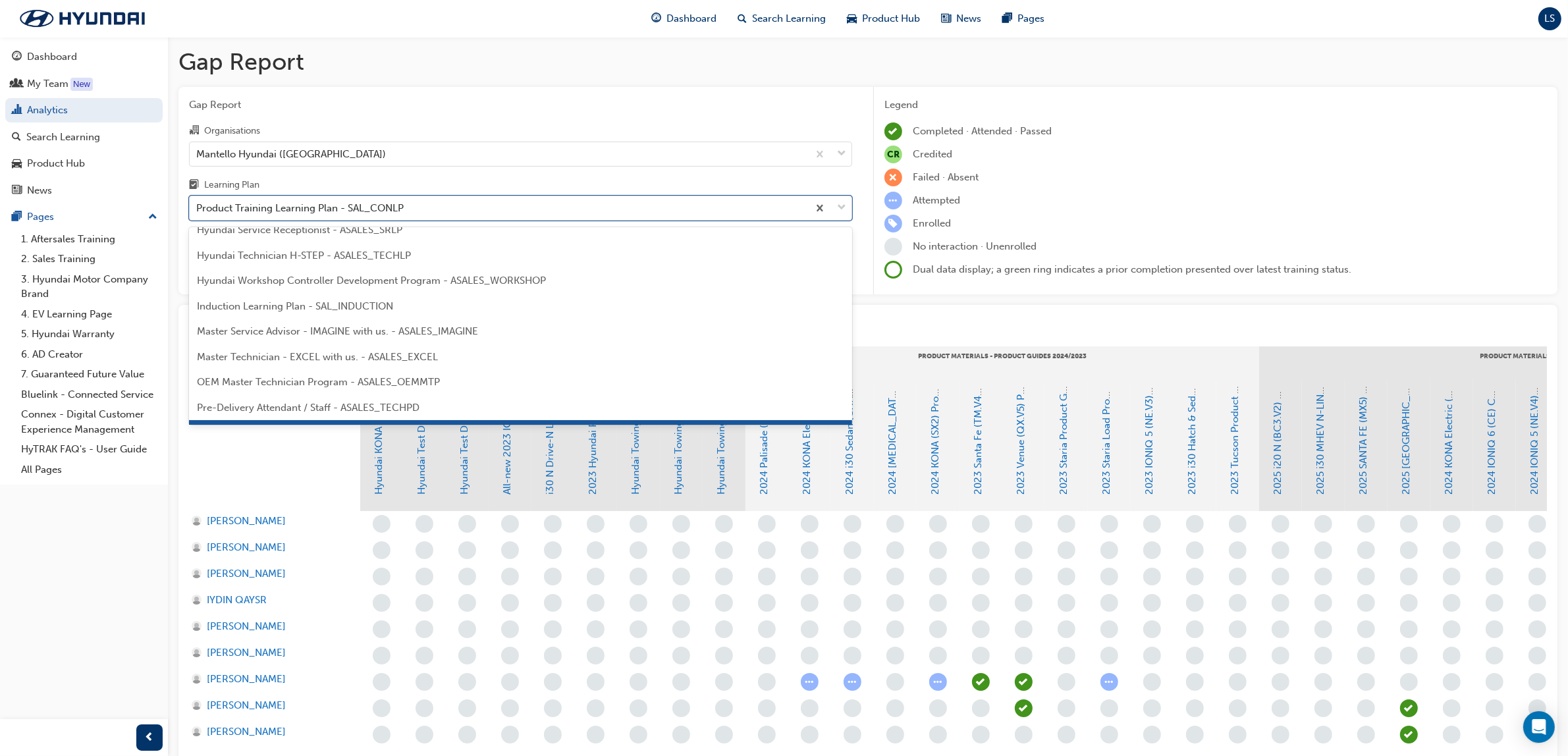
scroll to position [617, 0]
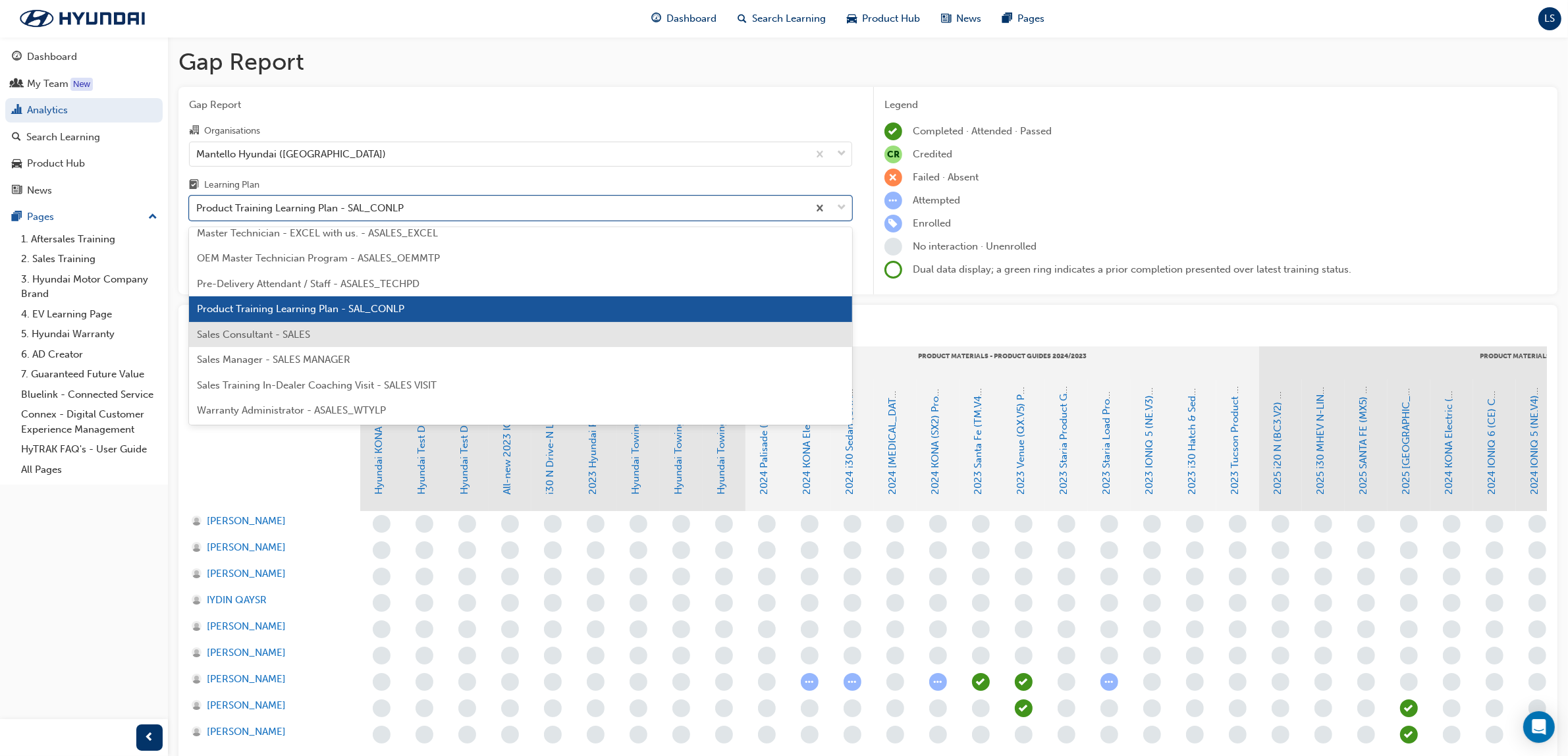
click at [324, 333] on div "Sales Consultant - SALES" at bounding box center [520, 335] width 663 height 26
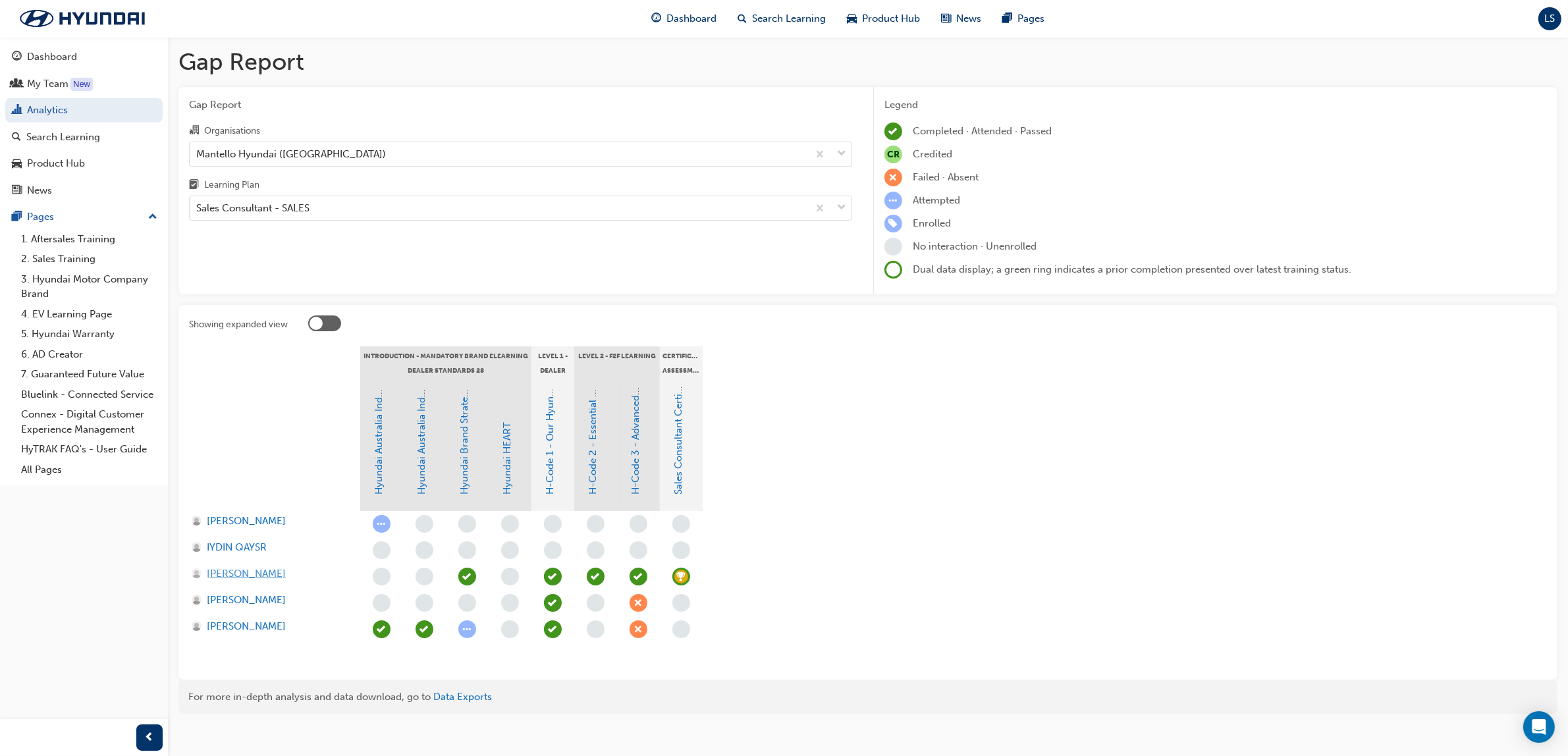
click at [222, 567] on span "Mia Paul" at bounding box center [246, 574] width 79 height 15
click at [387, 153] on div "Mantello Hyundai (Roxburgh Park)" at bounding box center [499, 154] width 618 height 23
click at [197, 153] on input "Organisations Mantello Hyundai (Roxburgh Park)" at bounding box center [196, 153] width 1 height 11
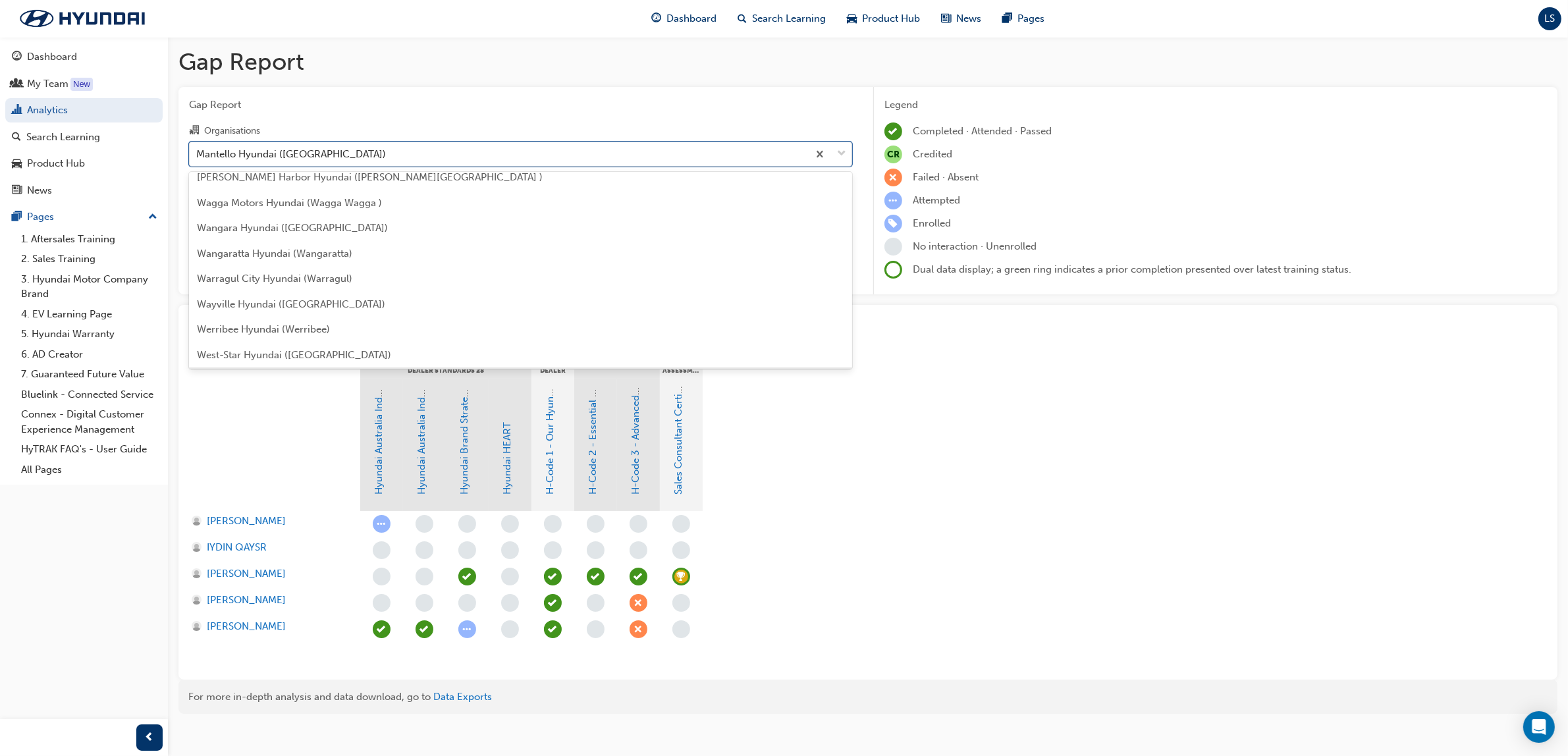
scroll to position [4219, 0]
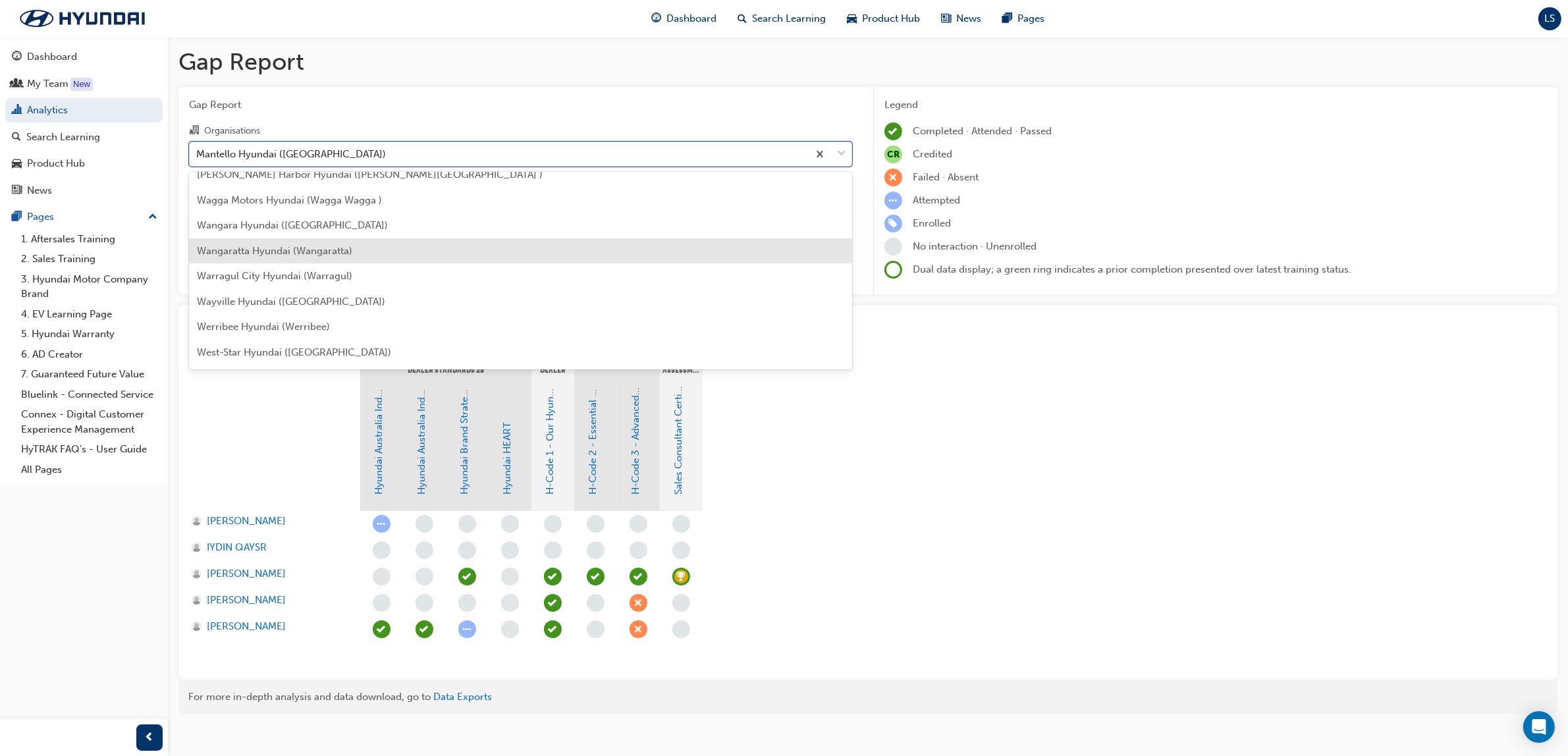
click at [315, 245] on span "Wangaratta Hyundai (Wangaratta)" at bounding box center [274, 250] width 155 height 12
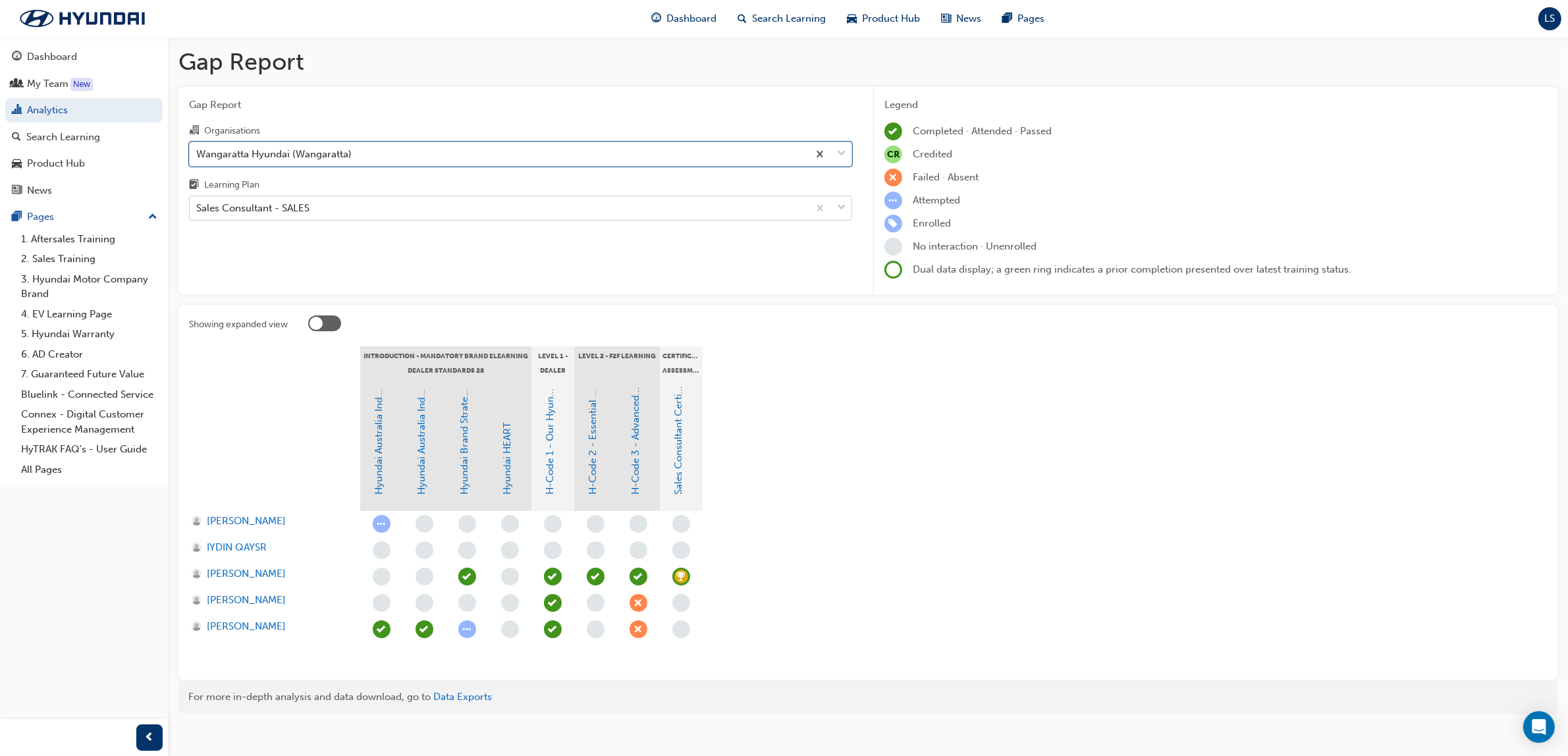
click at [308, 205] on div "Sales Consultant - SALES" at bounding box center [253, 209] width 114 height 15
click at [197, 205] on input "Learning Plan Sales Consultant - SALES" at bounding box center [196, 208] width 1 height 11
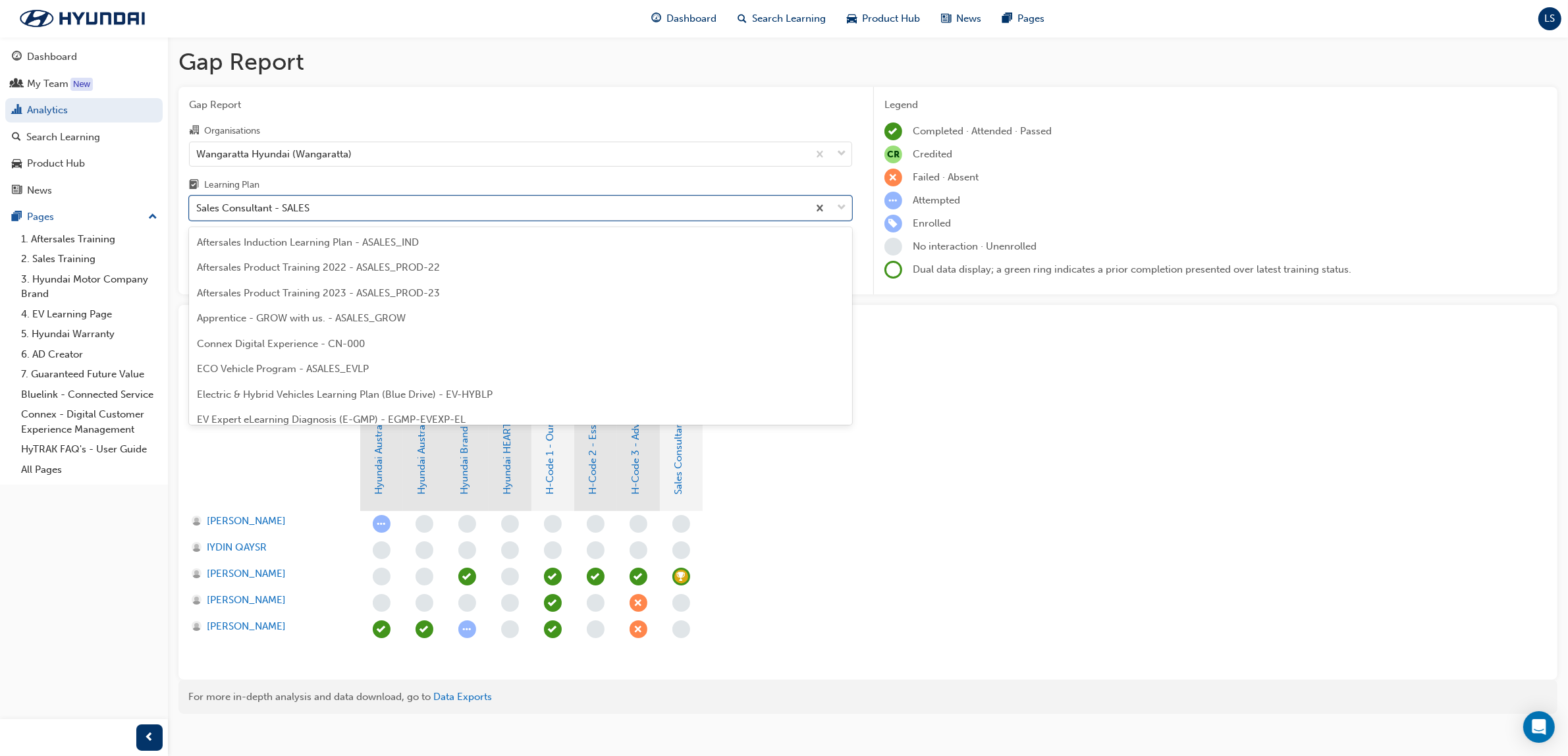
scroll to position [547, 0]
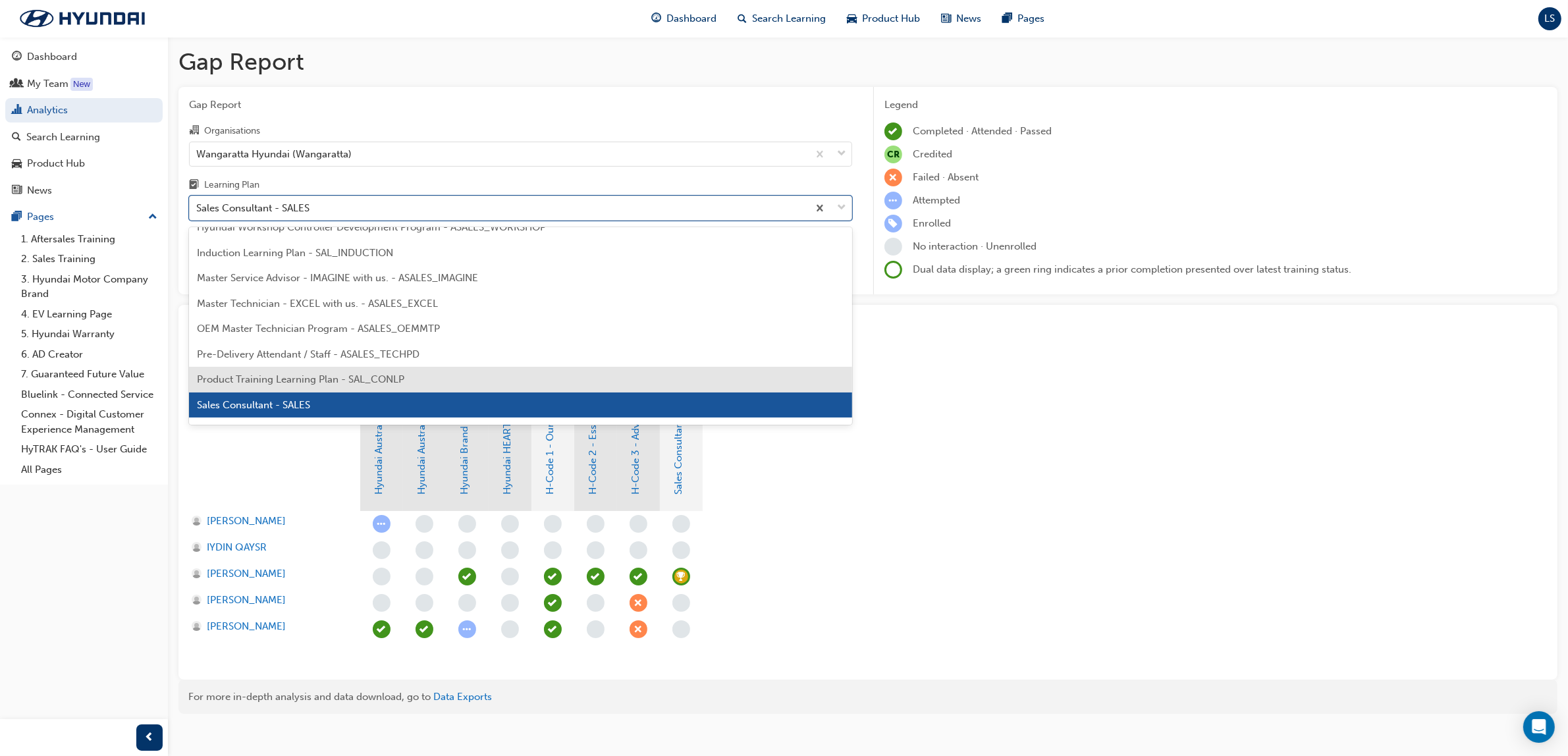
click at [336, 386] on div "Product Training Learning Plan - SAL_CONLP" at bounding box center [520, 380] width 663 height 26
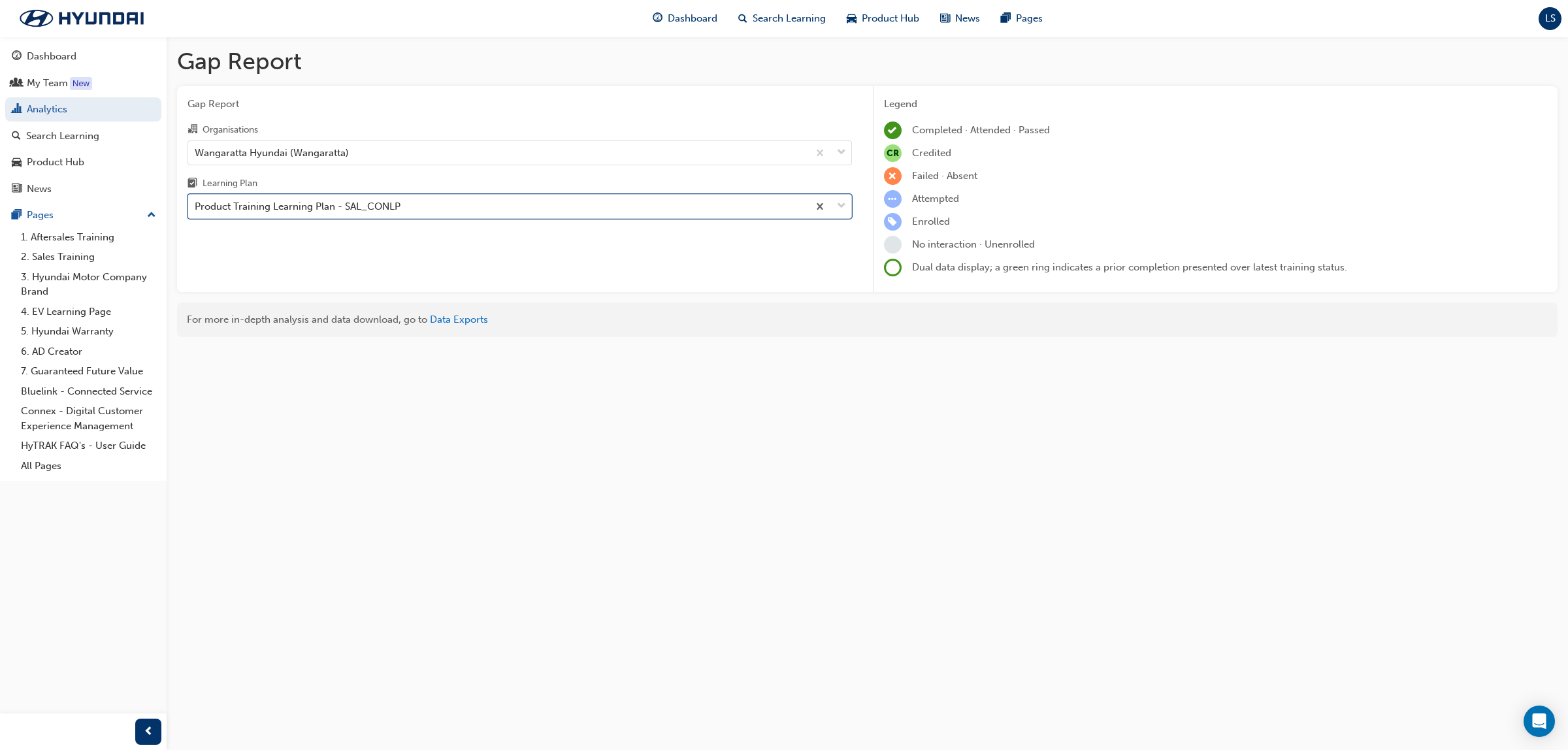
click at [336, 210] on div "Product Training Learning Plan - SAL_CONLP" at bounding box center [298, 207] width 206 height 15
click at [196, 210] on input "Learning Plan option Product Training Learning Plan - SAL_CONLP, selected. 0 re…" at bounding box center [195, 206] width 1 height 11
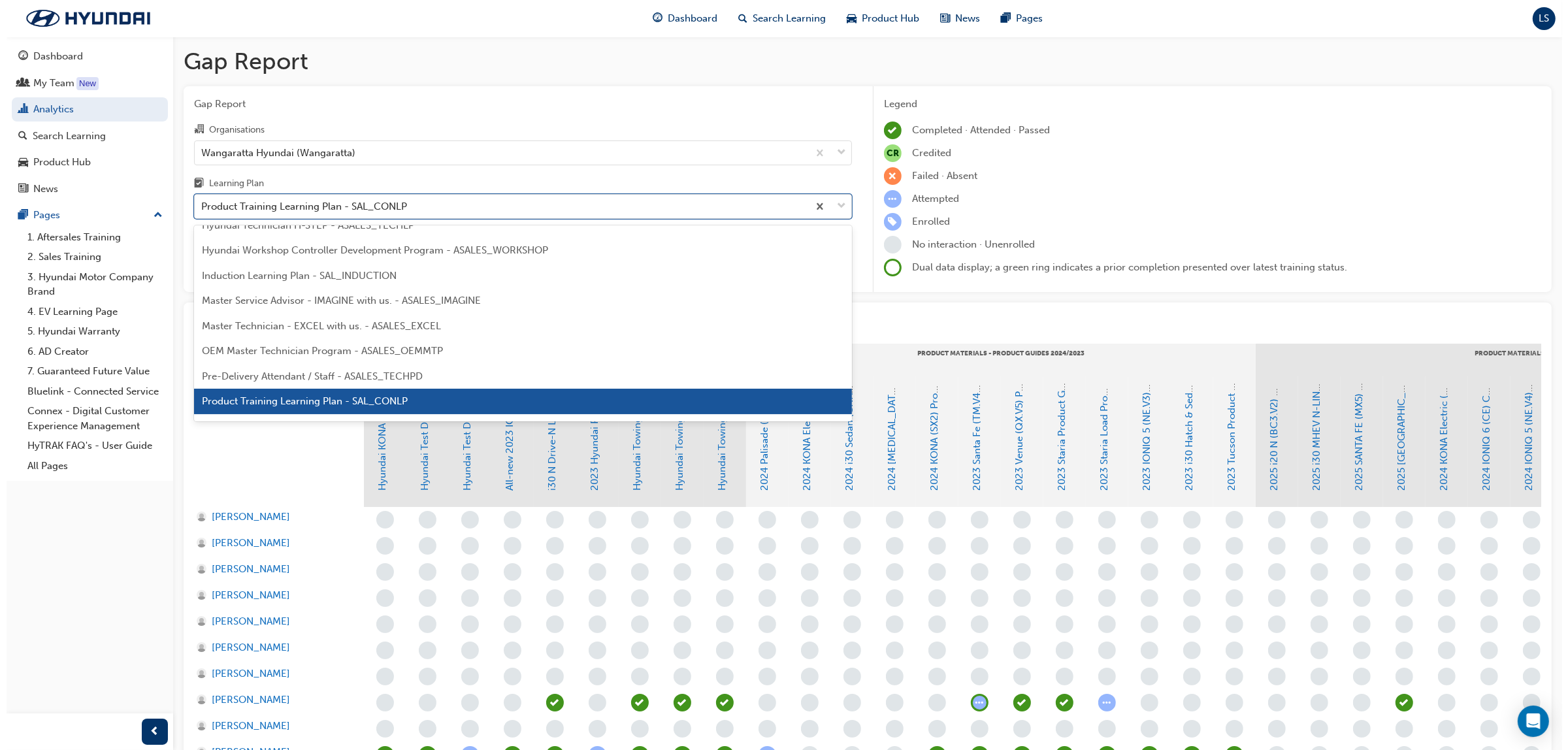
scroll to position [599, 0]
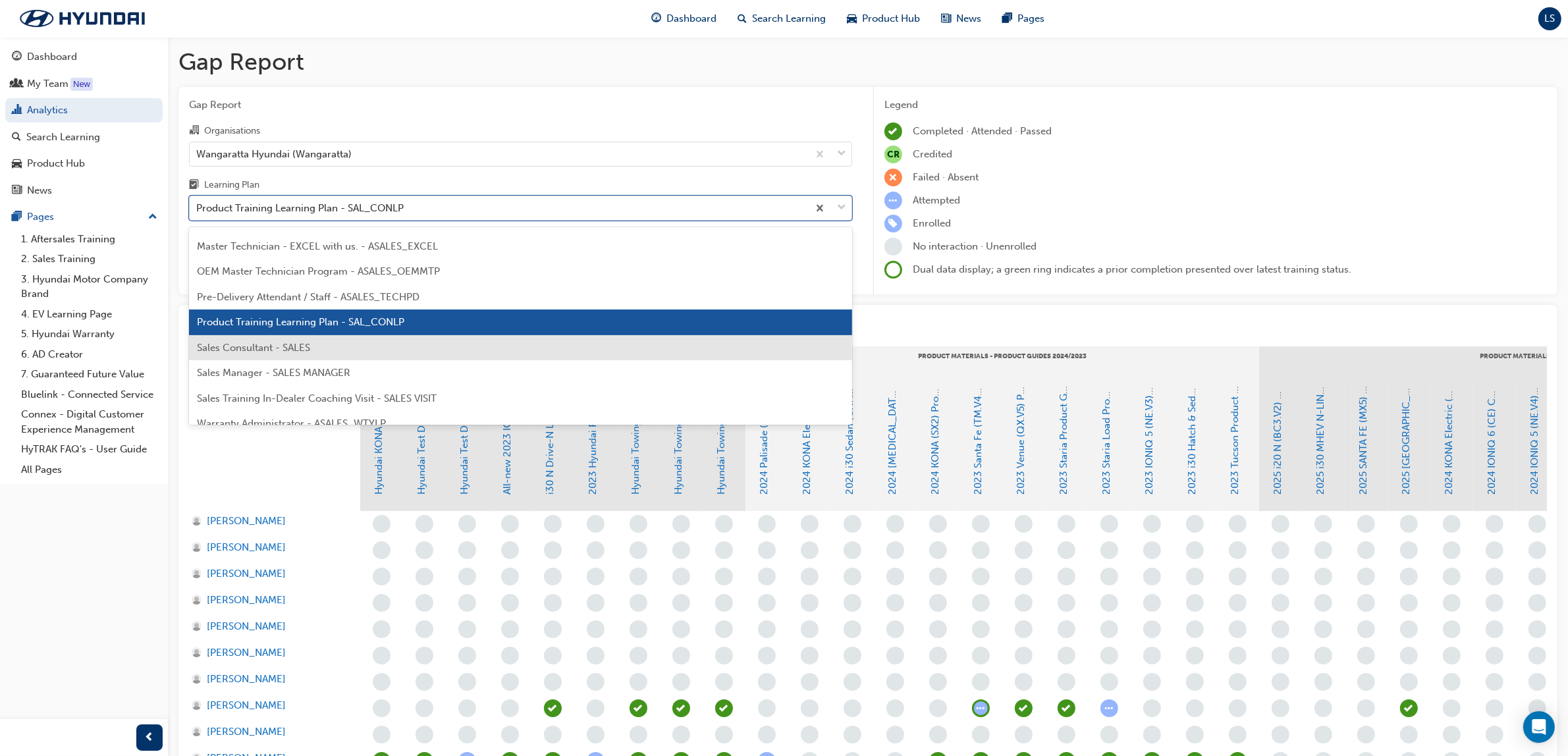
click at [318, 349] on div "Sales Consultant - SALES" at bounding box center [520, 348] width 663 height 26
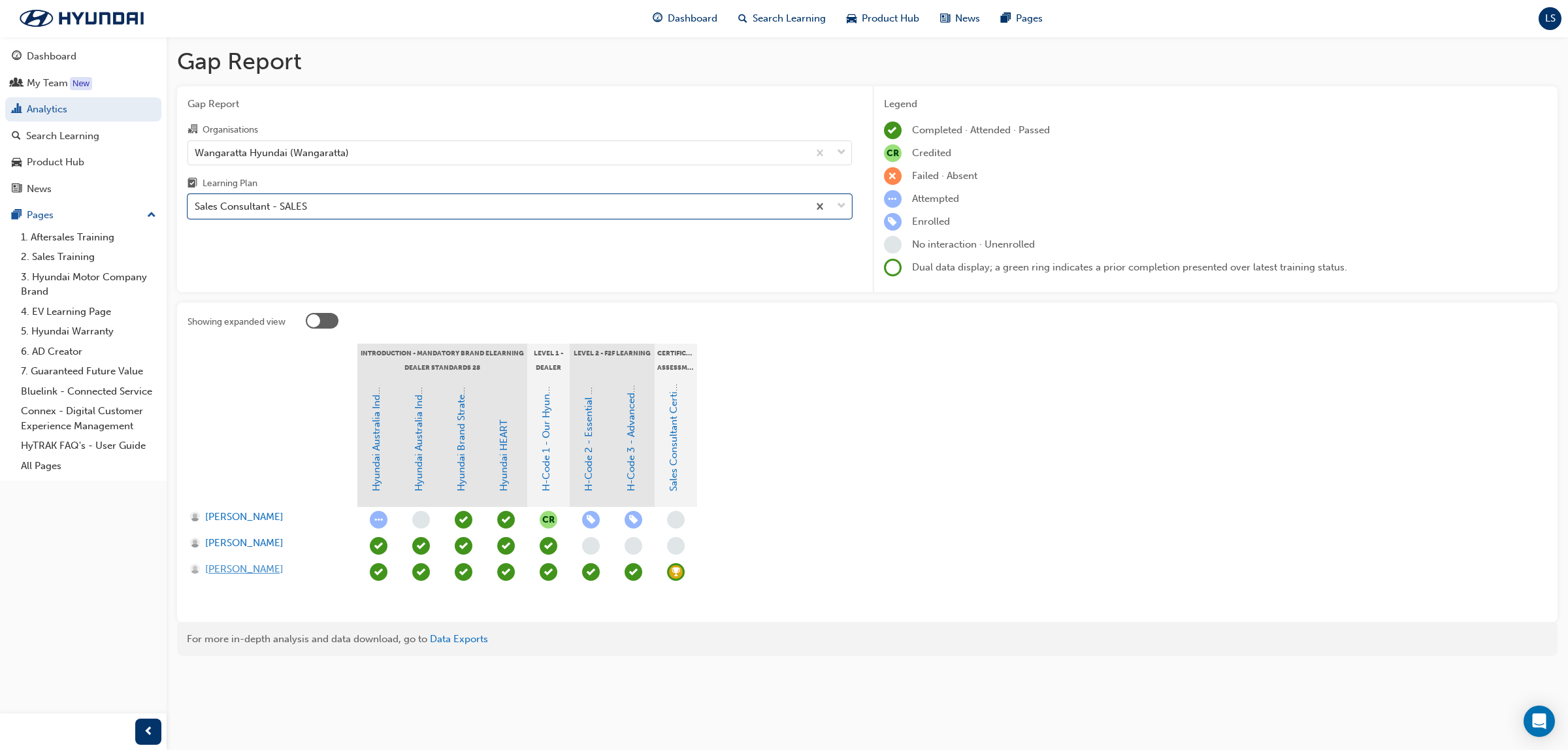
click at [247, 573] on span "Tyson Beamish" at bounding box center [244, 569] width 79 height 15
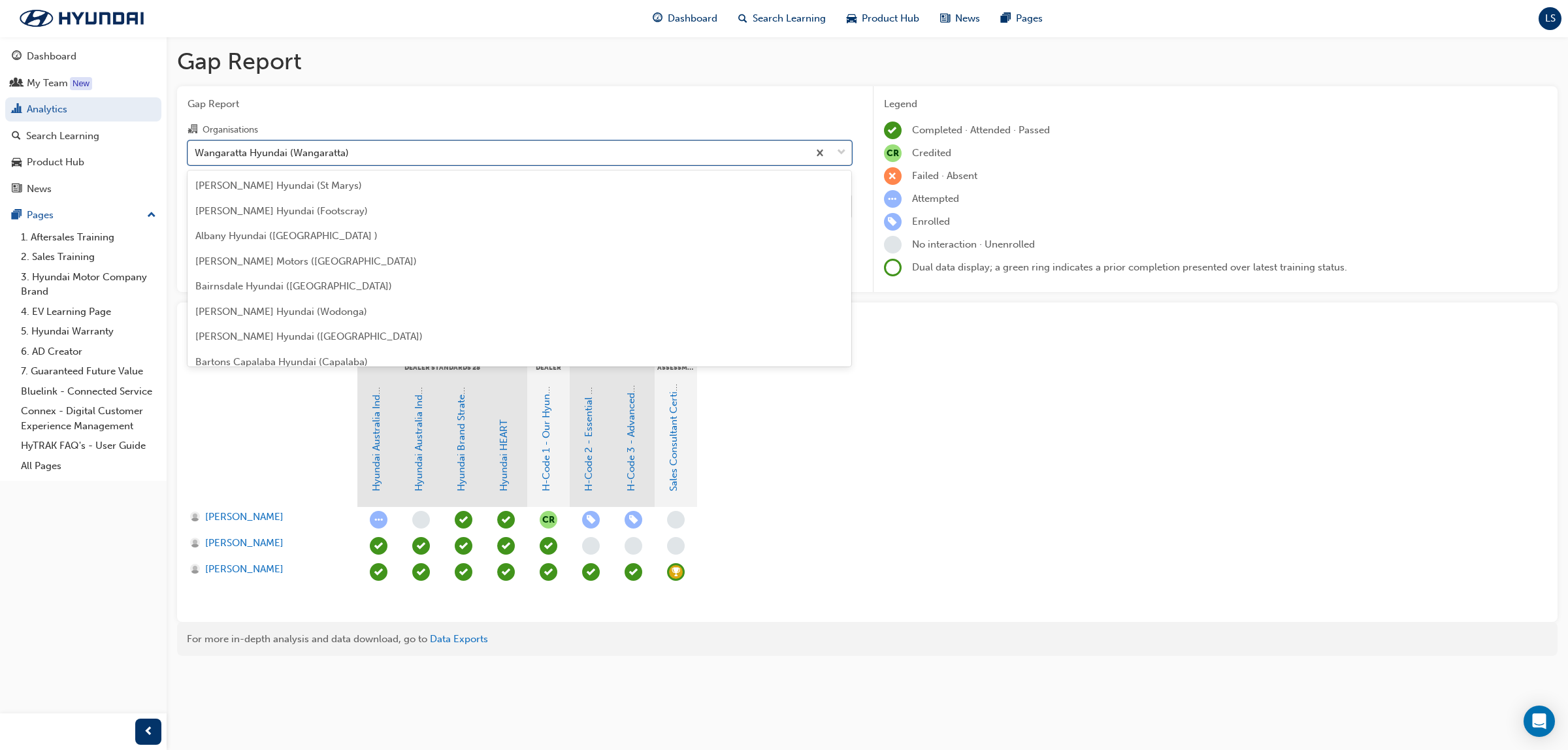
click at [275, 159] on div "Wangaratta Hyundai (Wangaratta)" at bounding box center [272, 152] width 154 height 15
click at [196, 157] on input "Organisations option Wangaratta Hyundai (Wangaratta) focused, 170 of 182. 182 r…" at bounding box center [195, 151] width 1 height 11
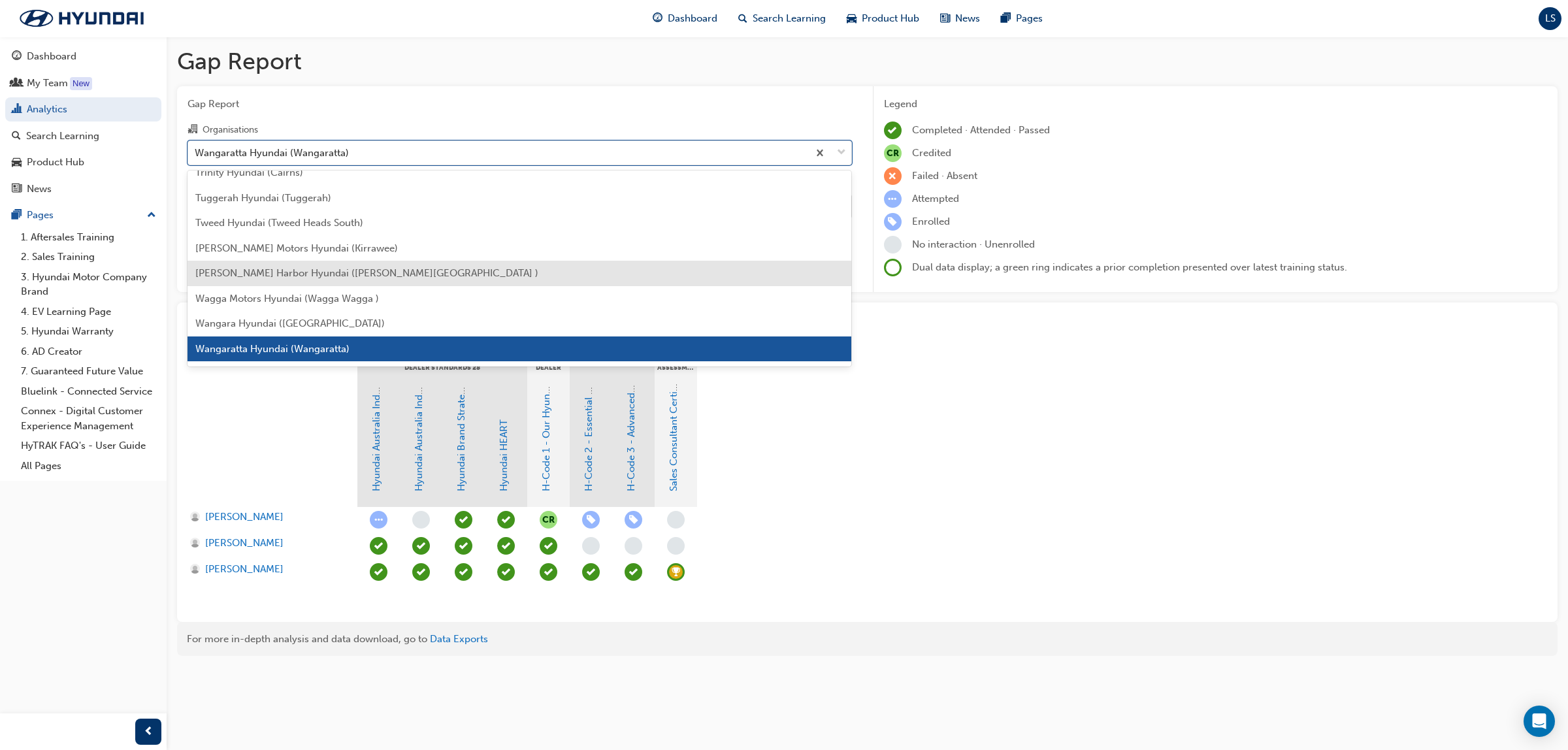
scroll to position [4167, 0]
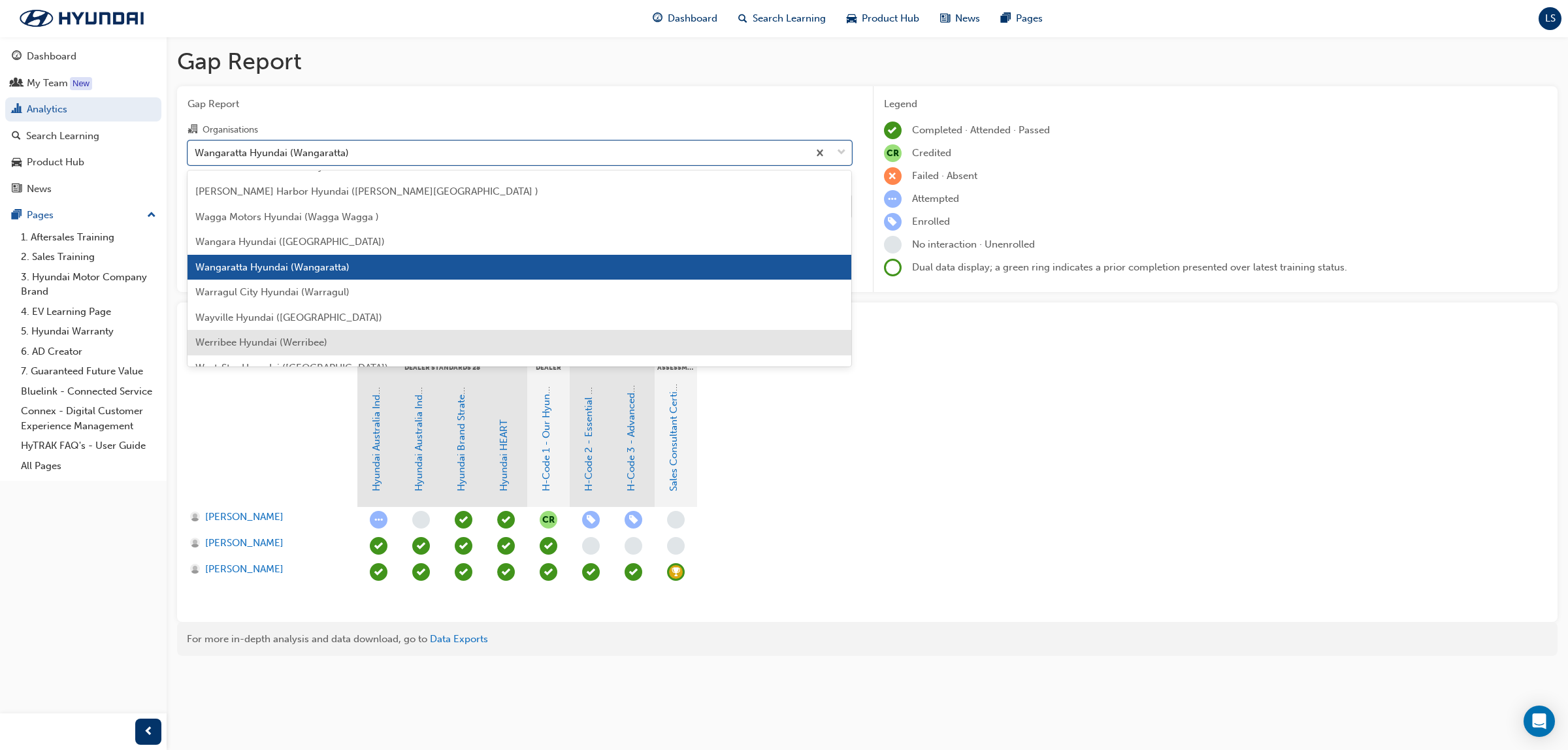
click at [279, 336] on span "Werribee Hyundai (Werribee)" at bounding box center [261, 342] width 132 height 12
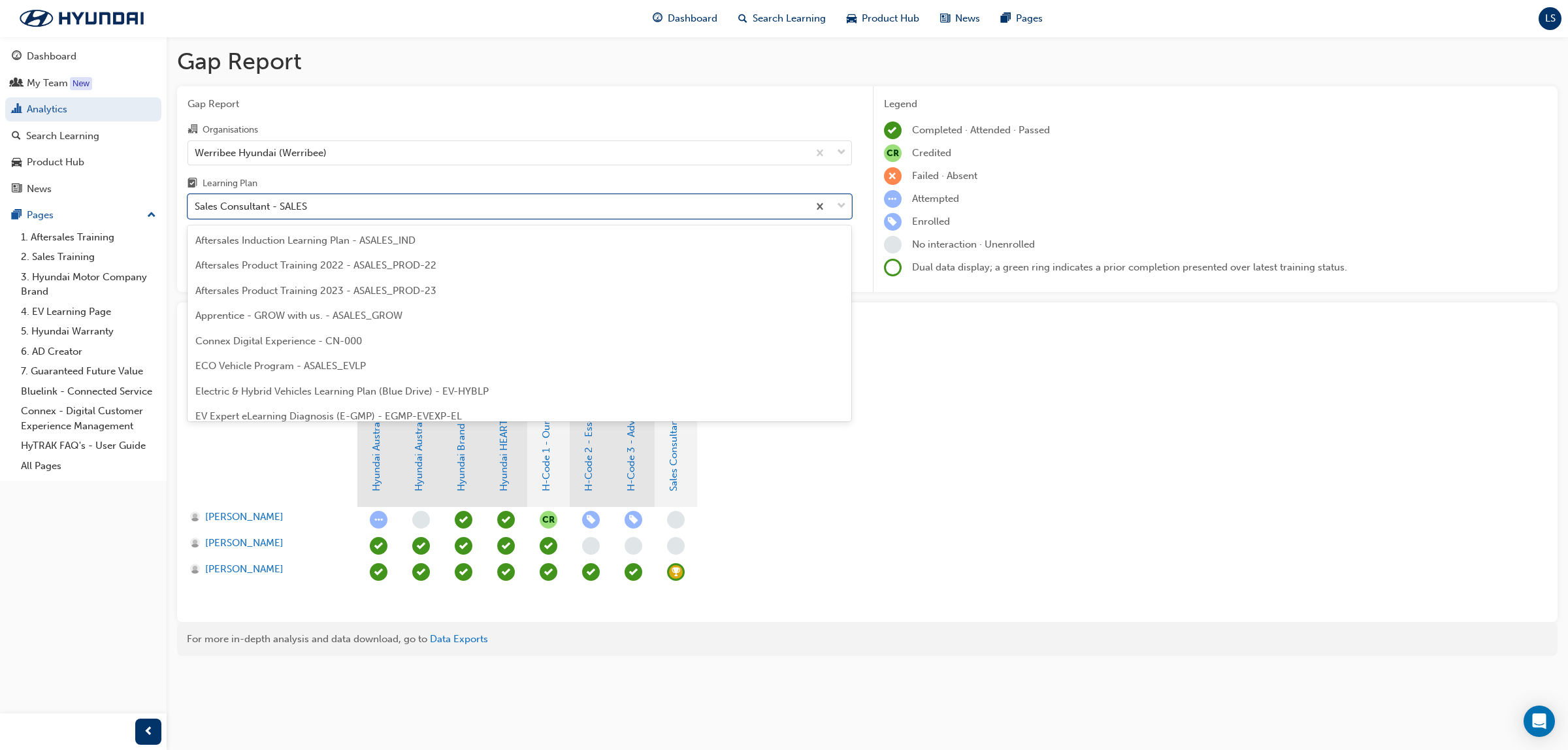
click at [286, 213] on div "Sales Consultant - SALES" at bounding box center [251, 207] width 113 height 15
click at [196, 212] on input "Learning Plan option Sales Consultant - SALES focused, 29 of 32. 32 results ava…" at bounding box center [195, 206] width 1 height 11
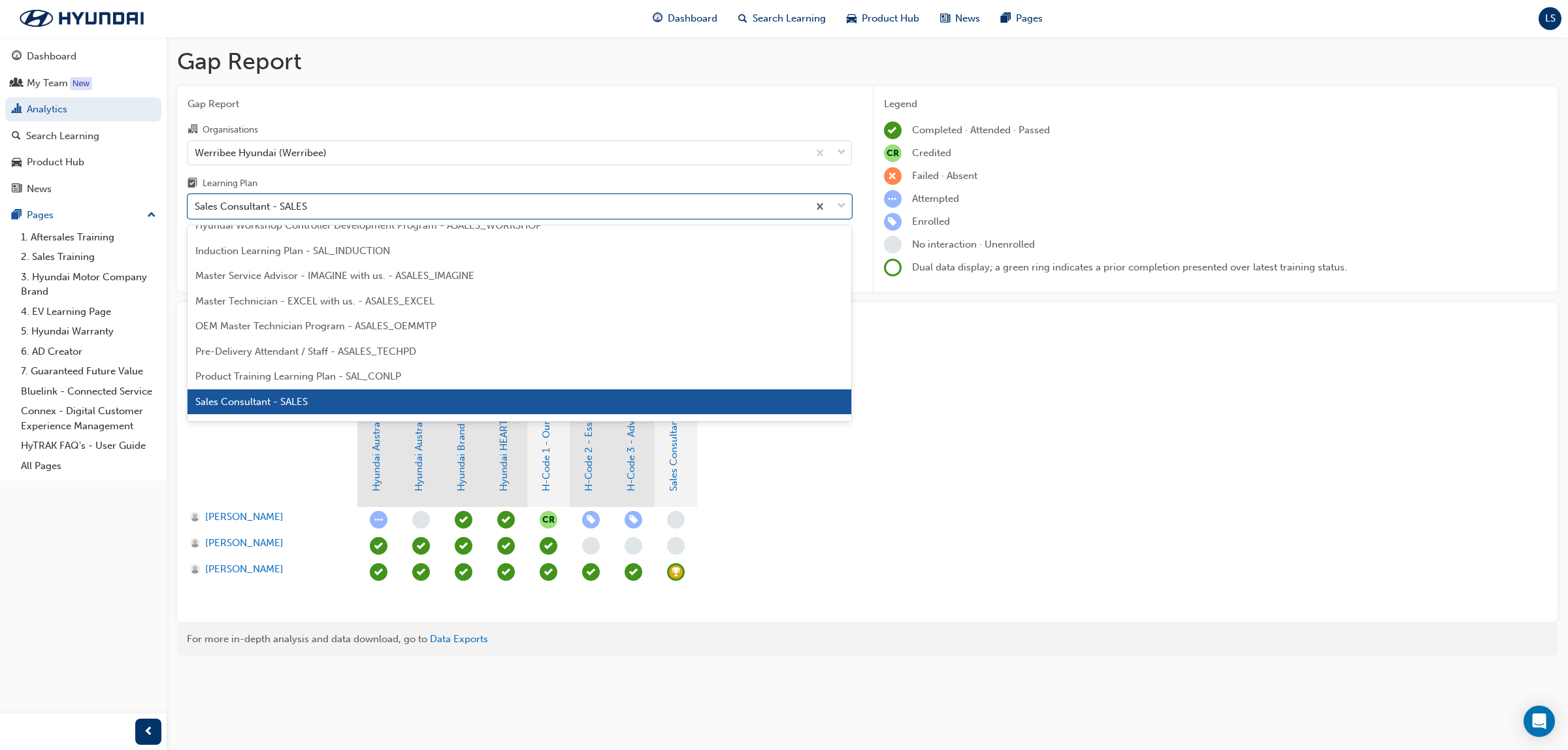
click at [334, 386] on div "Product Training Learning Plan - SAL_CONLP" at bounding box center [519, 377] width 664 height 26
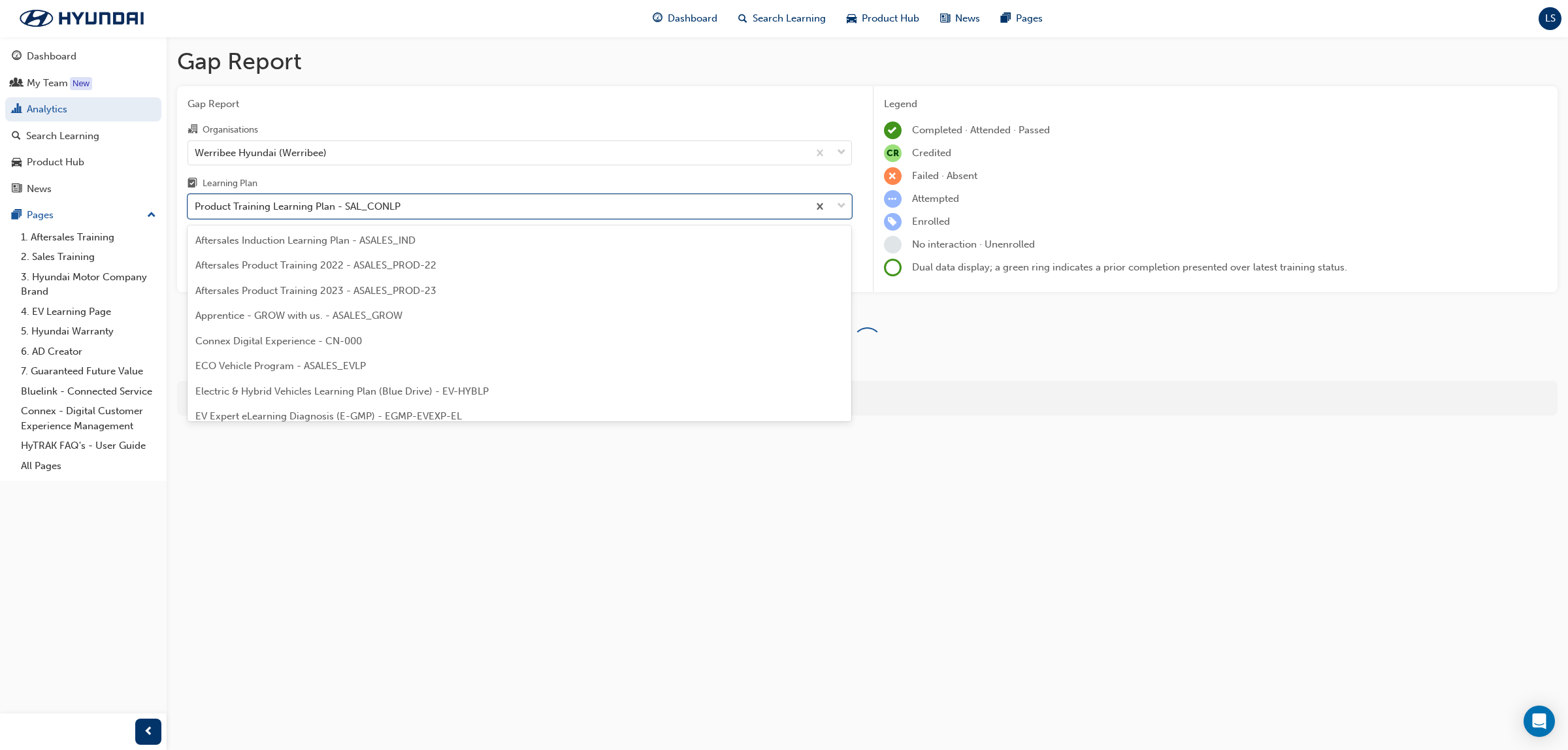
click at [289, 213] on div "Product Training Learning Plan - SAL_CONLP" at bounding box center [298, 207] width 206 height 15
click at [196, 212] on input "Learning Plan option Product Training Learning Plan - SAL_CONLP, selected. opti…" at bounding box center [195, 206] width 1 height 11
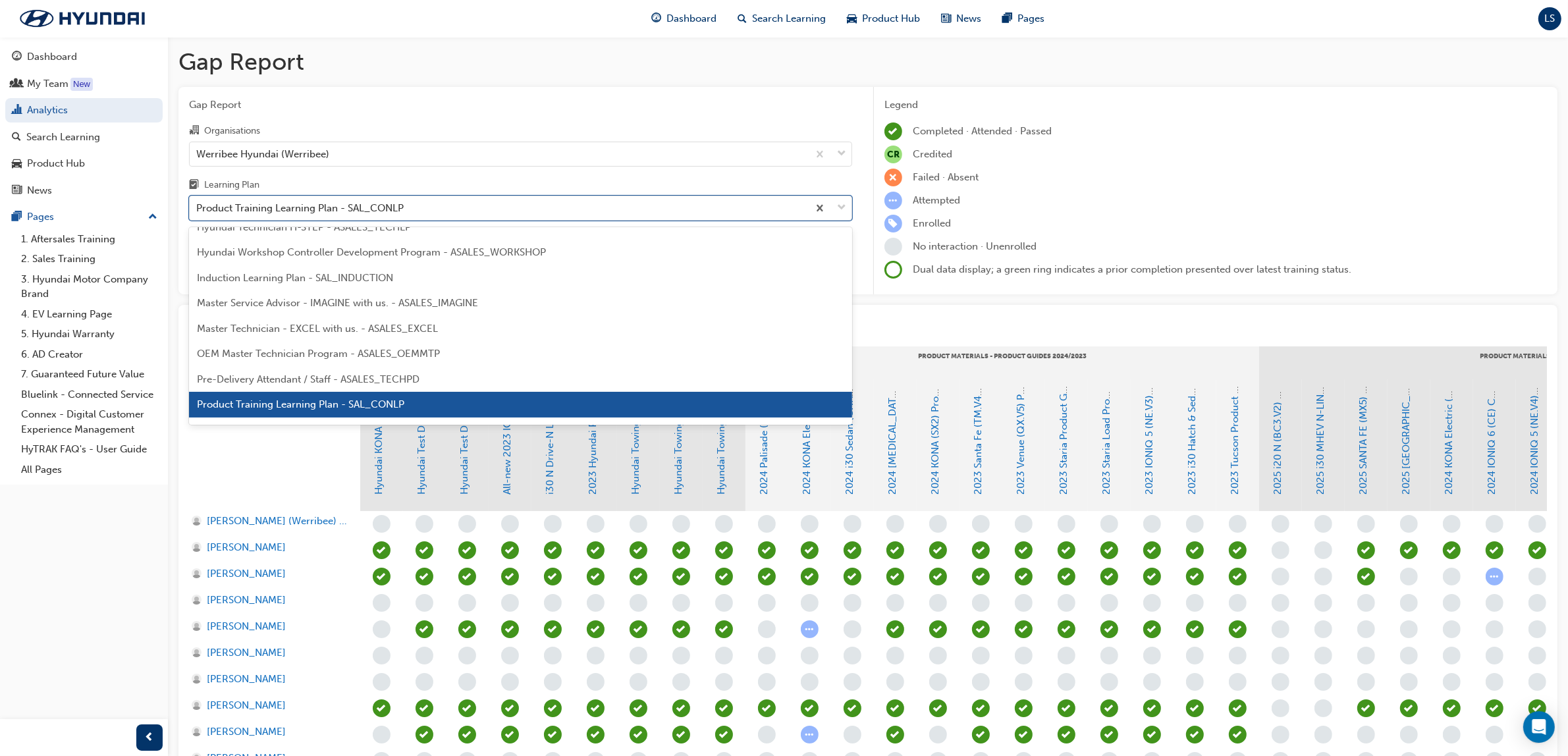
scroll to position [617, 0]
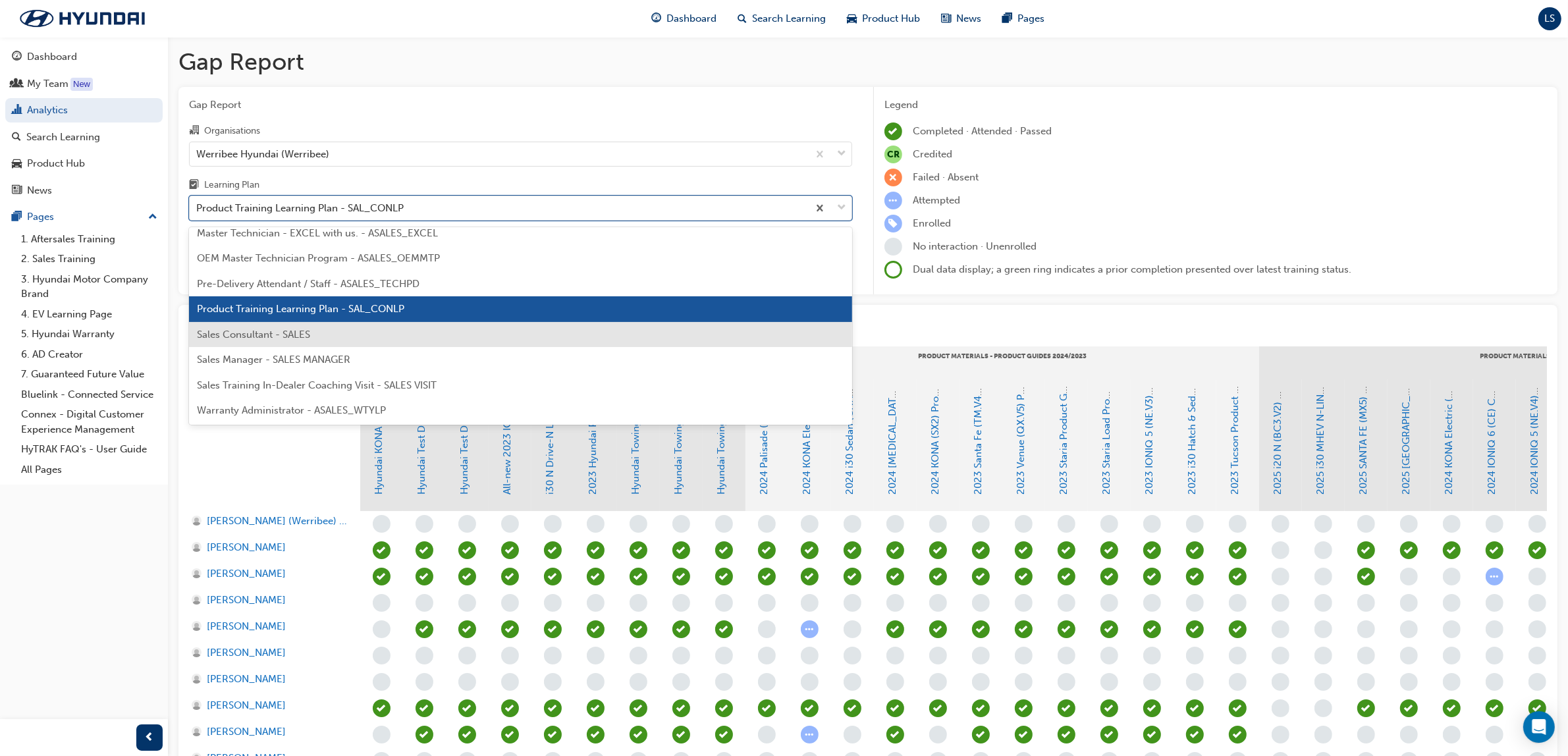
click at [268, 330] on span "Sales Consultant - SALES" at bounding box center [253, 334] width 114 height 12
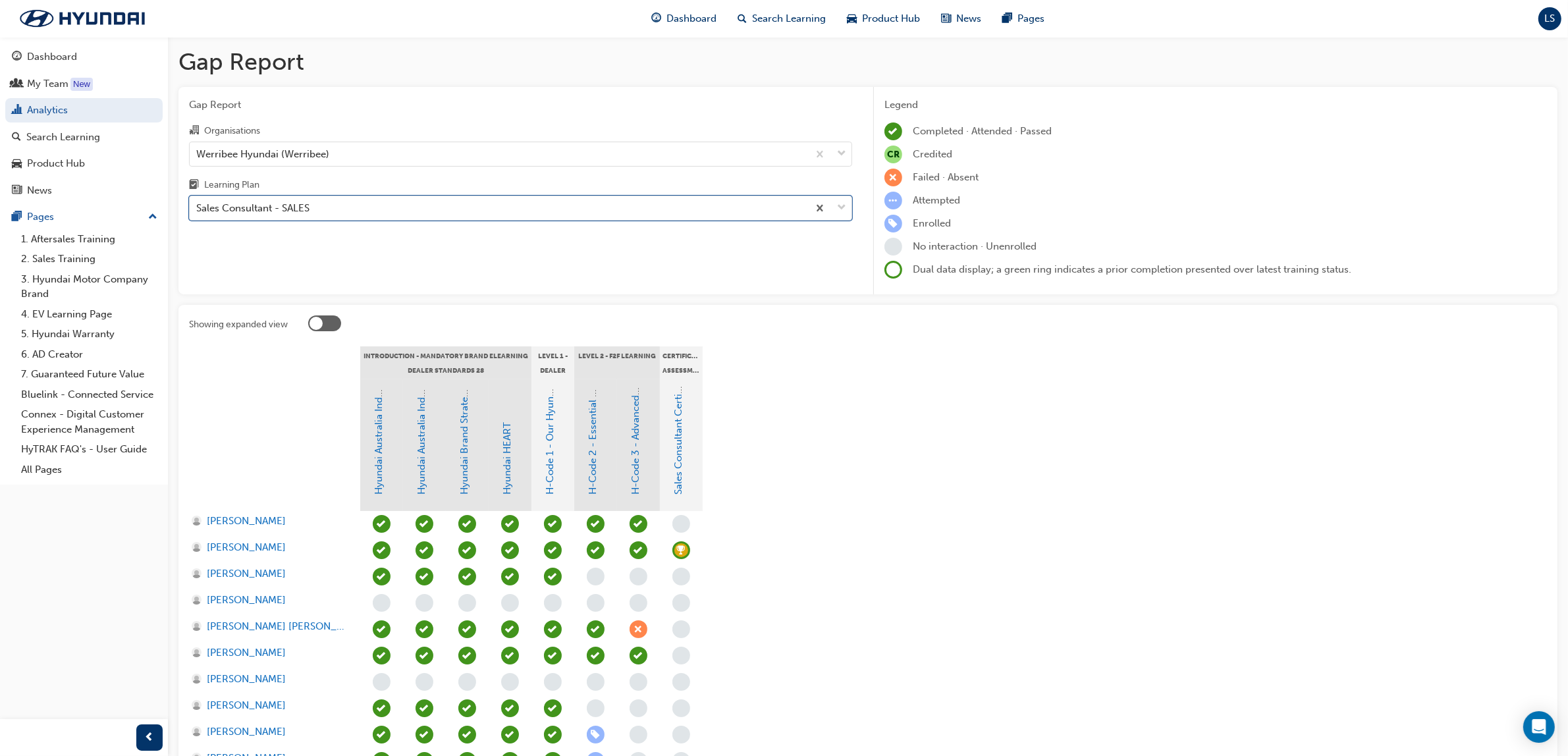
scroll to position [142, 0]
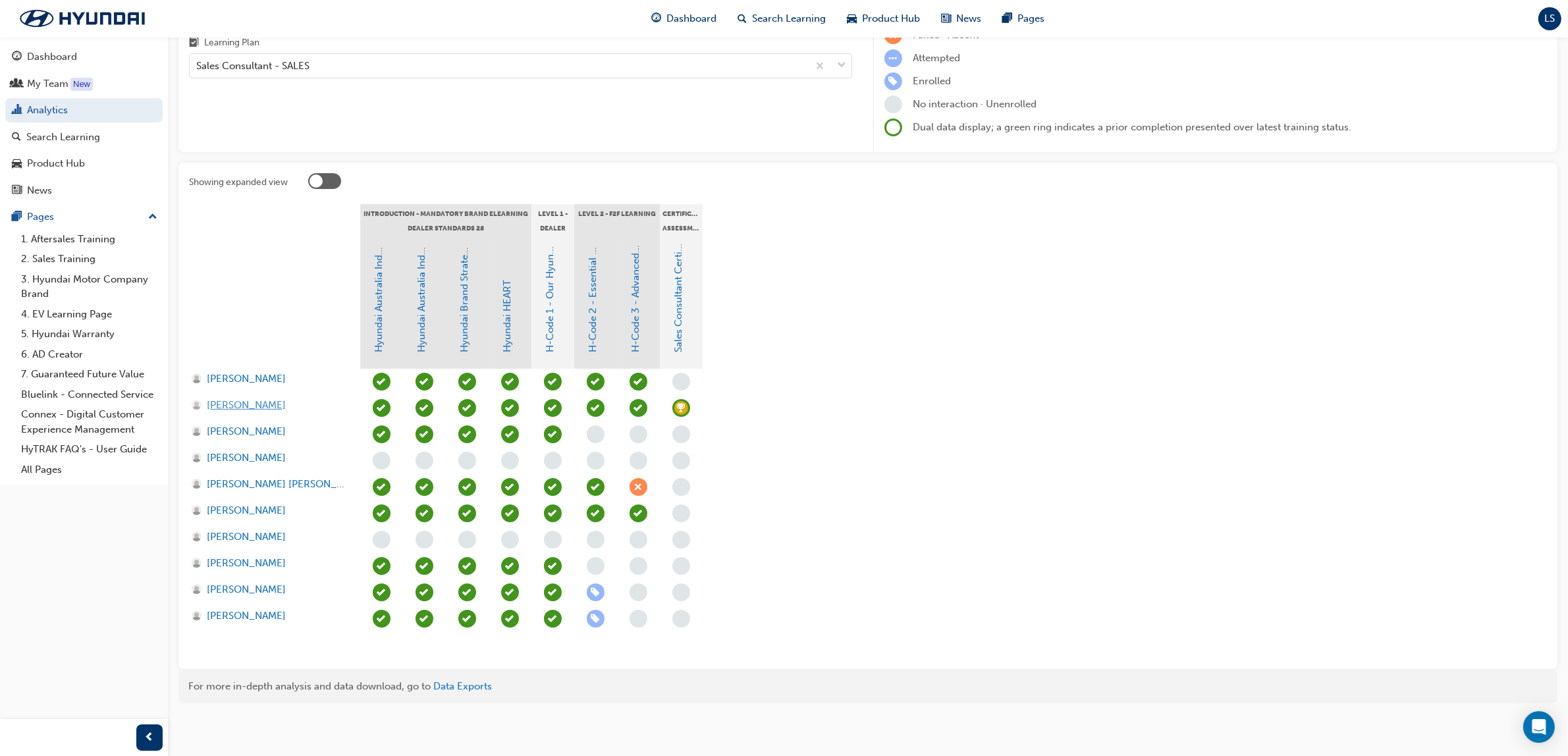
click at [257, 406] on span "Brandon Viviers" at bounding box center [246, 405] width 79 height 15
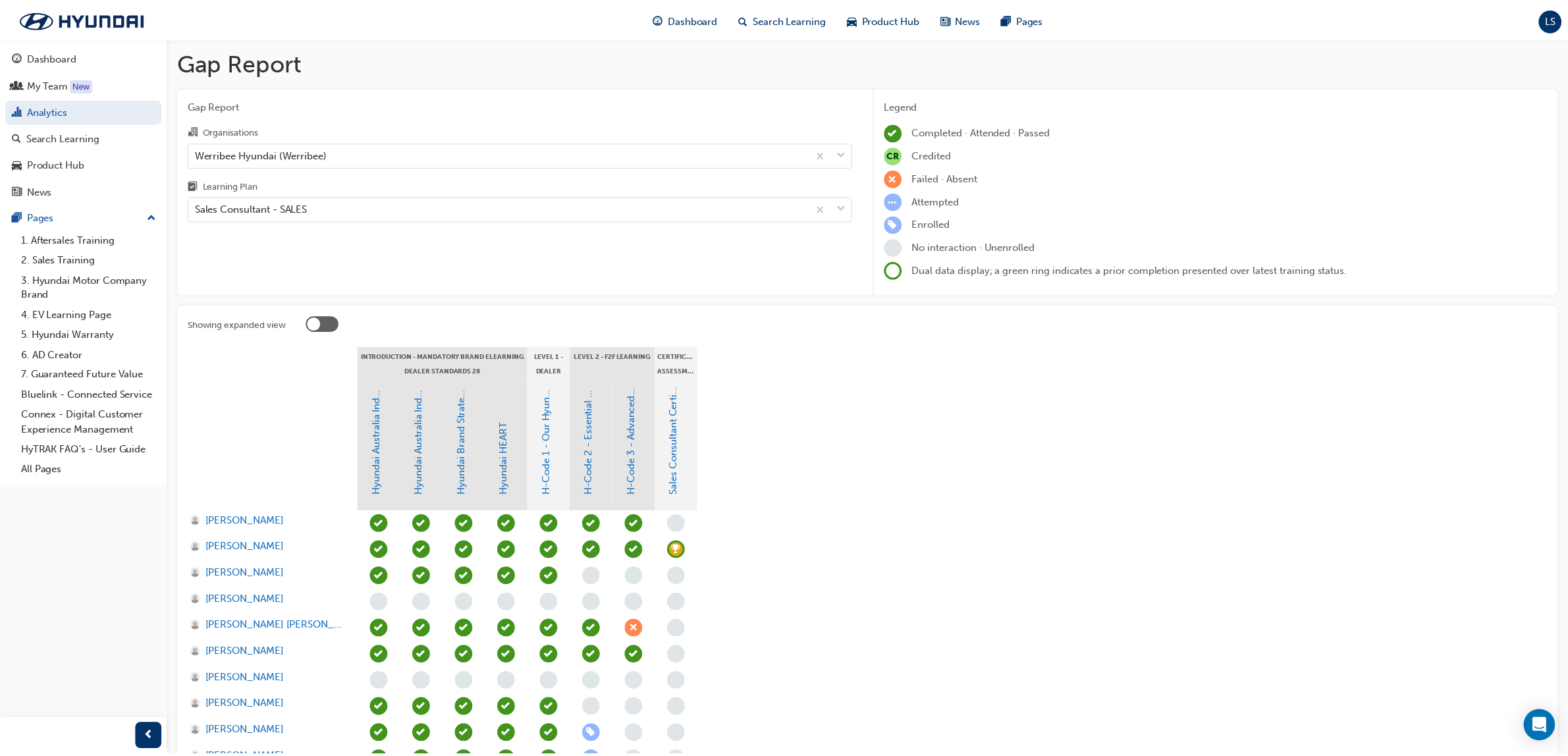
scroll to position [142, 0]
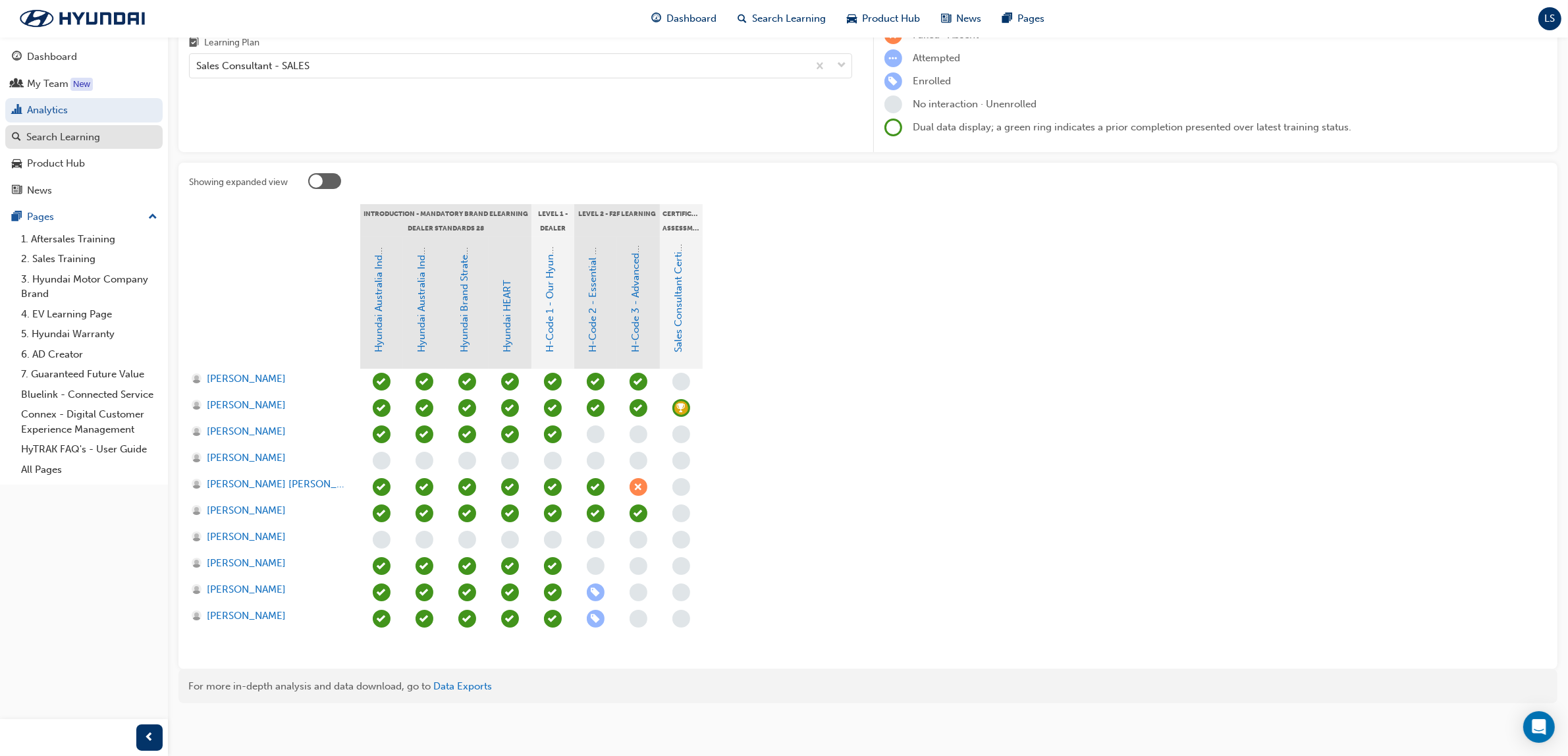
click at [71, 134] on div "Search Learning" at bounding box center [62, 137] width 74 height 15
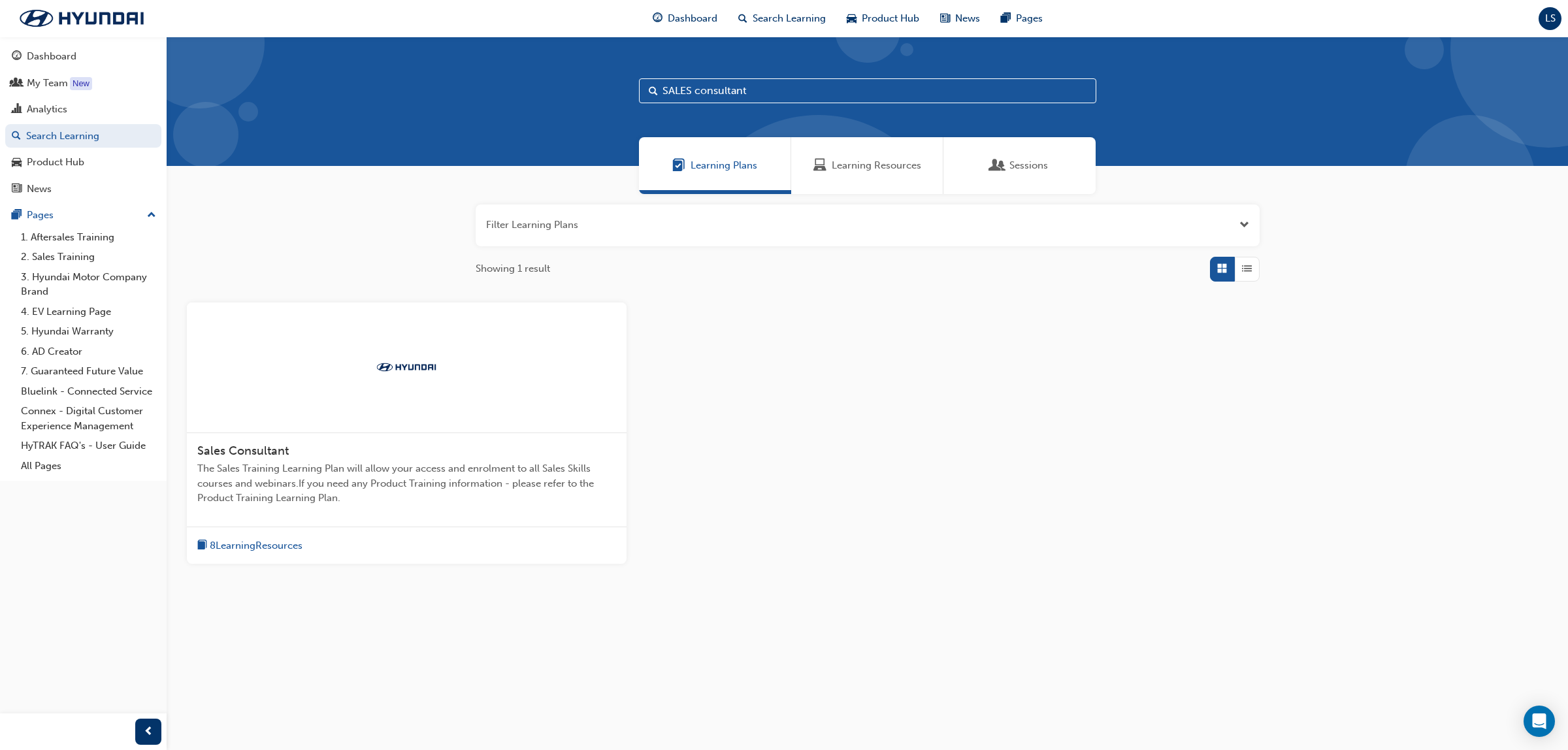
click at [877, 170] on span "Learning Resources" at bounding box center [876, 165] width 90 height 15
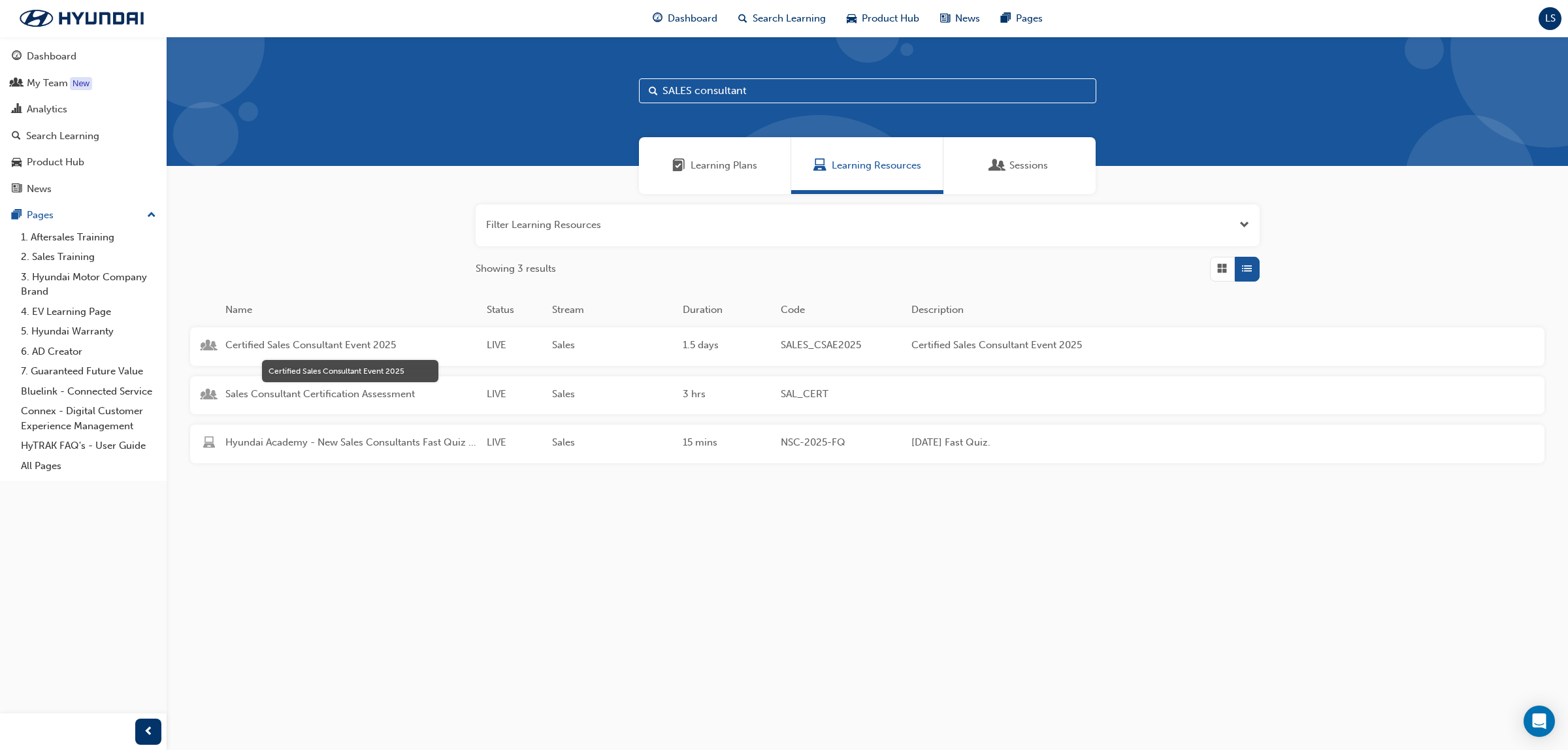
click at [351, 345] on span "Certified Sales Consultant Event 2025" at bounding box center [351, 345] width 251 height 15
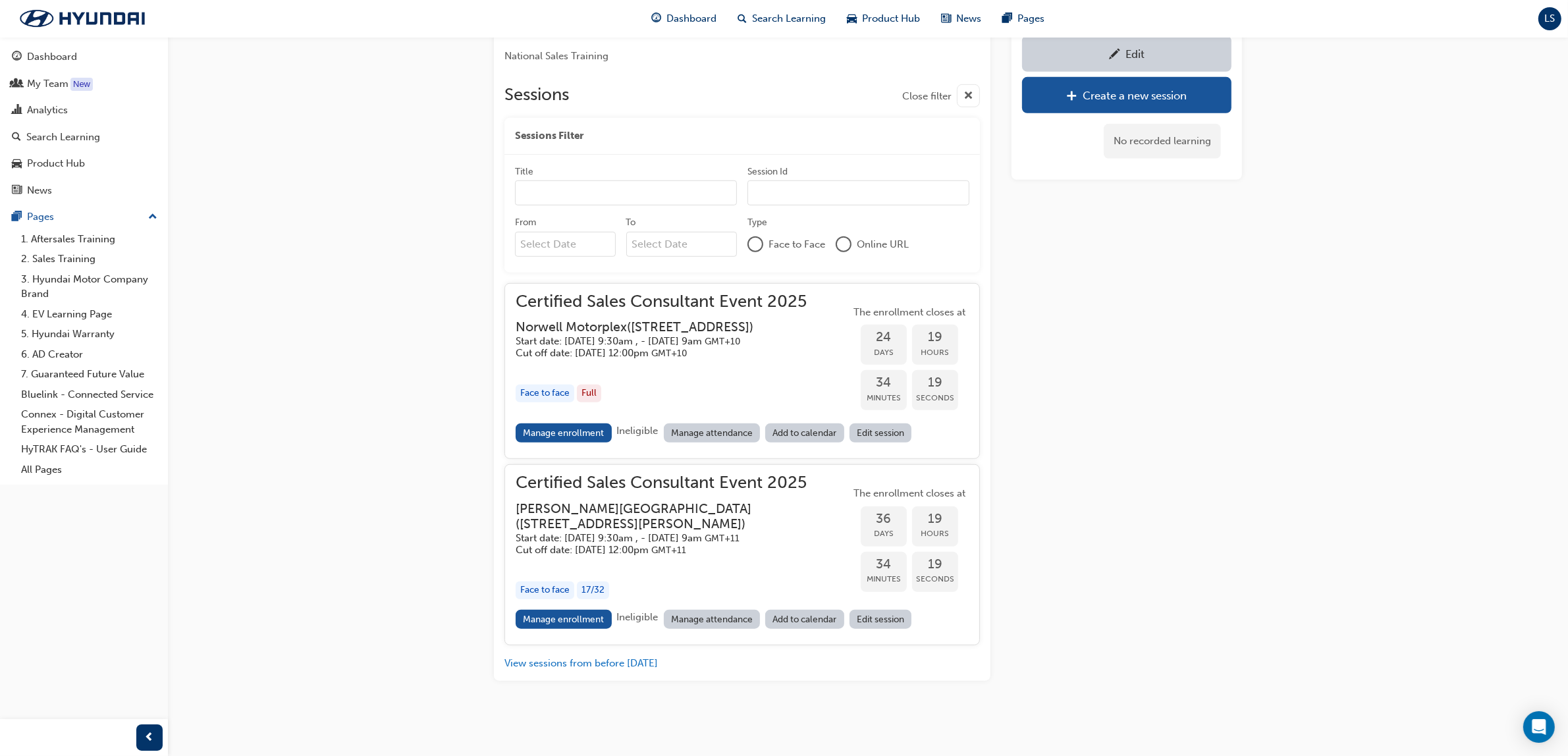
scroll to position [1391, 0]
click at [572, 622] on link "Manage enrollment" at bounding box center [563, 619] width 96 height 20
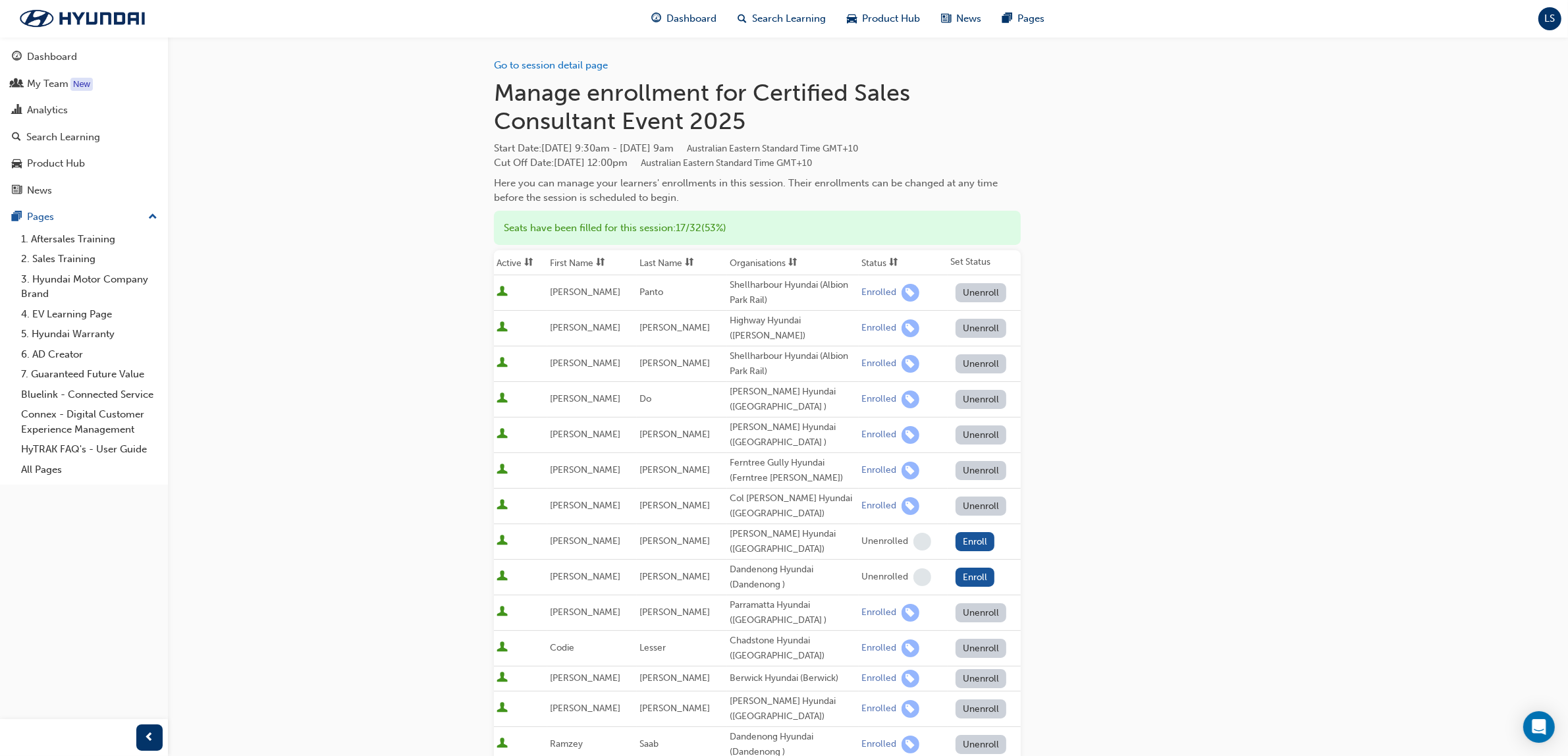
click at [767, 257] on th "Organisations" at bounding box center [792, 263] width 131 height 25
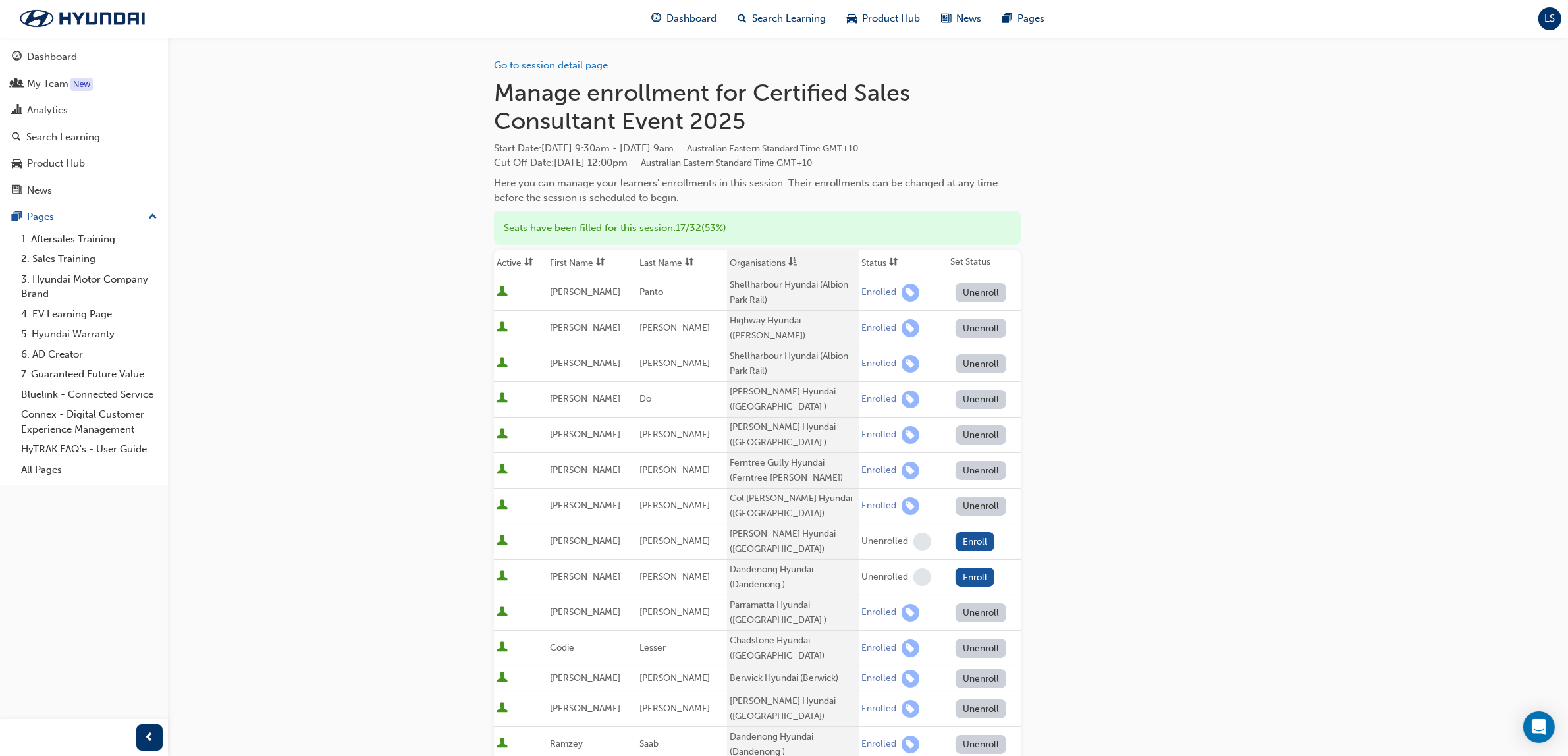
click at [768, 261] on th "Organisations" at bounding box center [792, 263] width 131 height 25
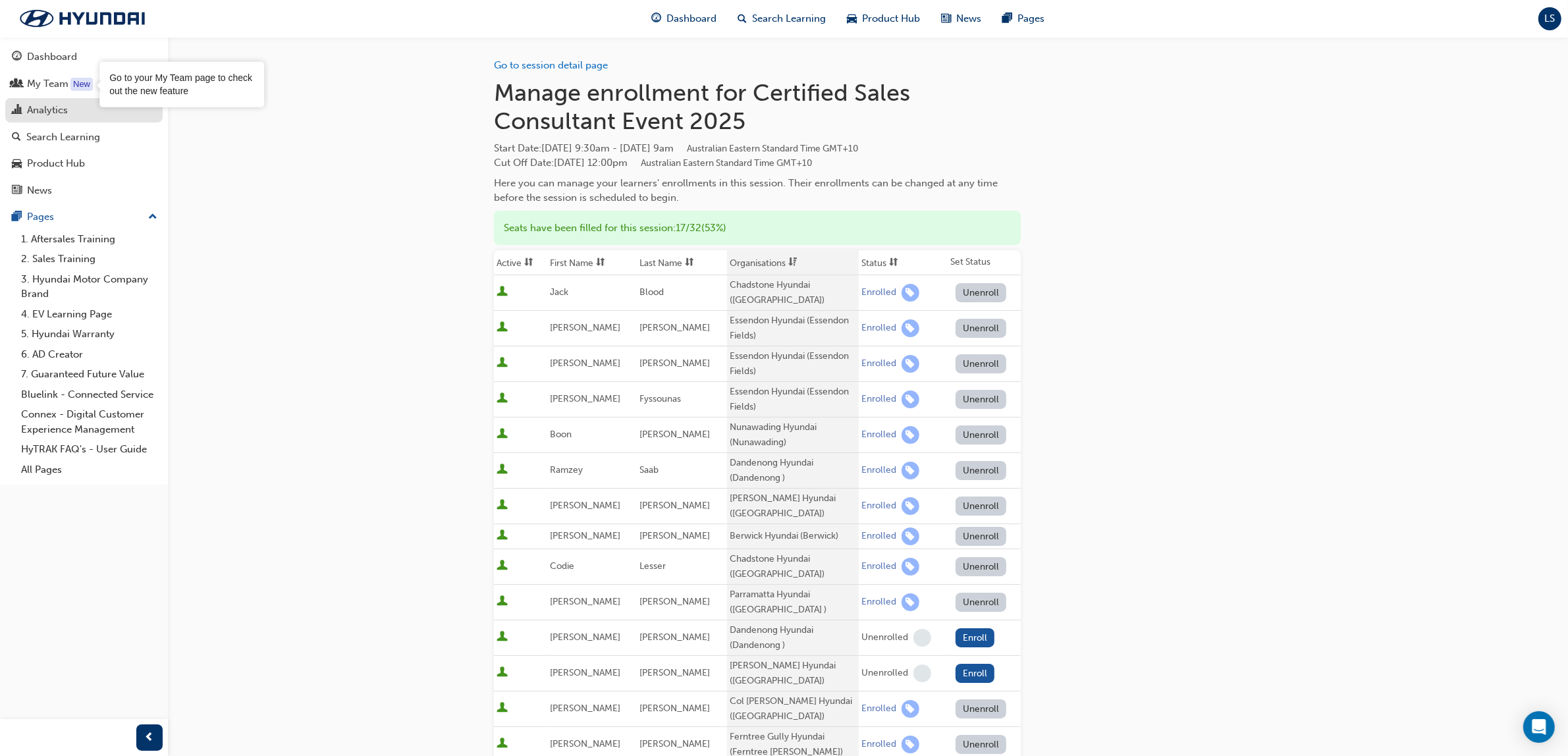
click at [63, 99] on link "Analytics" at bounding box center [84, 110] width 157 height 24
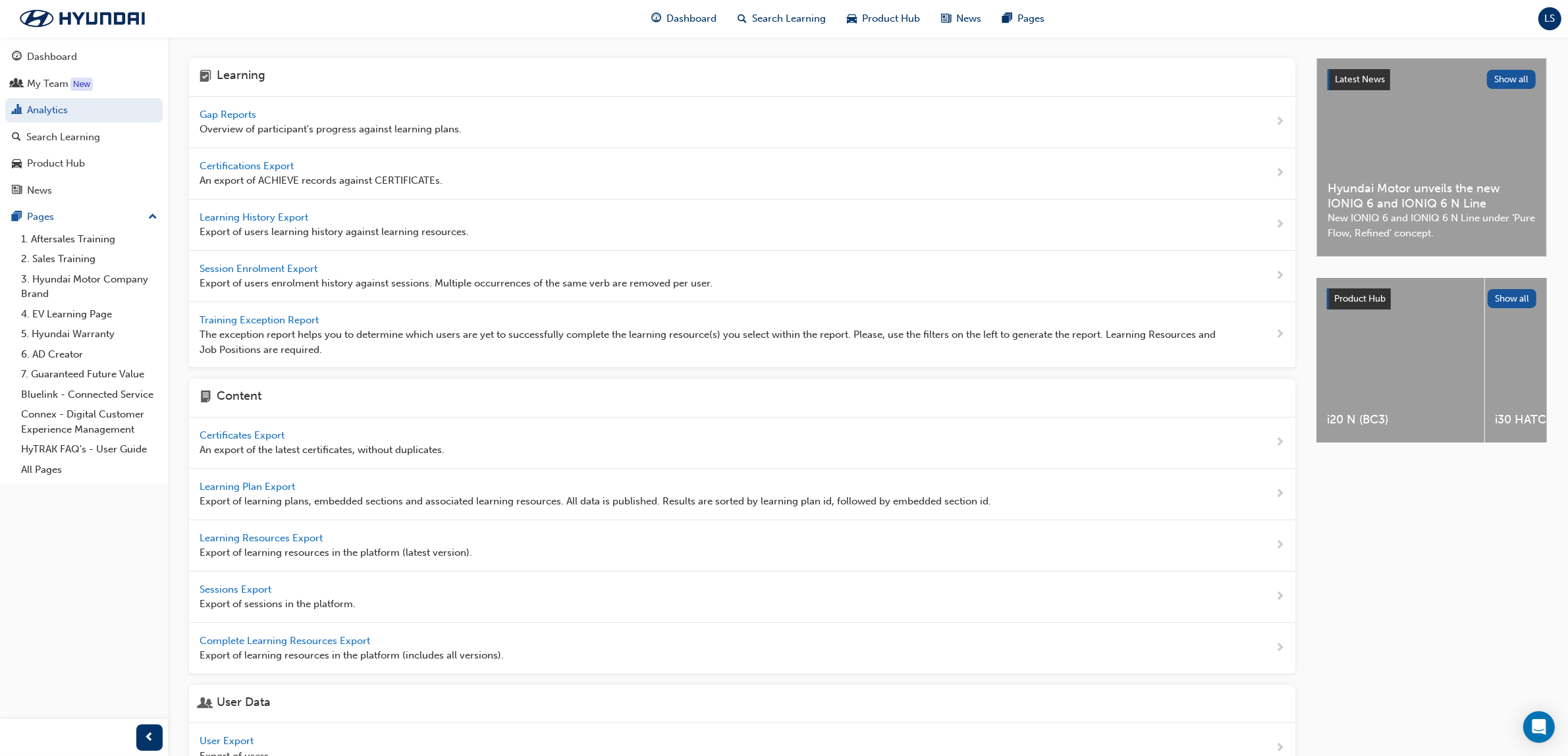
click at [262, 117] on div "Gap Reports Overview of participant's progress against learning plans." at bounding box center [330, 122] width 262 height 30
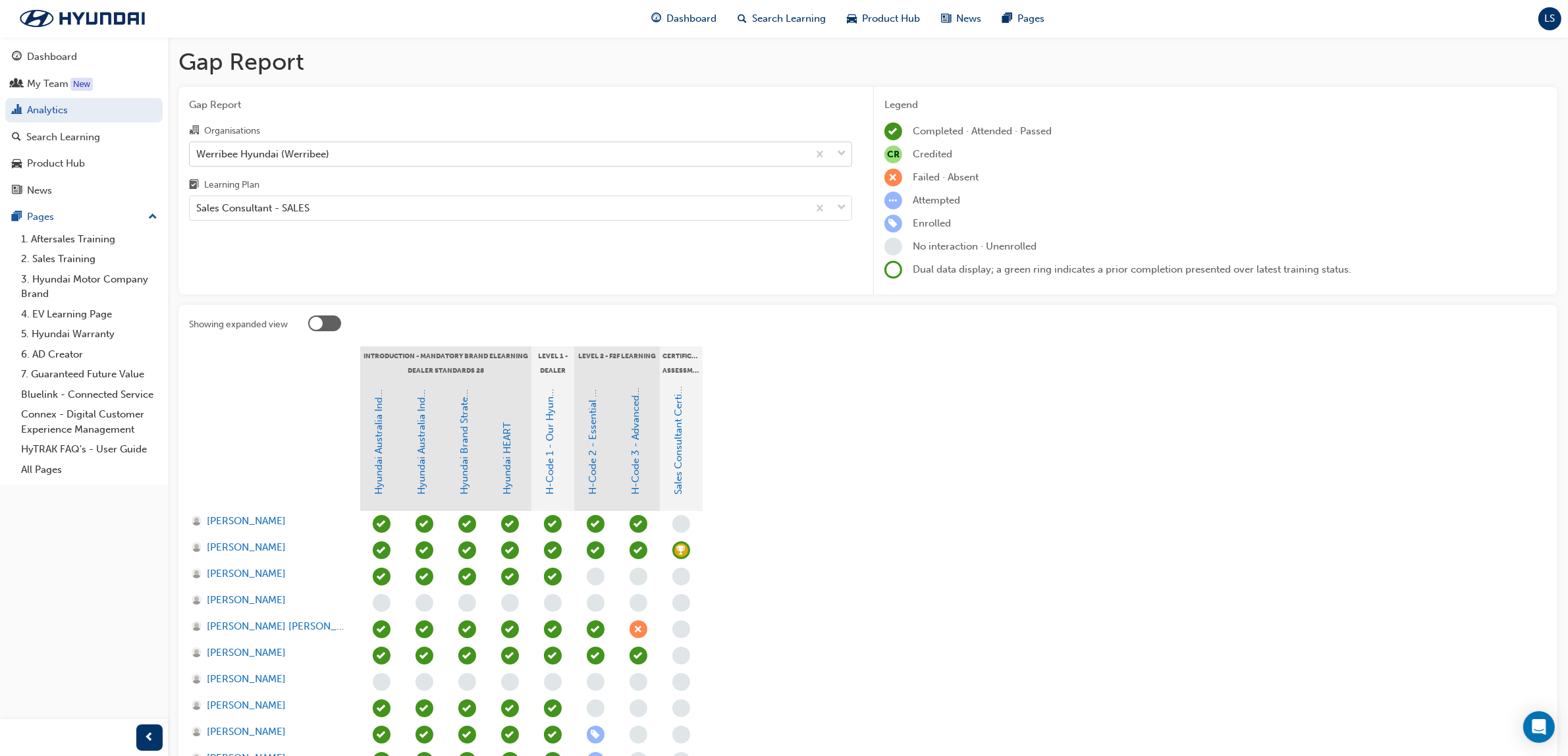
click at [296, 150] on div "Werribee Hyundai (Werribee)" at bounding box center [263, 154] width 133 height 15
click at [197, 150] on input "Organisations Werribee Hyundai (Werribee)" at bounding box center [196, 153] width 1 height 11
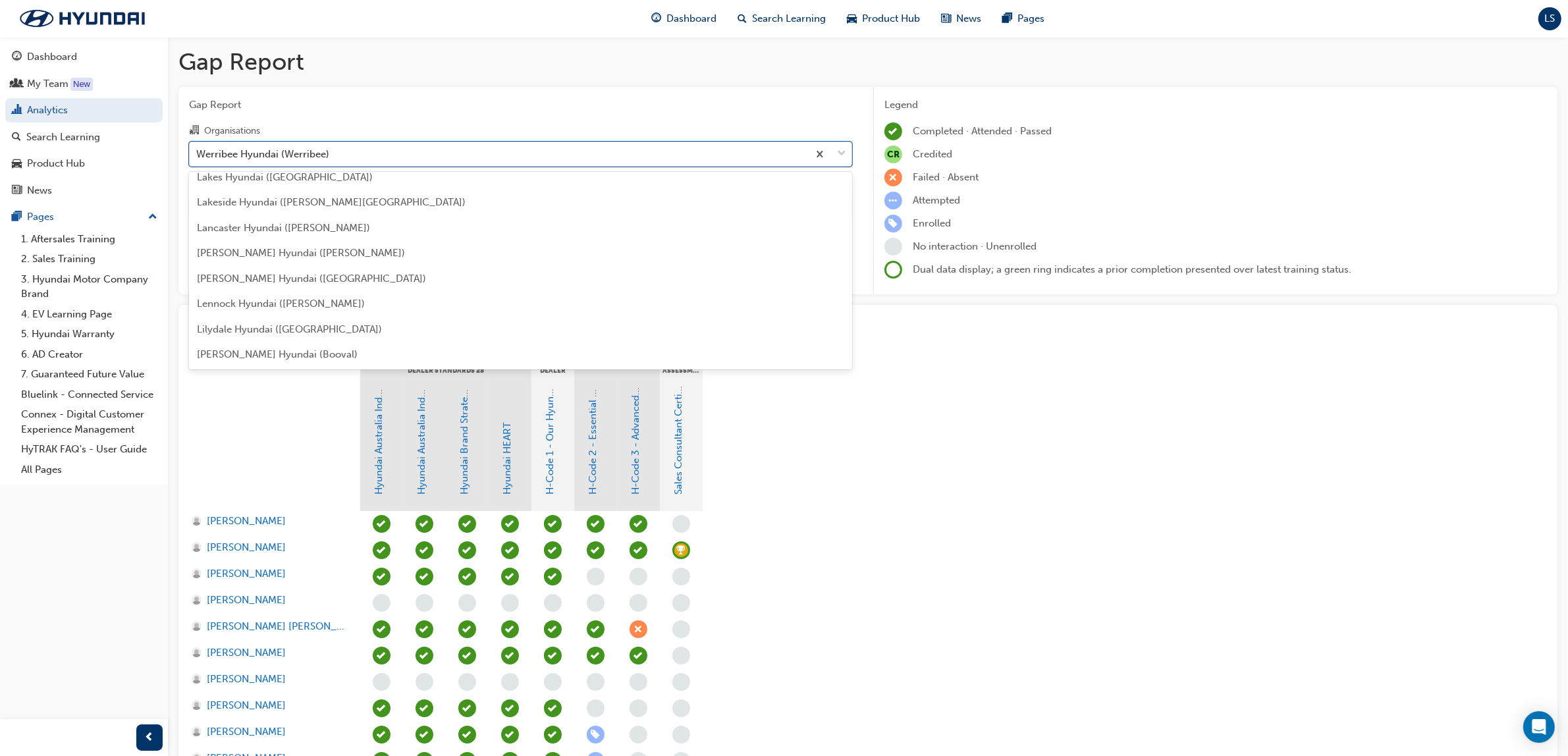
scroll to position [1973, 0]
click at [314, 143] on div "Werribee Hyundai (Werribee)" at bounding box center [499, 154] width 618 height 23
click at [197, 147] on input "Organisations option Werribee Hyundai (Werribee) focused, 173 of 182. 182 resul…" at bounding box center [196, 153] width 1 height 11
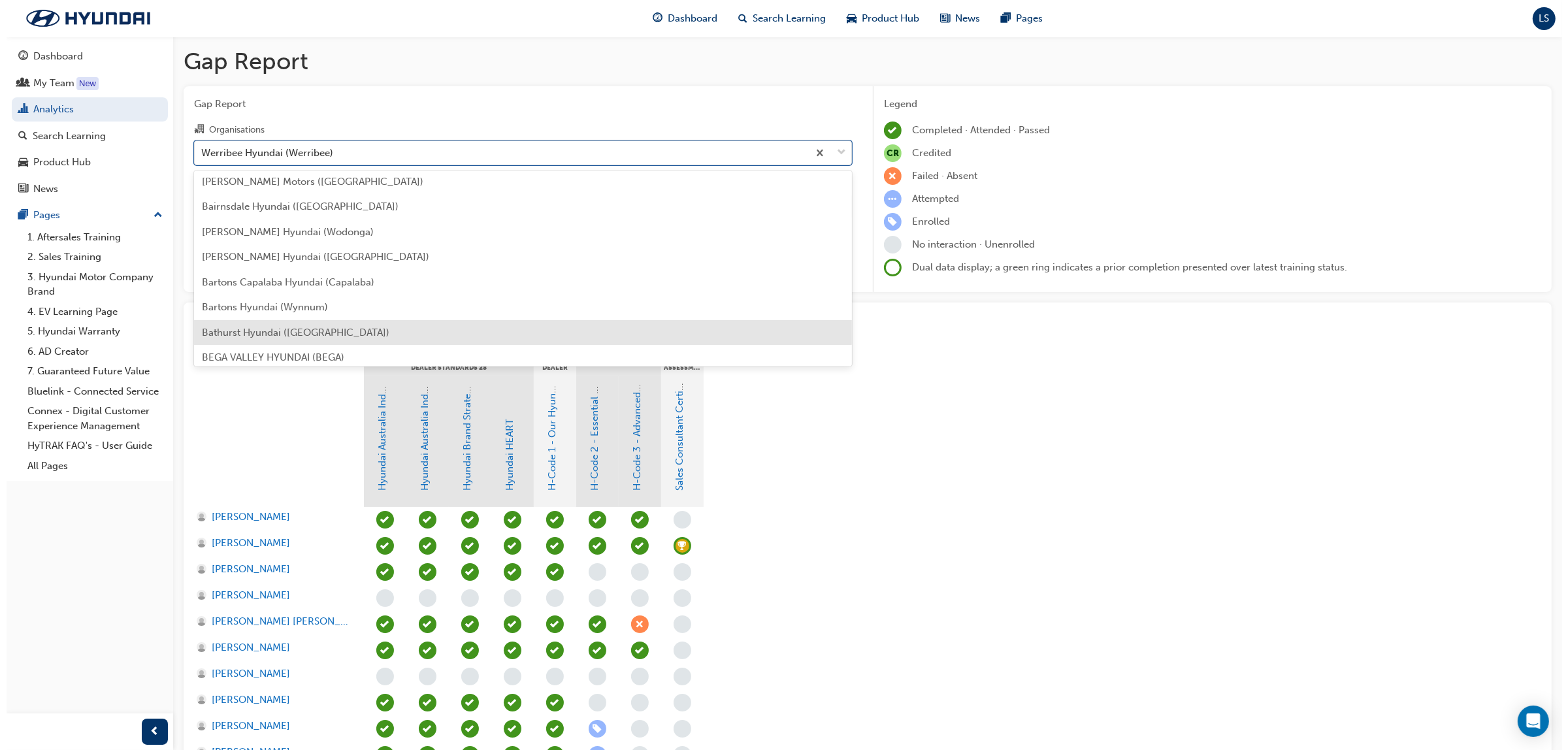
scroll to position [162, 0]
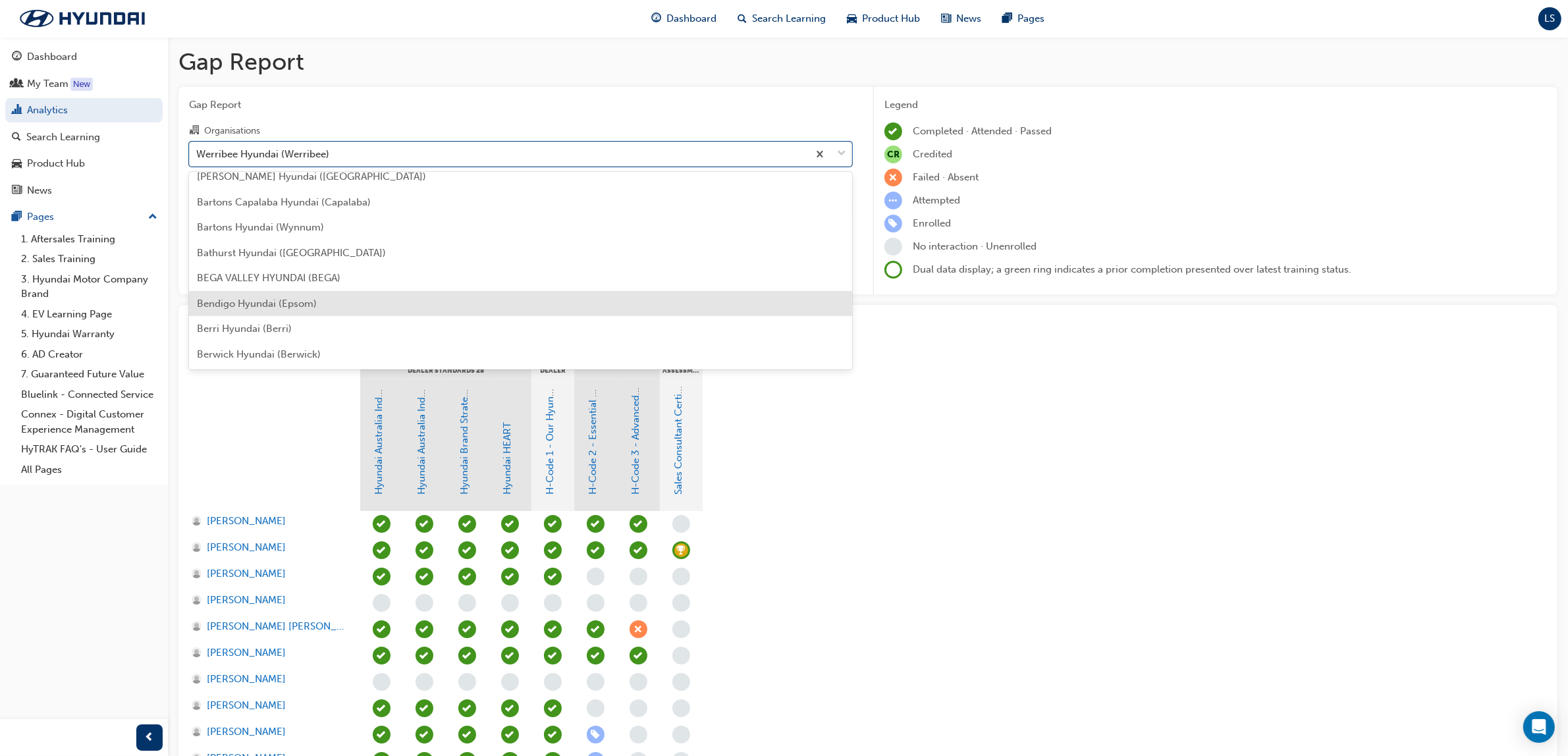
click at [268, 304] on span "Bendigo Hyundai (Epsom)" at bounding box center [256, 304] width 120 height 12
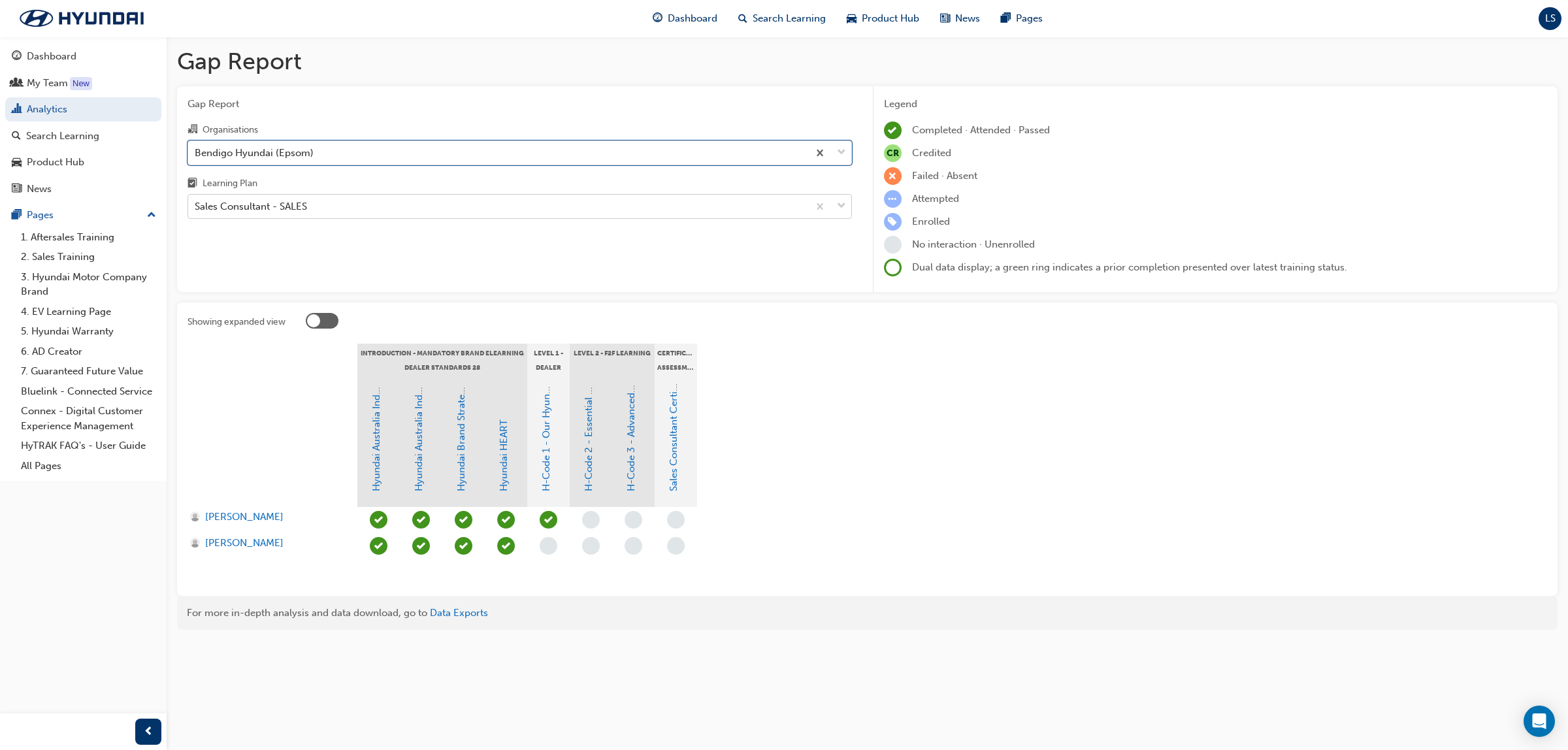
click at [331, 208] on div "Sales Consultant - SALES" at bounding box center [498, 206] width 620 height 23
click at [196, 208] on input "Learning Plan Sales Consultant - SALES" at bounding box center [195, 206] width 1 height 11
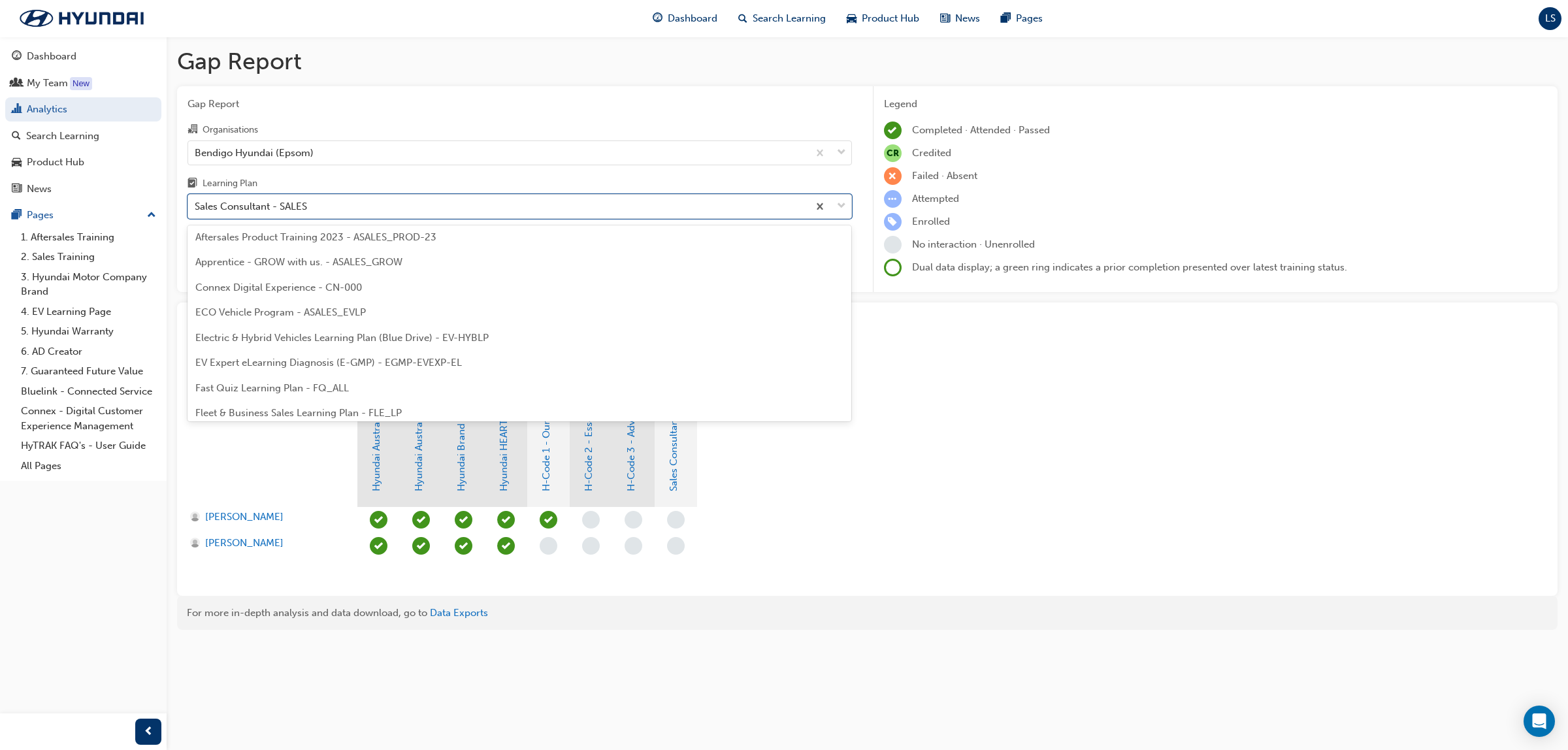
scroll to position [53, 0]
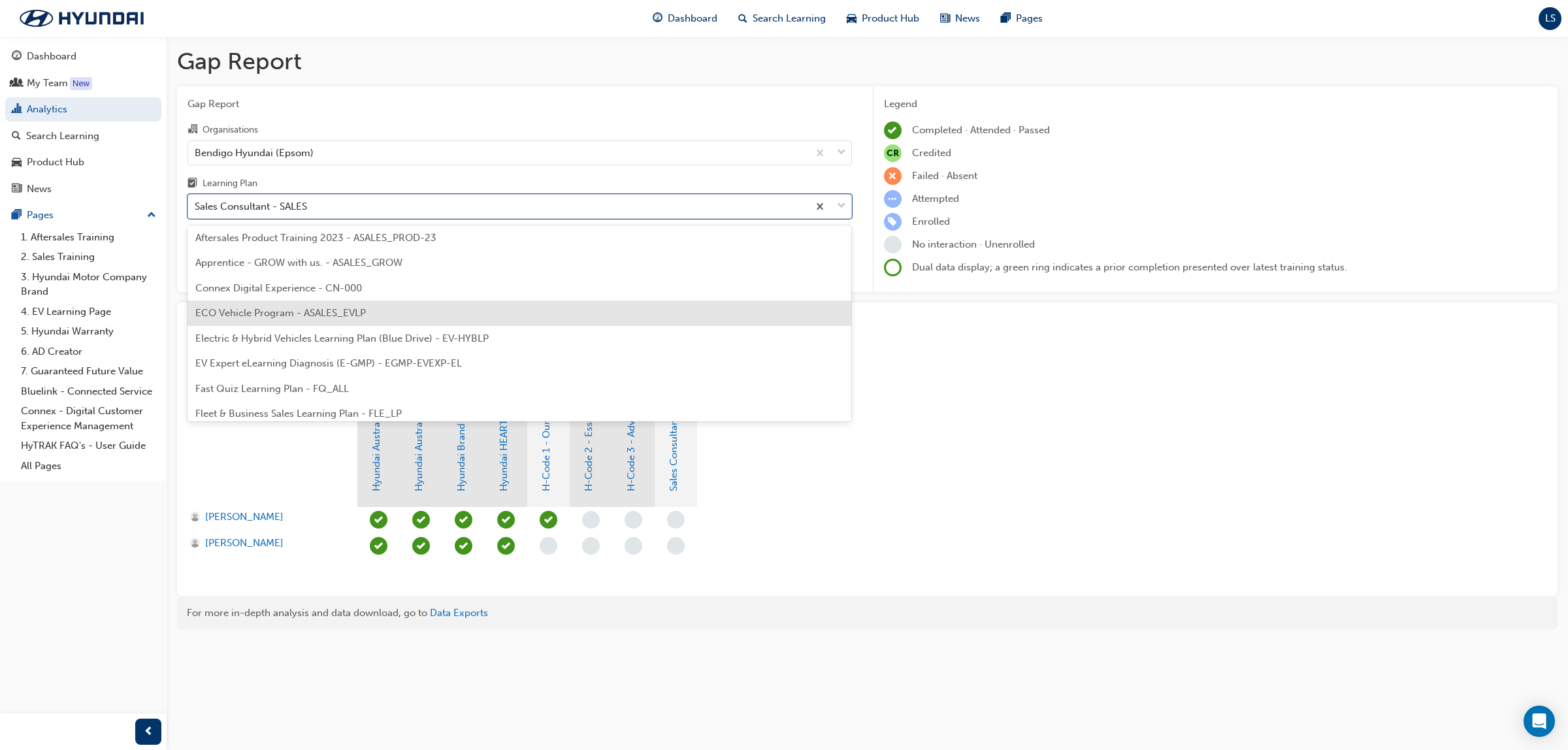
click at [347, 314] on span "ECO Vehicle Program - ASALES_EVLP" at bounding box center [280, 312] width 171 height 12
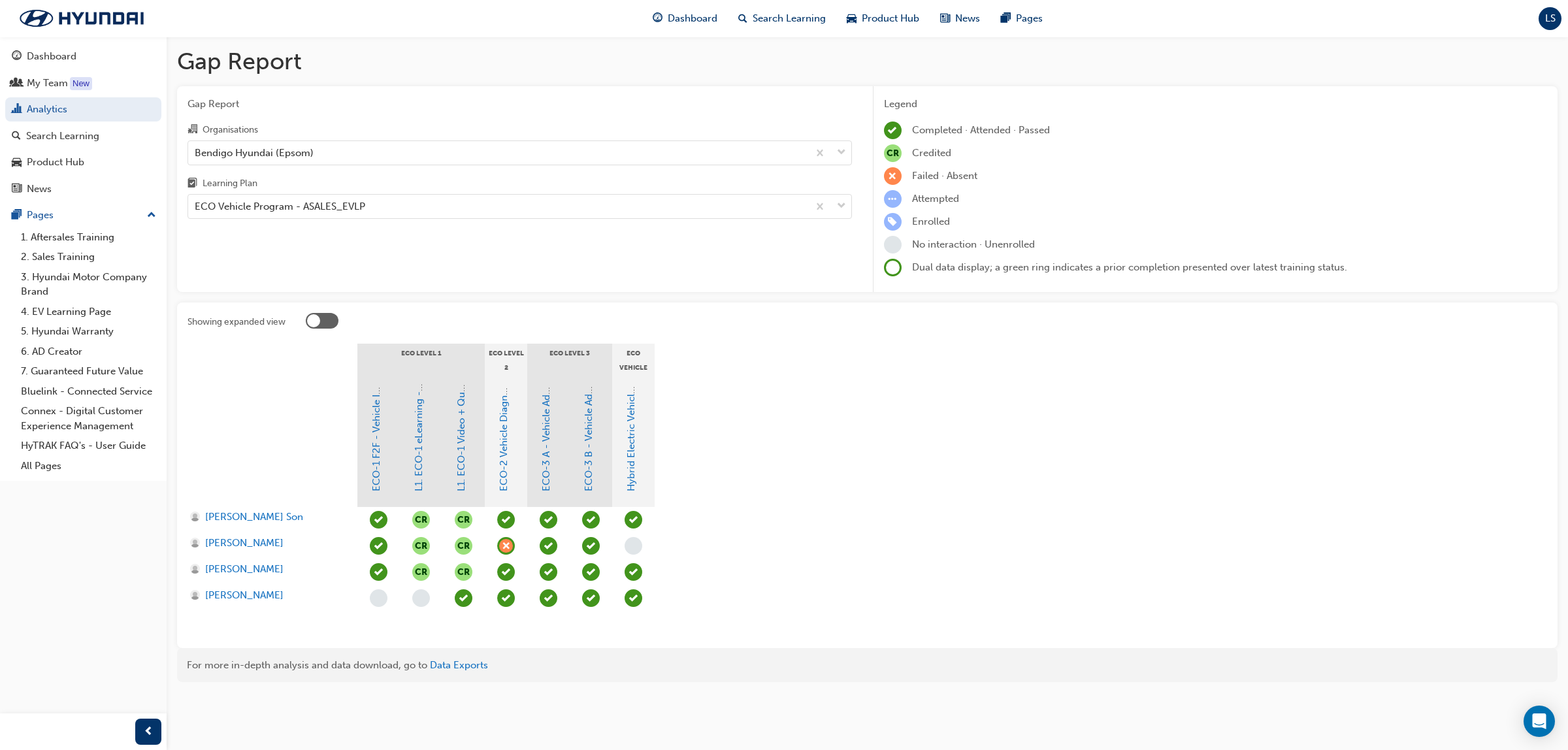
click at [510, 603] on span "learningRecordVerb_ATTEND-icon" at bounding box center [505, 598] width 18 height 18
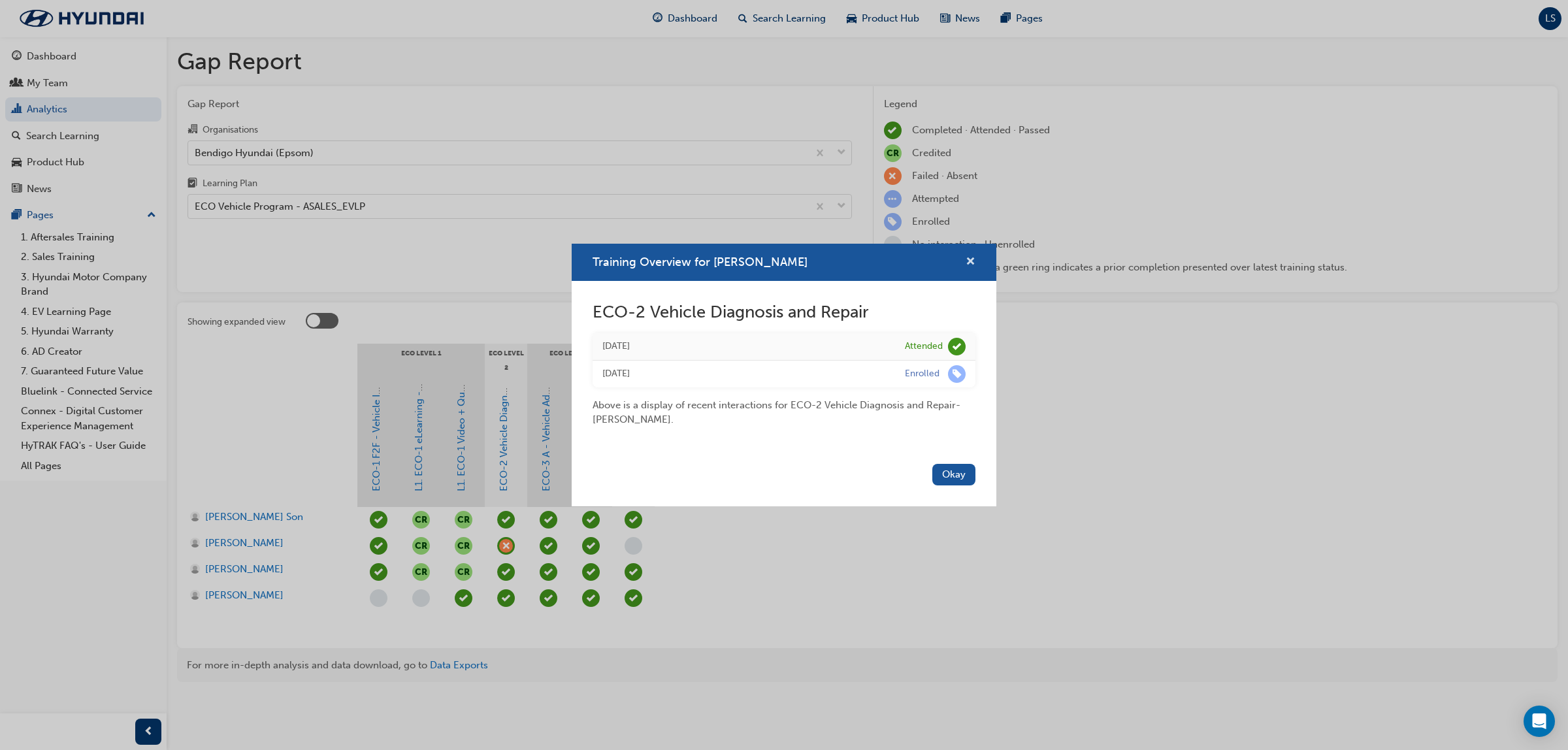
click at [970, 260] on span "cross-icon" at bounding box center [970, 262] width 10 height 12
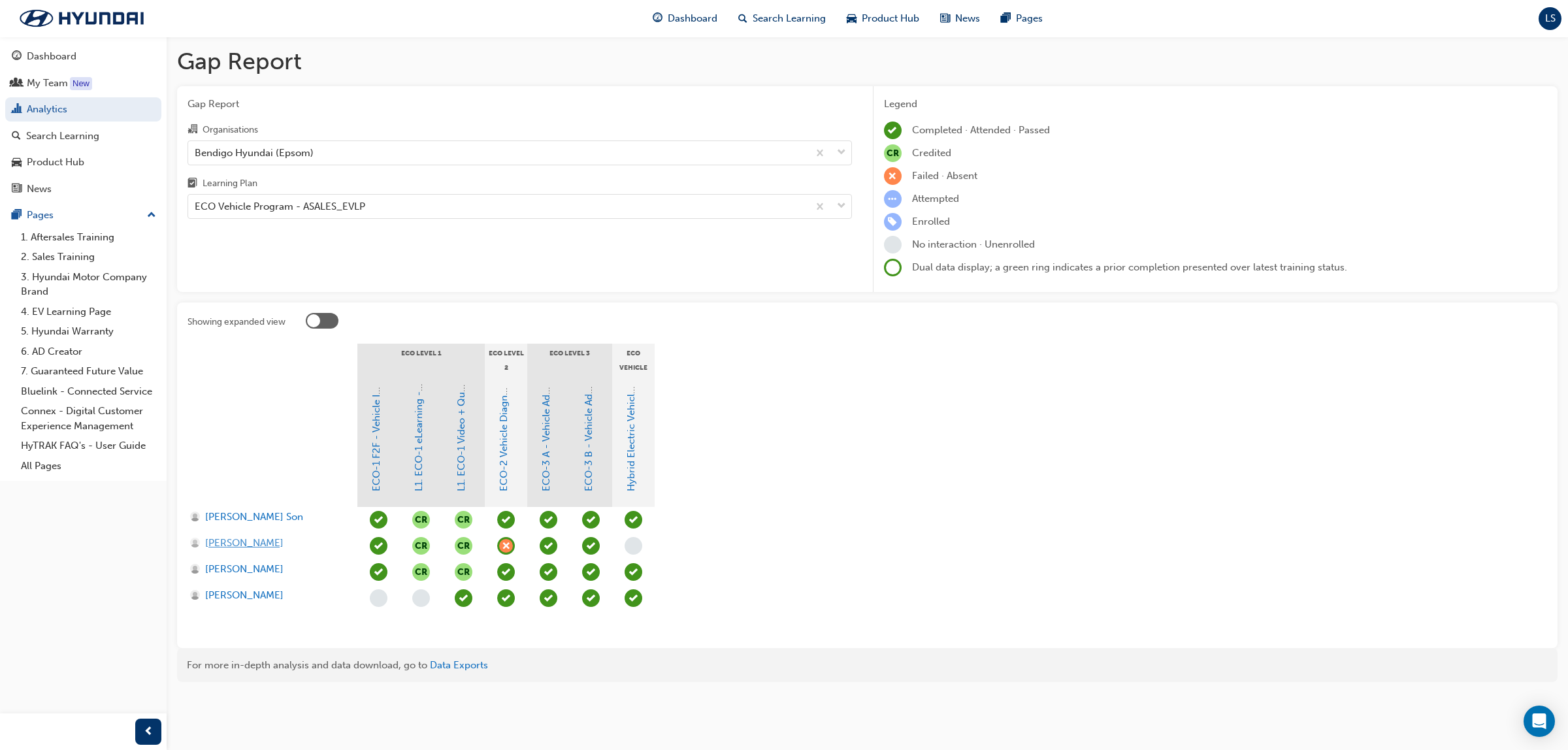
click at [259, 540] on span "Fabian Gobbo" at bounding box center [244, 543] width 79 height 15
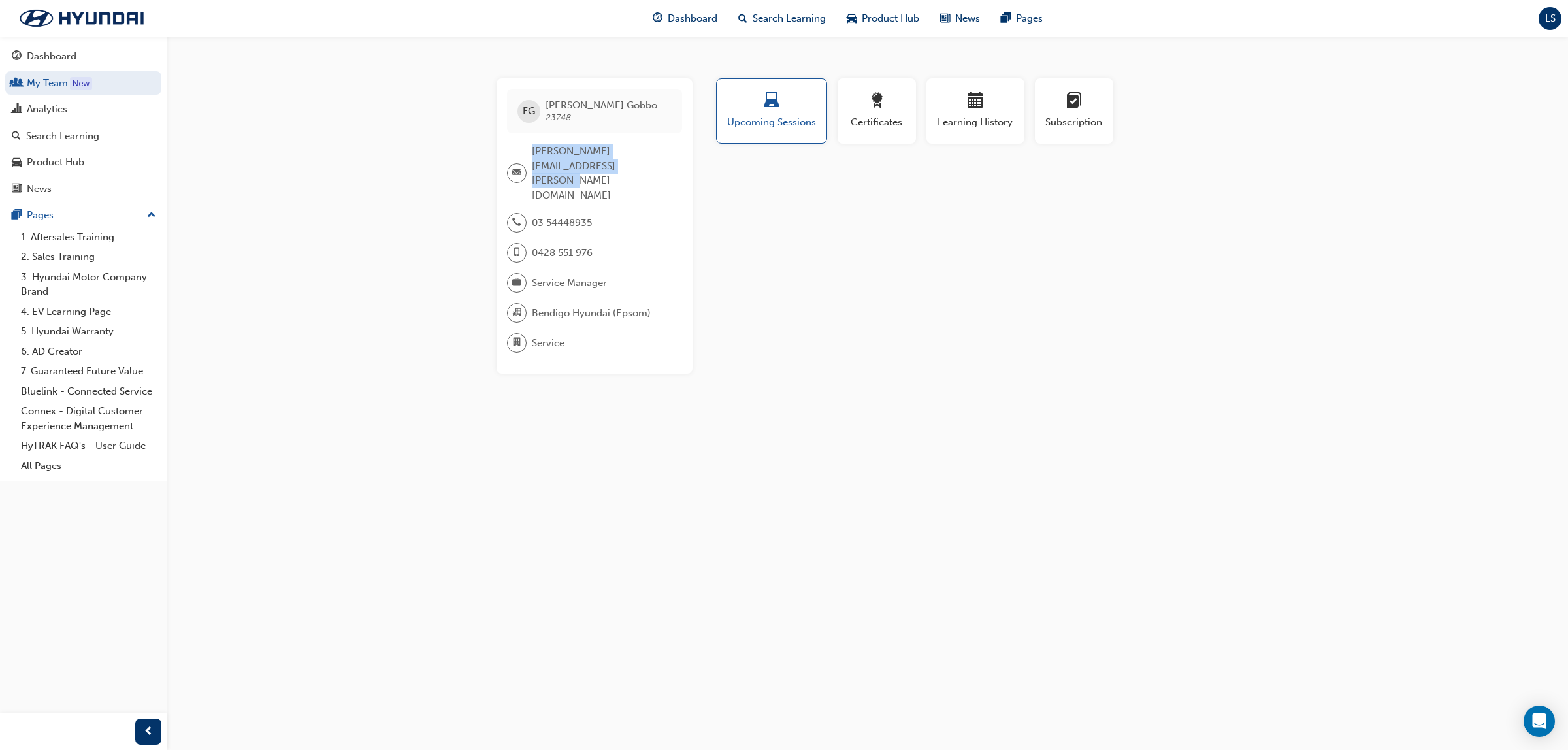
drag, startPoint x: 532, startPoint y: 151, endPoint x: 580, endPoint y: 166, distance: 50.3
click at [583, 166] on span "fabian.gobbo@poysermotorgroup.com.au" at bounding box center [602, 174] width 140 height 59
copy span "fabian.gobbo@poysermotorgroup.com.au"
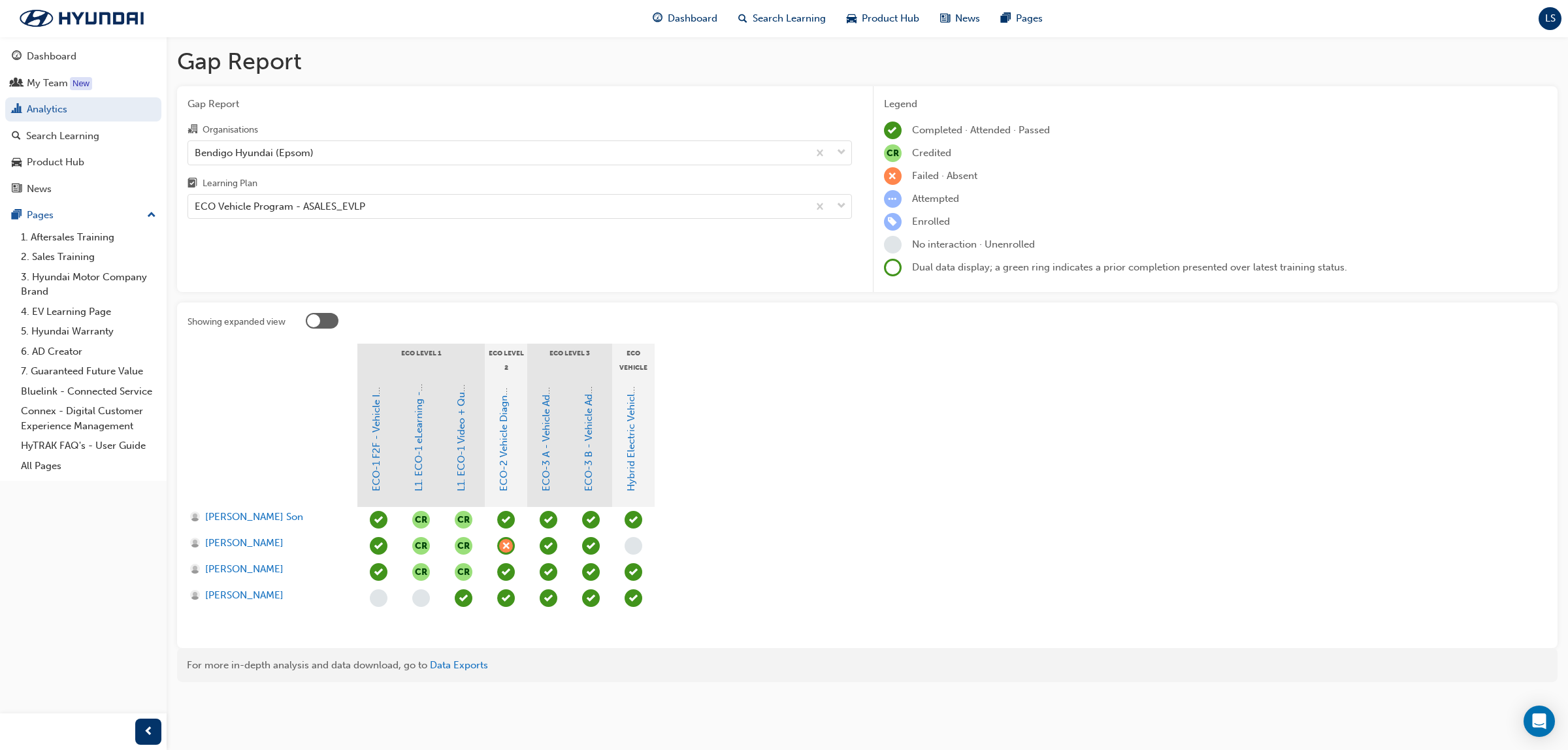
click at [892, 425] on section "ECO Level 1 ECO Level 2 ECO Level 3 ECO Vehicle Additional Learning ECO-1 F2F -…" at bounding box center [867, 490] width 1359 height 294
drag, startPoint x: 1037, startPoint y: 481, endPoint x: 752, endPoint y: 400, distance: 296.3
click at [1036, 481] on section "ECO Level 1 ECO Level 2 ECO Level 3 ECO Vehicle Additional Learning ECO-1 F2F -…" at bounding box center [867, 490] width 1359 height 294
click at [1540, 28] on div "Dashboard Search Learning Product Hub News Pages LS" at bounding box center [784, 18] width 1568 height 37
click at [1545, 26] on div "LS" at bounding box center [1550, 18] width 23 height 23
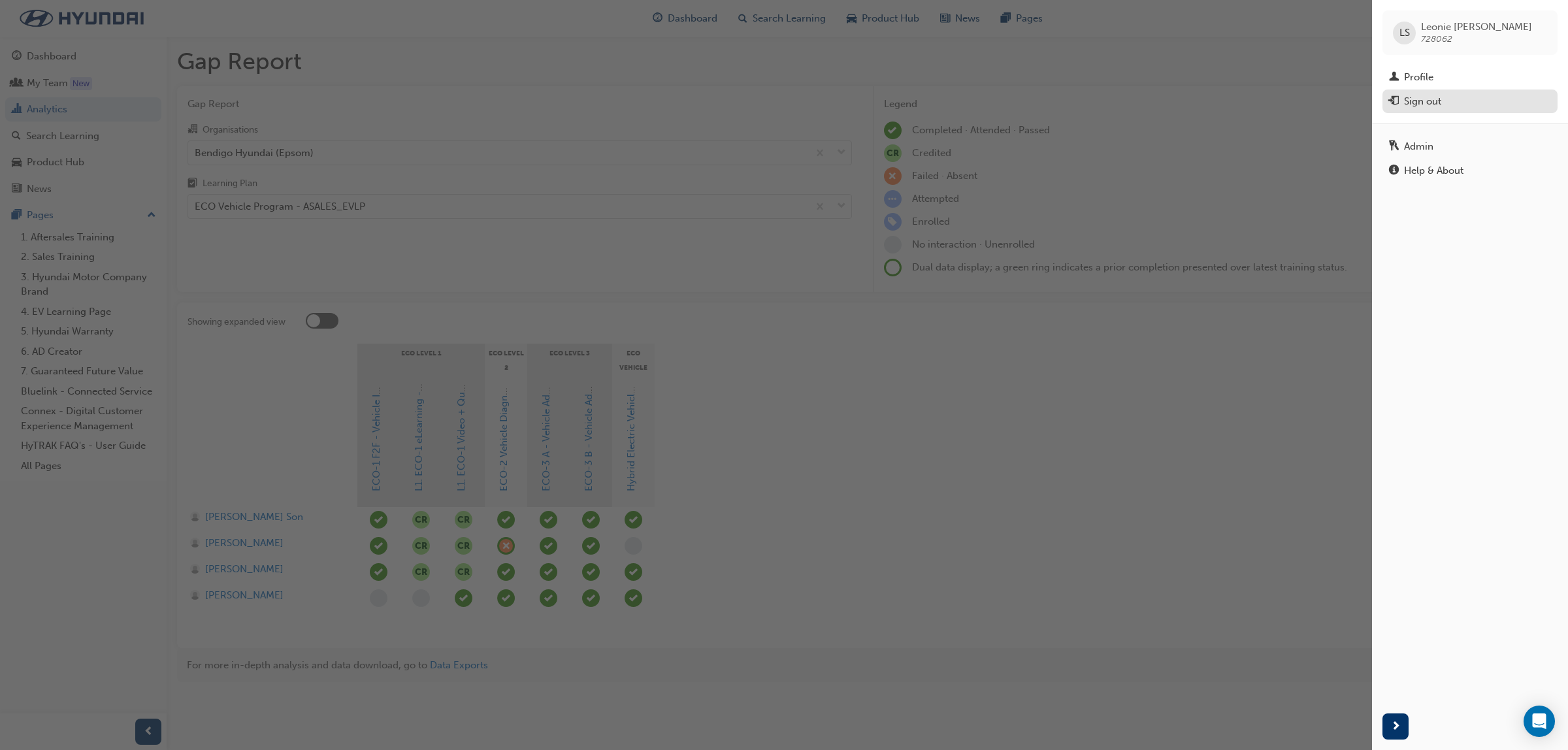
click at [1429, 110] on button "Sign out" at bounding box center [1469, 102] width 175 height 24
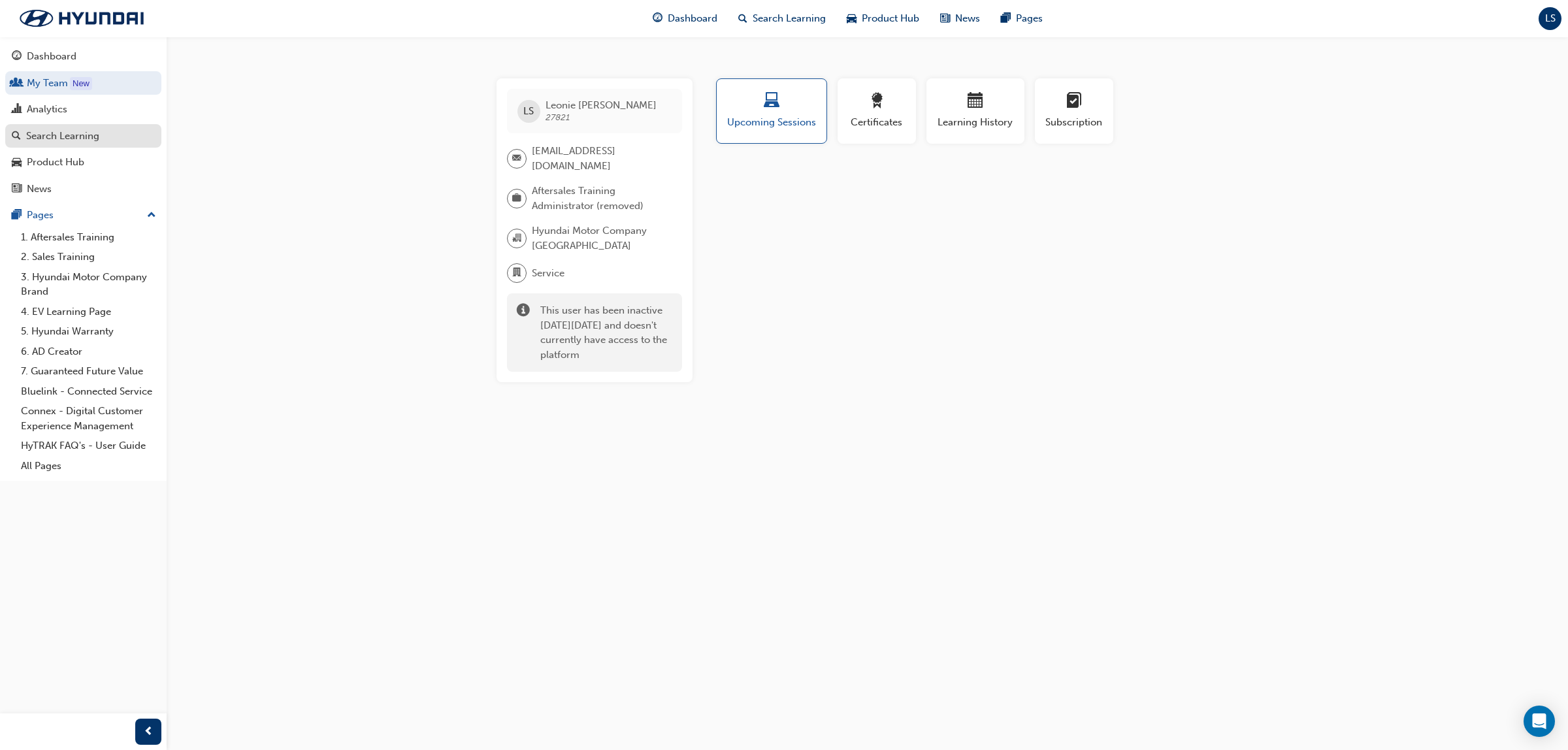
click at [92, 141] on div "Search Learning" at bounding box center [62, 136] width 73 height 15
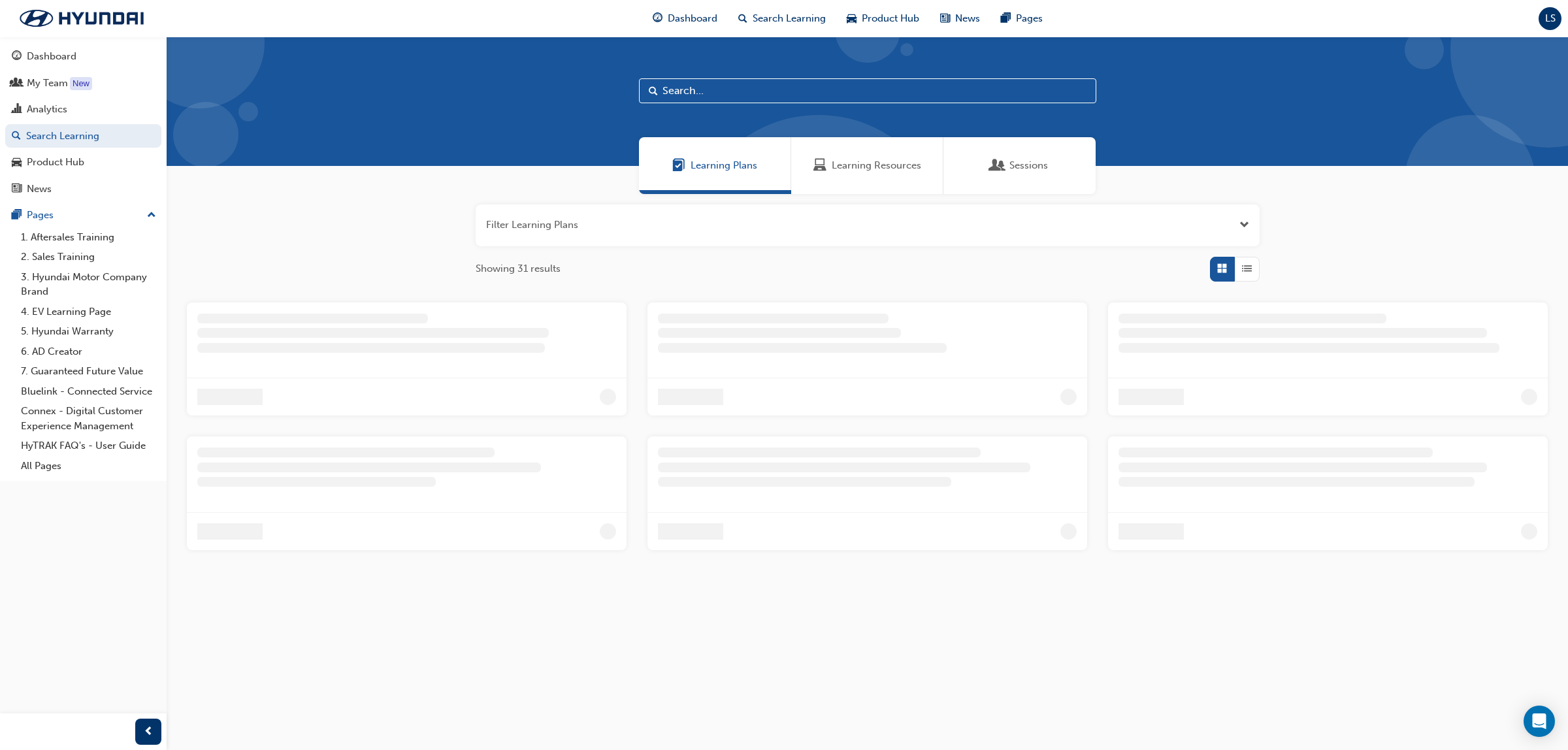
click at [893, 167] on span "Learning Resources" at bounding box center [876, 165] width 90 height 15
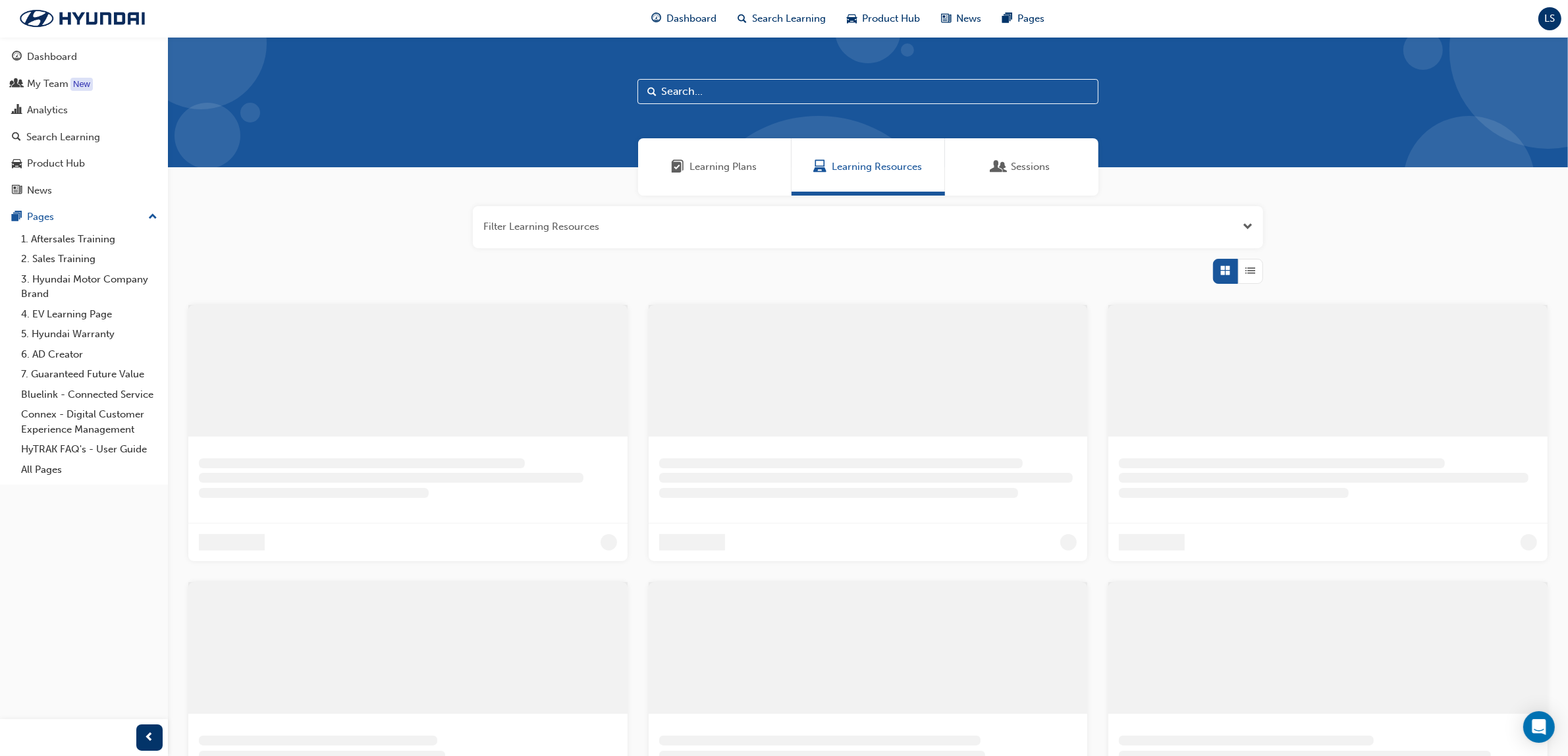
click at [751, 93] on input "text" at bounding box center [867, 91] width 461 height 25
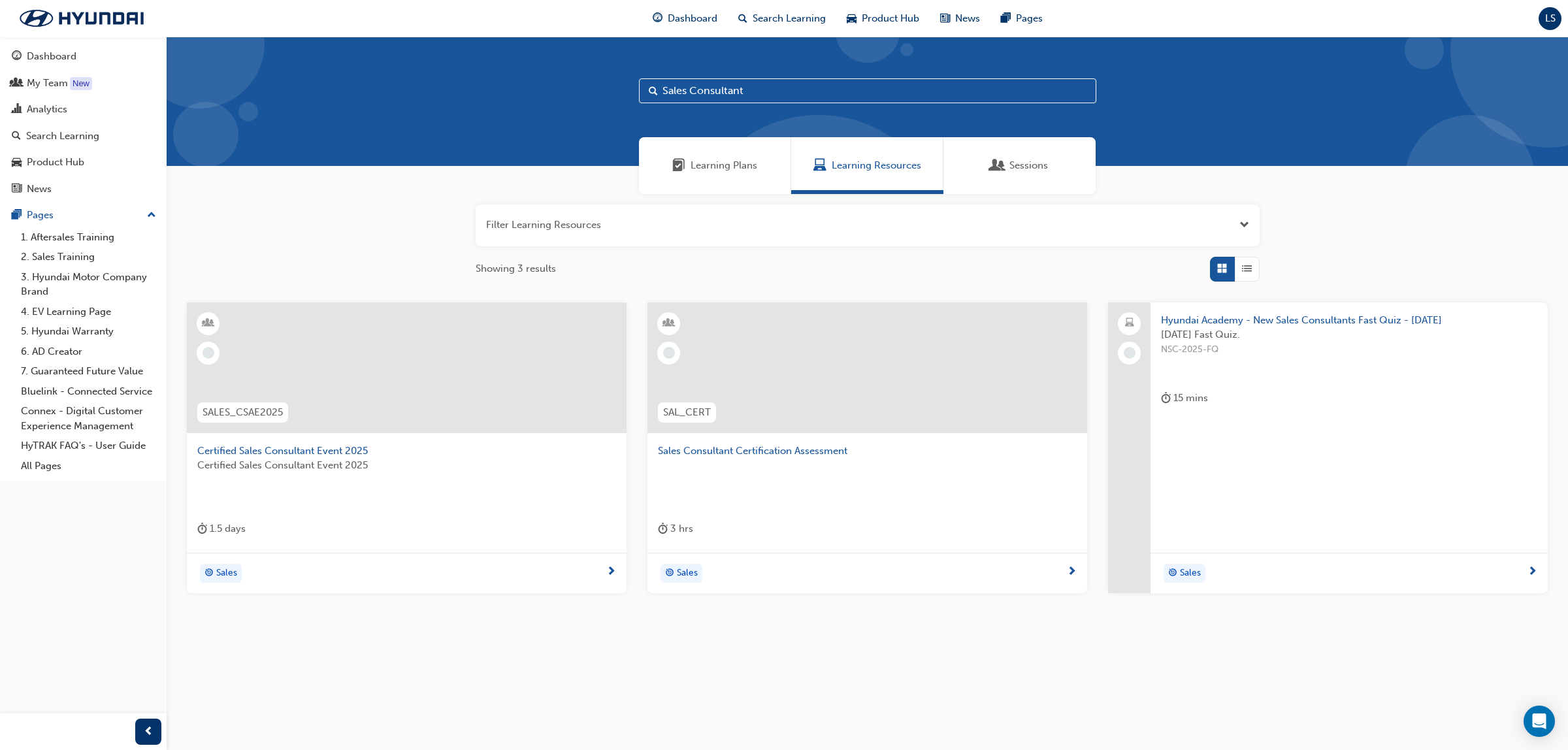
type input "Sales Consultant"
click at [1242, 275] on span "List" at bounding box center [1246, 269] width 10 height 15
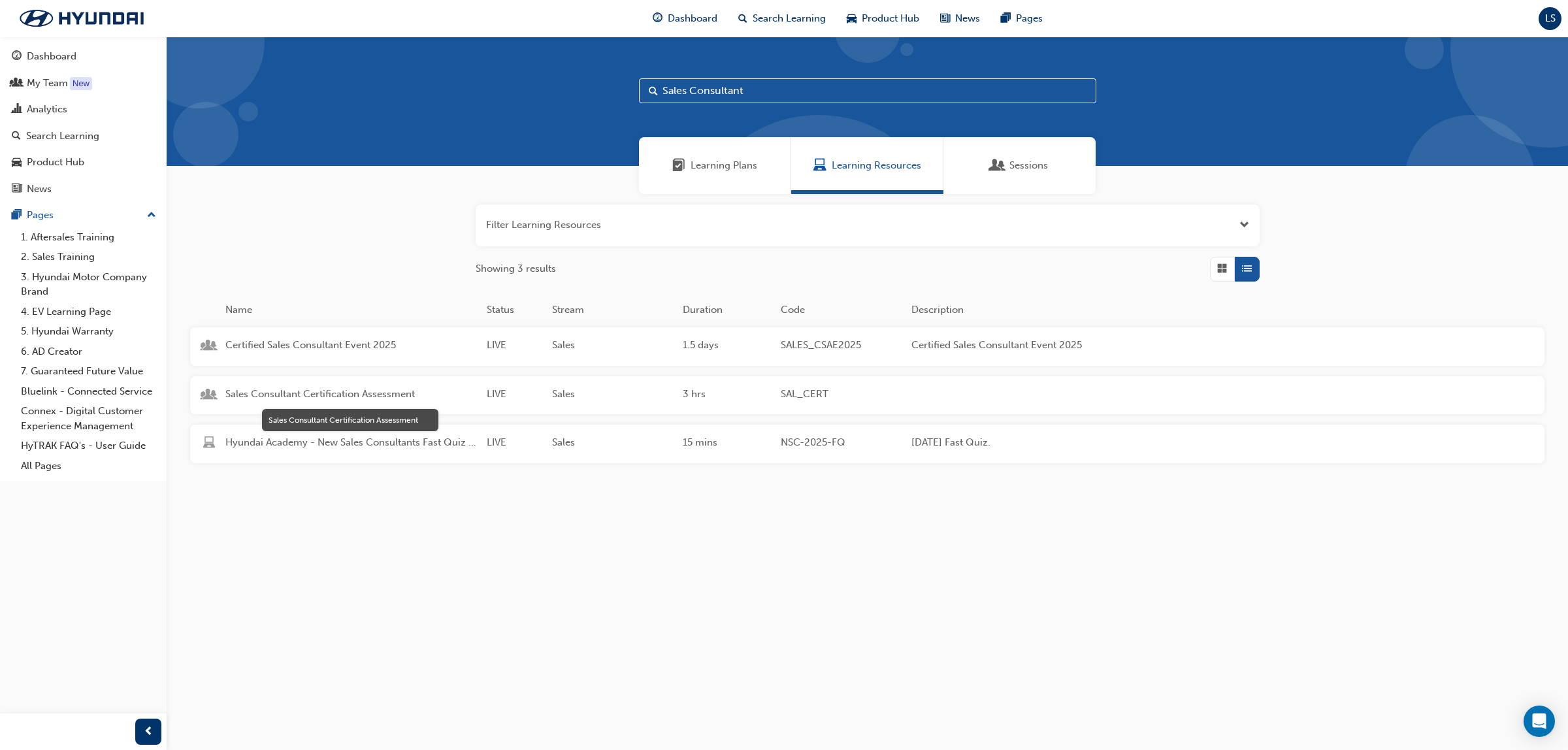
click at [354, 396] on span "Sales Consultant Certification Assessment" at bounding box center [351, 394] width 251 height 15
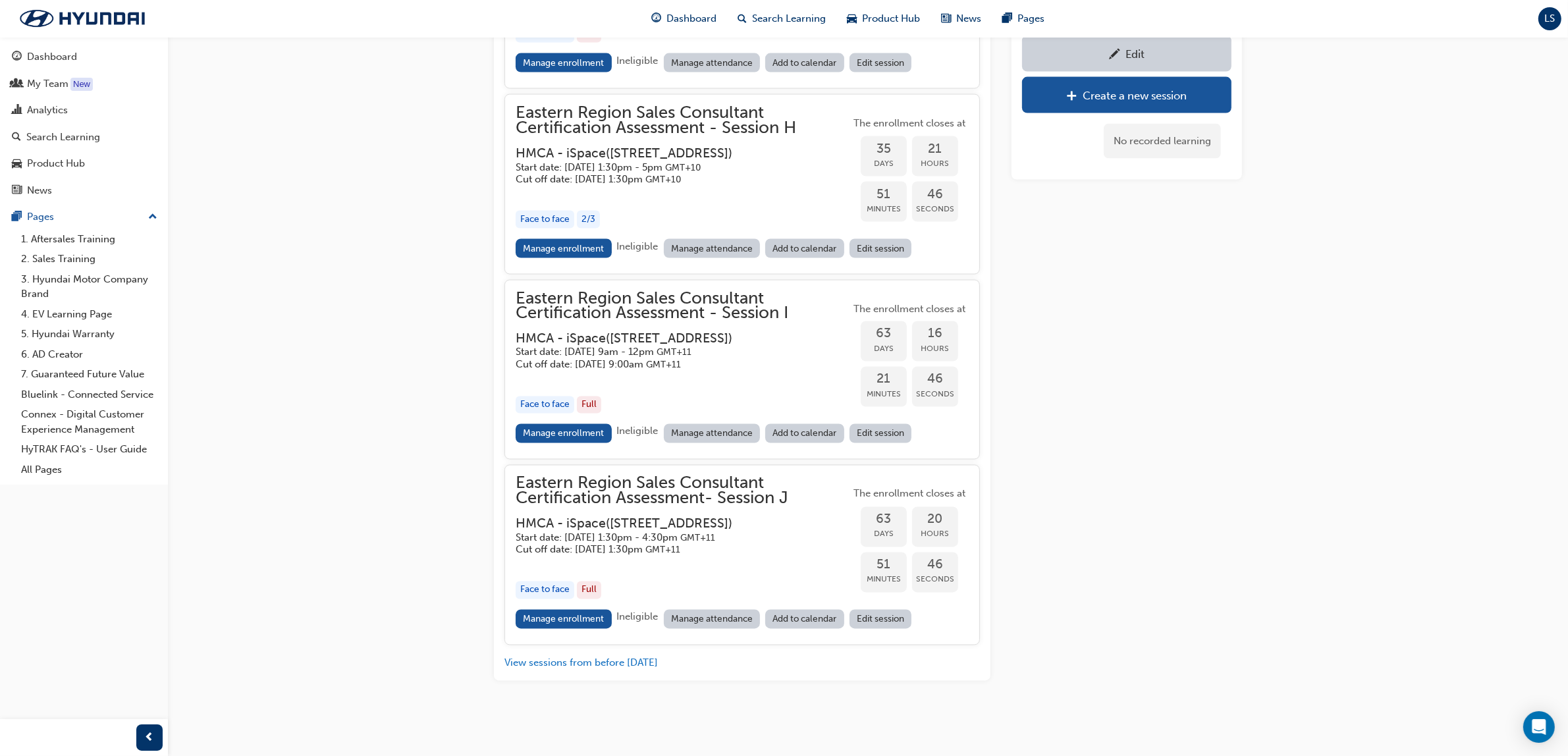
scroll to position [2938, 0]
click at [627, 666] on button "View sessions from before today" at bounding box center [581, 663] width 154 height 15
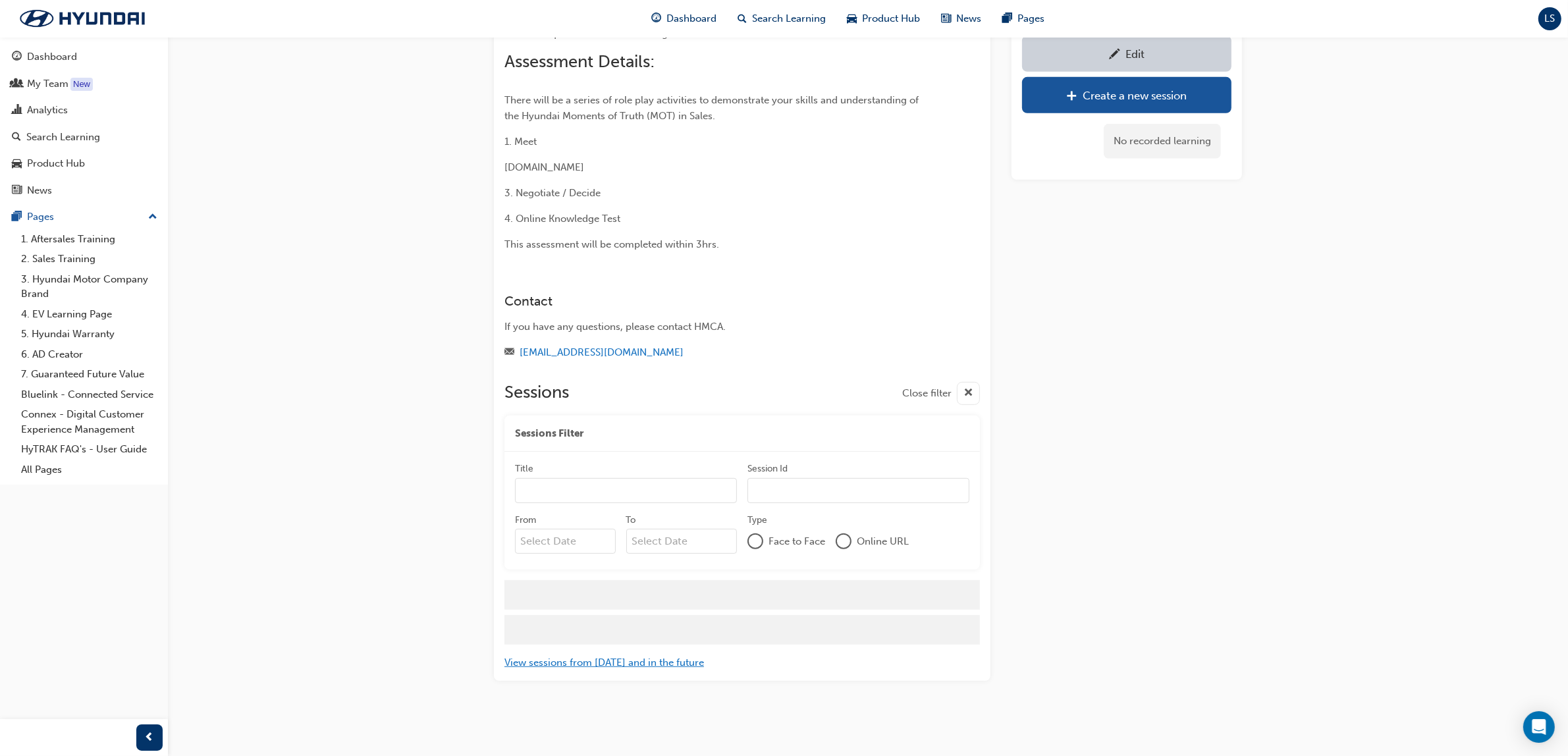
scroll to position [7975, 0]
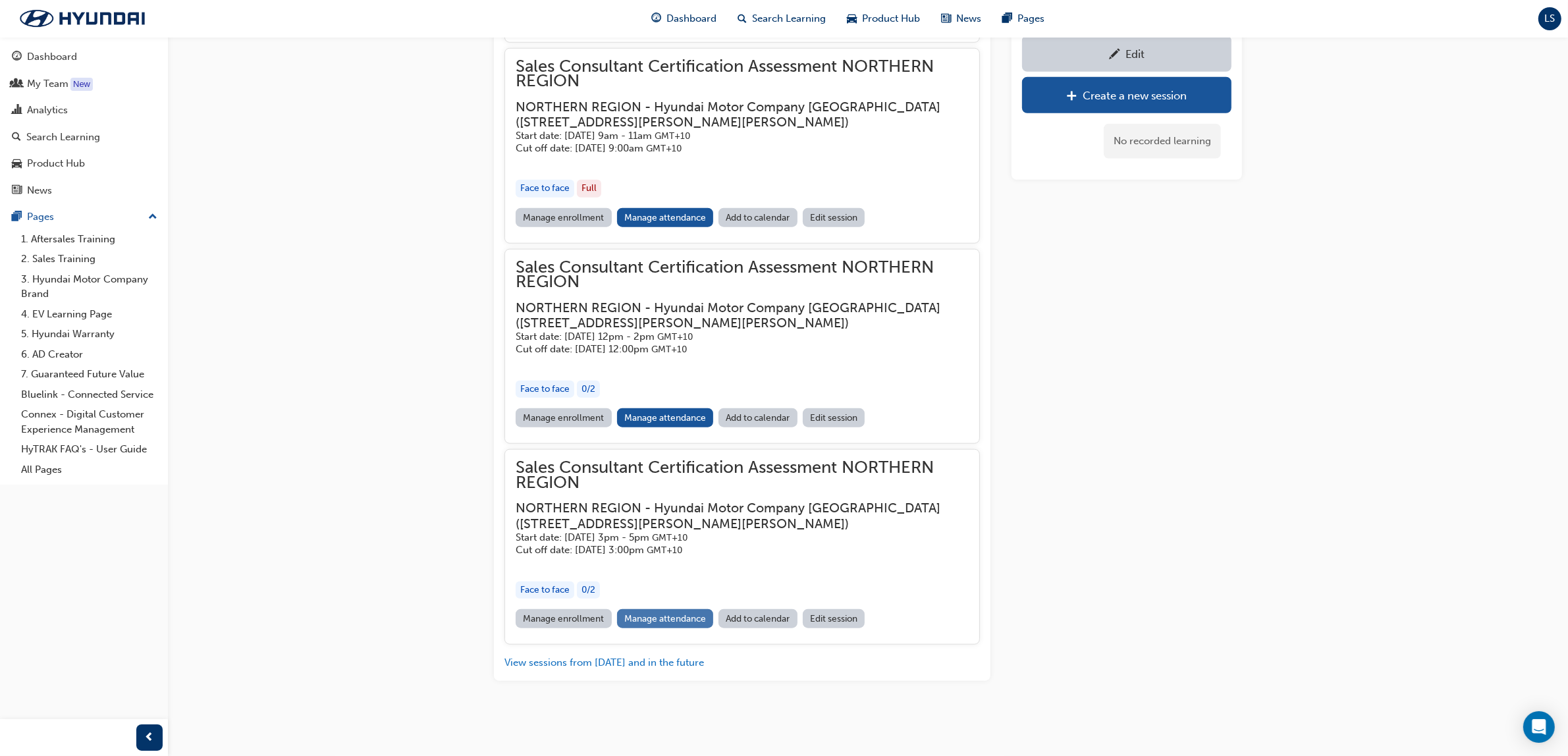
click at [683, 616] on link "Manage attendance" at bounding box center [666, 618] width 97 height 20
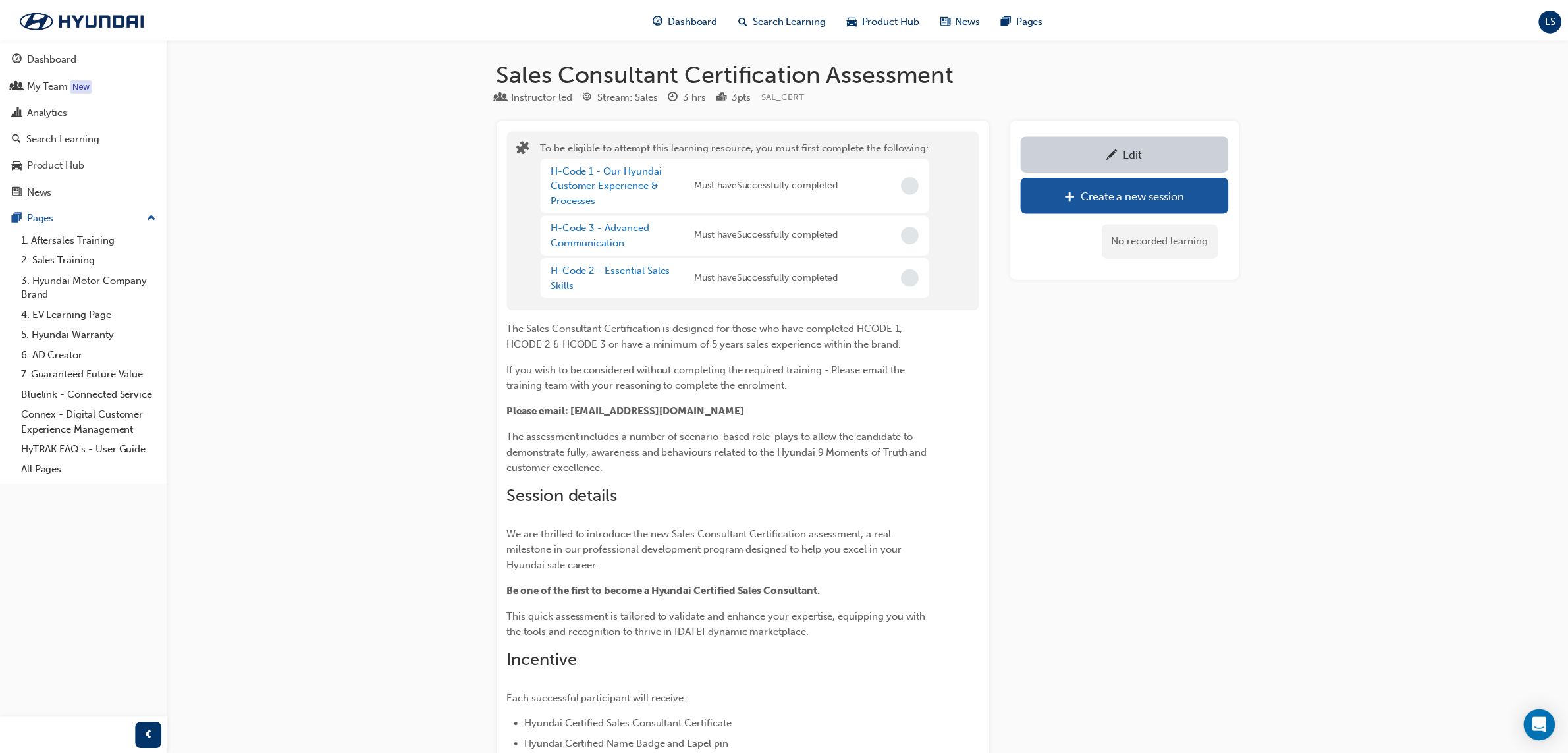
scroll to position [2938, 0]
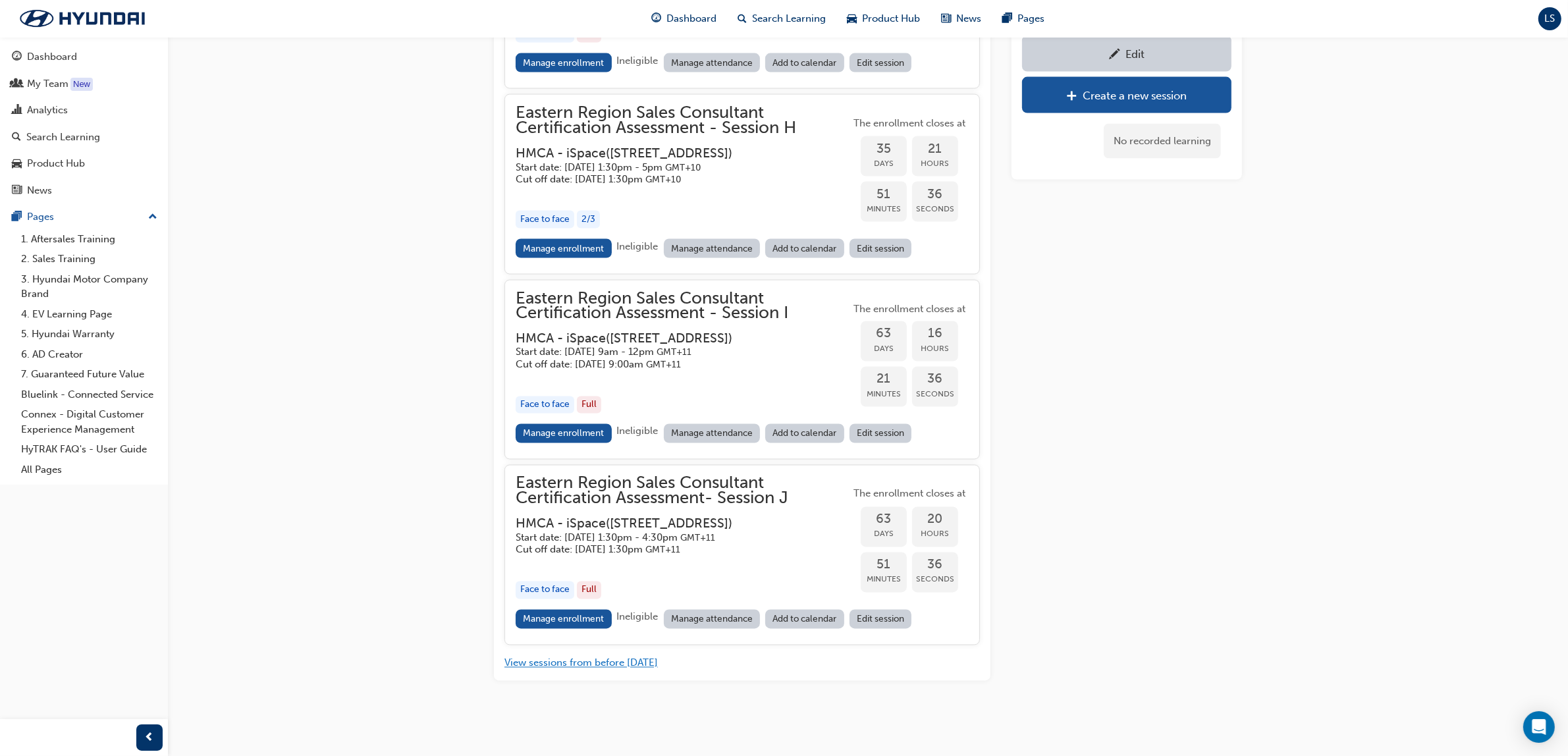
click at [623, 668] on button "View sessions from before today" at bounding box center [581, 663] width 154 height 15
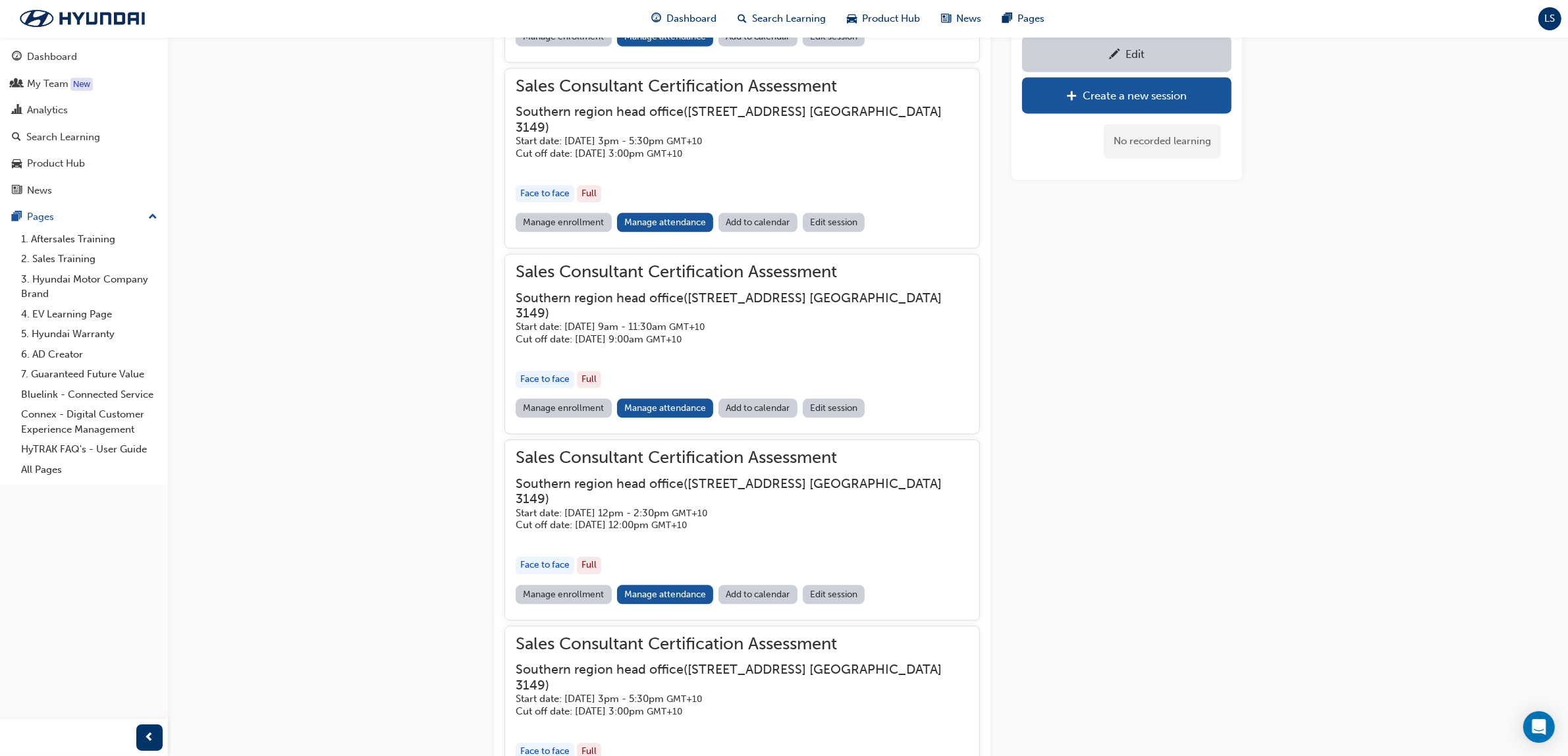
scroll to position [7976, 0]
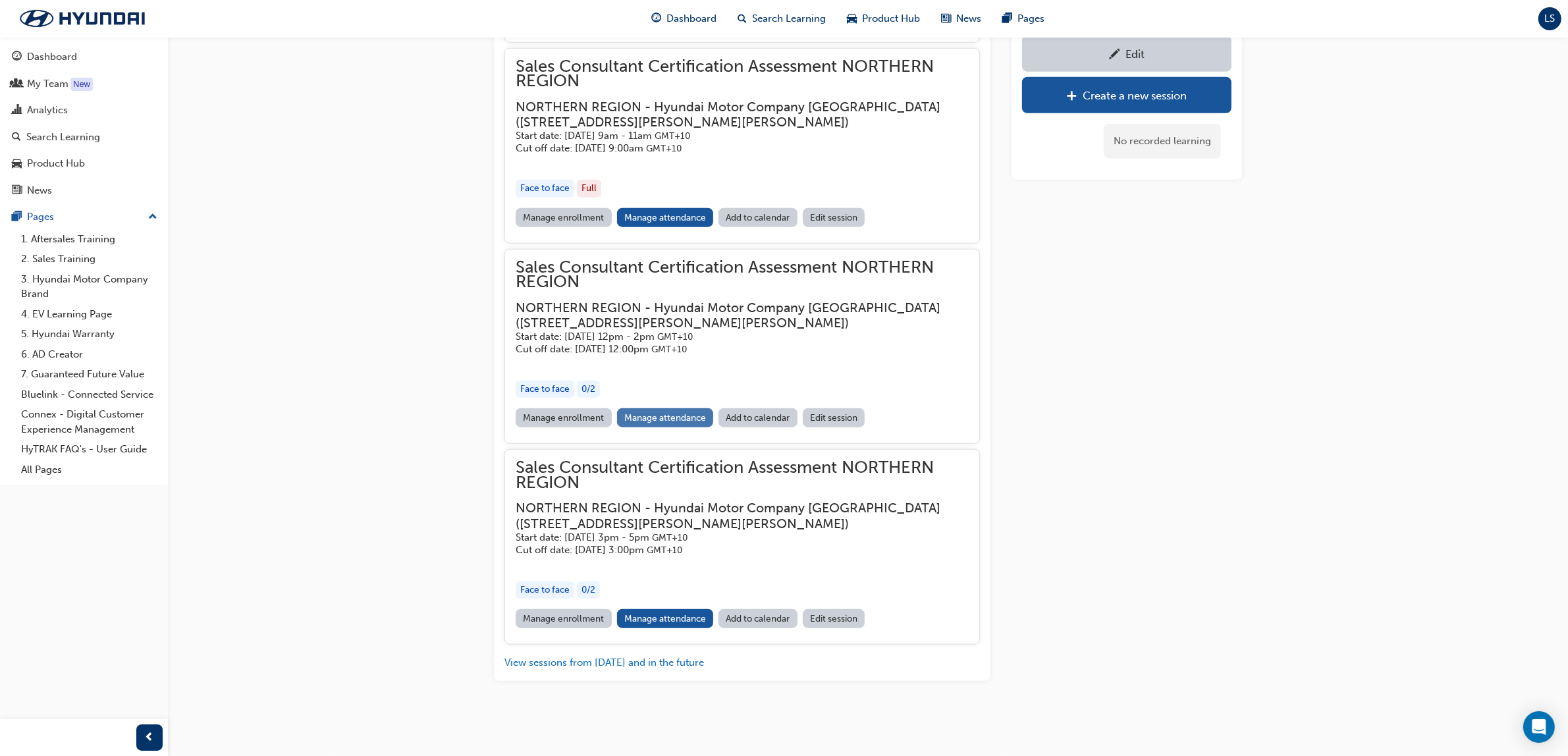
click at [642, 412] on link "Manage attendance" at bounding box center [666, 417] width 97 height 20
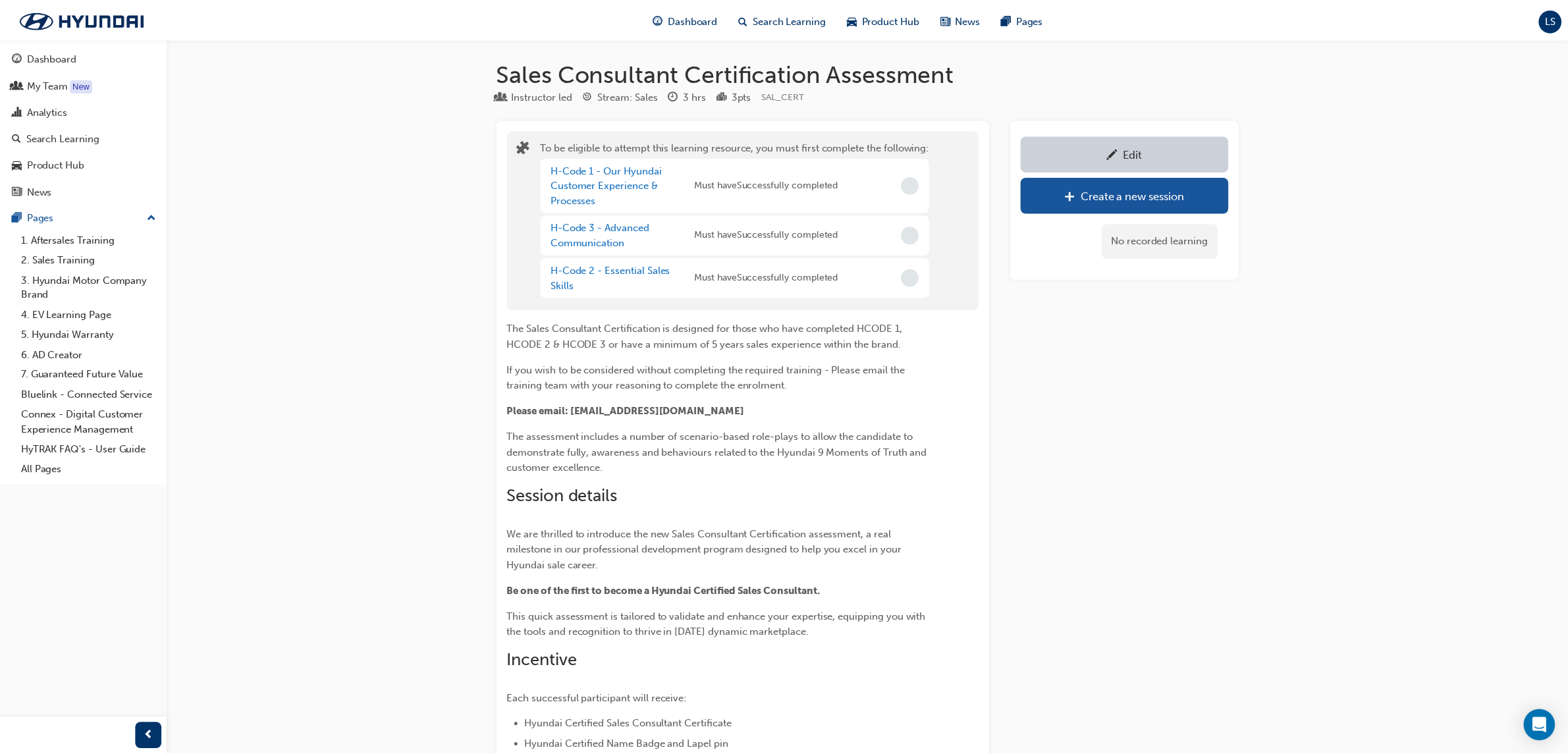
scroll to position [2938, 0]
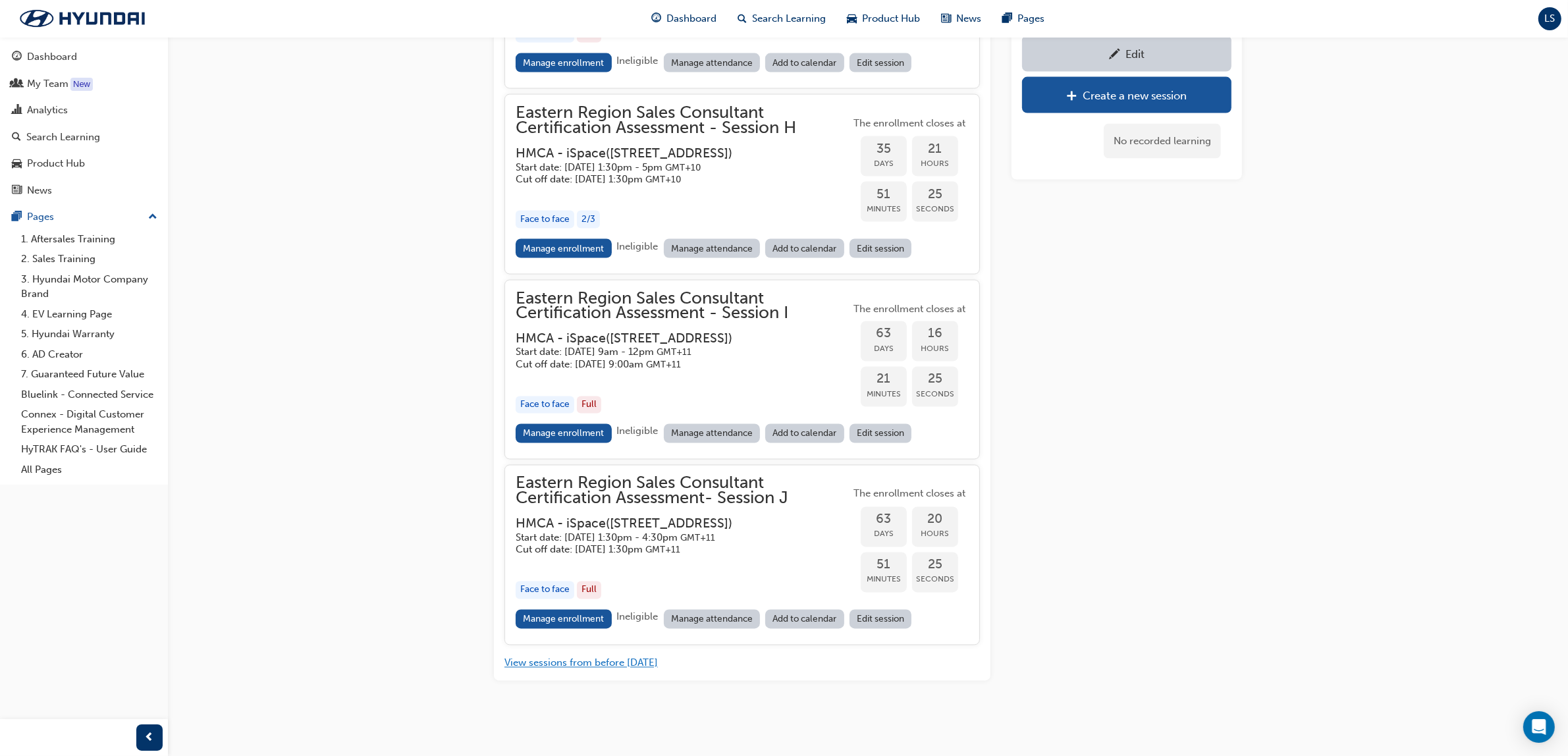
click at [619, 656] on button "View sessions from before today" at bounding box center [581, 663] width 154 height 15
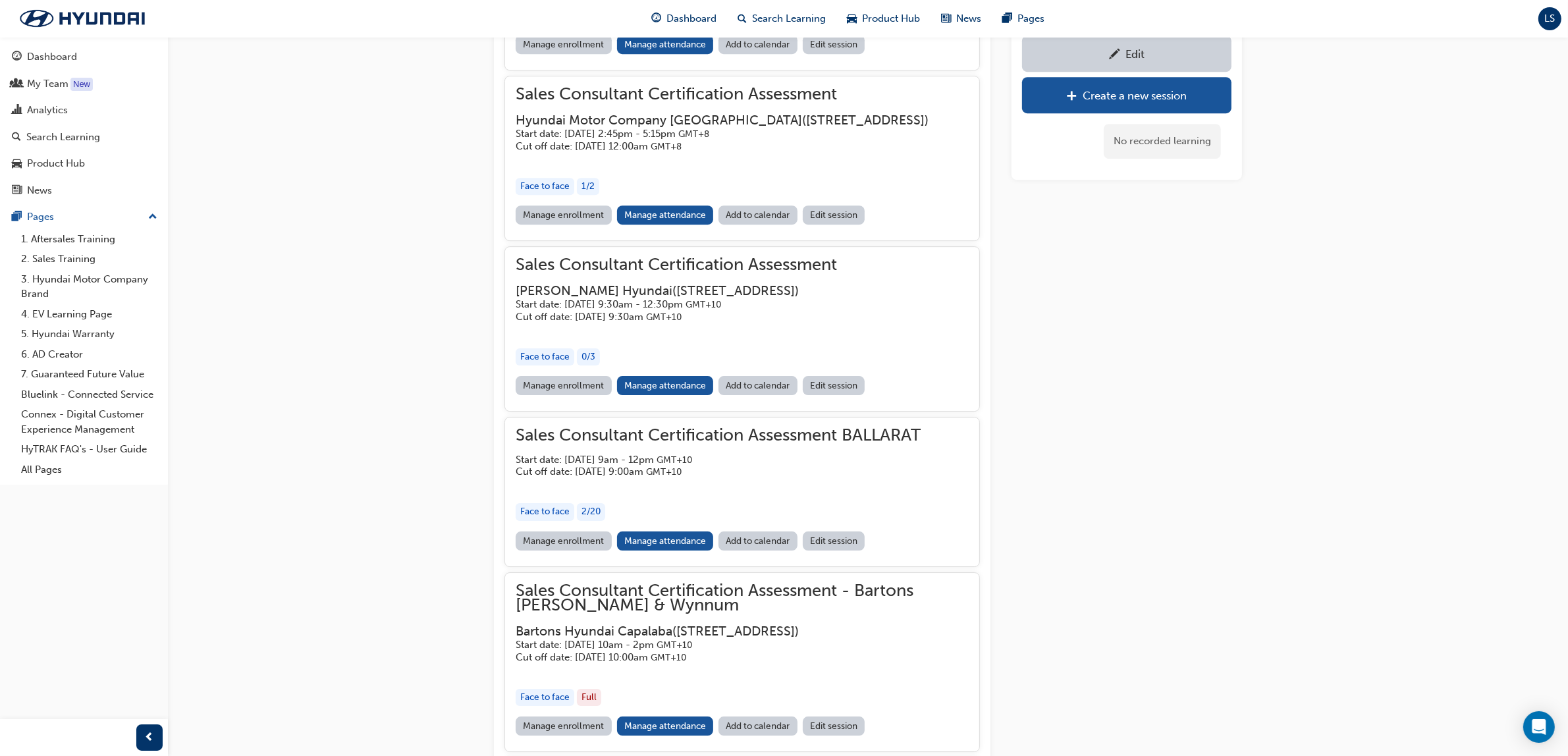
scroll to position [7976, 0]
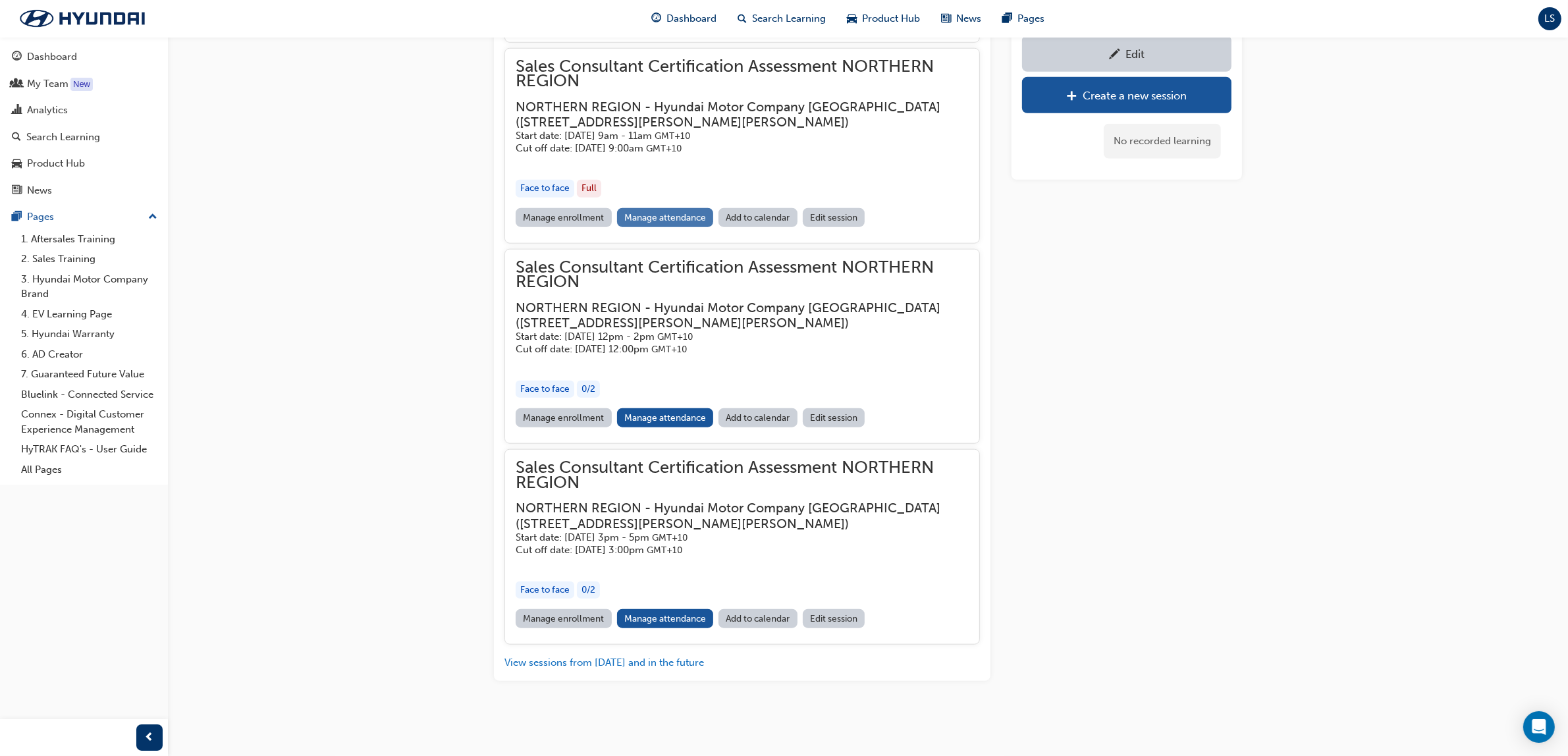
click at [662, 210] on link "Manage attendance" at bounding box center [666, 217] width 97 height 20
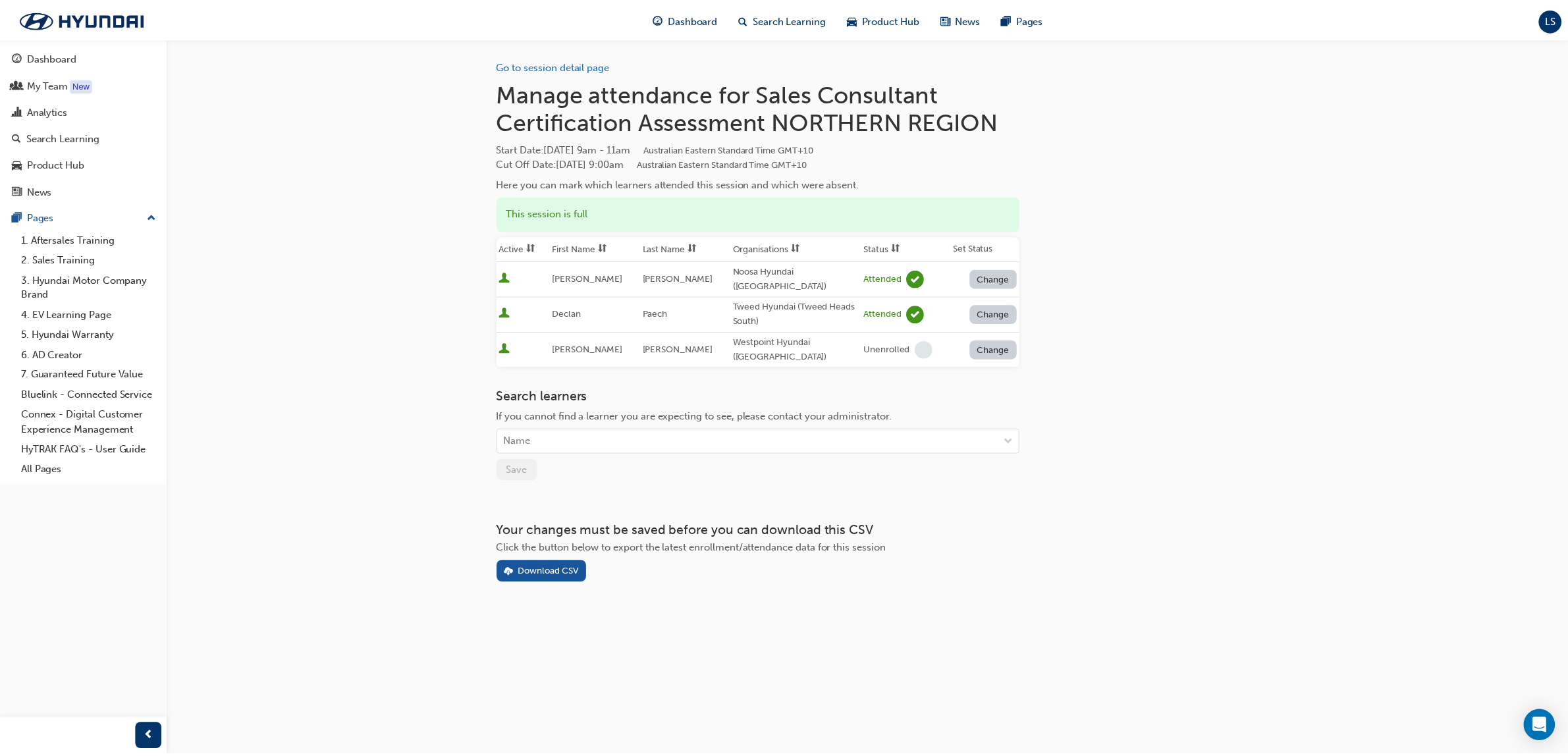
scroll to position [2938, 0]
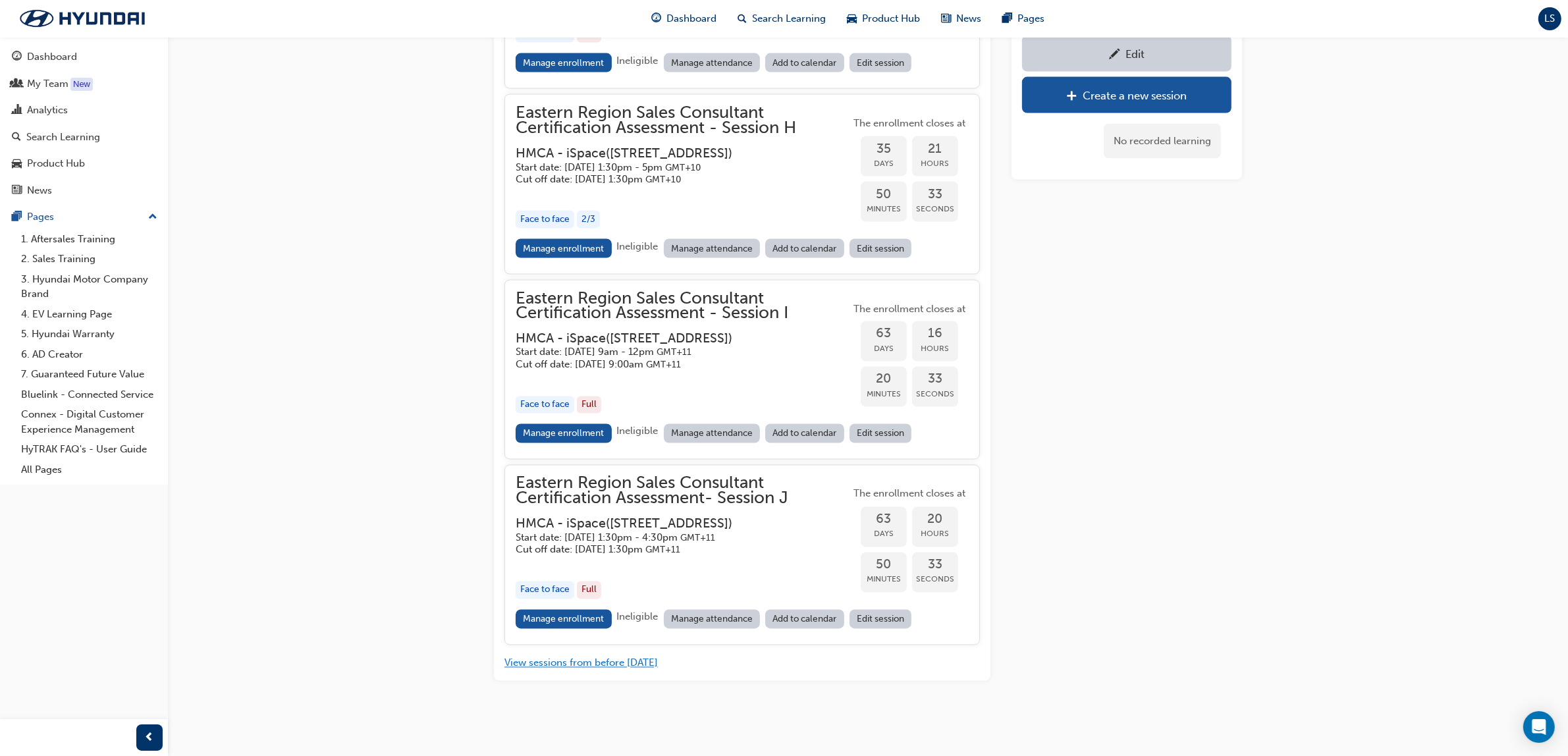
click at [602, 662] on button "View sessions from before today" at bounding box center [581, 663] width 154 height 15
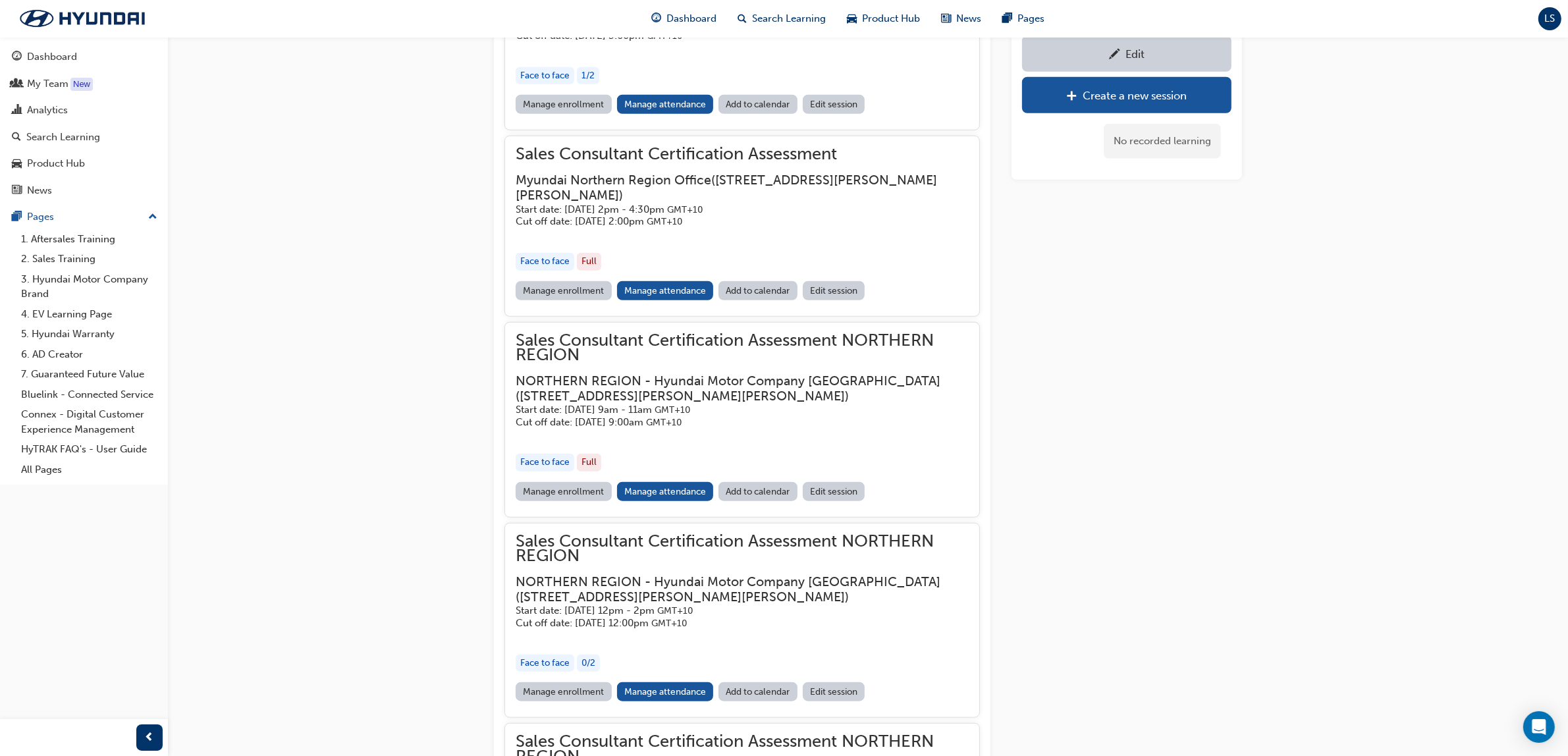
scroll to position [7565, 0]
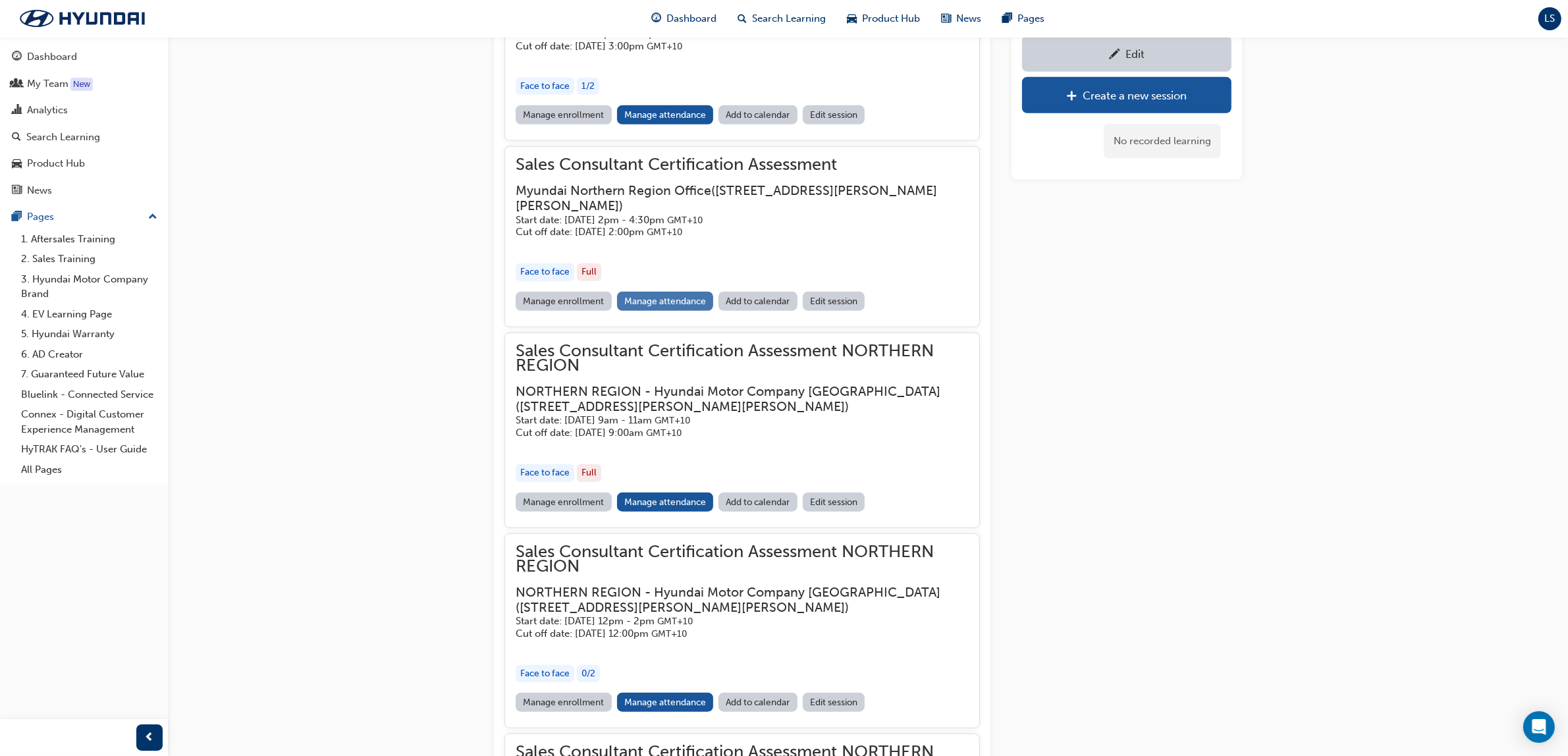
click at [683, 311] on link "Manage attendance" at bounding box center [666, 301] width 97 height 20
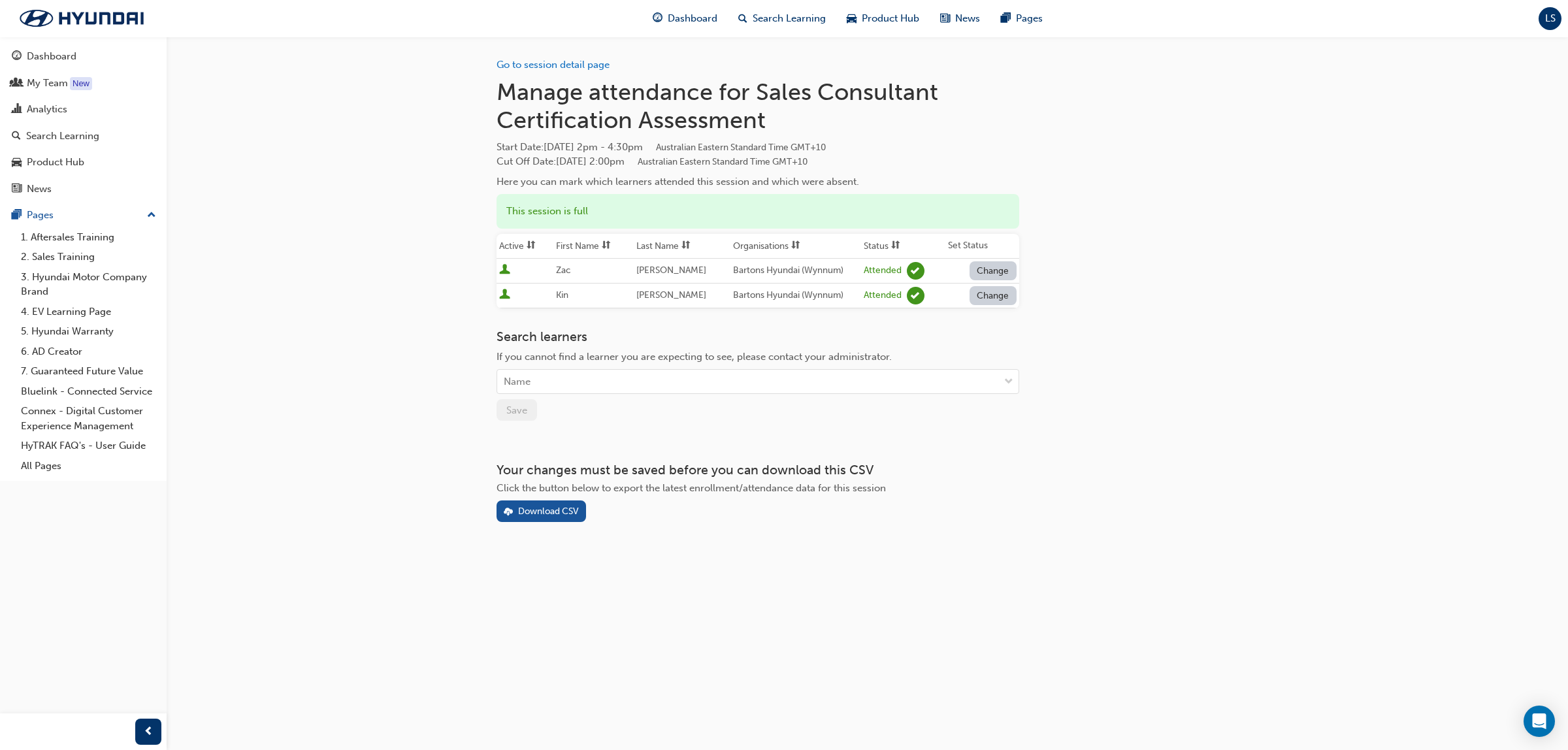
click at [1076, 494] on div "Go to session detail page Manage attendance for Sales Consultant Certification …" at bounding box center [867, 279] width 742 height 485
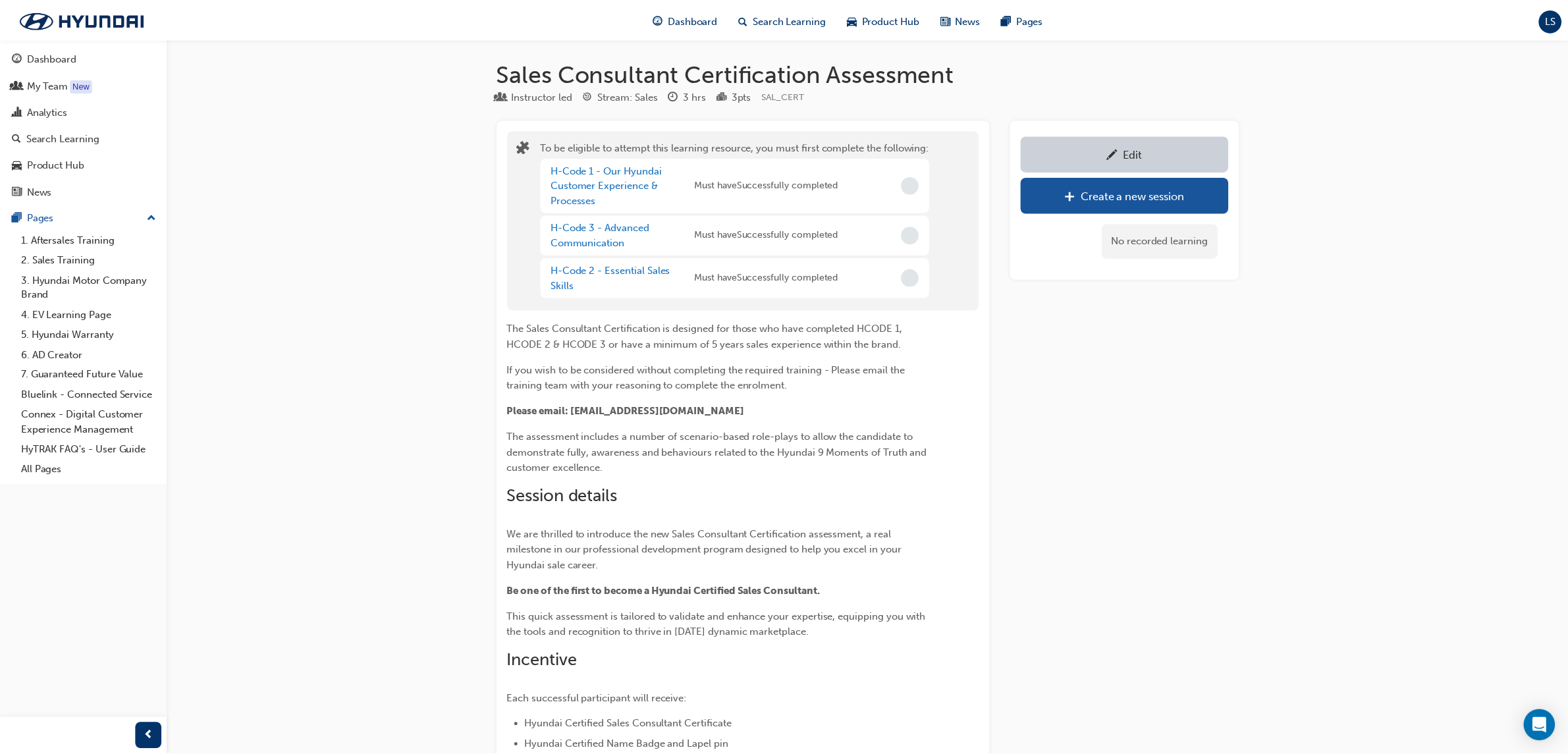
scroll to position [2938, 0]
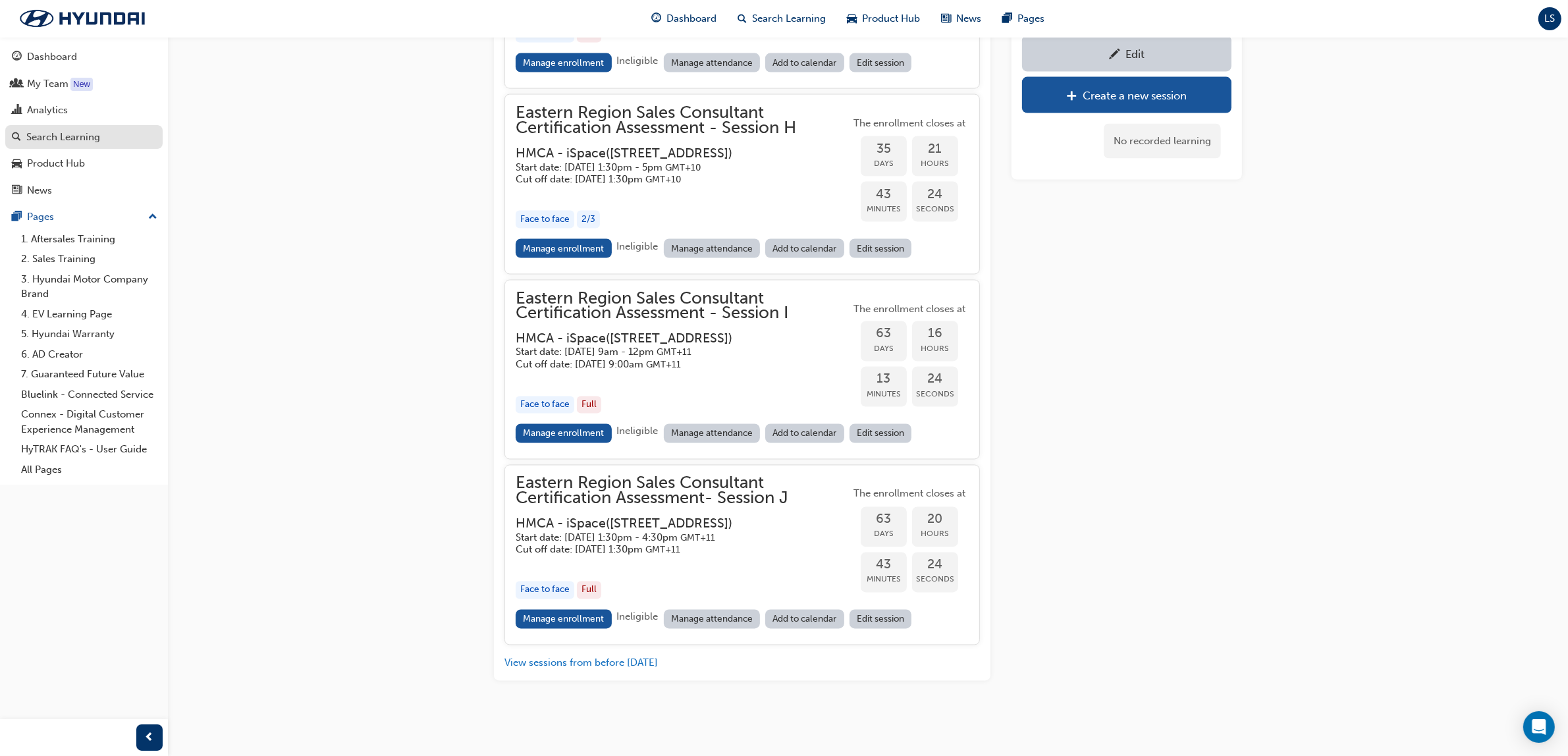
drag, startPoint x: 77, startPoint y: 142, endPoint x: 15, endPoint y: 145, distance: 62.1
click at [77, 142] on div "Search Learning" at bounding box center [62, 137] width 74 height 15
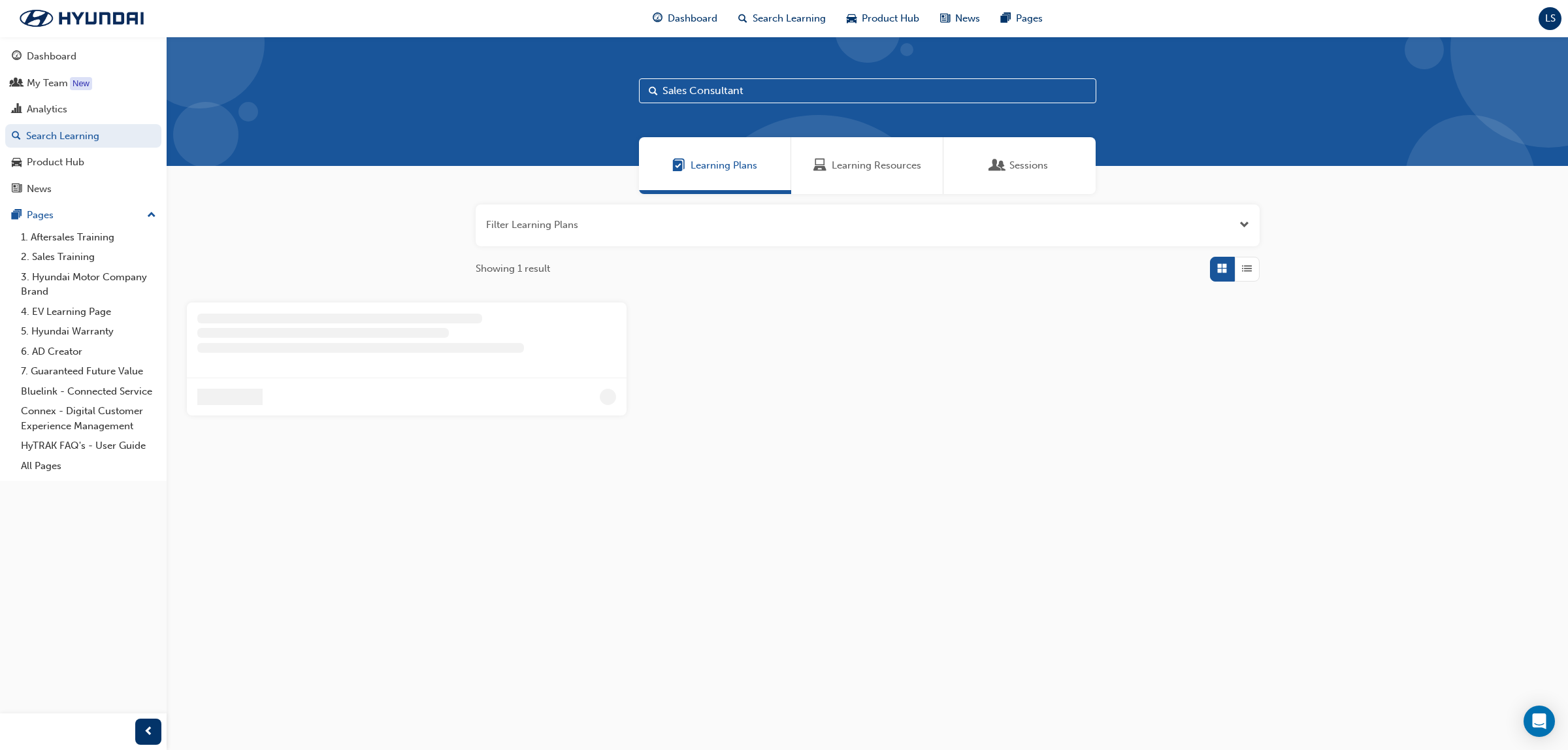
click at [831, 166] on div "Learning Resources" at bounding box center [867, 165] width 108 height 15
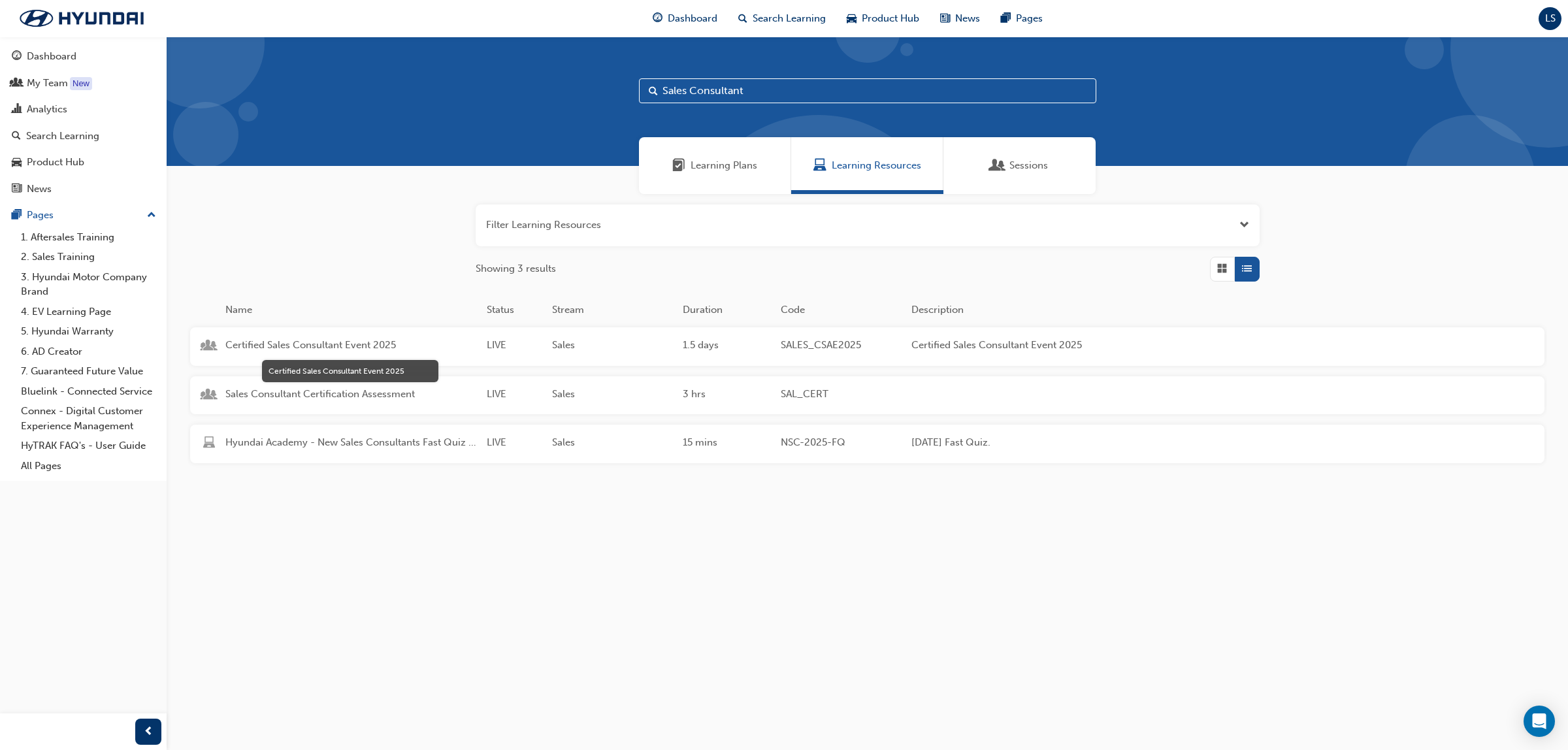
click at [389, 345] on span "Certified Sales Consultant Event 2025" at bounding box center [351, 345] width 251 height 15
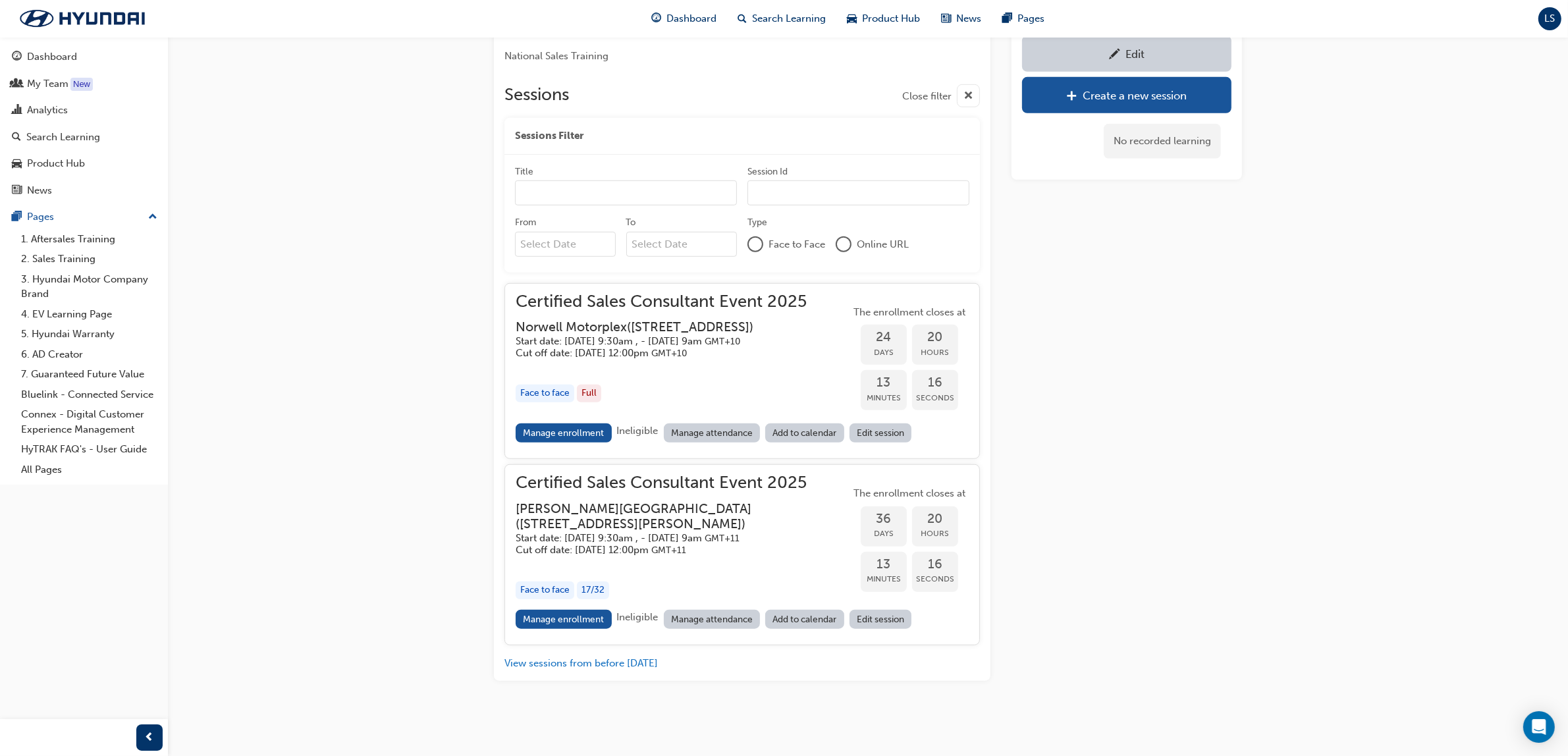
scroll to position [1391, 0]
click at [105, 136] on div "Search Learning" at bounding box center [84, 138] width 144 height 17
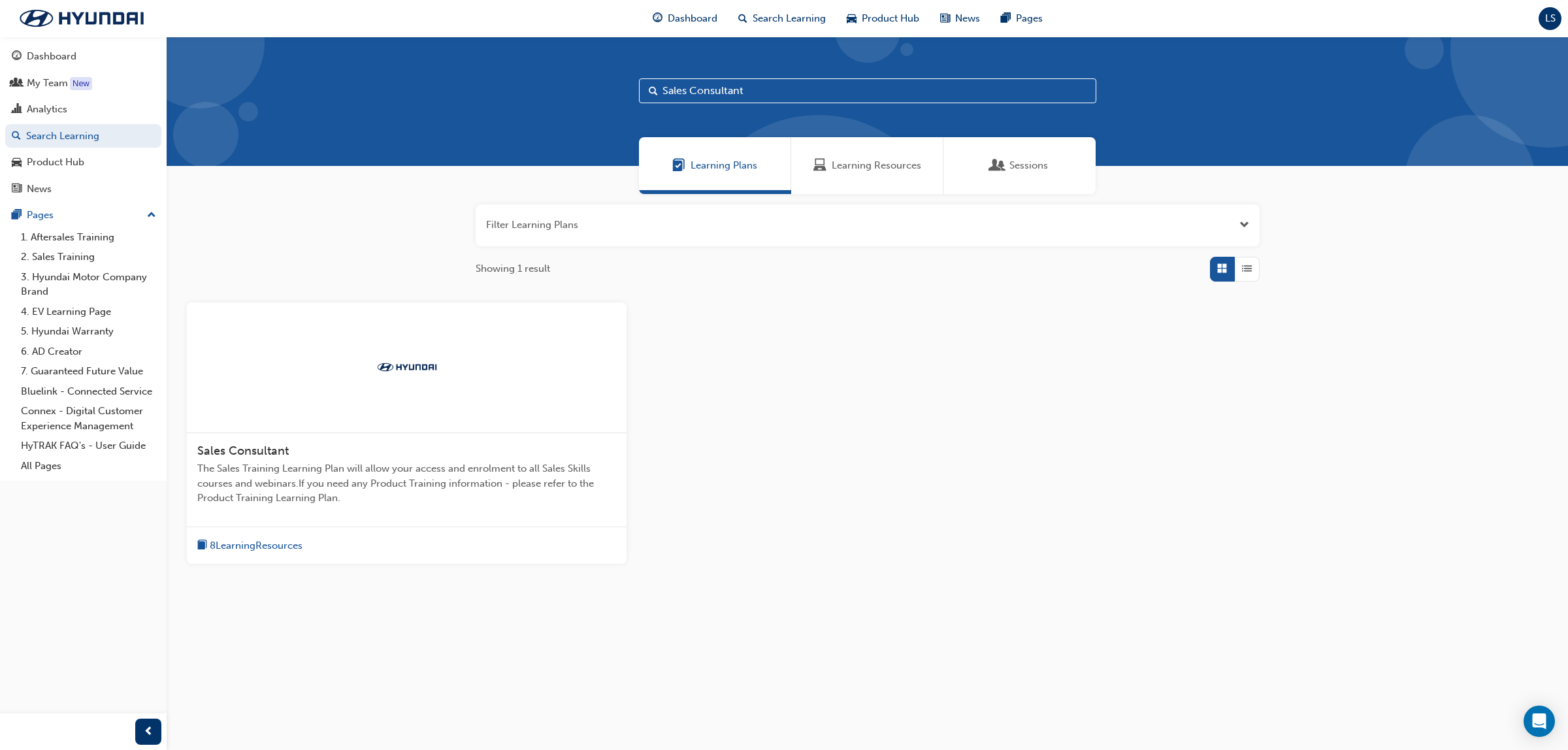
click at [855, 154] on div "Learning Resources" at bounding box center [867, 165] width 152 height 57
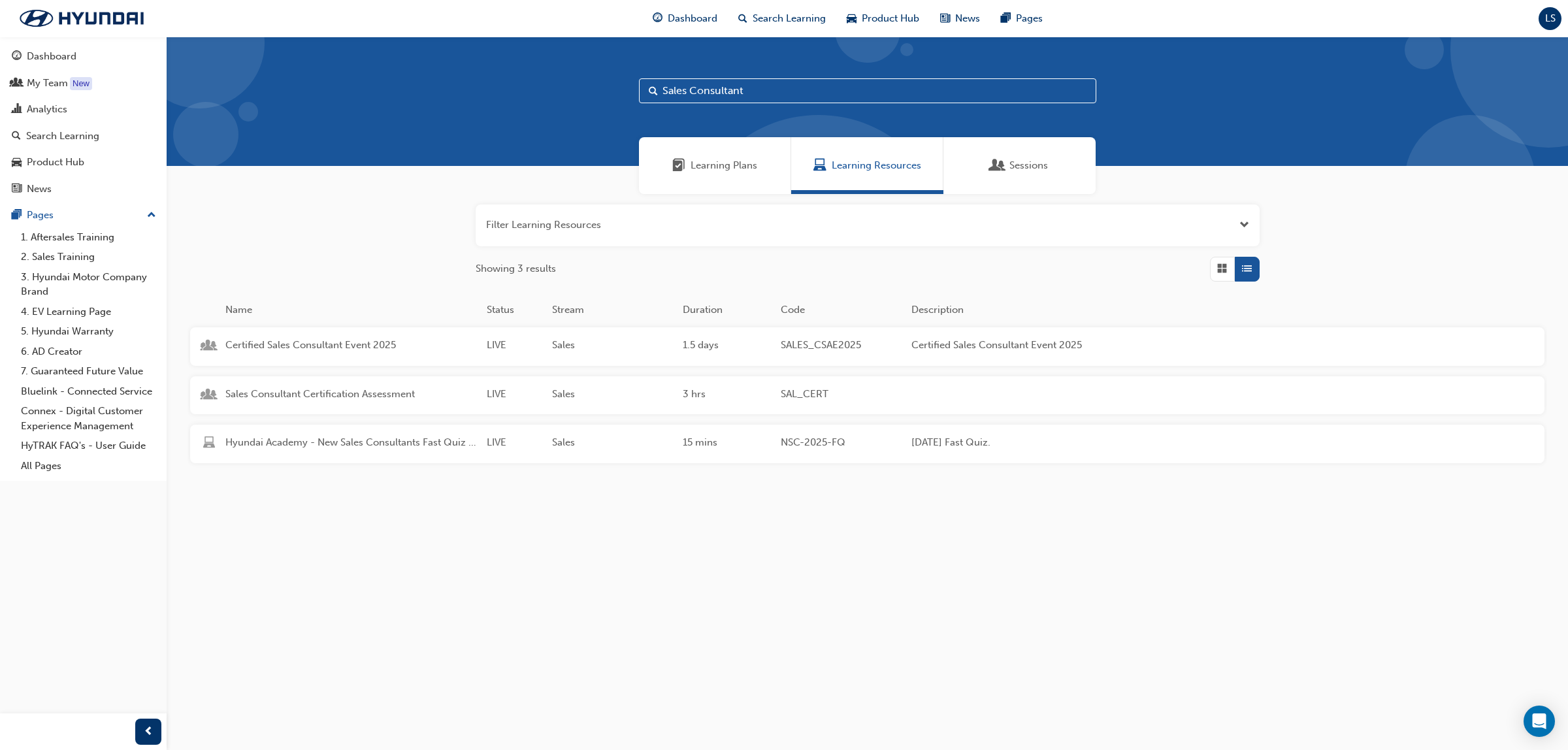
drag, startPoint x: 760, startPoint y: 95, endPoint x: 460, endPoint y: 57, distance: 302.4
click at [460, 59] on div "Sales Consultant" at bounding box center [867, 102] width 1402 height 129
type input "GDS"
click at [337, 347] on span "GDS-F2F Global Diagnostic System" at bounding box center [351, 345] width 251 height 15
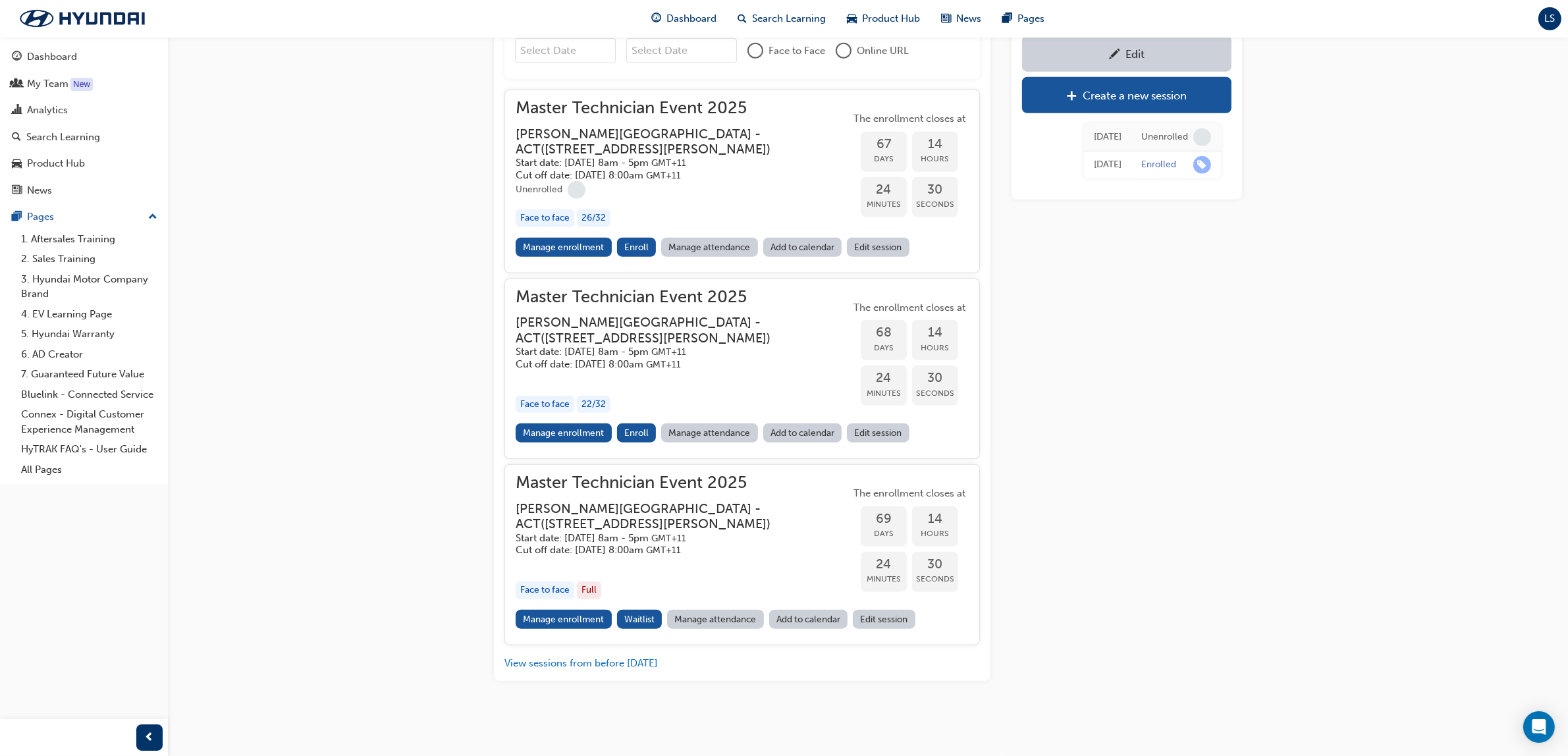
scroll to position [1188, 0]
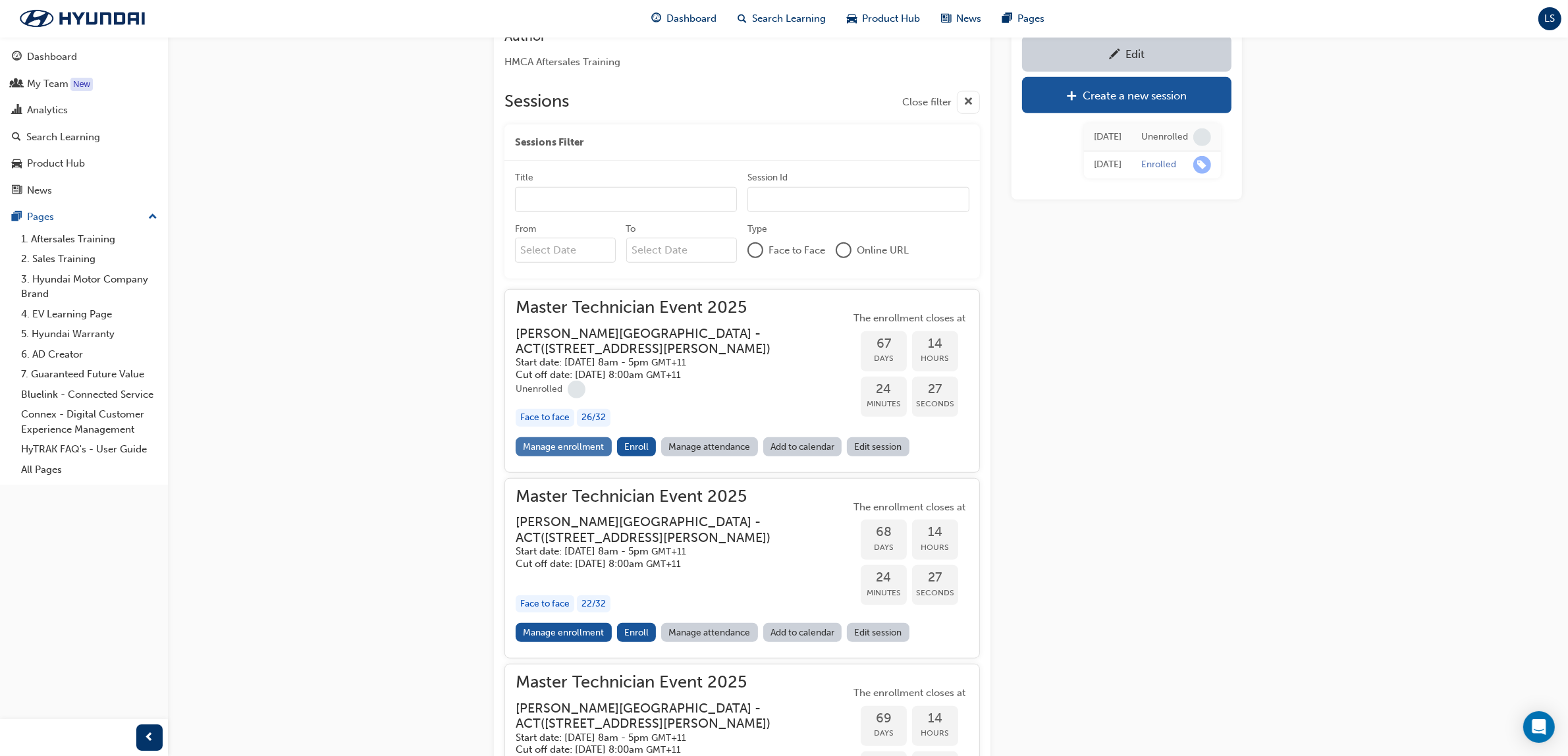
click at [574, 456] on link "Manage enrollment" at bounding box center [563, 446] width 96 height 20
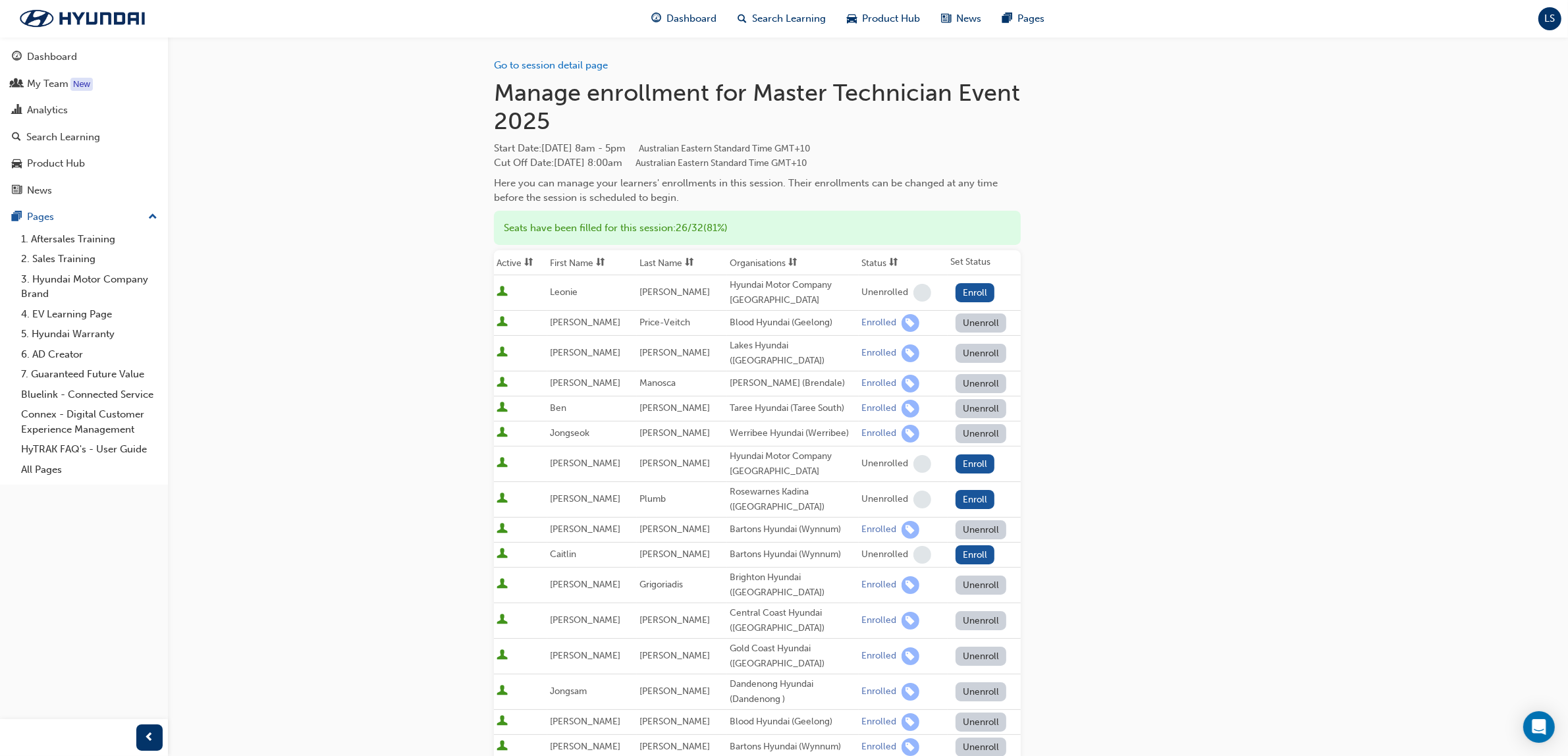
click at [1551, 25] on span "LS" at bounding box center [1549, 19] width 10 height 15
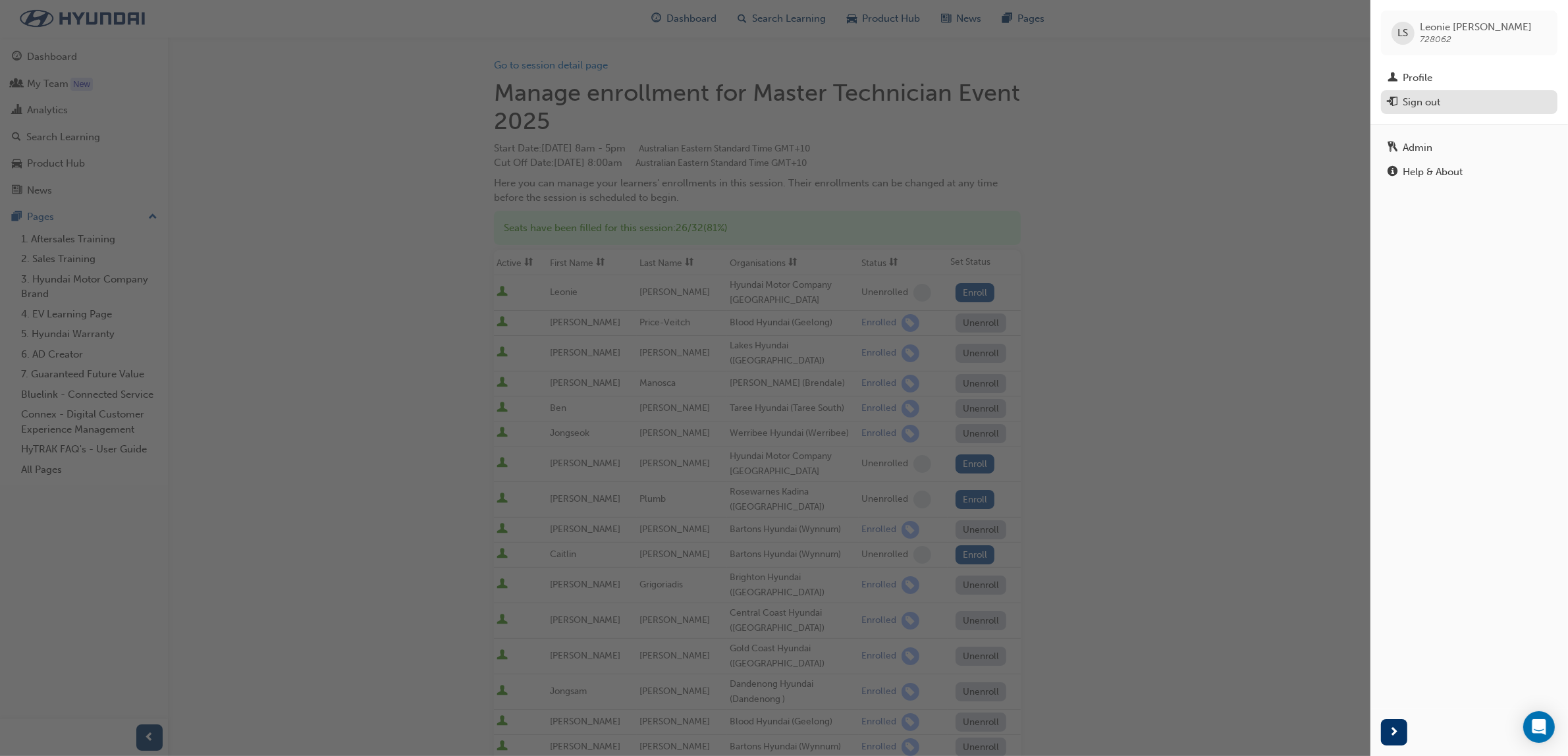
click at [1456, 102] on div "Sign out" at bounding box center [1468, 102] width 163 height 17
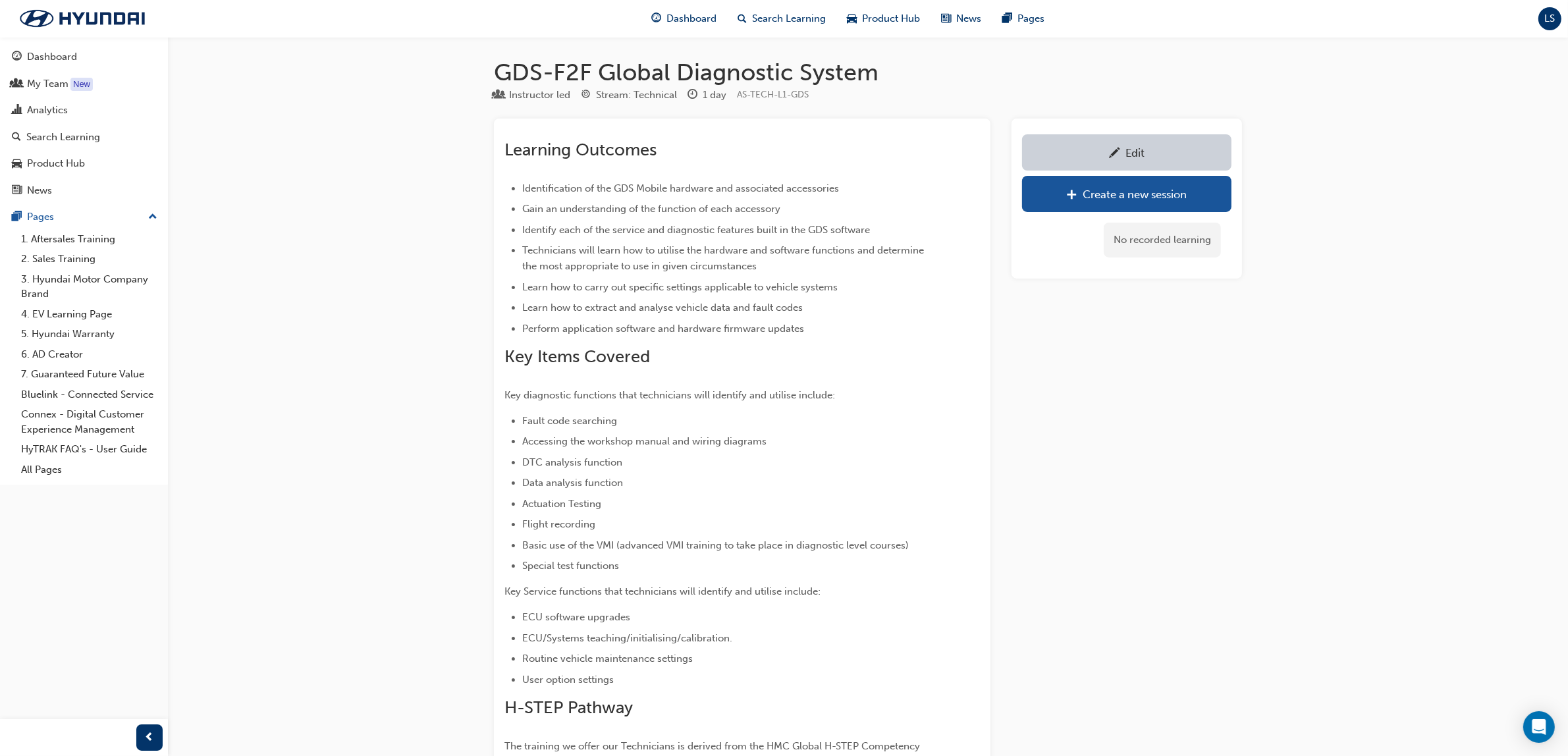
click at [1545, 23] on span "LS" at bounding box center [1549, 19] width 10 height 15
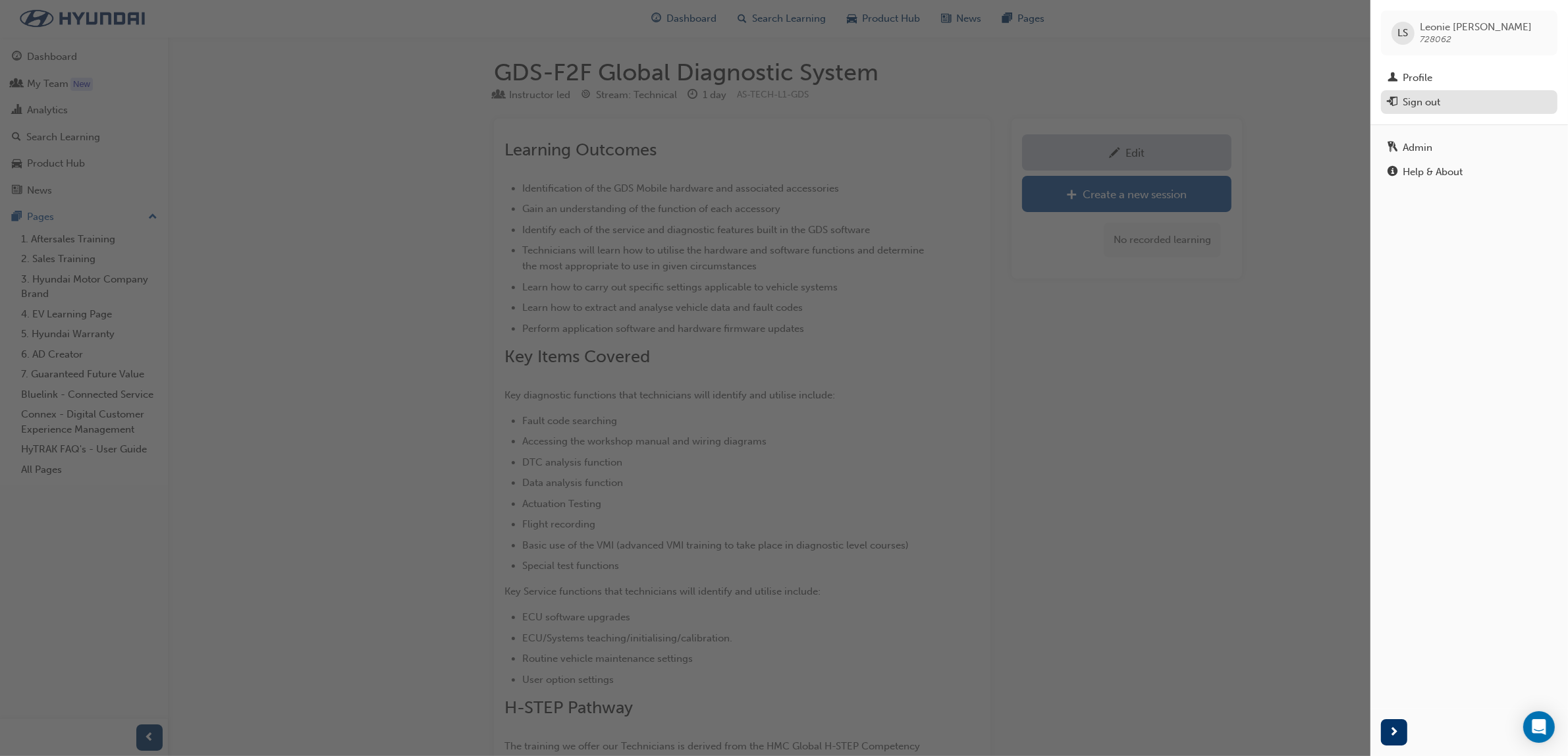
click at [1438, 107] on div "Sign out" at bounding box center [1421, 102] width 37 height 15
